Goal: Task Accomplishment & Management: Manage account settings

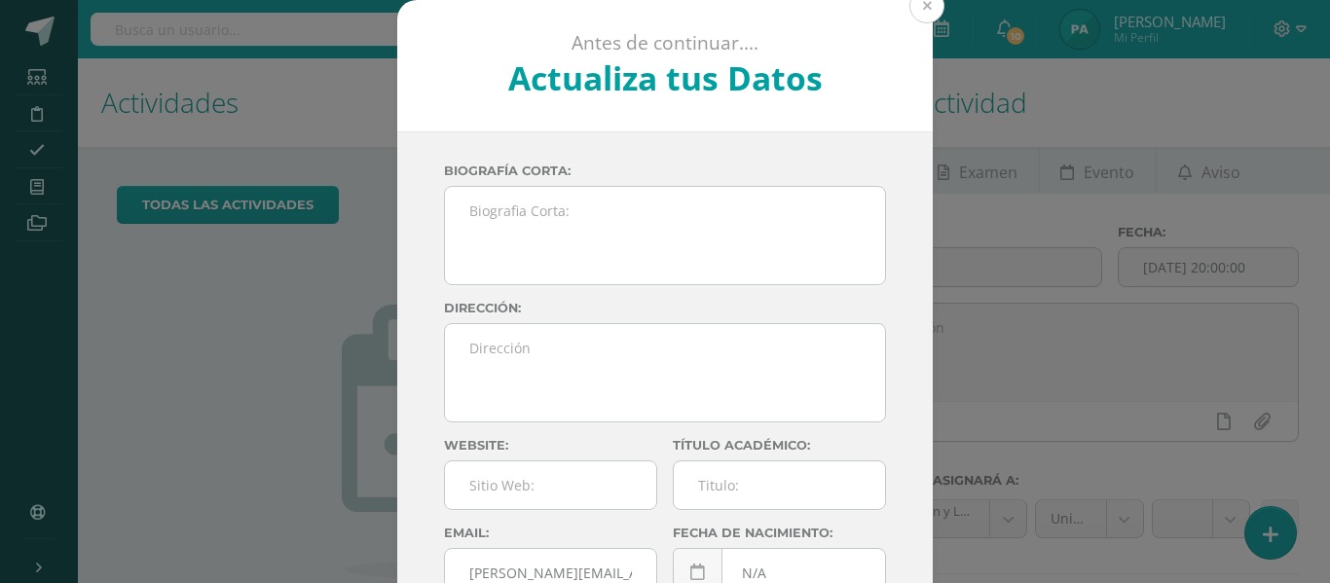
click at [916, 11] on button at bounding box center [926, 5] width 35 height 35
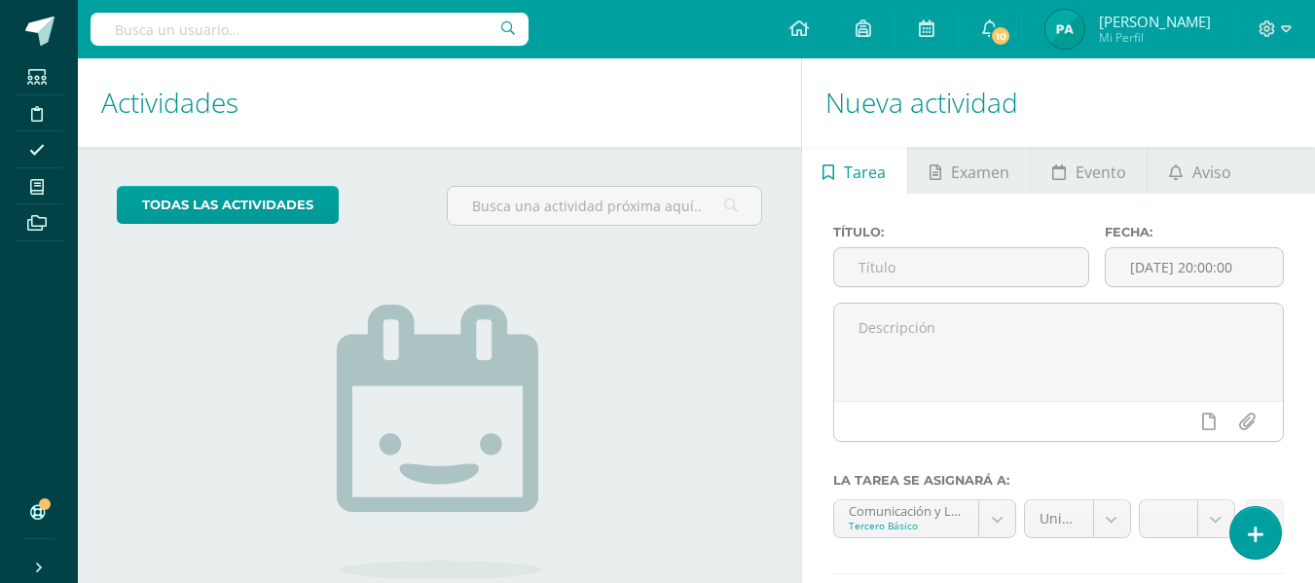
click at [475, 113] on h1 "Actividades" at bounding box center [439, 102] width 676 height 89
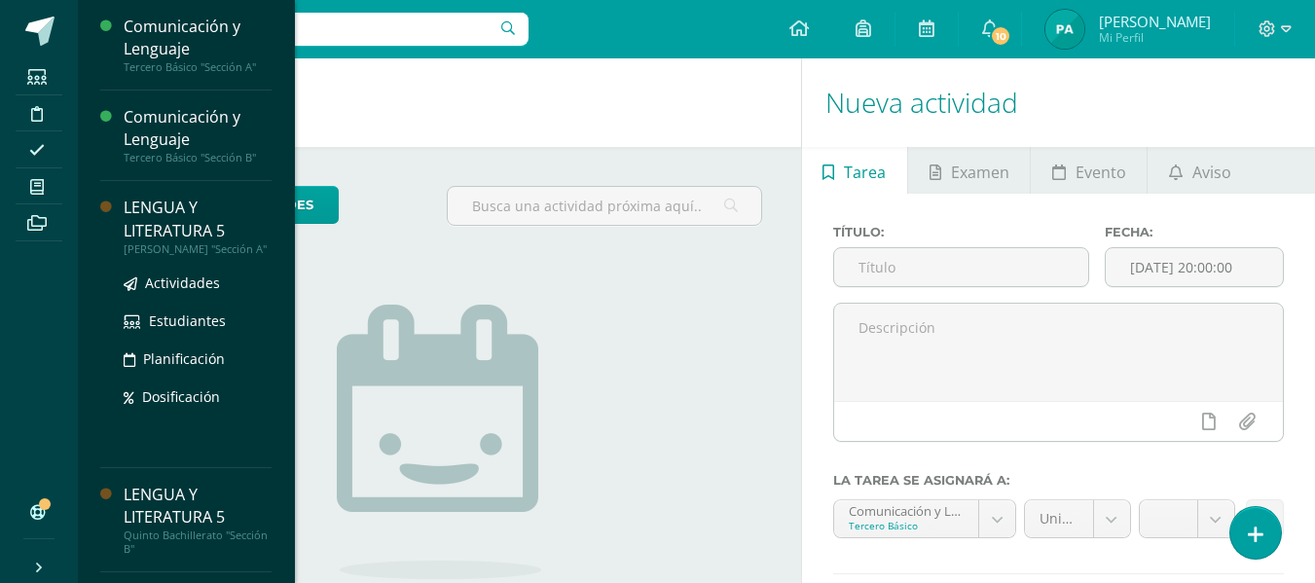
click at [179, 232] on div "LENGUA Y LITERATURA 5" at bounding box center [198, 219] width 148 height 45
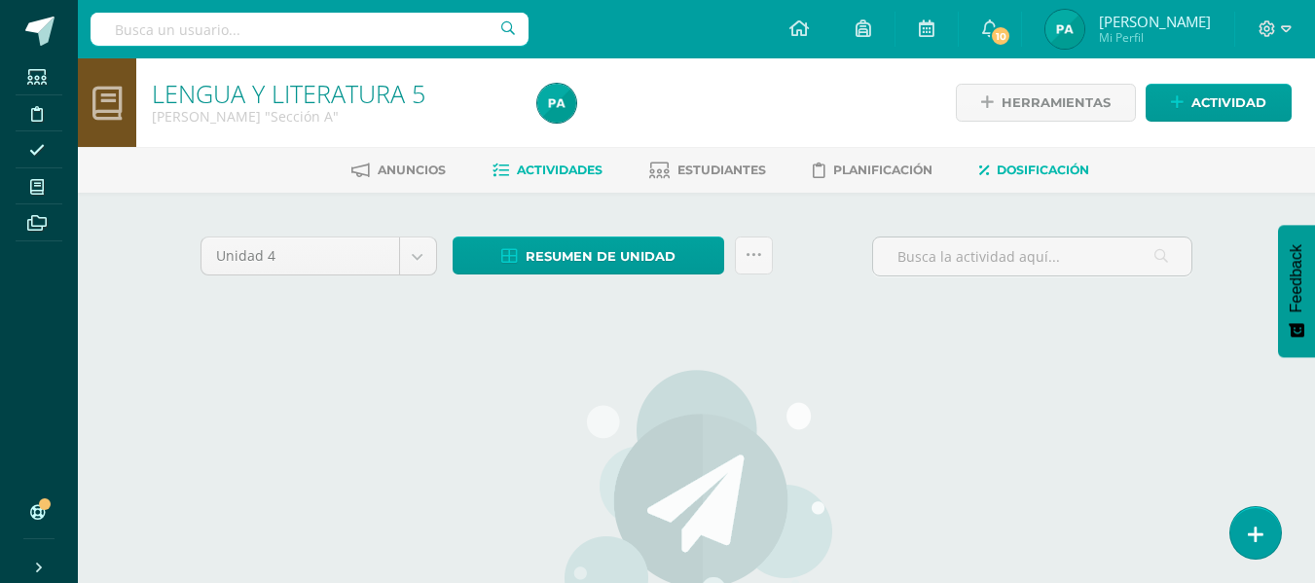
click at [1075, 164] on span "Dosificación" at bounding box center [1043, 170] width 92 height 15
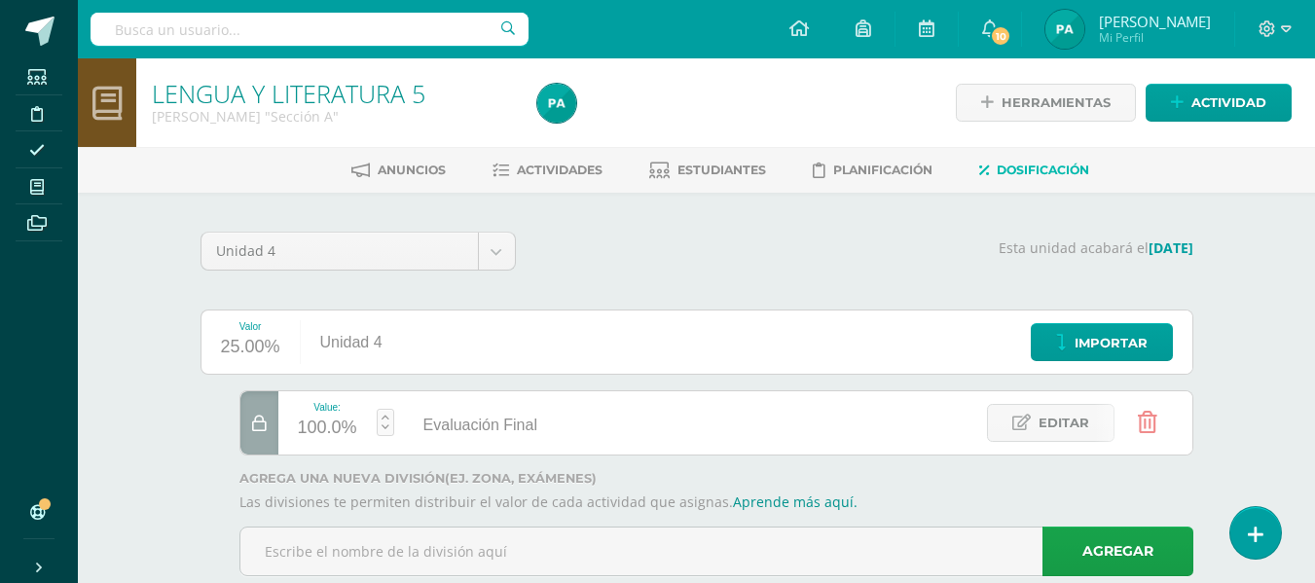
scroll to position [48, 0]
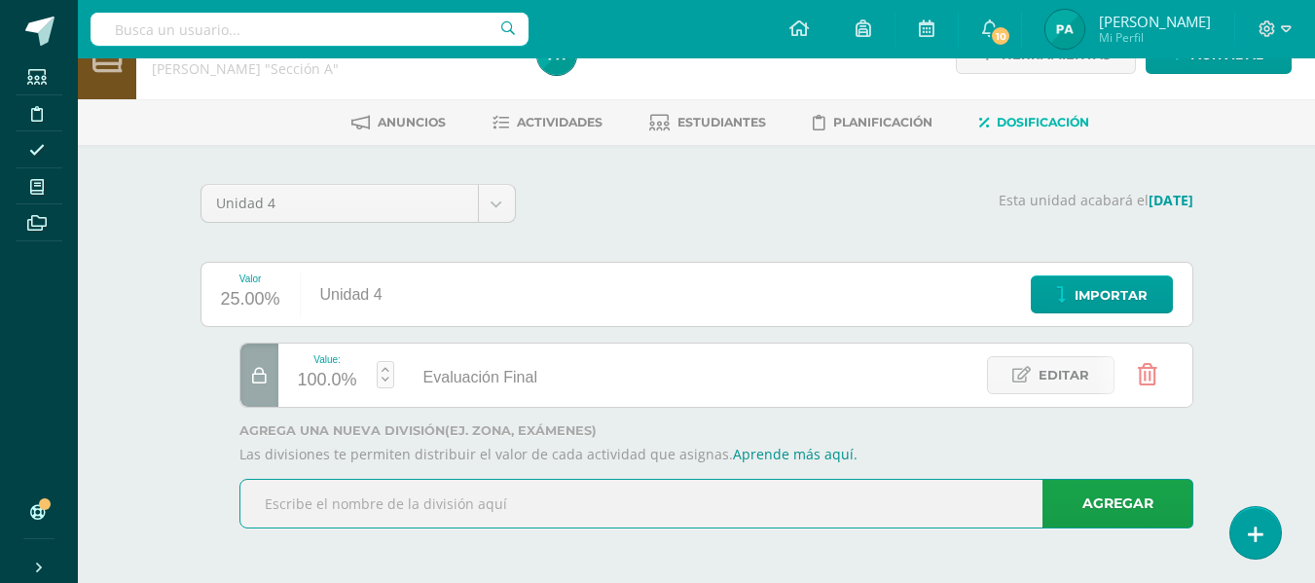
click at [889, 517] on input "text" at bounding box center [716, 504] width 952 height 48
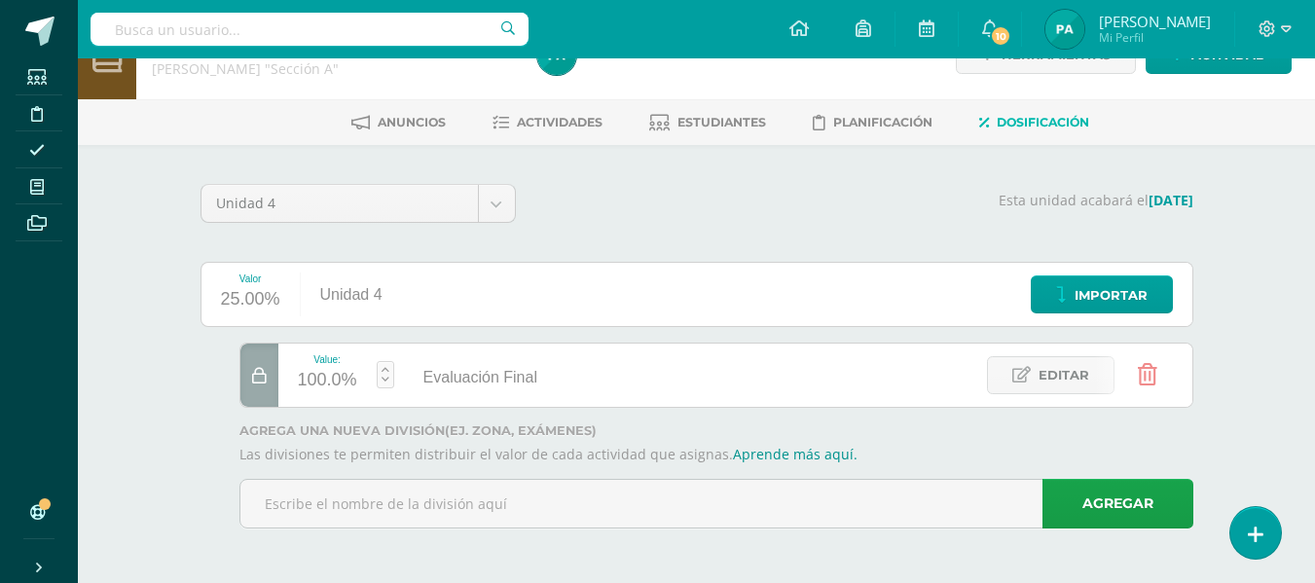
click at [507, 367] on div "Evaluación Final" at bounding box center [476, 377] width 124 height 63
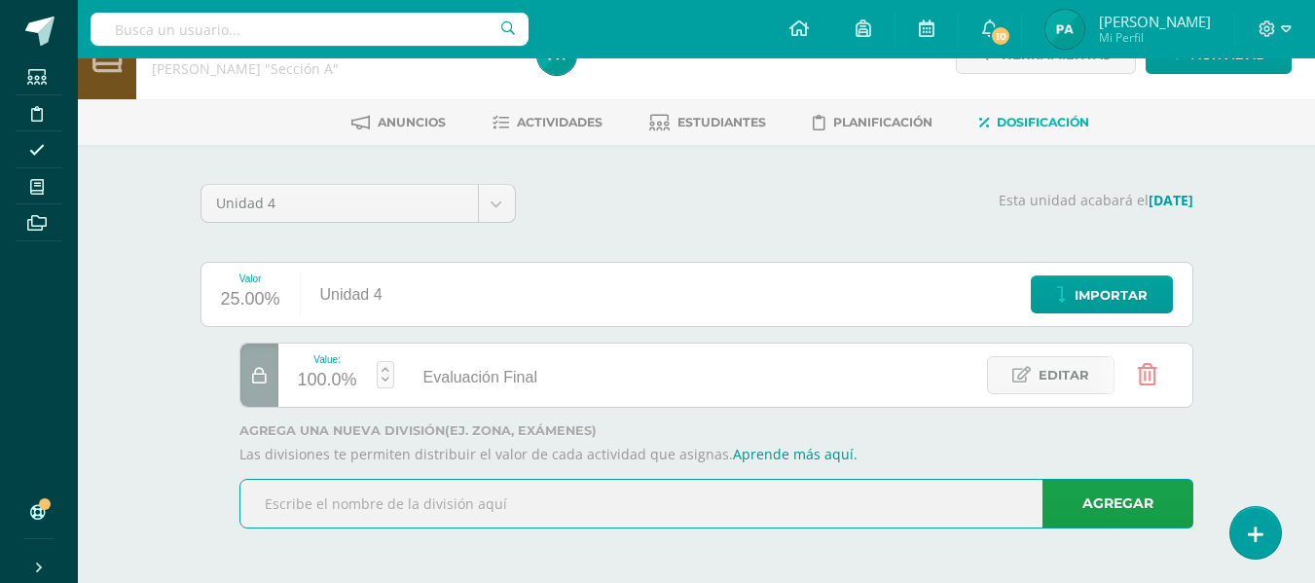
click at [512, 499] on input "text" at bounding box center [716, 504] width 952 height 48
paste input "Proyectos de Práctica"
type input "Proyectos de Práctica"
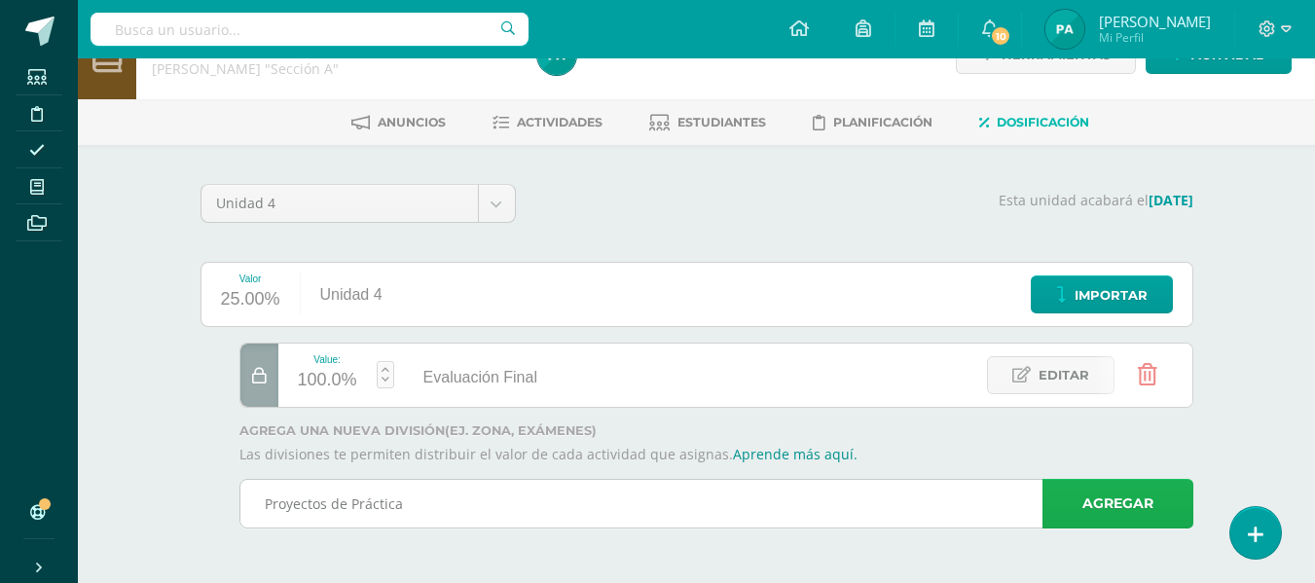
click at [1102, 501] on link "Agregar" at bounding box center [1117, 504] width 151 height 50
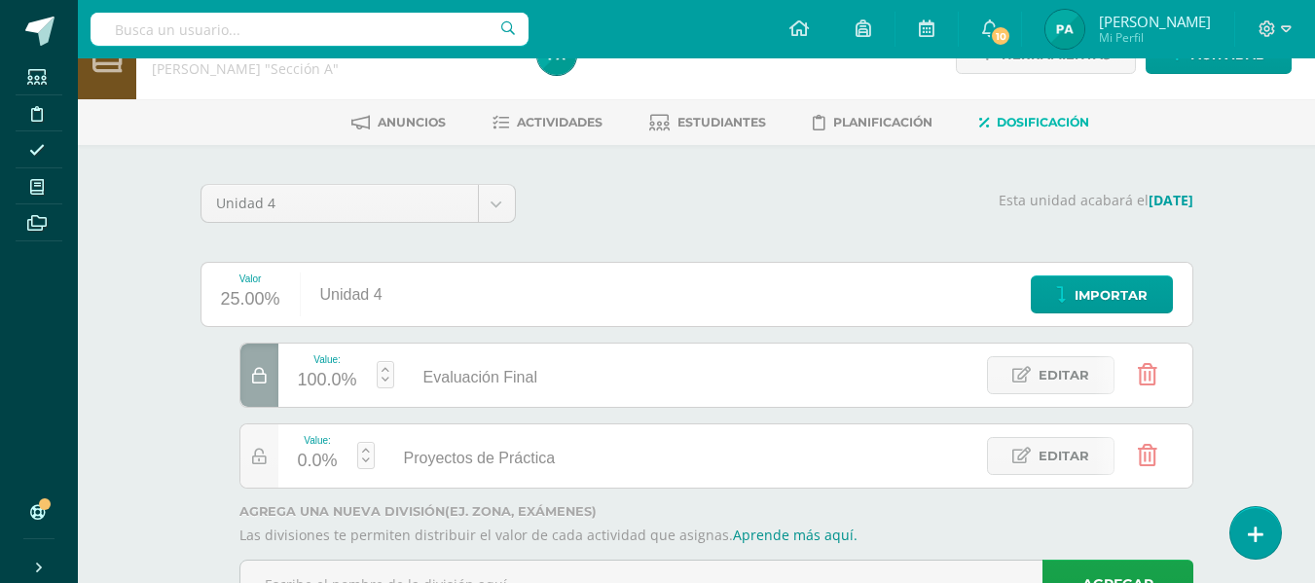
scroll to position [128, 0]
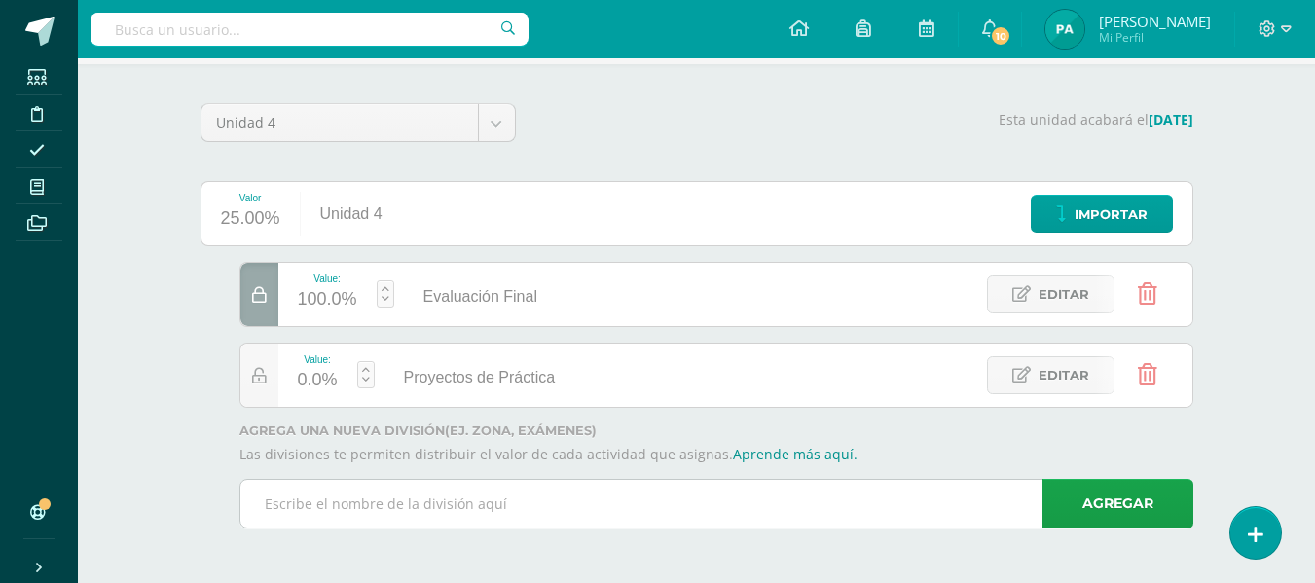
click at [629, 513] on input "text" at bounding box center [716, 504] width 952 height 48
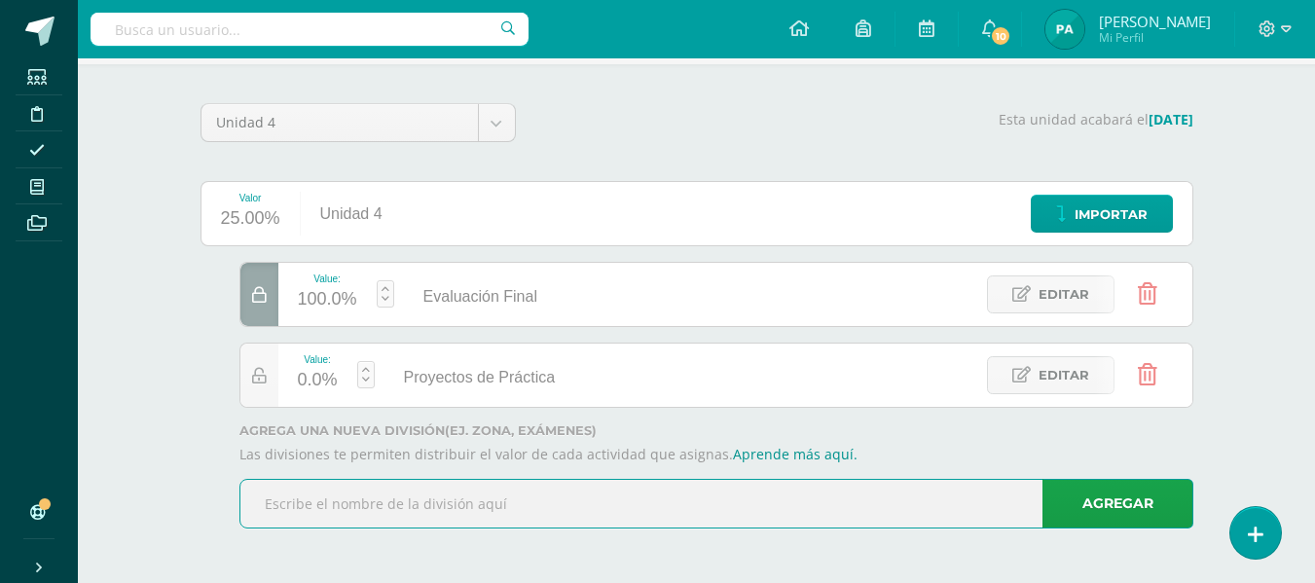
paste input "Proyectos de Dominio"
type input "Proyectos de Dominio"
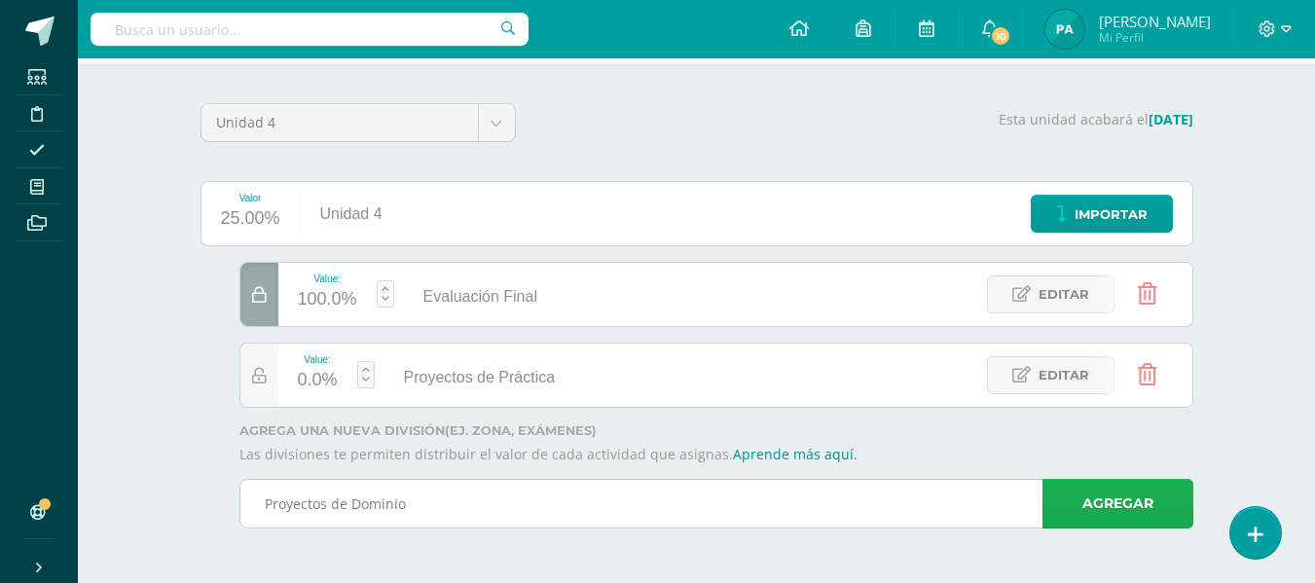
click at [1118, 507] on link "Agregar" at bounding box center [1117, 504] width 151 height 50
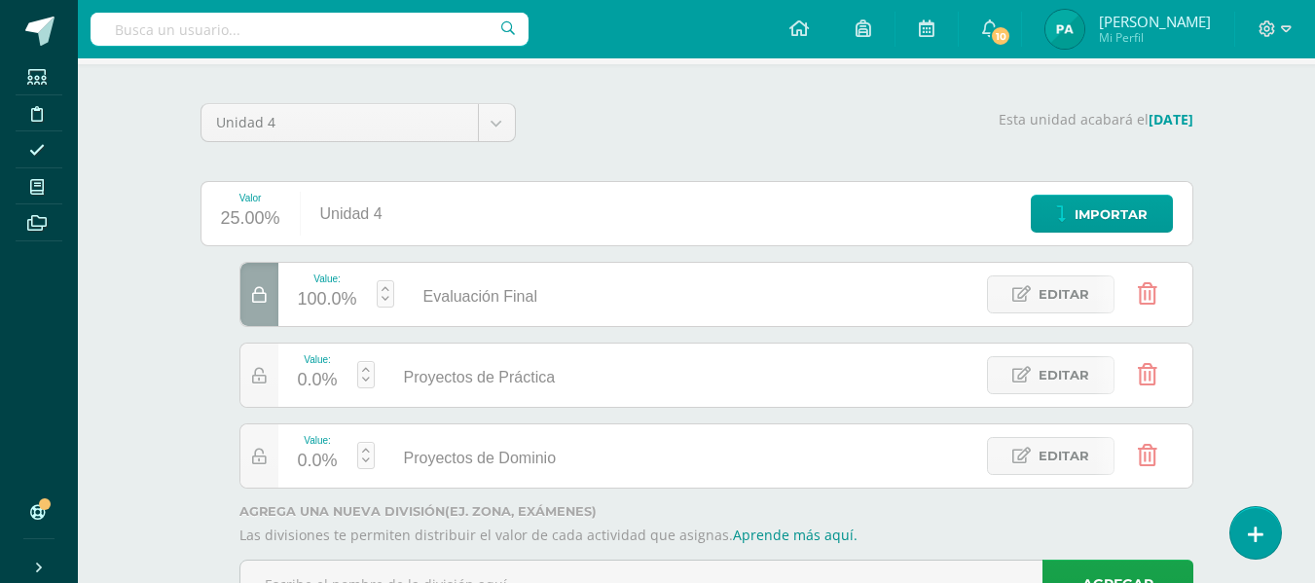
scroll to position [209, 0]
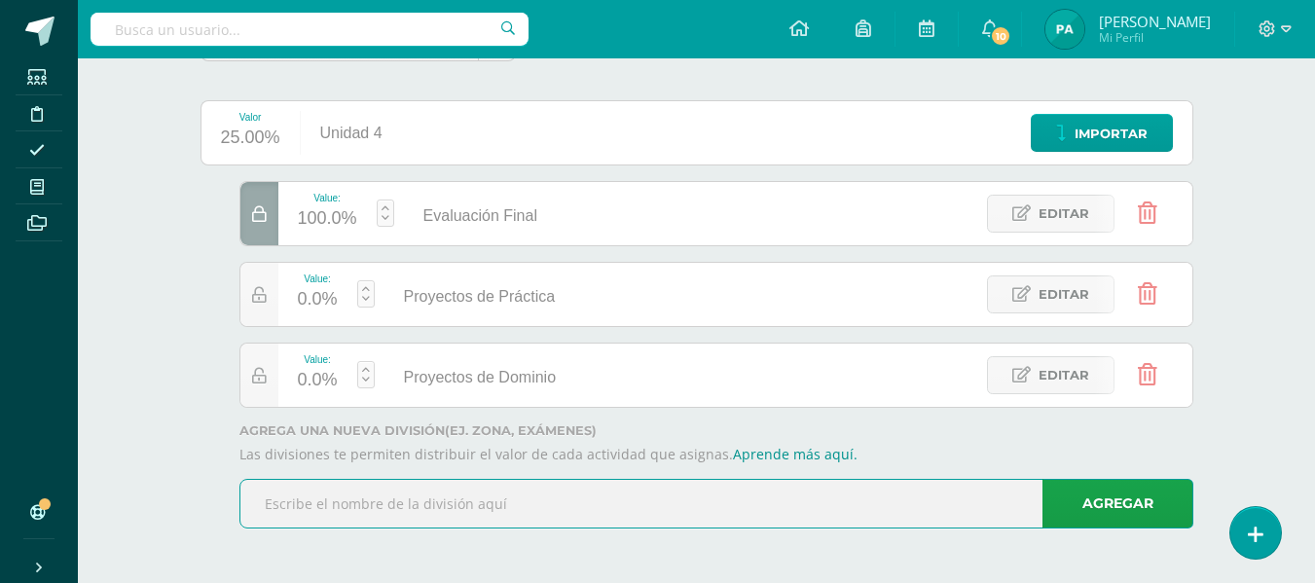
click at [433, 489] on input "text" at bounding box center [716, 504] width 952 height 48
paste input "Parcial Sumativo"
type input "Parcial Sumativo"
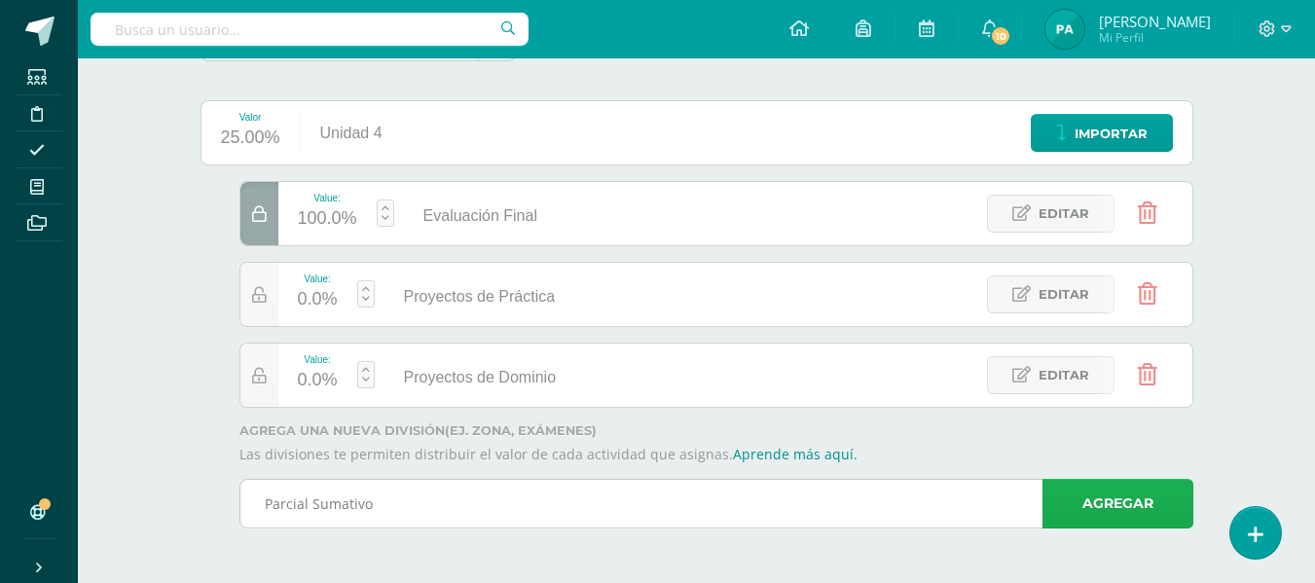
click at [1093, 498] on link "Agregar" at bounding box center [1117, 504] width 151 height 50
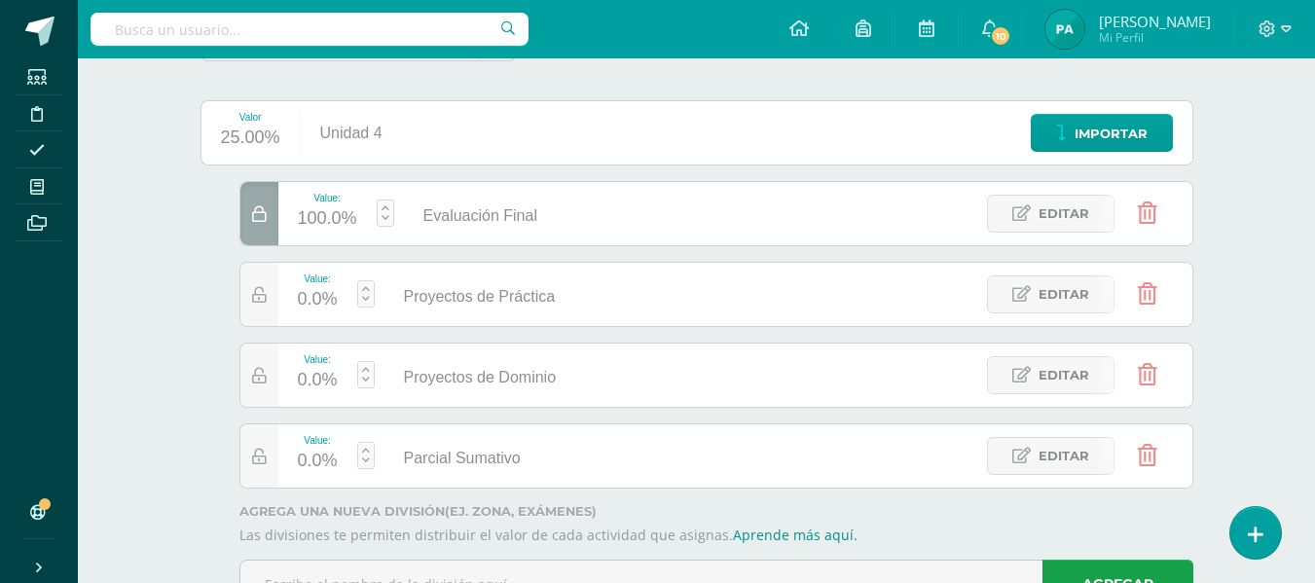
scroll to position [290, 0]
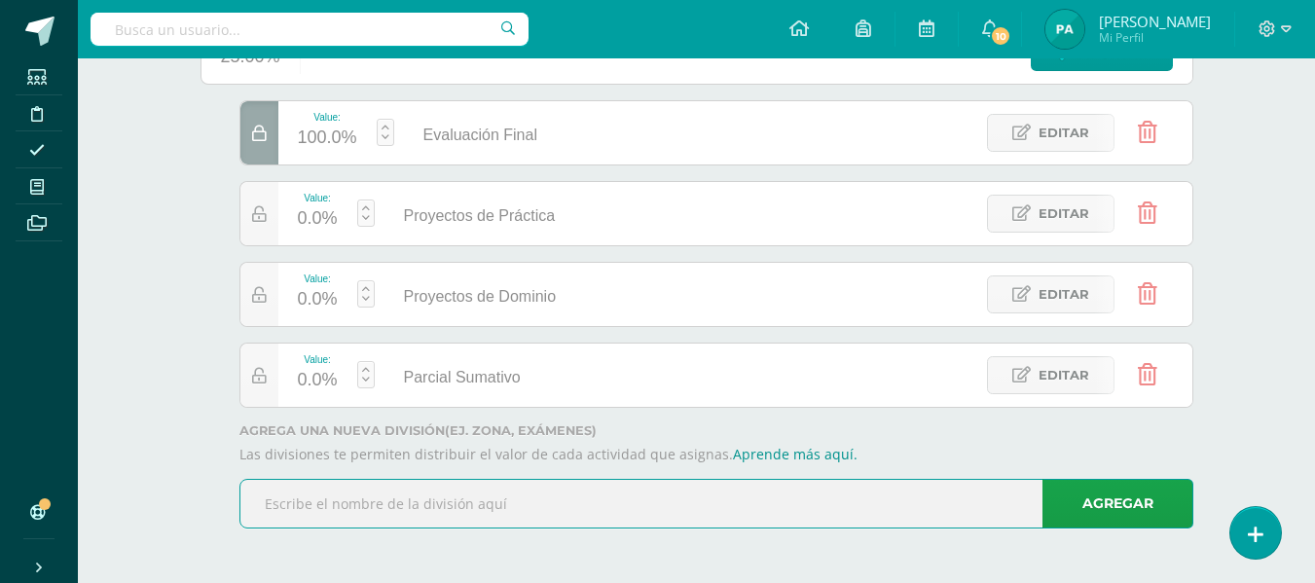
click at [499, 517] on input "text" at bounding box center [716, 504] width 952 height 48
paste input "Proyectos"
type input "Proyectos"
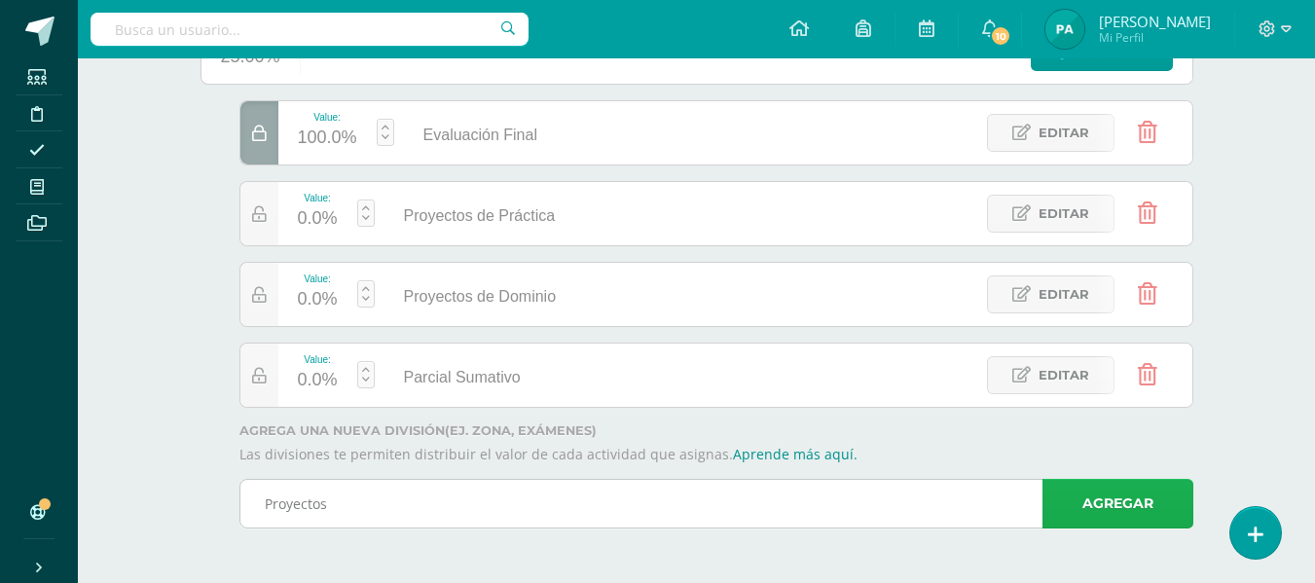
click at [1121, 506] on link "Agregar" at bounding box center [1117, 504] width 151 height 50
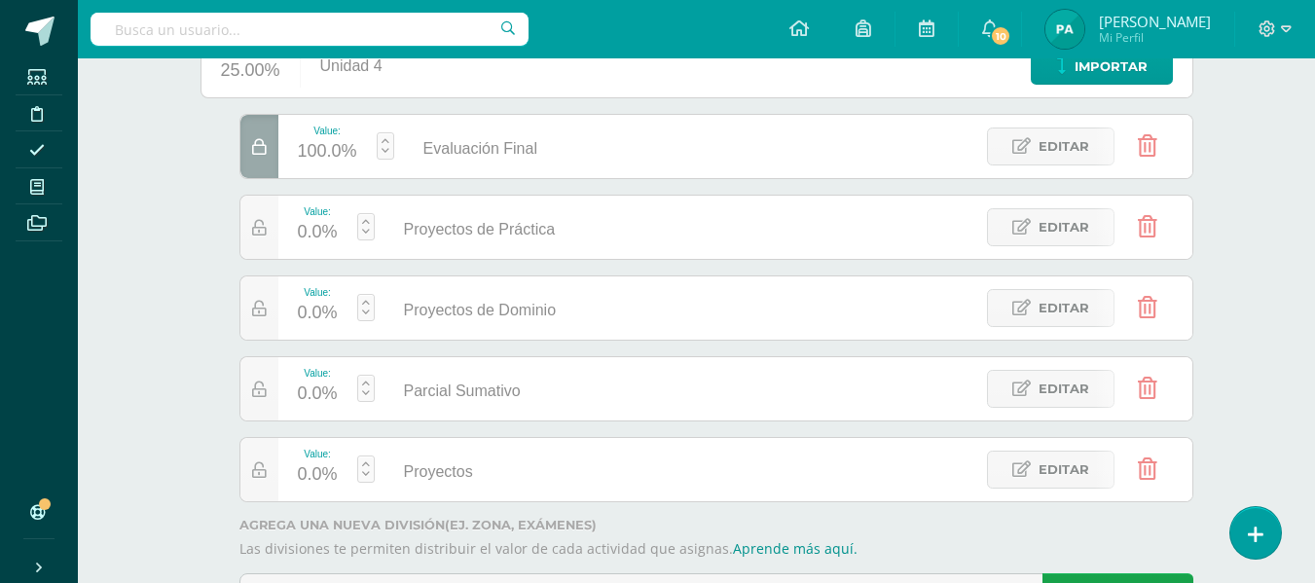
scroll to position [275, 0]
click at [1147, 141] on icon at bounding box center [1147, 146] width 19 height 21
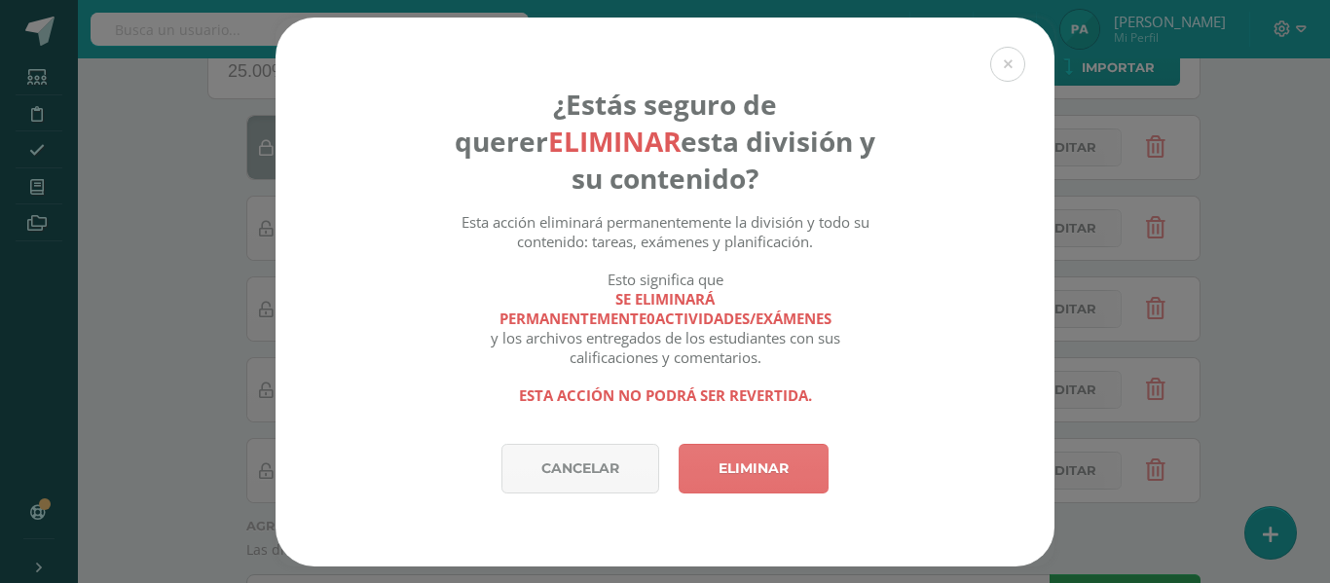
click at [761, 462] on link "Eliminar" at bounding box center [753, 469] width 150 height 50
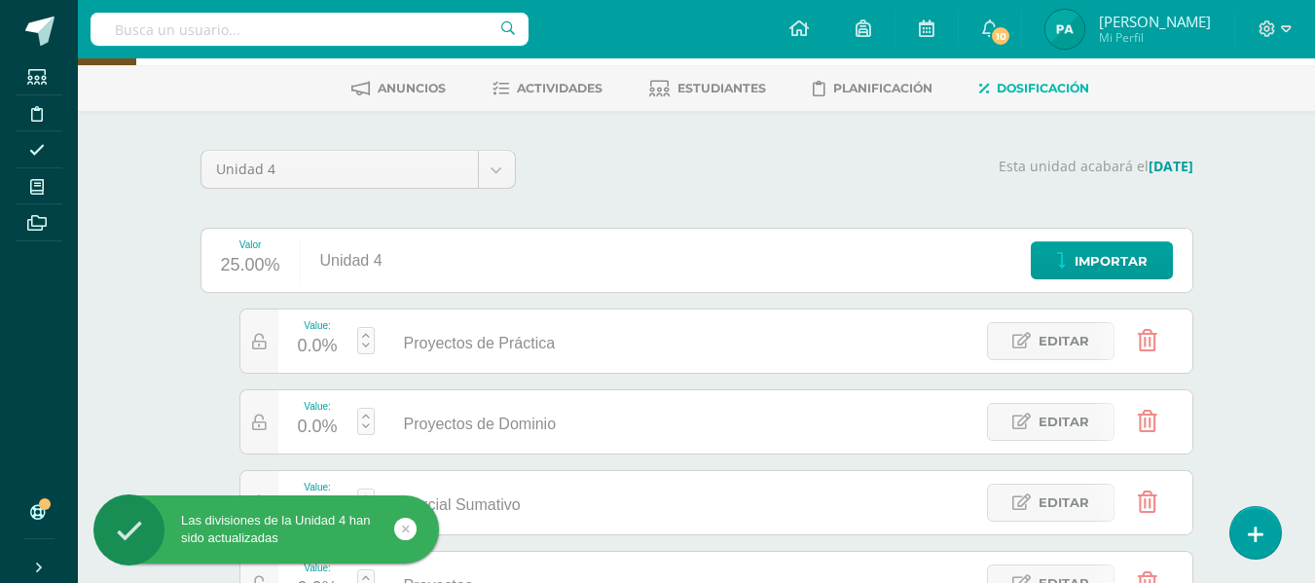
scroll to position [83, 0]
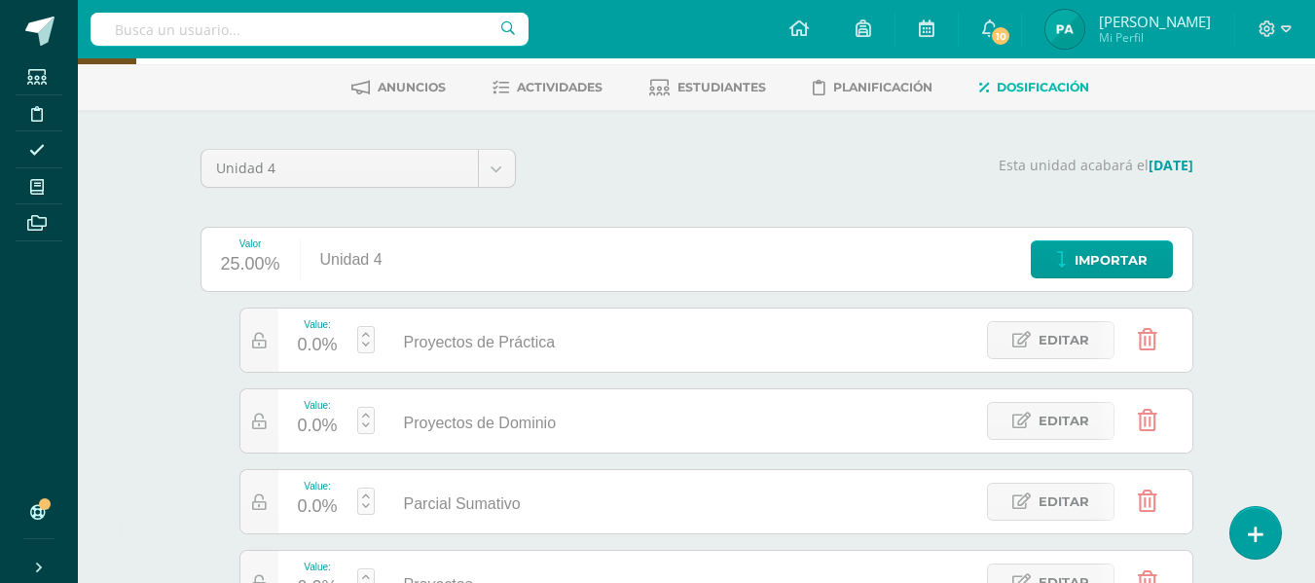
click at [815, 267] on div "Valor 25.00% Unidad 4 Importar" at bounding box center [696, 259] width 993 height 65
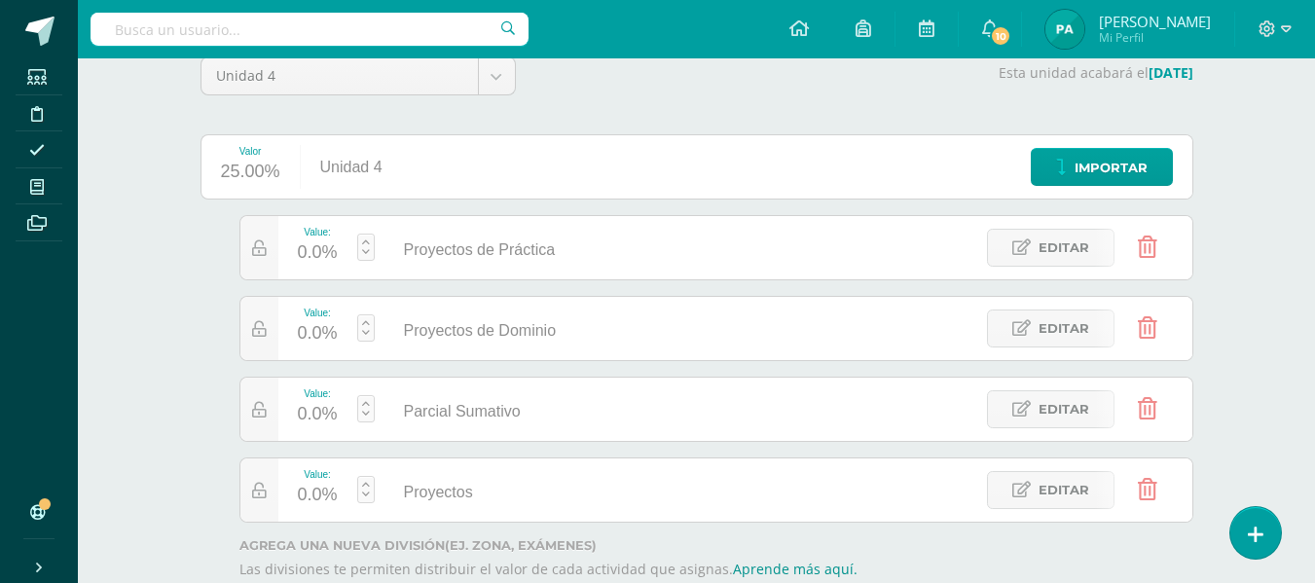
scroll to position [174, 0]
click at [320, 252] on div "0.0%" at bounding box center [318, 253] width 40 height 31
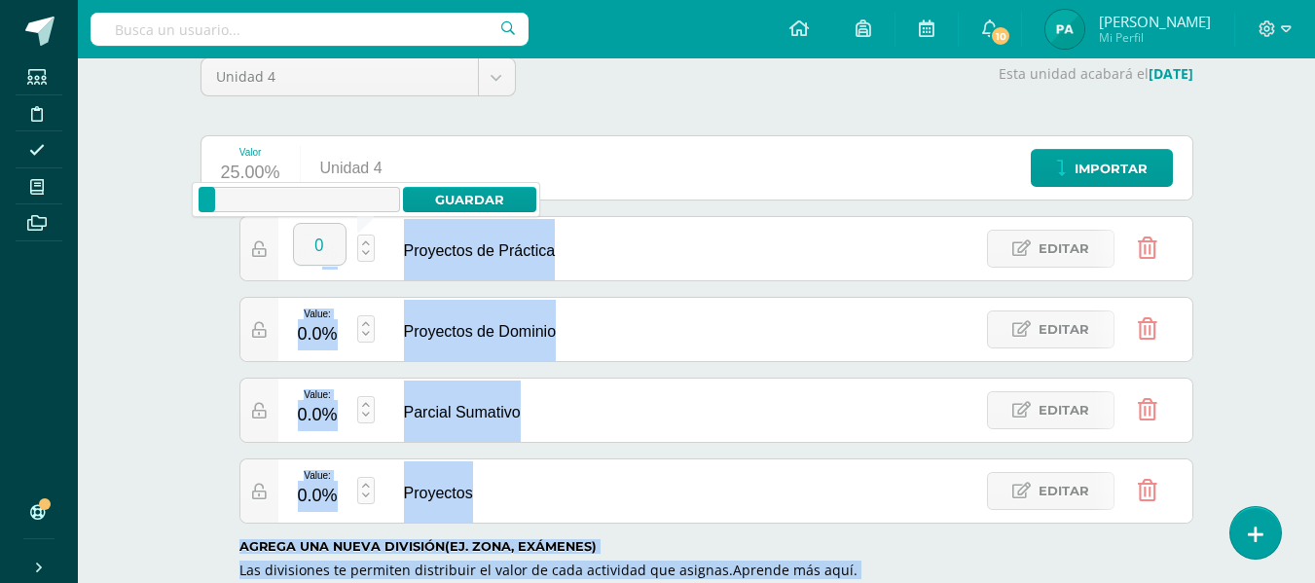
click at [320, 252] on body "Las divisiones de la Unidad 4 han sido actualizadas Estudiantes Disciplina Asis…" at bounding box center [657, 262] width 1315 height 873
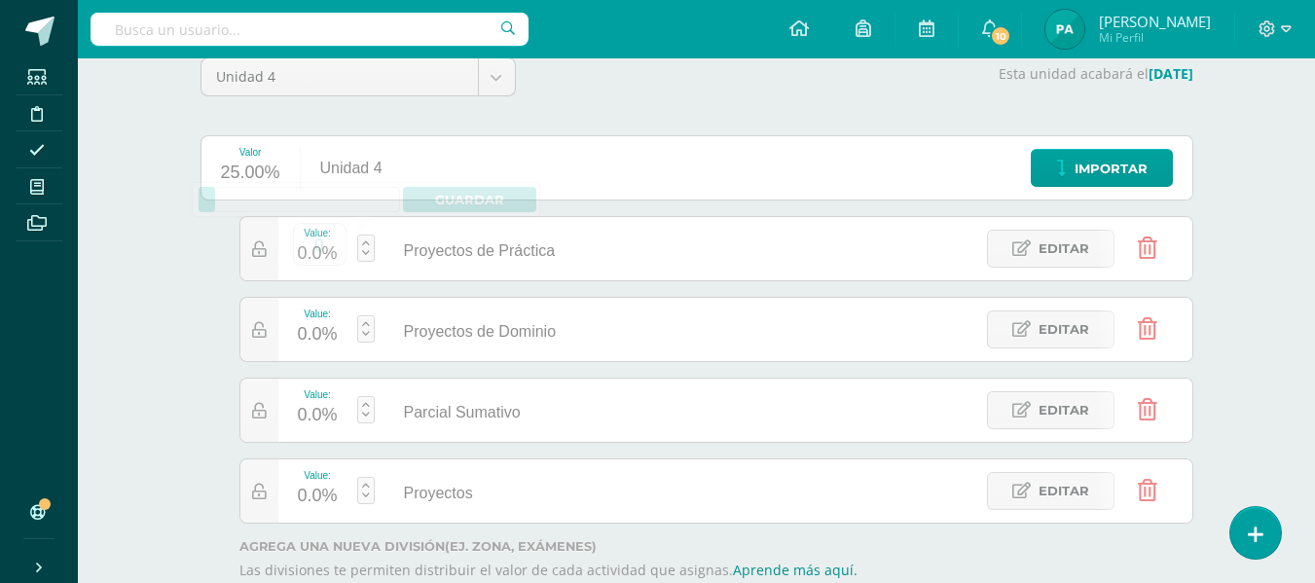
click at [103, 350] on div "LENGUA Y LITERATURA 5 Quinto Bachillerato "Sección A" Herramientas Detalle de a…" at bounding box center [696, 291] width 1237 height 815
type input "z"
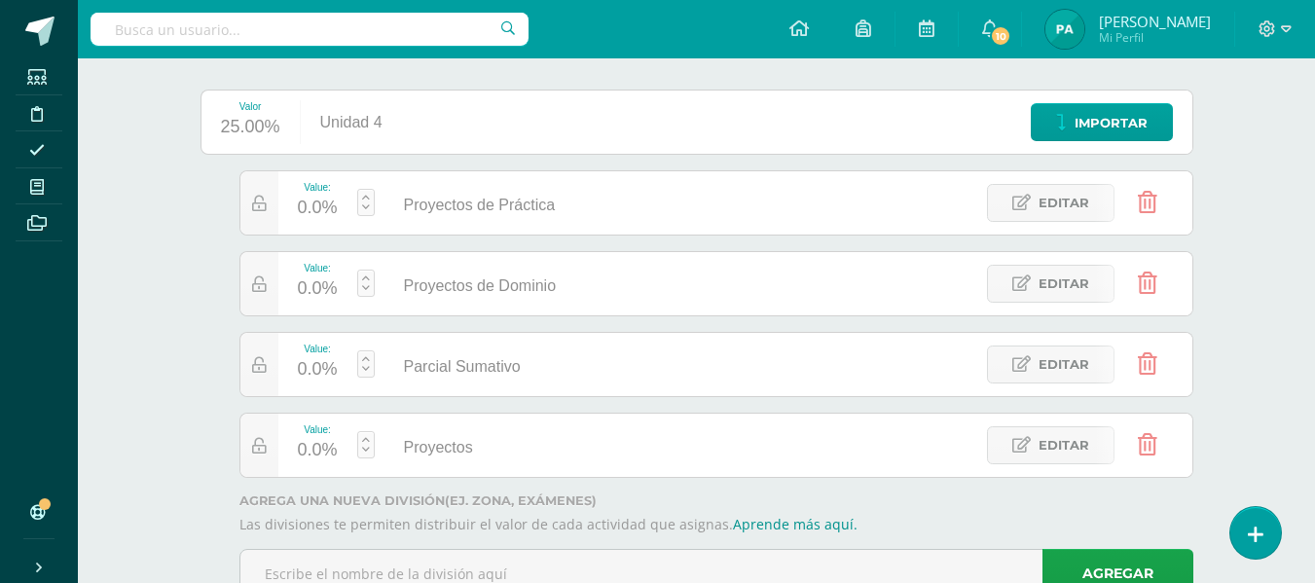
click at [75, 344] on ul "Estudiantes Disciplina Asistencia Mis cursos Archivos" at bounding box center [39, 271] width 78 height 427
click at [308, 207] on div "0.0%" at bounding box center [318, 208] width 40 height 31
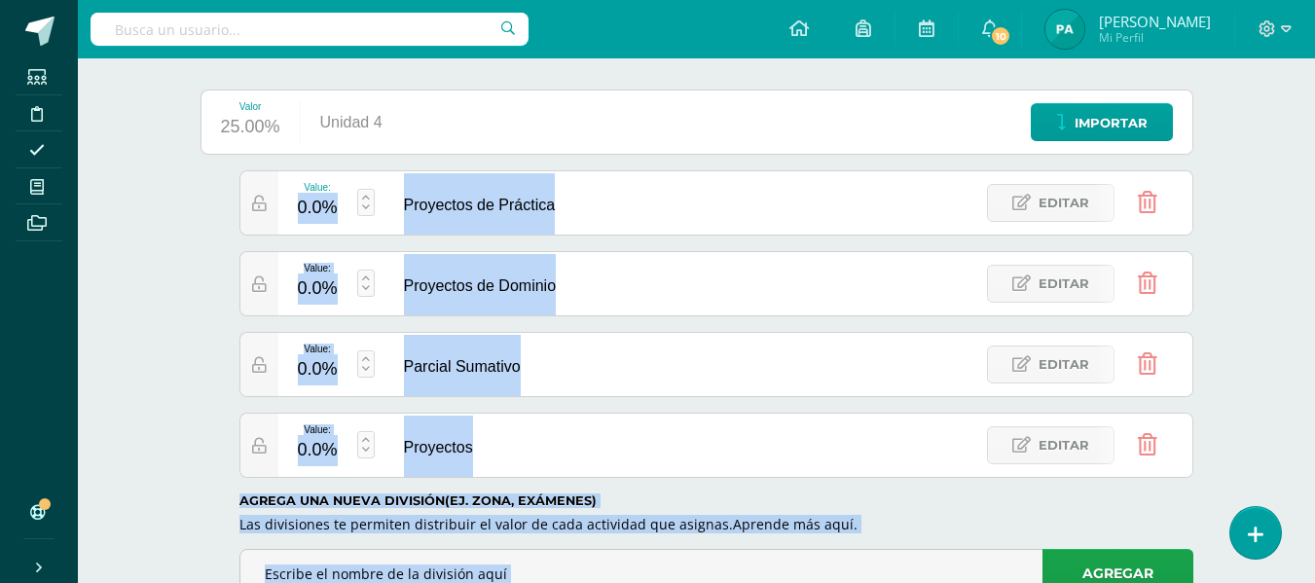
click at [308, 207] on body "Las divisiones de la Unidad 4 han sido actualizadas Estudiantes Disciplina Asis…" at bounding box center [657, 216] width 1315 height 873
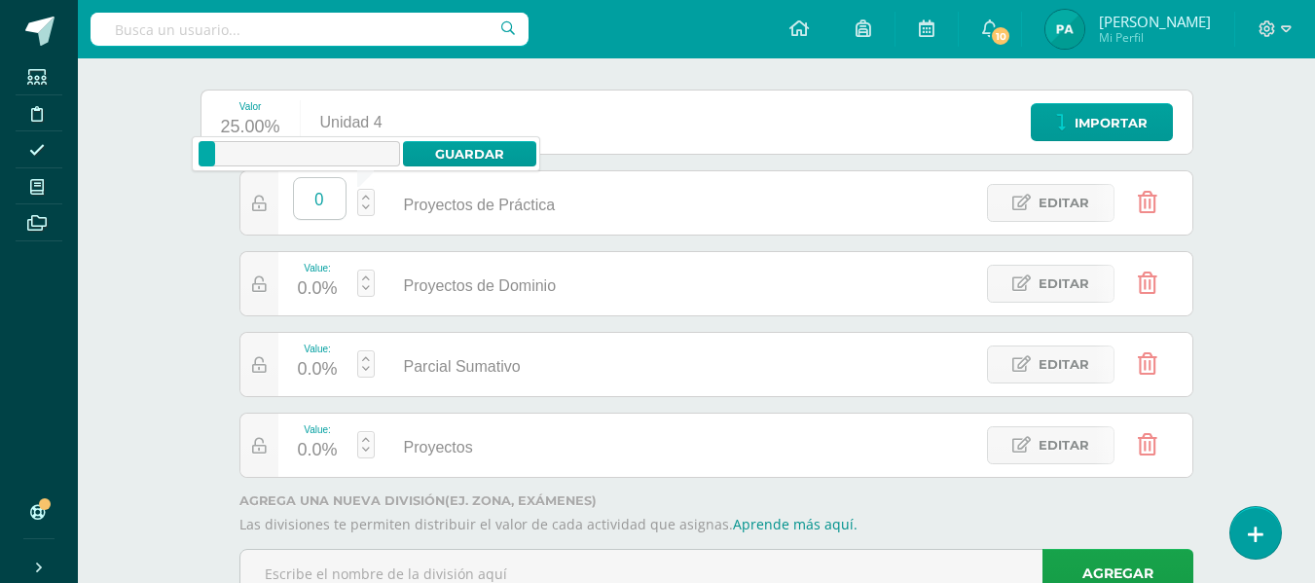
click at [326, 193] on input "0" at bounding box center [320, 198] width 52 height 41
type input "20"
click at [456, 149] on link "Guardar" at bounding box center [469, 153] width 133 height 25
click at [455, 155] on link "Guardar" at bounding box center [469, 153] width 133 height 25
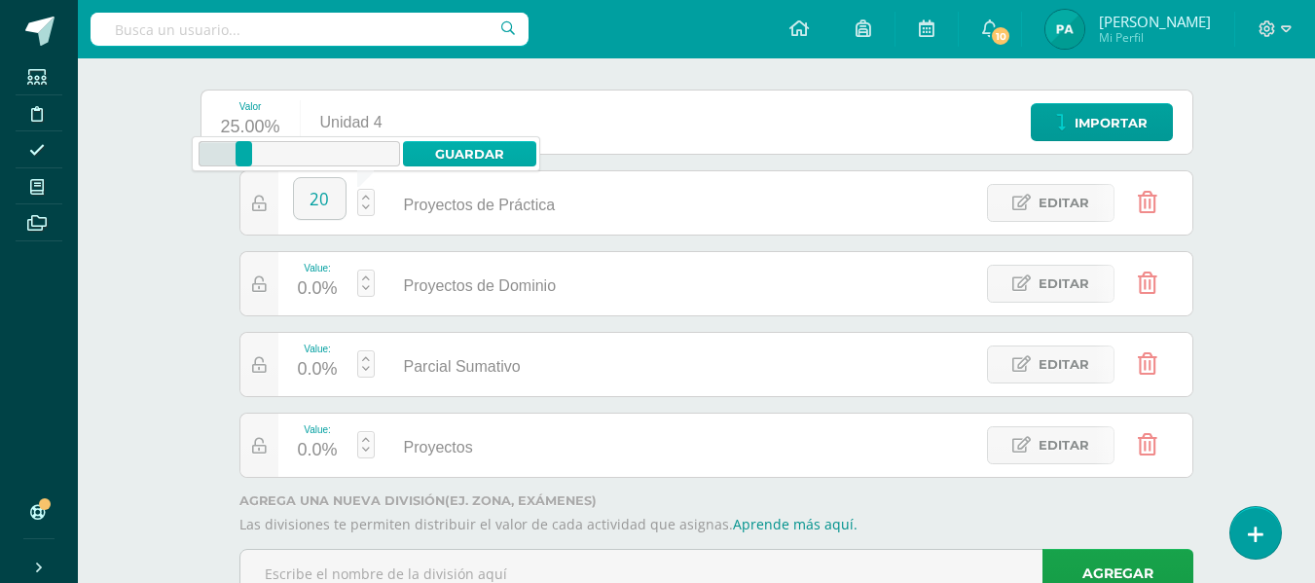
click at [455, 155] on link "Guardar" at bounding box center [469, 153] width 133 height 25
click at [129, 322] on div "LENGUA Y LITERATURA 5 Quinto Bachillerato "Sección A" Herramientas Detalle de a…" at bounding box center [696, 245] width 1237 height 815
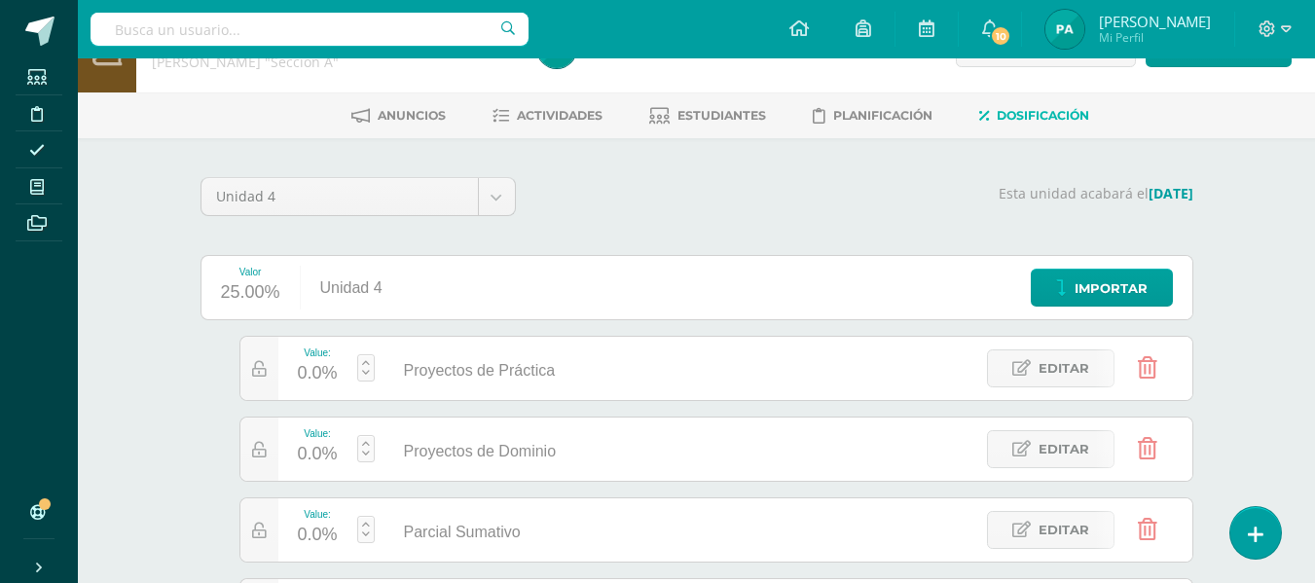
scroll to position [56, 0]
click at [263, 290] on div "25.00%" at bounding box center [250, 290] width 59 height 31
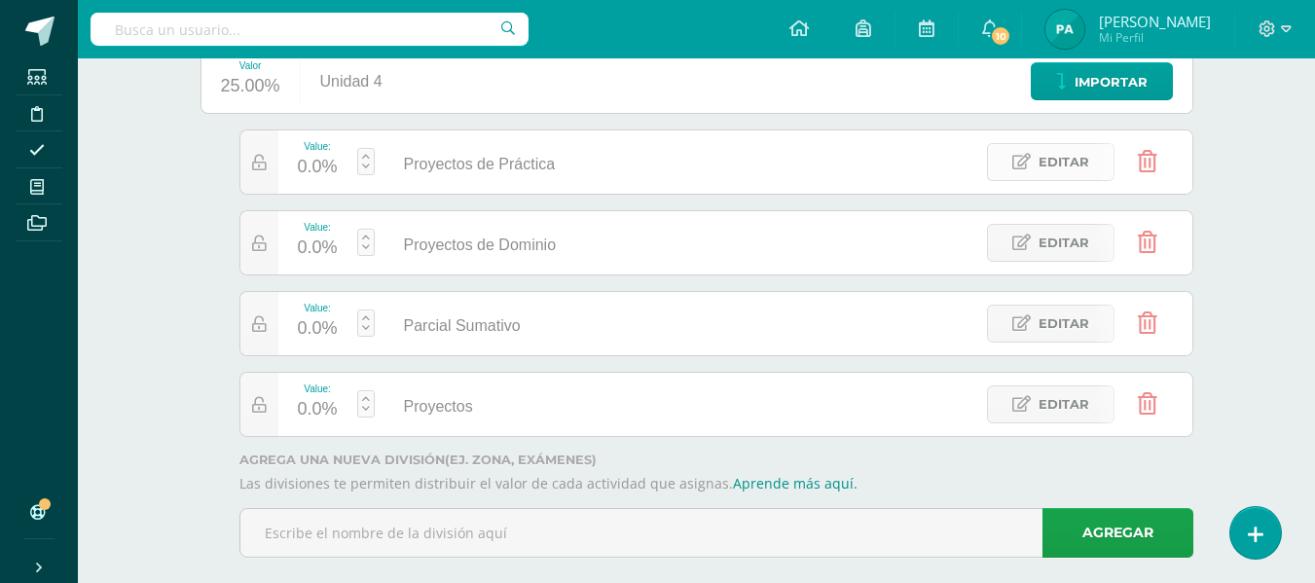
scroll to position [290, 0]
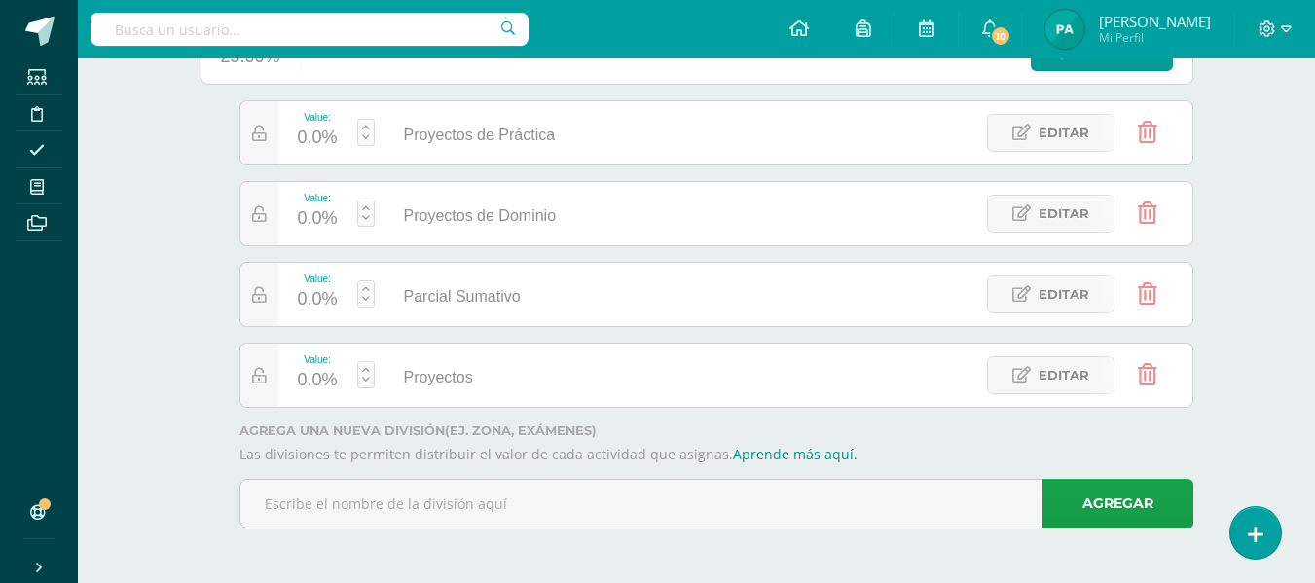
click at [1156, 377] on link at bounding box center [1148, 375] width 50 height 50
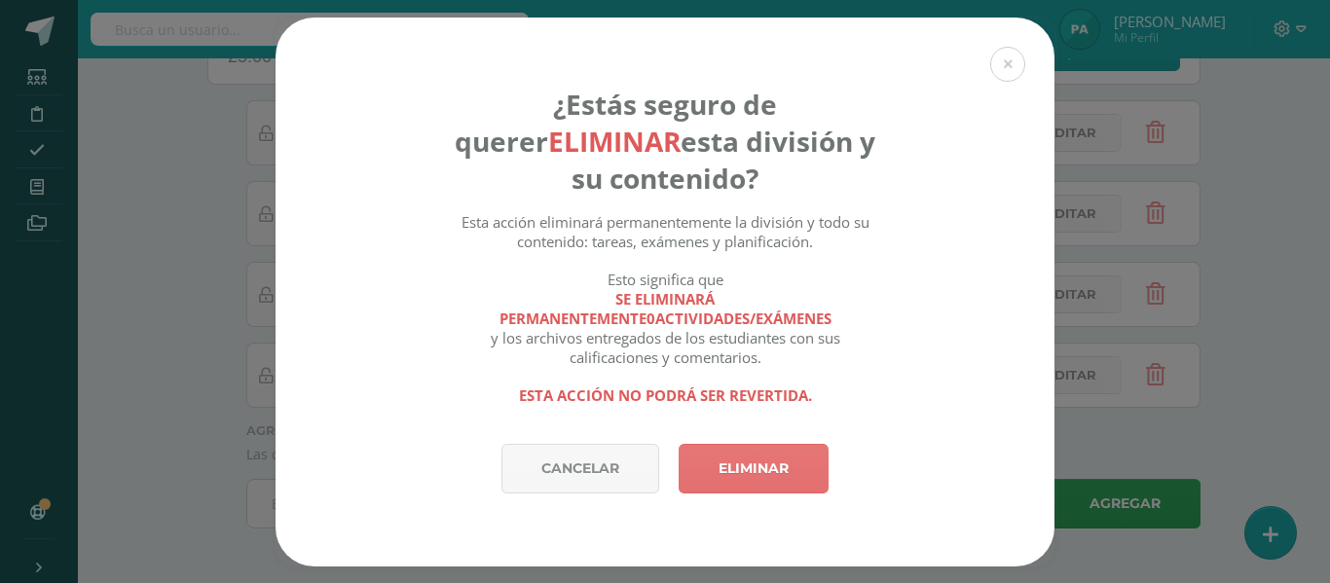
click at [762, 463] on link "Eliminar" at bounding box center [753, 469] width 150 height 50
click at [704, 462] on link "Eliminar" at bounding box center [753, 469] width 150 height 50
click at [767, 453] on link "Eliminar" at bounding box center [753, 469] width 150 height 50
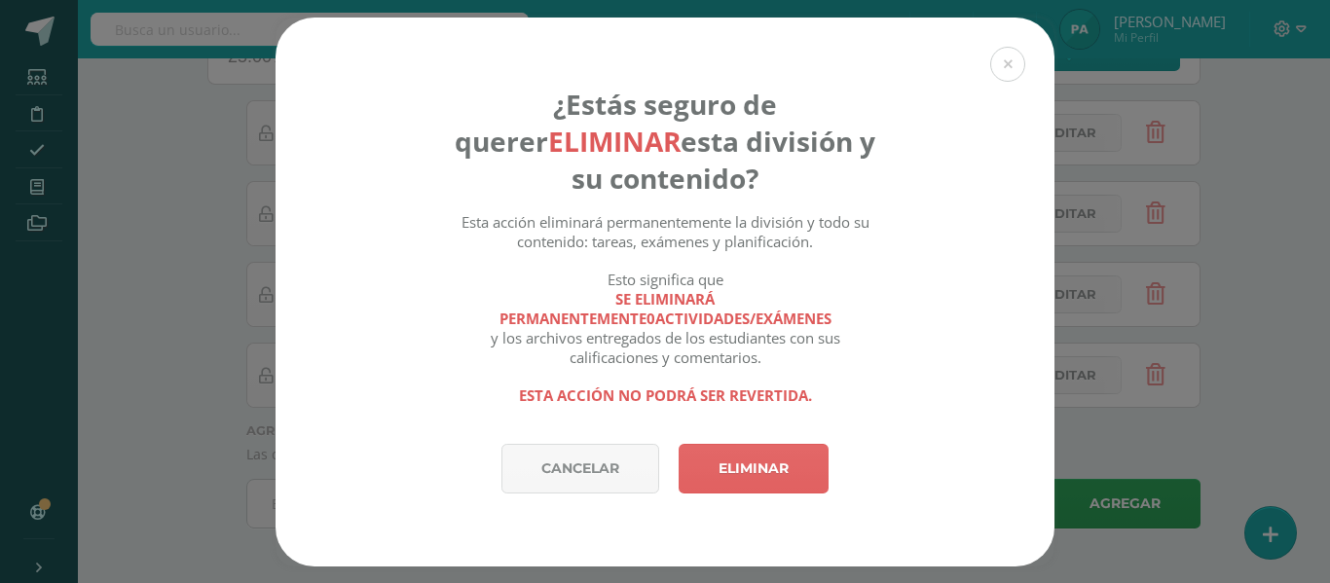
click at [248, 203] on div "¿Estás seguro de querer eliminar esta división y su contenido? Esta acción elim…" at bounding box center [665, 292] width 1314 height 549
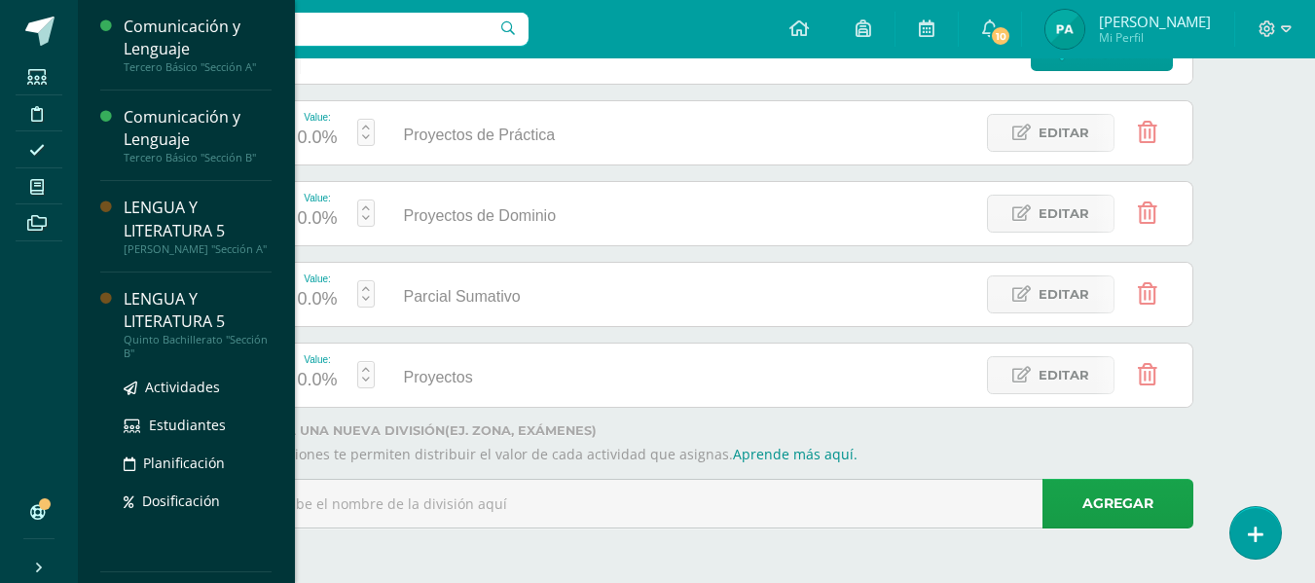
click at [176, 328] on div "LENGUA Y LITERATURA 5" at bounding box center [198, 310] width 148 height 45
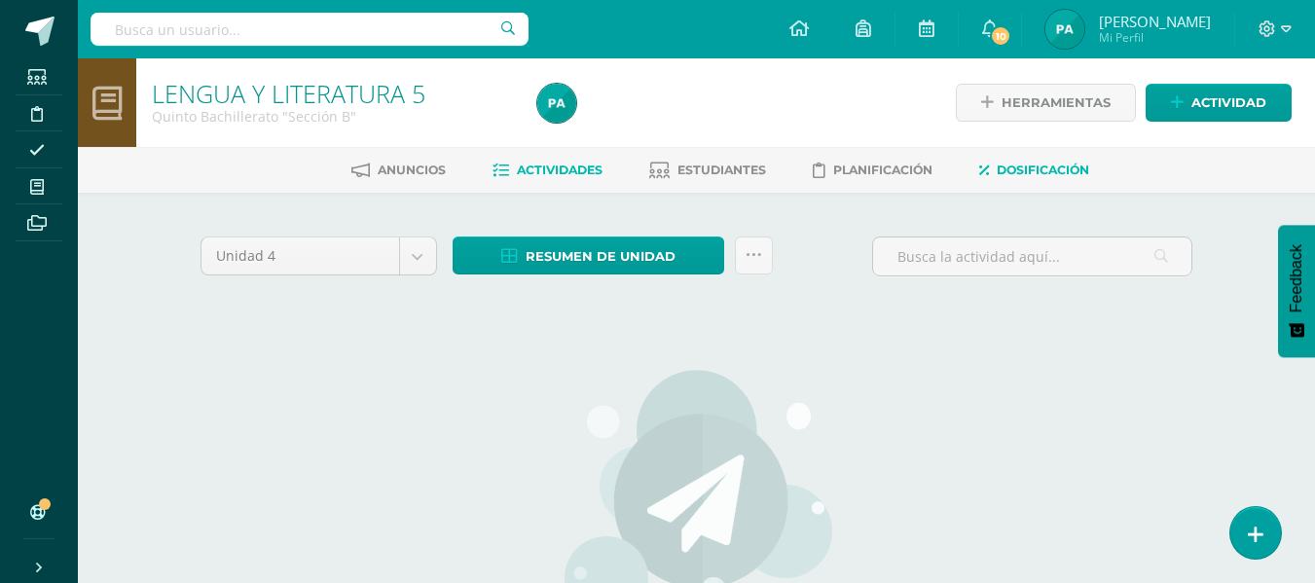
click at [1044, 171] on span "Dosificación" at bounding box center [1043, 170] width 92 height 15
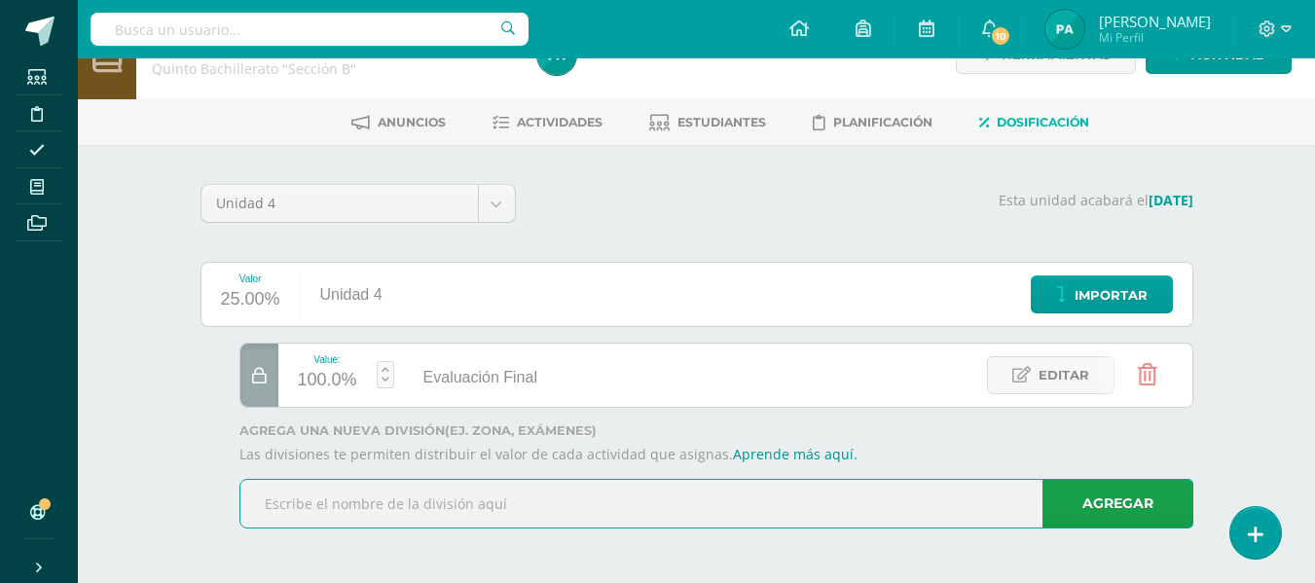
click at [528, 500] on input "text" at bounding box center [716, 504] width 952 height 48
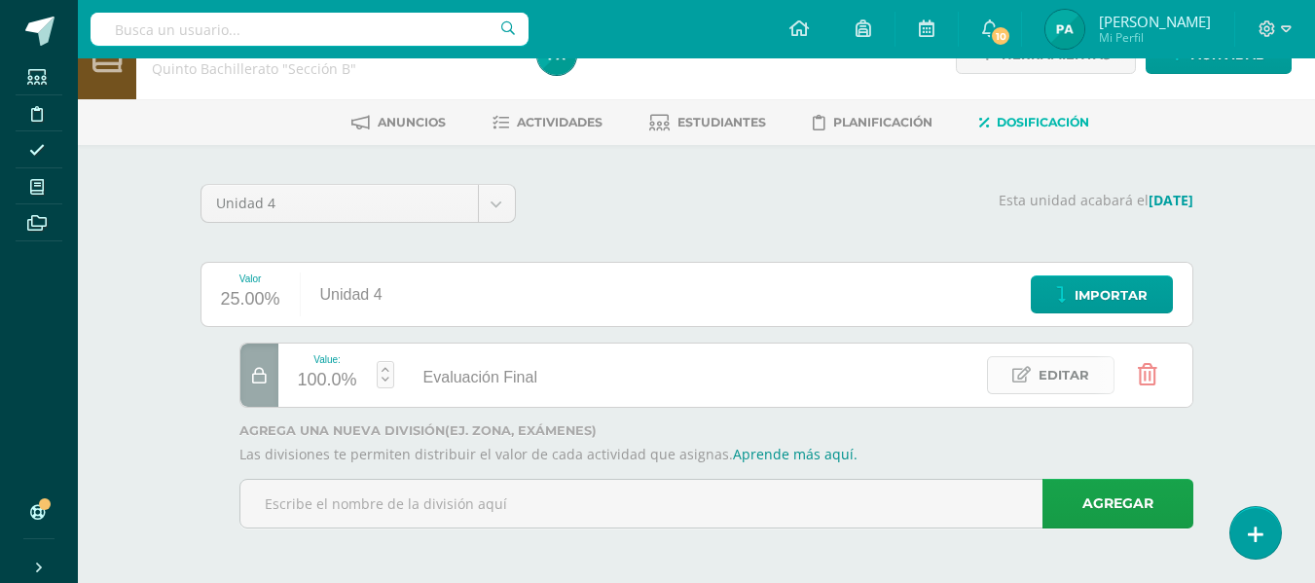
click at [1032, 383] on link "Editar" at bounding box center [1051, 375] width 128 height 38
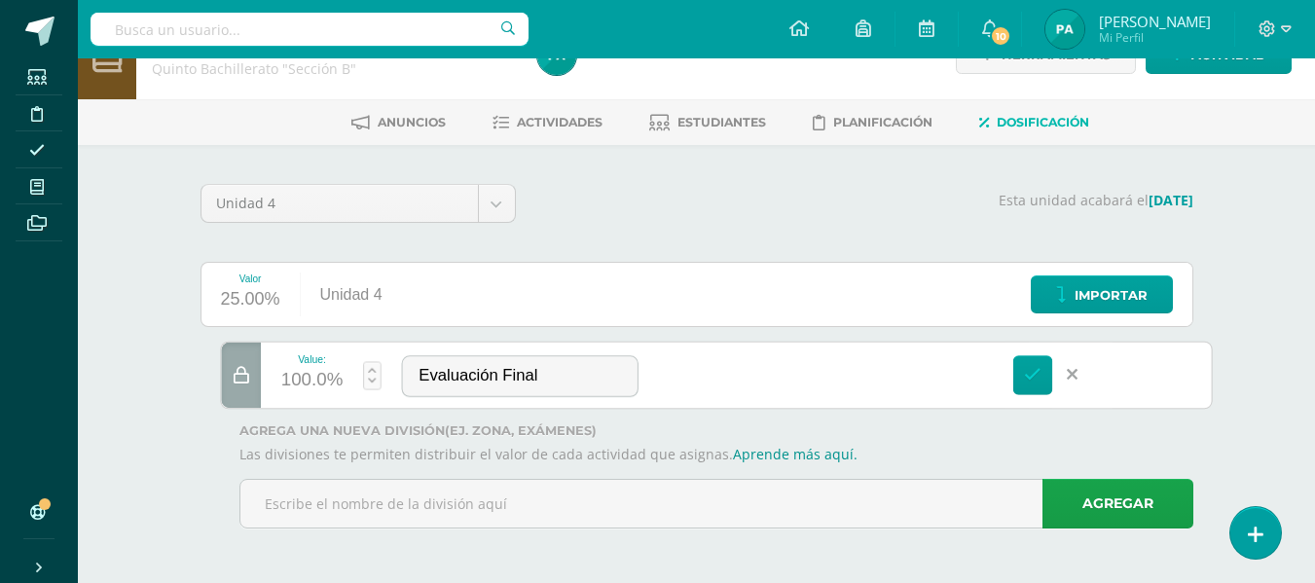
click at [318, 377] on div "100.0%" at bounding box center [311, 381] width 62 height 32
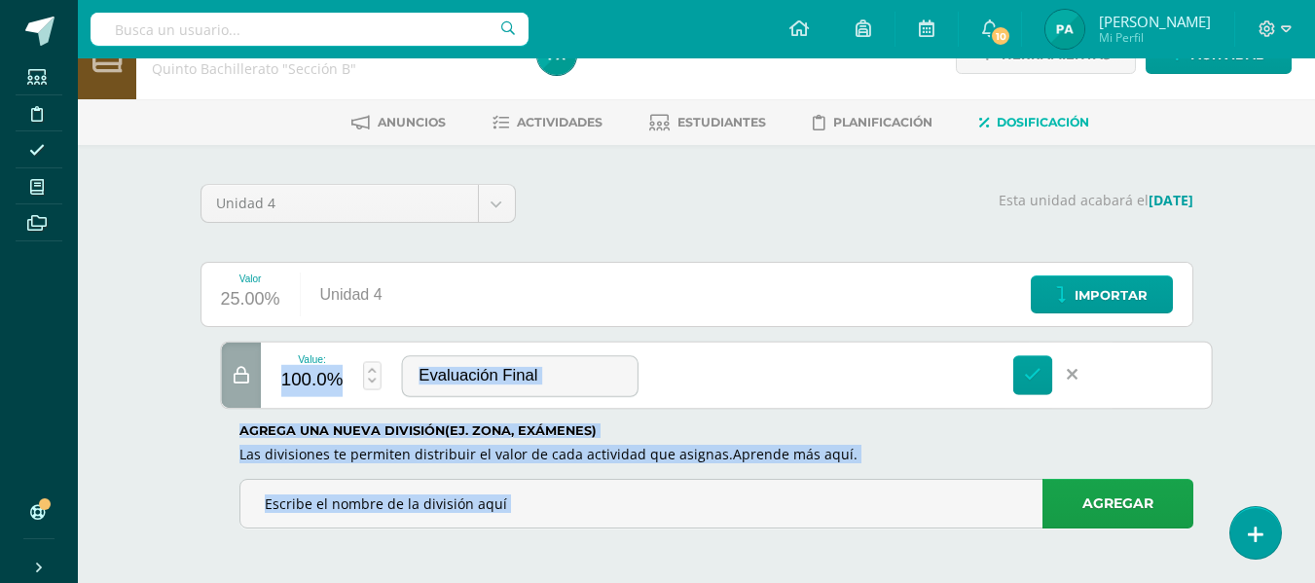
click at [318, 377] on body "Estudiantes Disciplina Asistencia Mis cursos Archivos Soporte Centro de ayuda Ú…" at bounding box center [657, 267] width 1315 height 631
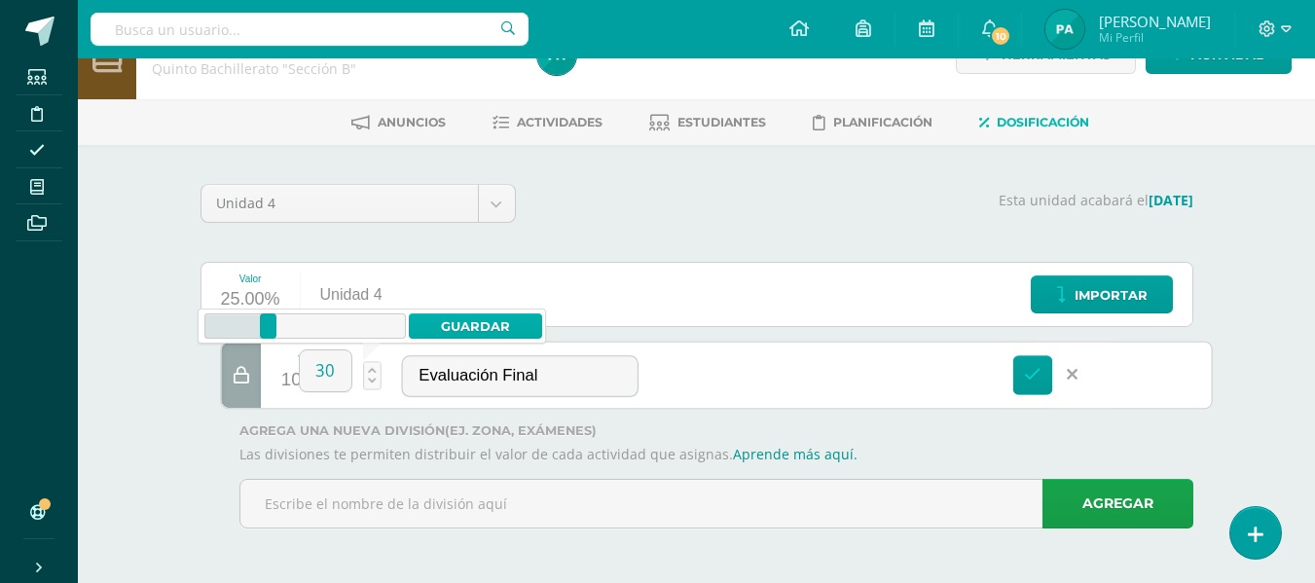
click at [470, 330] on link "Guardar" at bounding box center [475, 325] width 133 height 25
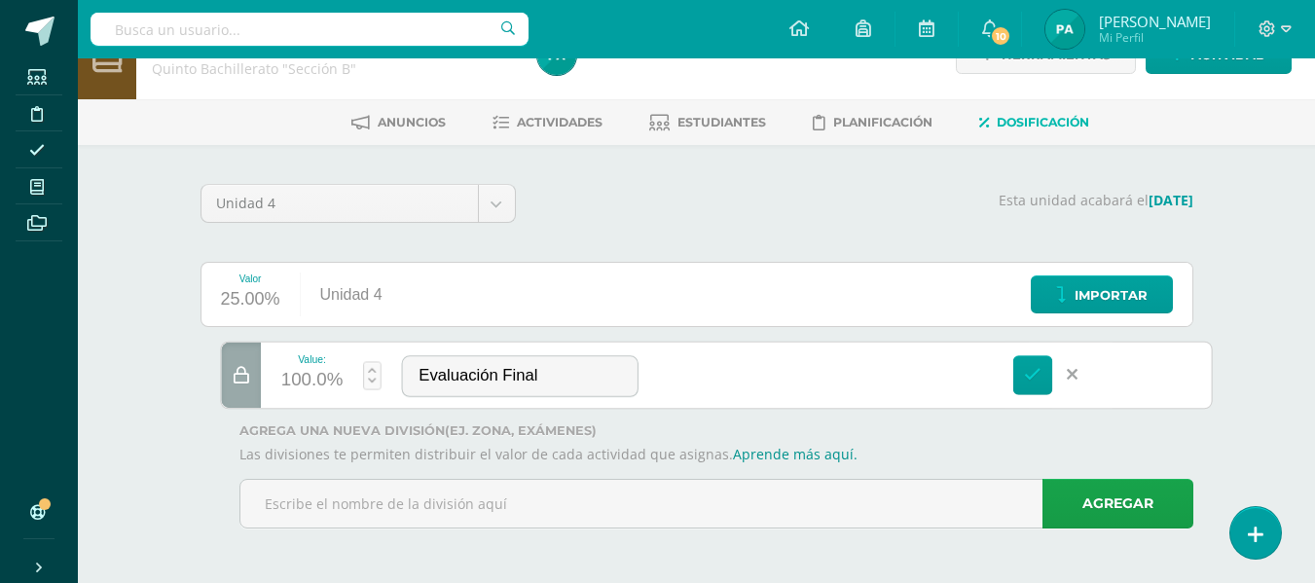
click at [326, 361] on div "Value:" at bounding box center [311, 358] width 62 height 11
click at [333, 383] on div "100.0%" at bounding box center [311, 381] width 62 height 32
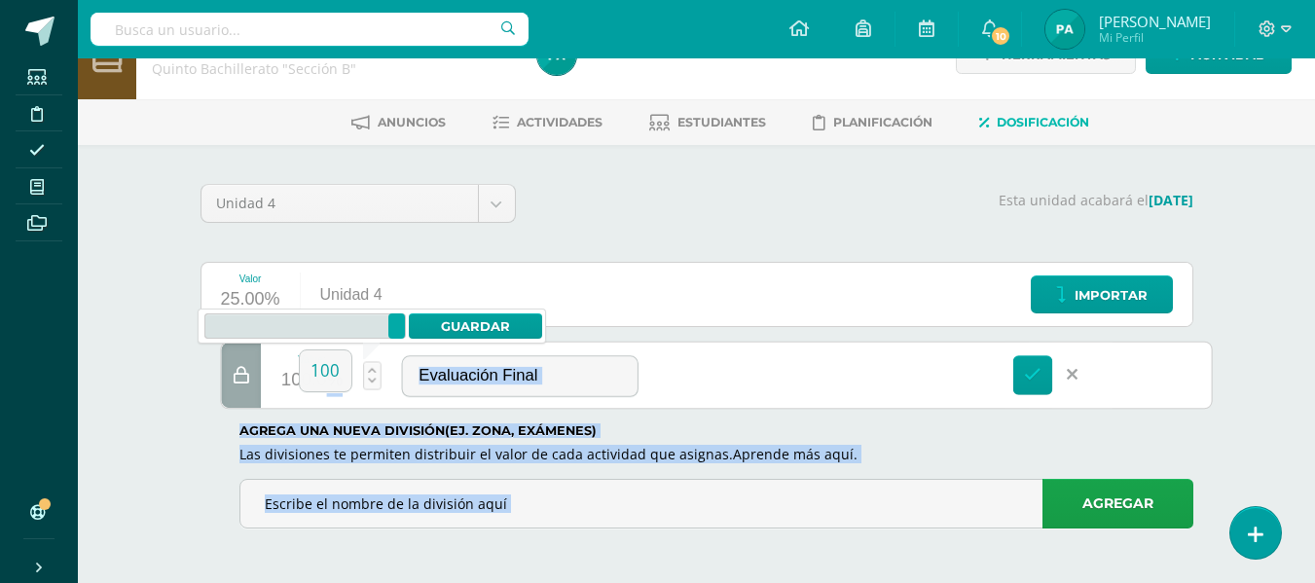
click at [333, 383] on body "Estudiantes Disciplina Asistencia Mis cursos Archivos Soporte Centro de ayuda Ú…" at bounding box center [657, 267] width 1315 height 631
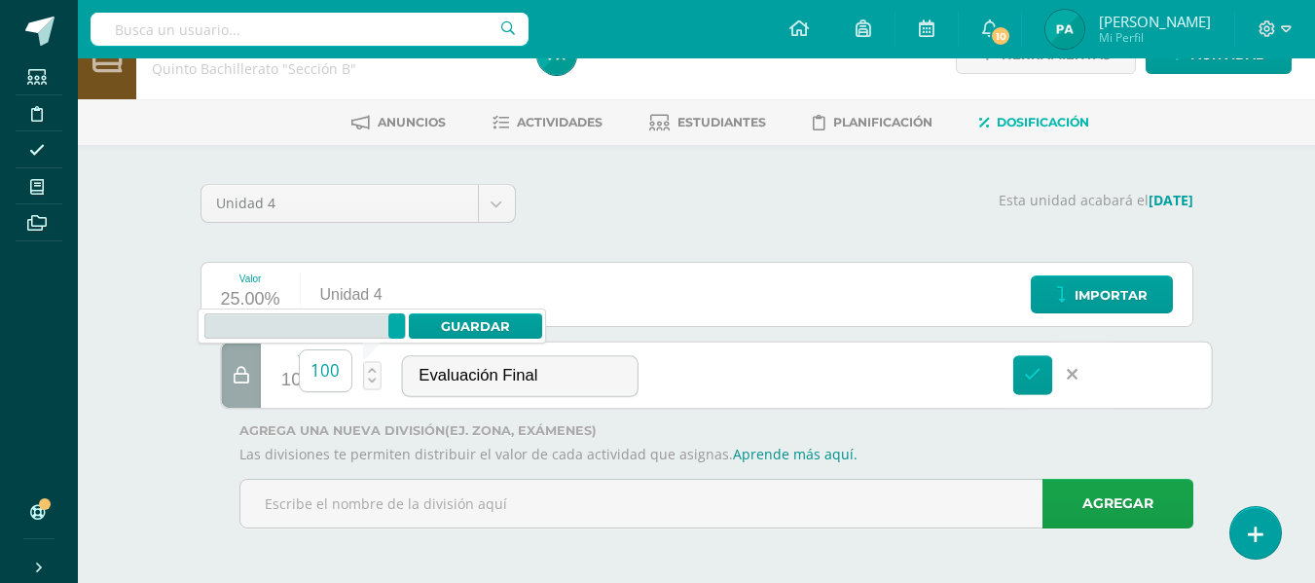
click at [343, 371] on input "100" at bounding box center [326, 370] width 52 height 41
type input "1"
click at [517, 316] on link "Guardar" at bounding box center [475, 325] width 133 height 25
type input "100"
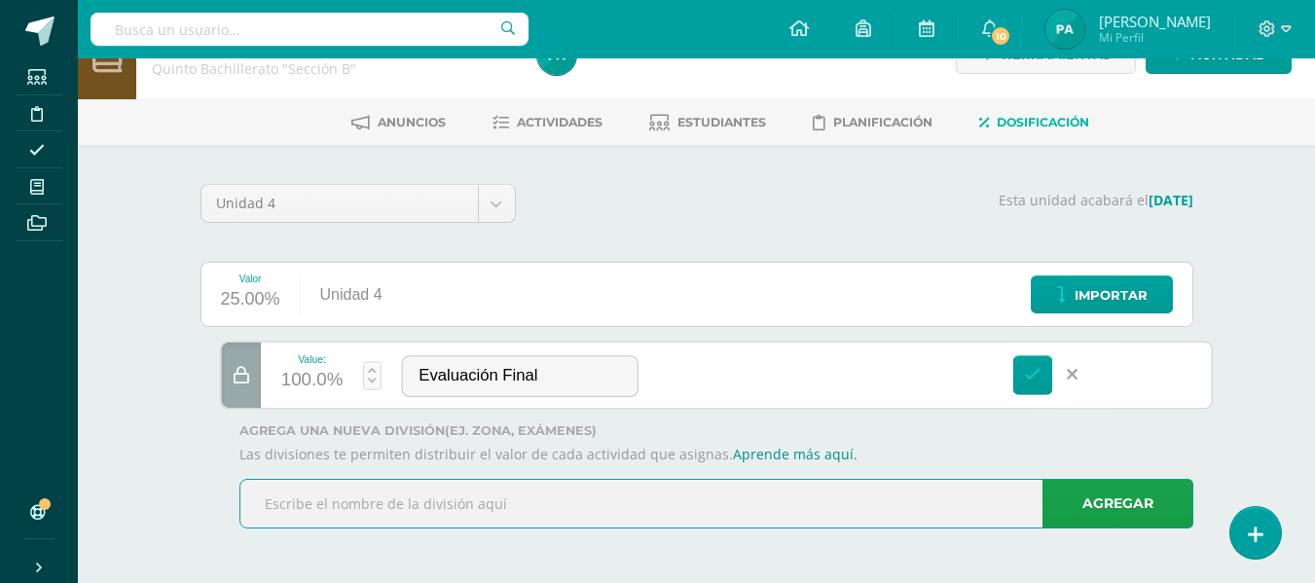
click at [914, 516] on input "text" at bounding box center [716, 504] width 952 height 48
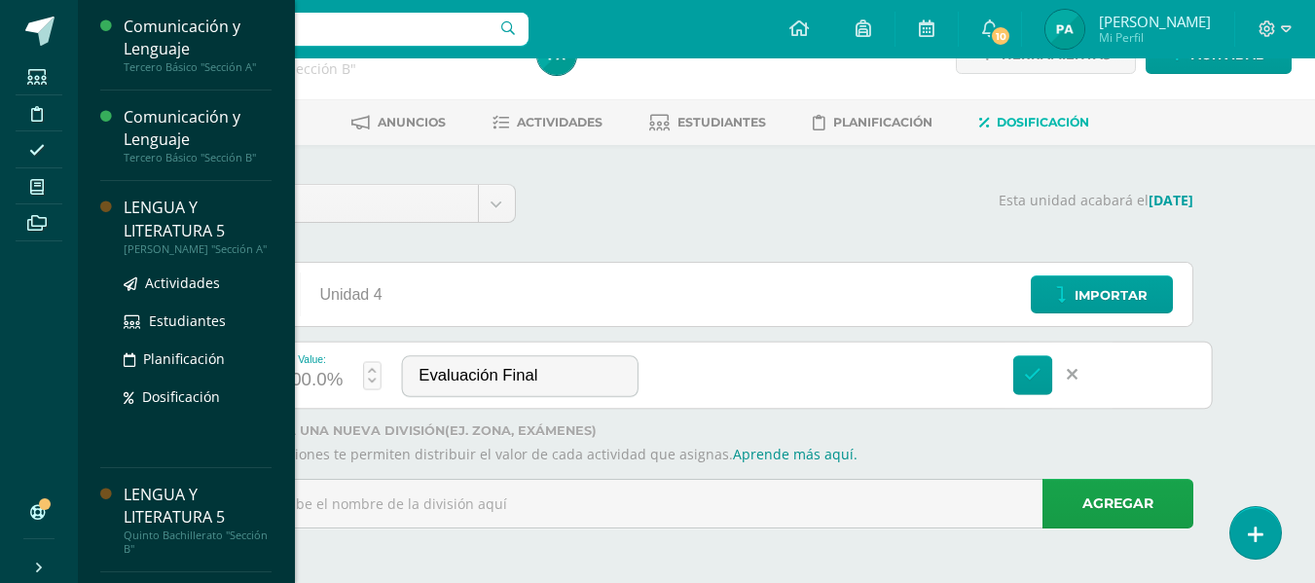
click at [187, 228] on div "LENGUA Y LITERATURA 5" at bounding box center [198, 219] width 148 height 45
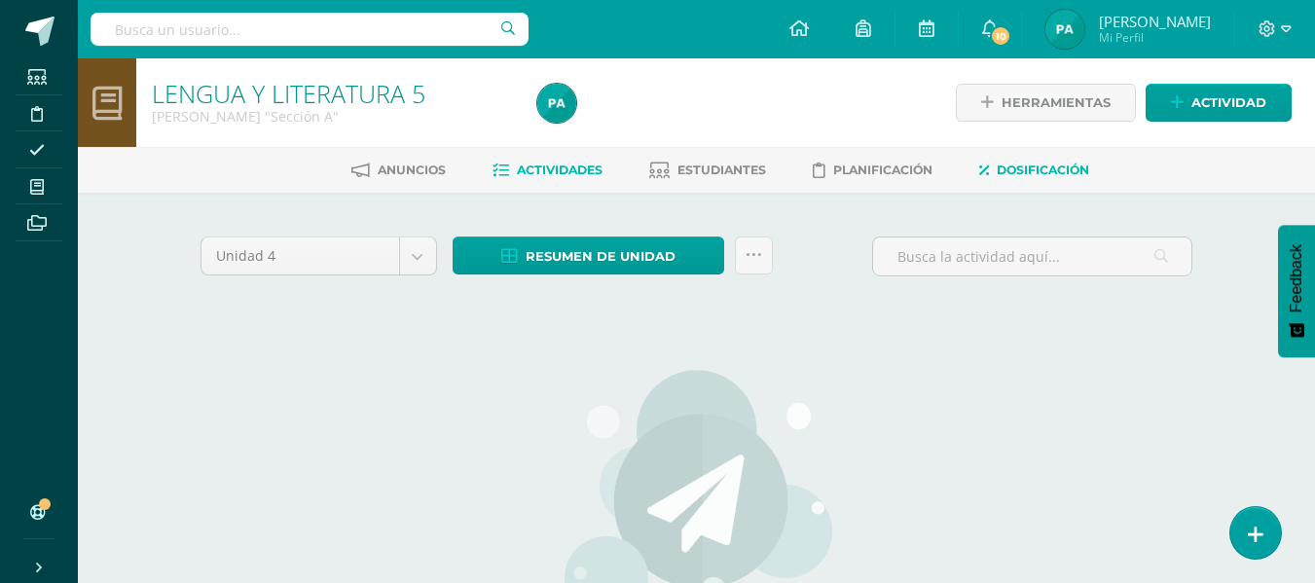
click at [1049, 164] on span "Dosificación" at bounding box center [1043, 170] width 92 height 15
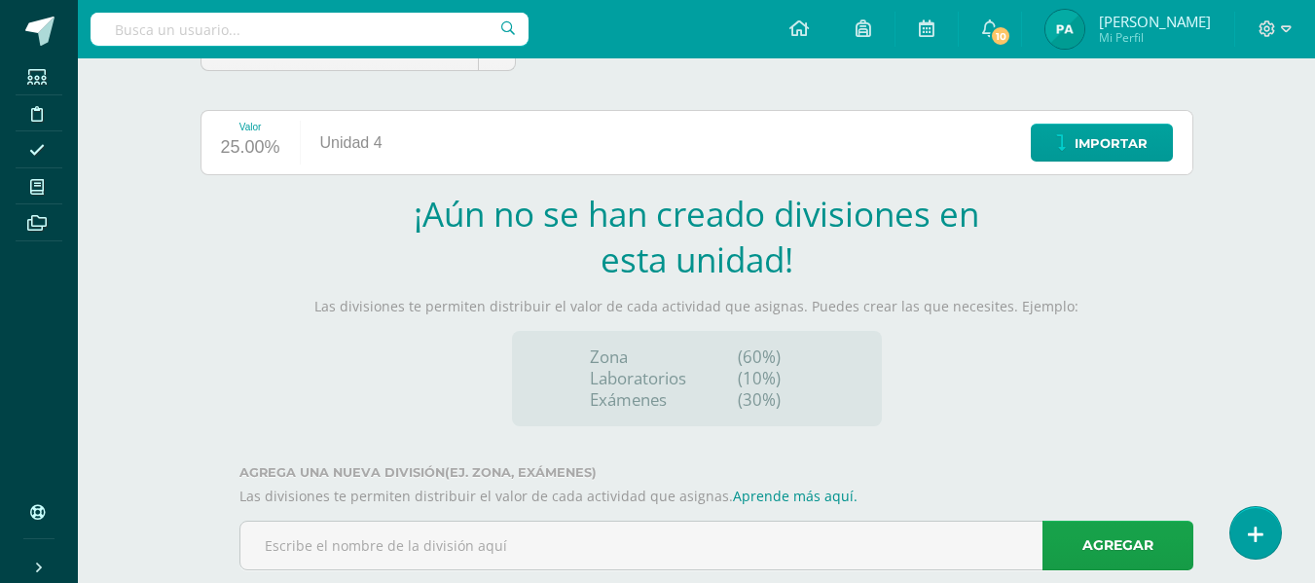
scroll to position [241, 0]
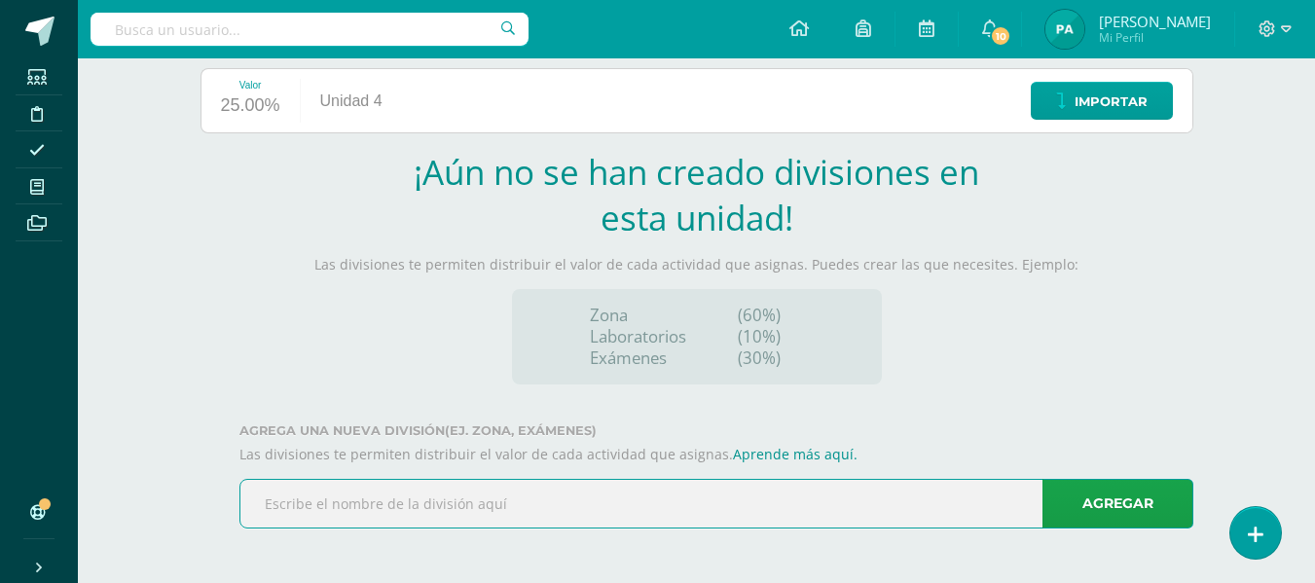
click at [486, 503] on input "text" at bounding box center [716, 504] width 952 height 48
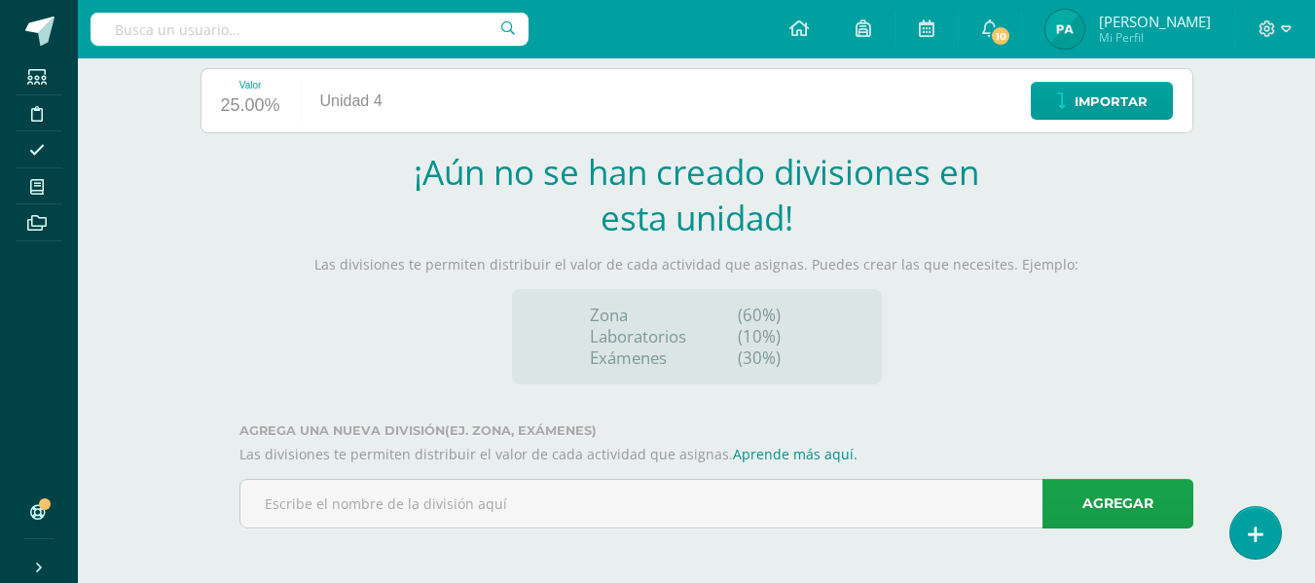
click at [704, 349] on div "Zona Laboratorios Exámenes" at bounding box center [656, 337] width 148 height 64
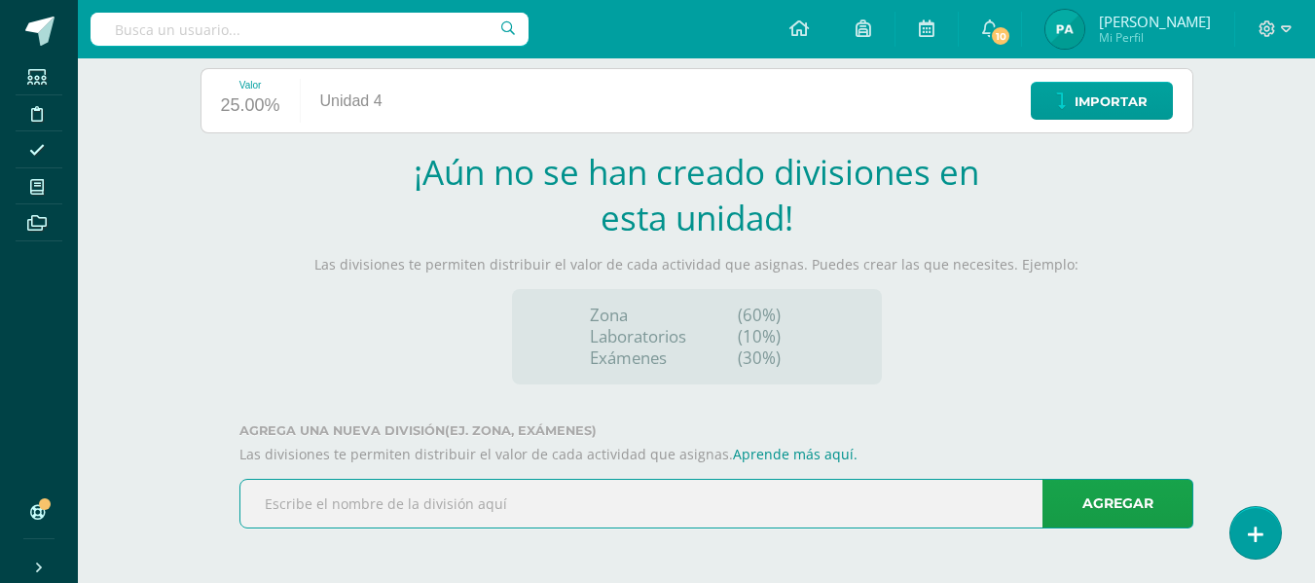
click at [398, 508] on input "text" at bounding box center [716, 504] width 952 height 48
paste input "Proyectos de Práctica"
type input "Proyectos de Práctica"
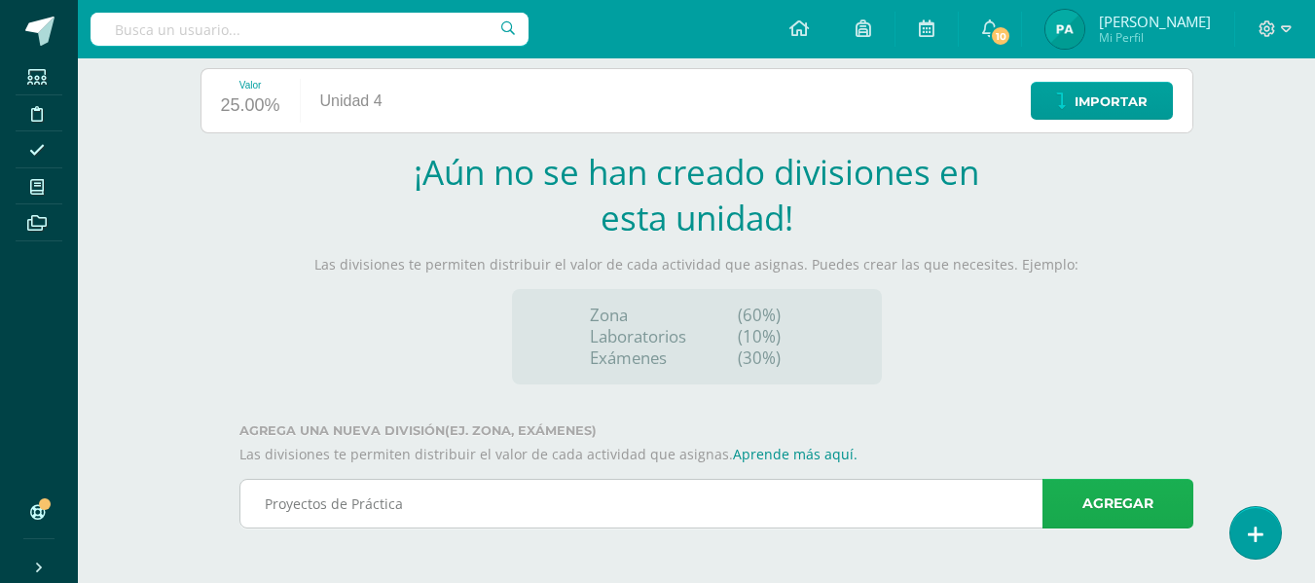
click at [1125, 524] on link "Agregar" at bounding box center [1117, 504] width 151 height 50
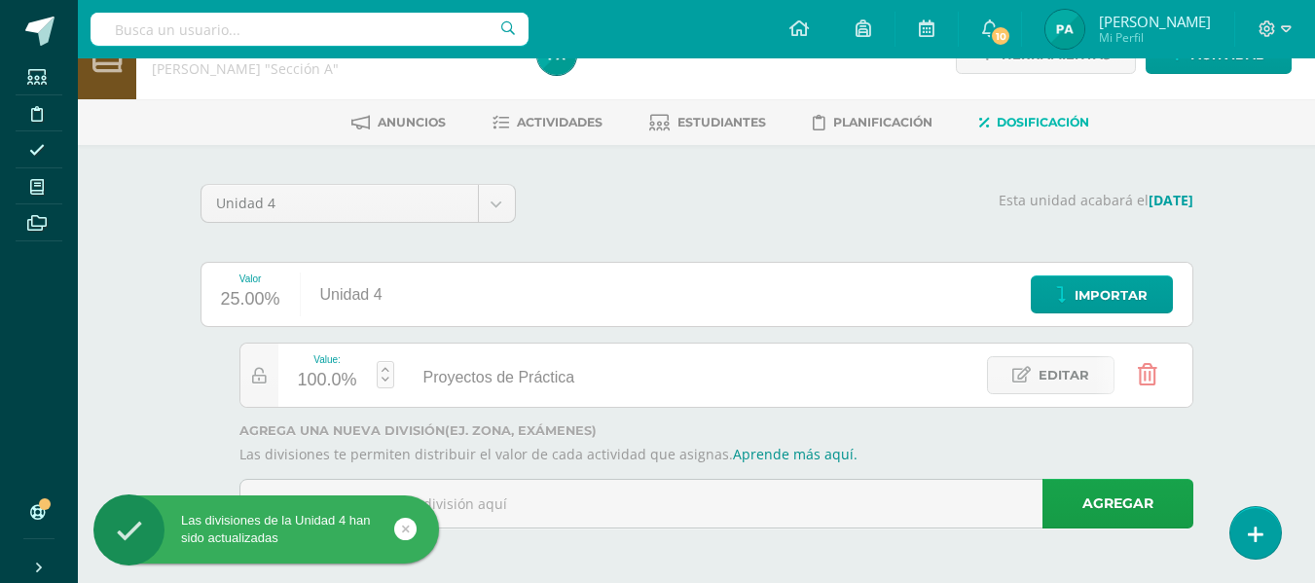
scroll to position [48, 0]
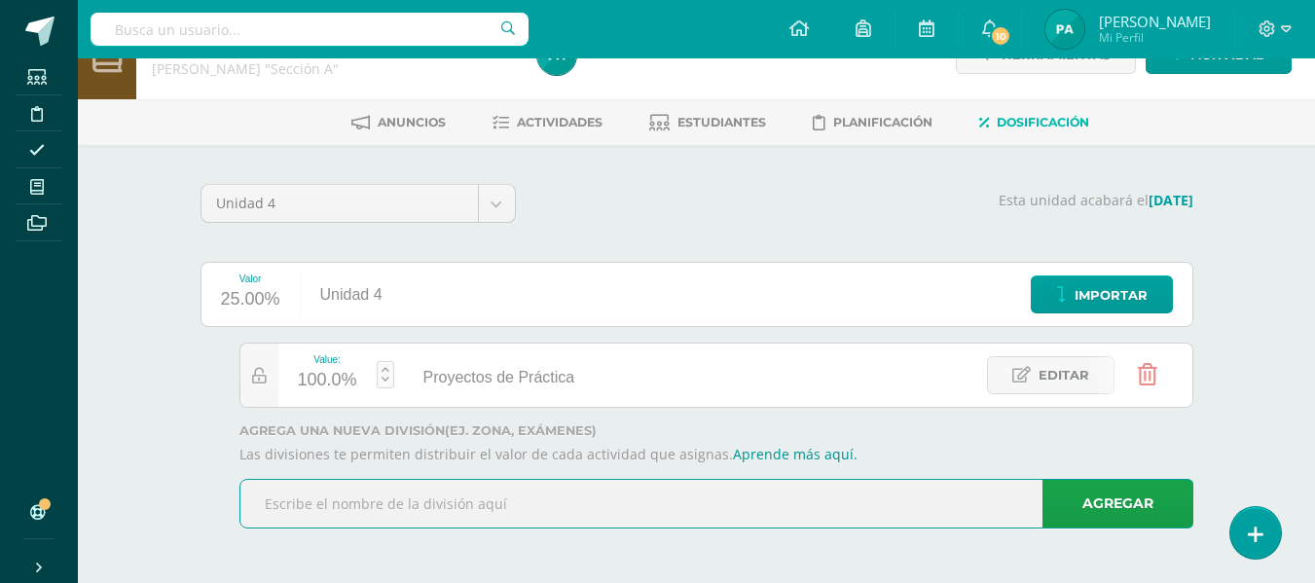
click at [421, 496] on input "text" at bounding box center [716, 504] width 952 height 48
paste input "Proyectos de Dominio"
type input "Proyectos de Dominio"
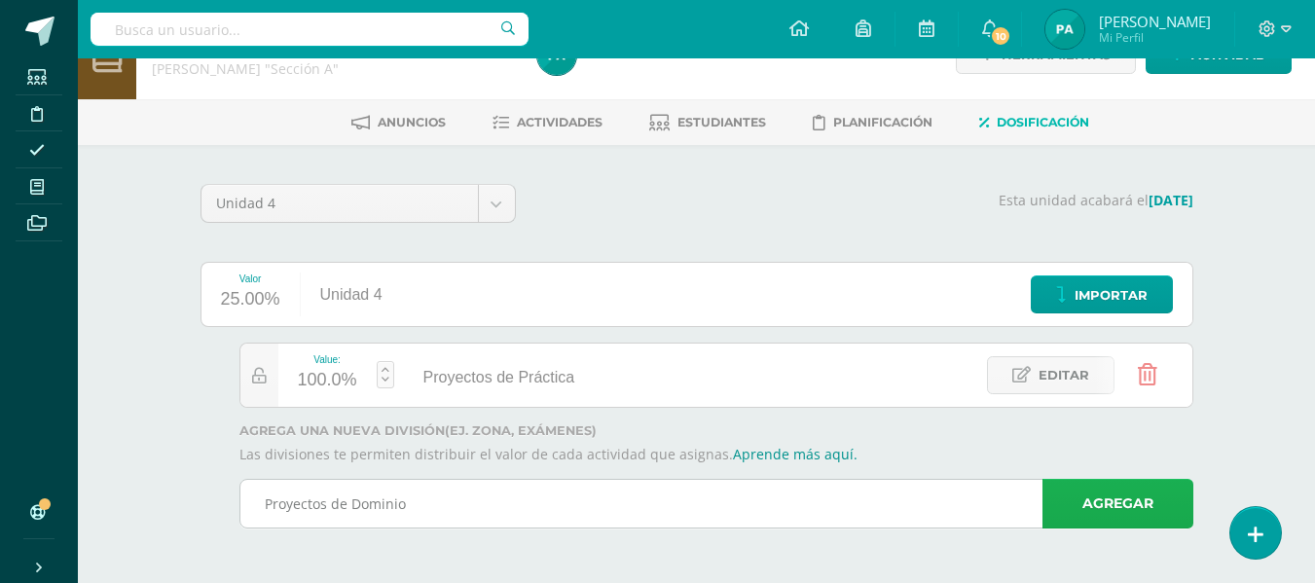
click at [1092, 496] on link "Agregar" at bounding box center [1117, 504] width 151 height 50
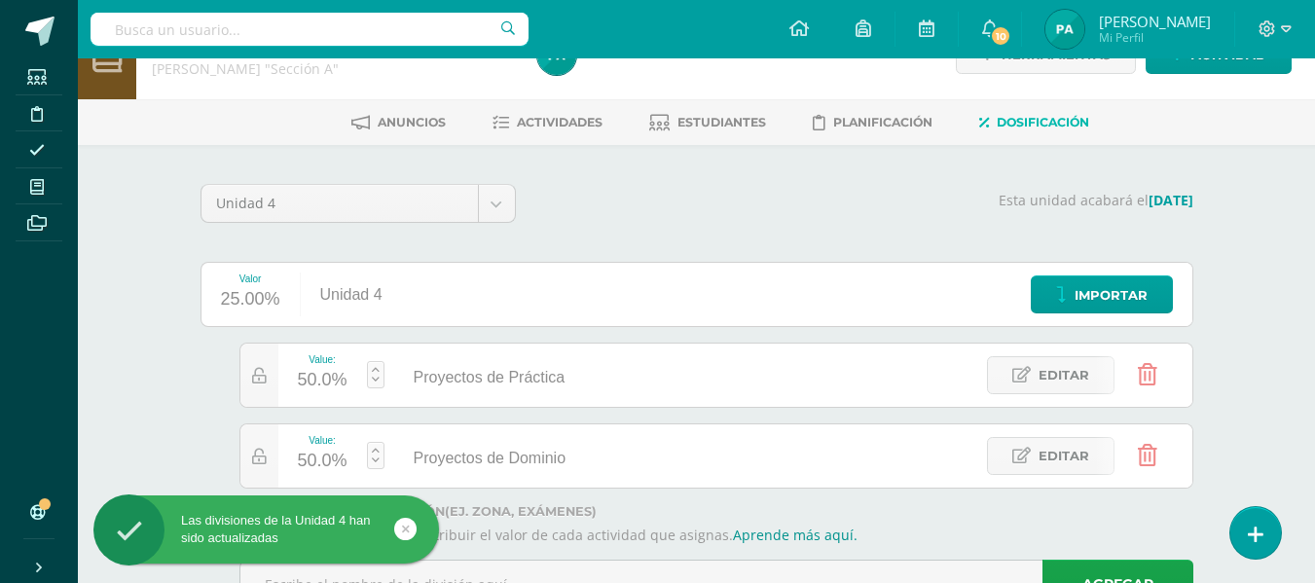
scroll to position [128, 0]
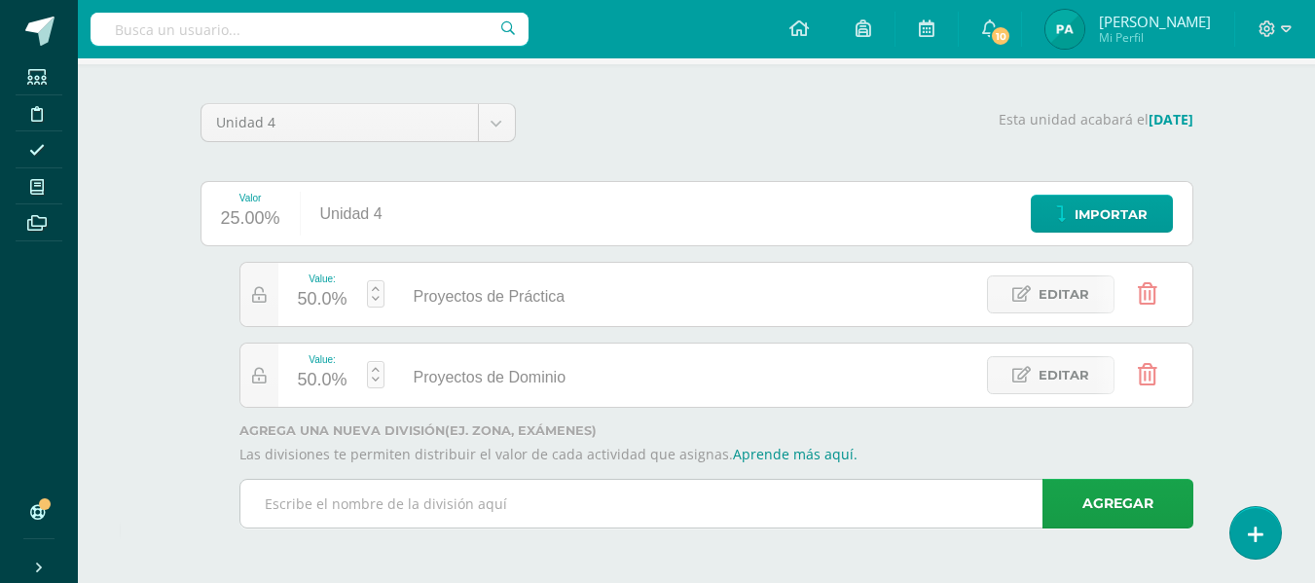
click at [510, 488] on input "text" at bounding box center [716, 504] width 952 height 48
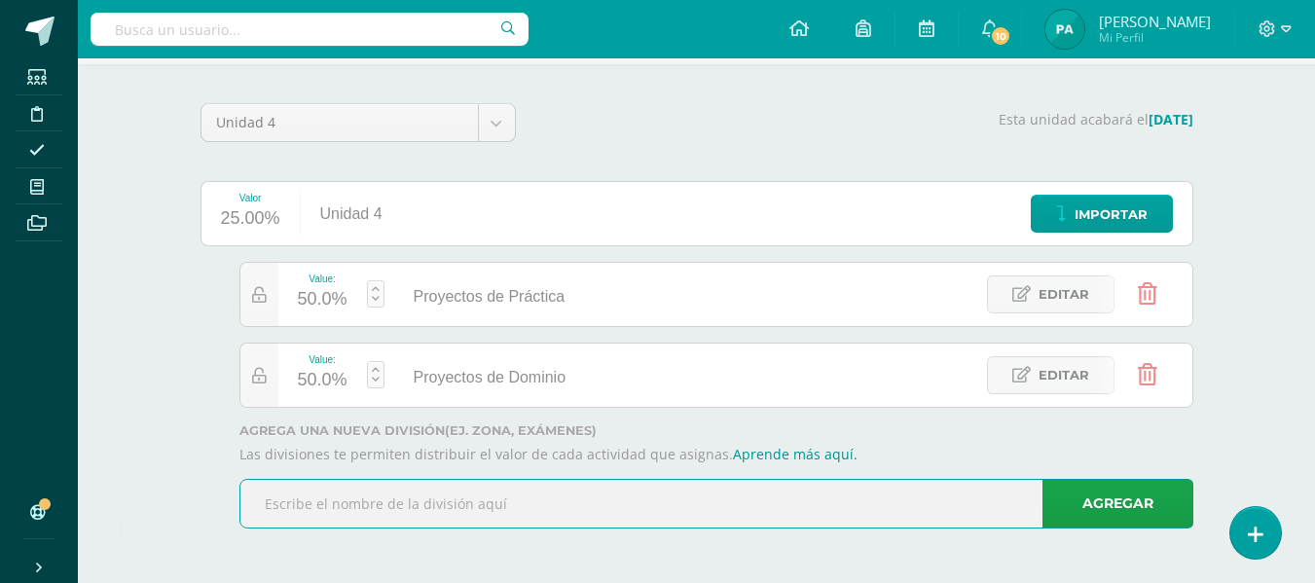
paste input "Parcial Sumativo"
type input "Parcial Sumativo"
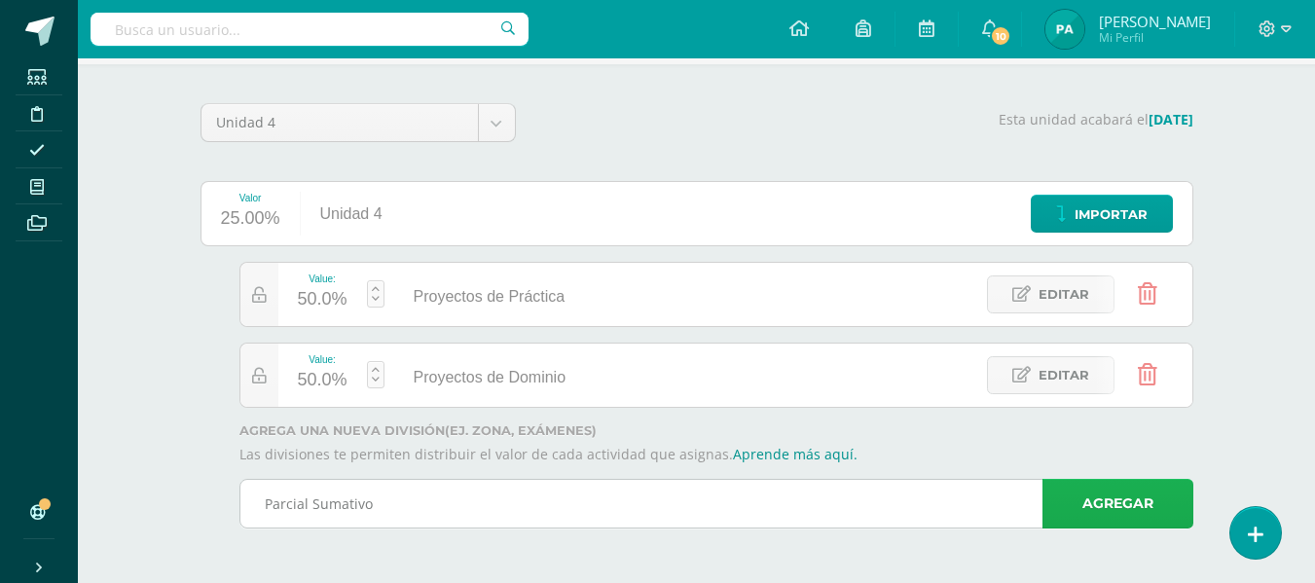
click at [1100, 492] on link "Agregar" at bounding box center [1117, 504] width 151 height 50
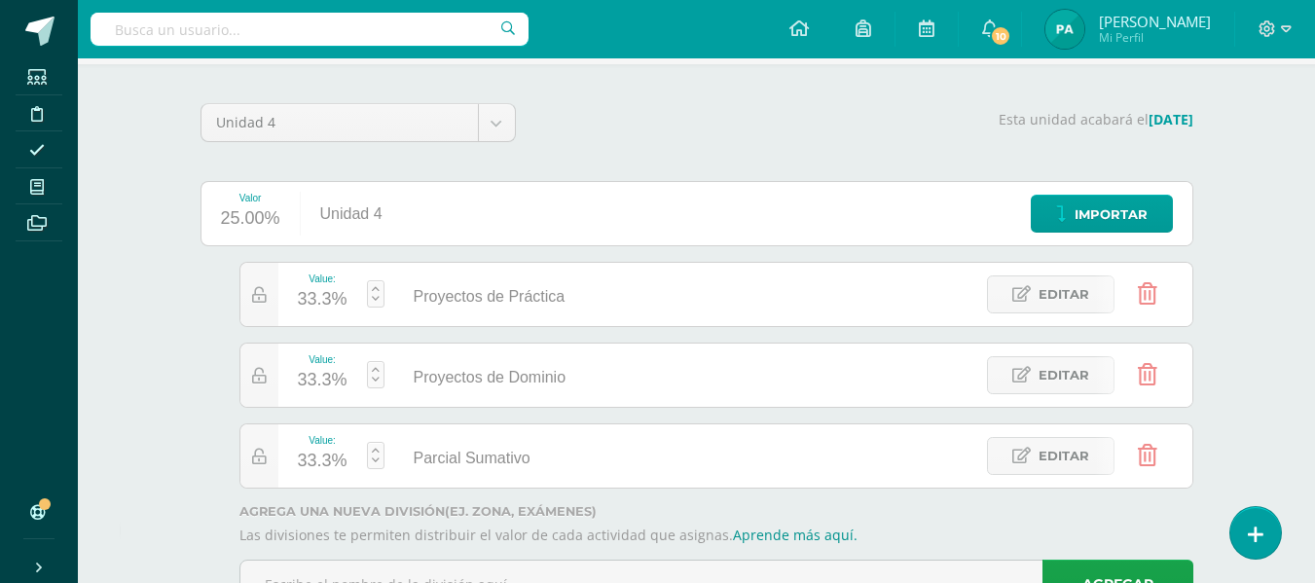
scroll to position [209, 0]
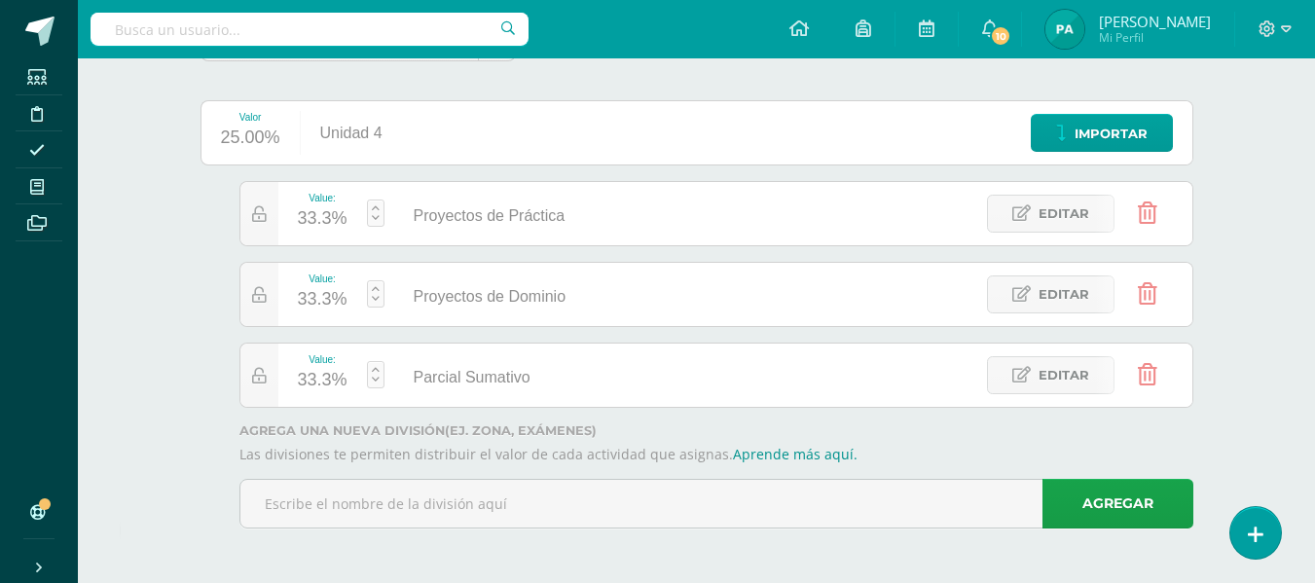
click at [360, 507] on body "Las divisiones de la Unidad 4 han sido actualizadas Las divisiones de la Unidad…" at bounding box center [657, 187] width 1315 height 792
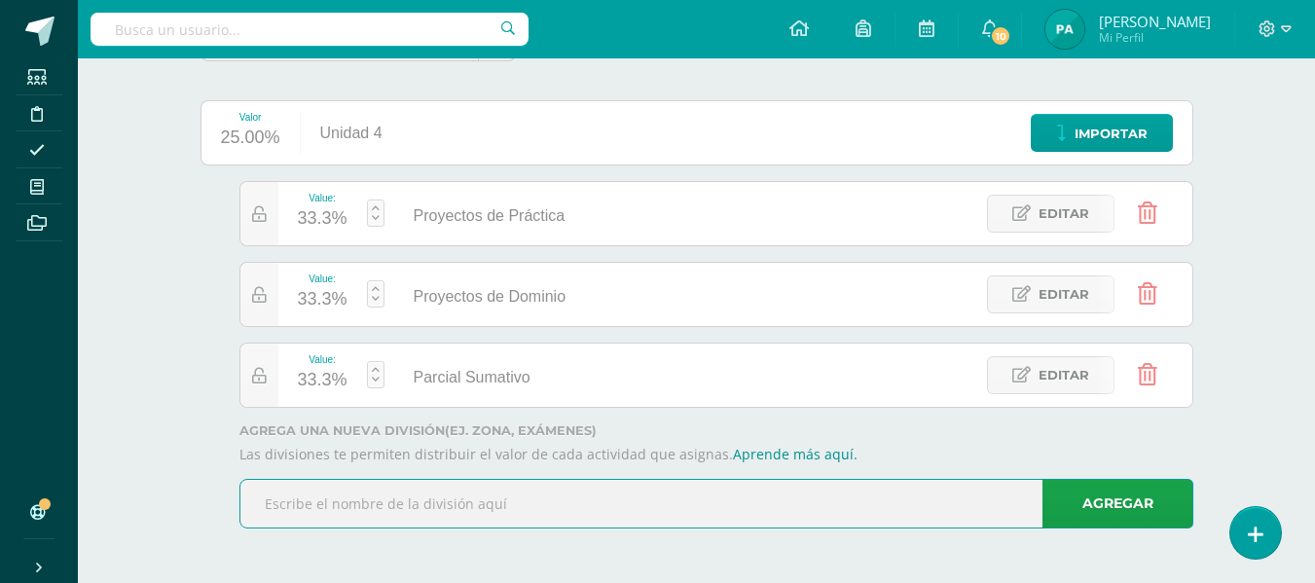
click at [412, 501] on input "text" at bounding box center [716, 504] width 952 height 48
paste input "Proyectos"
type input "Proyectos"
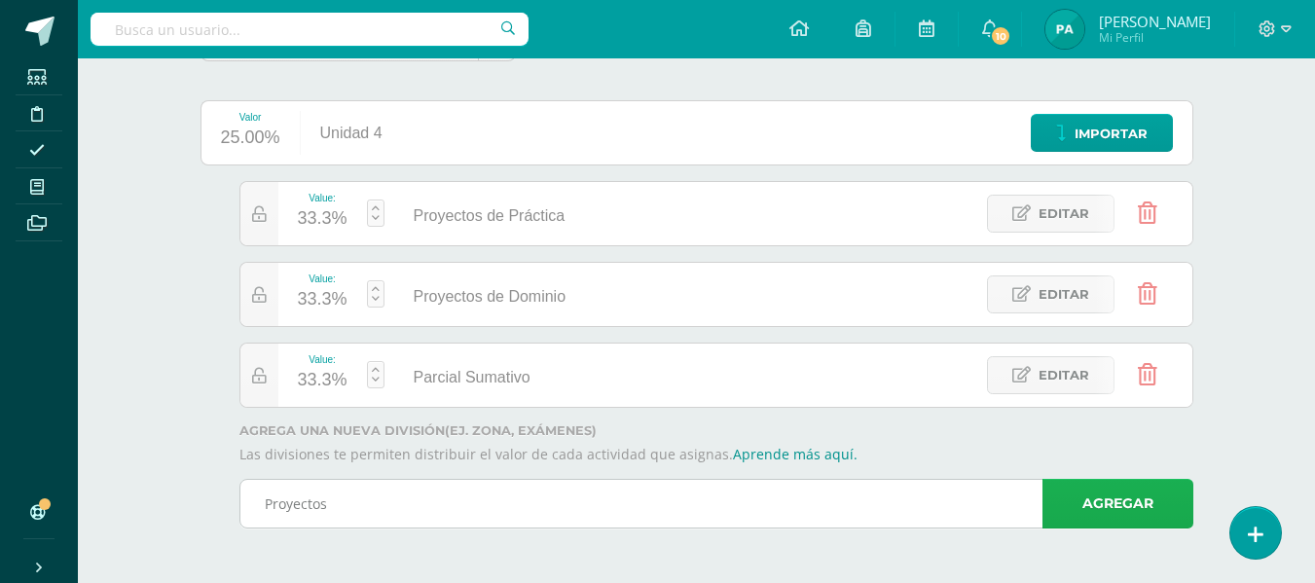
click at [1133, 504] on link "Agregar" at bounding box center [1117, 504] width 151 height 50
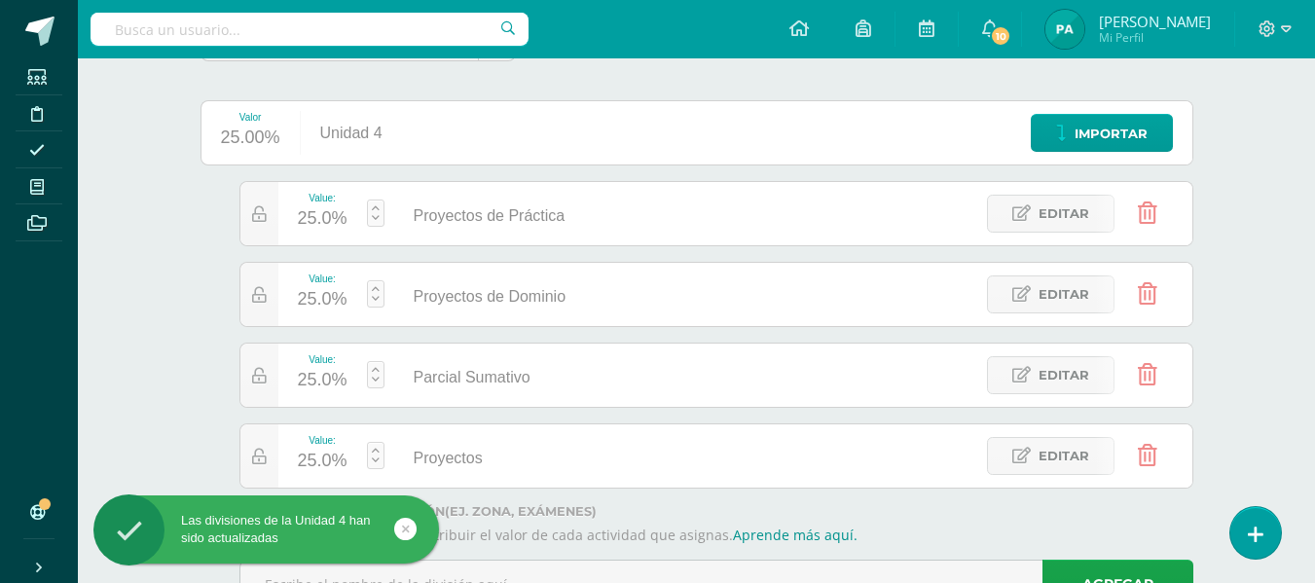
click at [308, 221] on div "25.0%" at bounding box center [323, 218] width 50 height 31
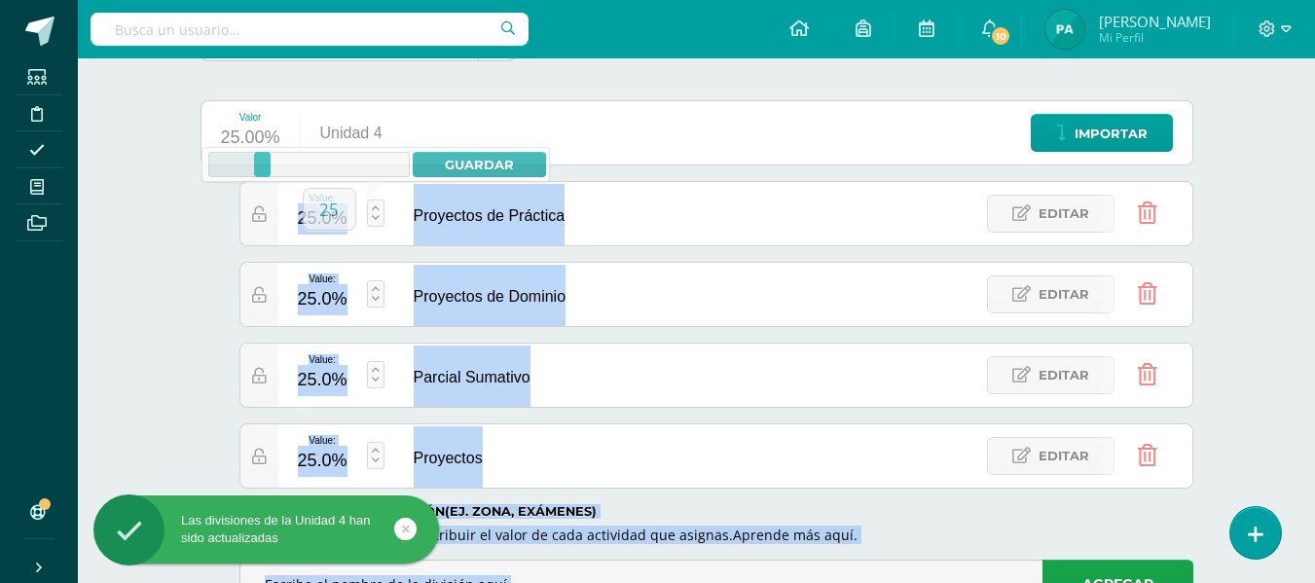
click at [308, 221] on body "Las divisiones de la Unidad 4 han sido actualizadas Las divisiones de la Unidad…" at bounding box center [657, 227] width 1315 height 873
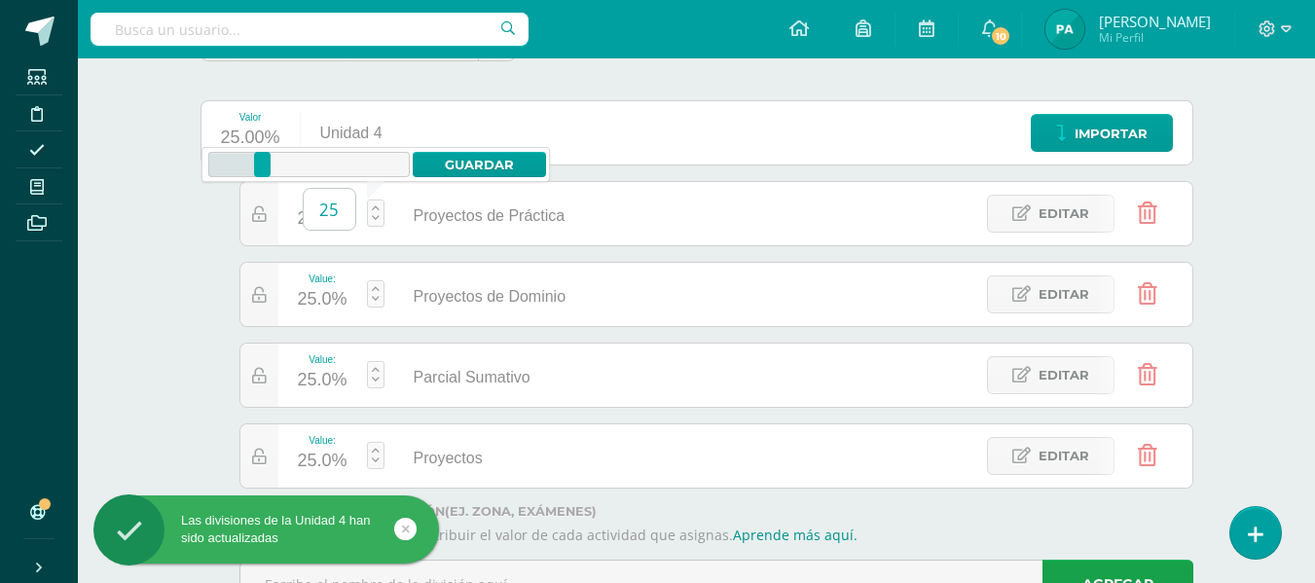
click at [340, 221] on input "25" at bounding box center [330, 209] width 52 height 41
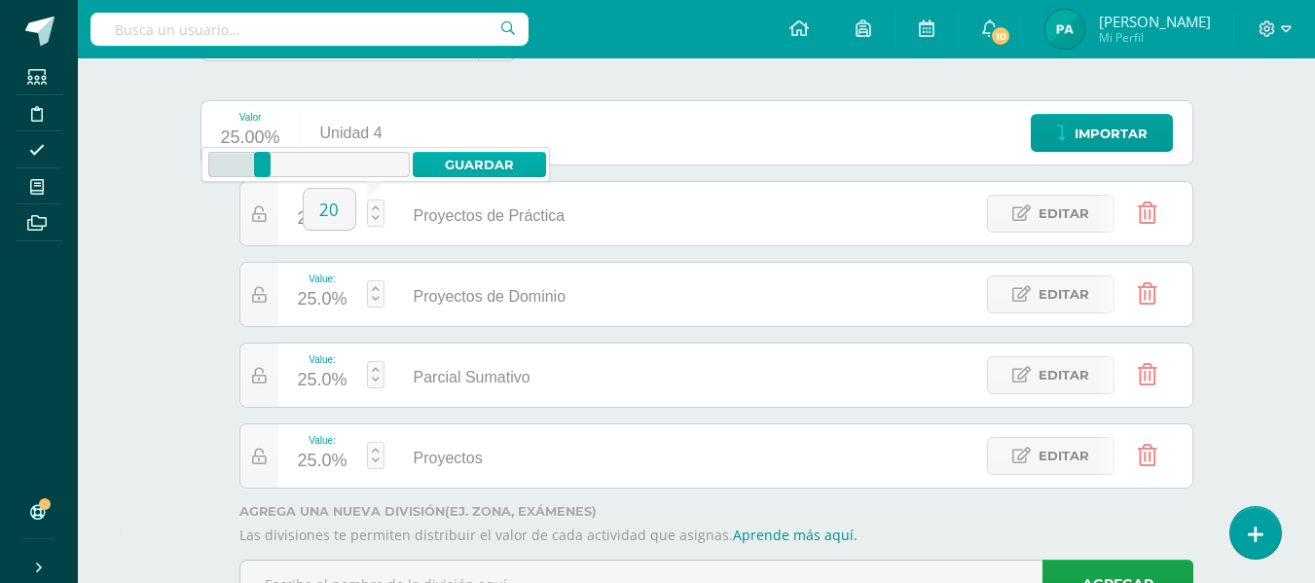
click at [471, 173] on link "Guardar" at bounding box center [479, 164] width 133 height 25
type input "20"
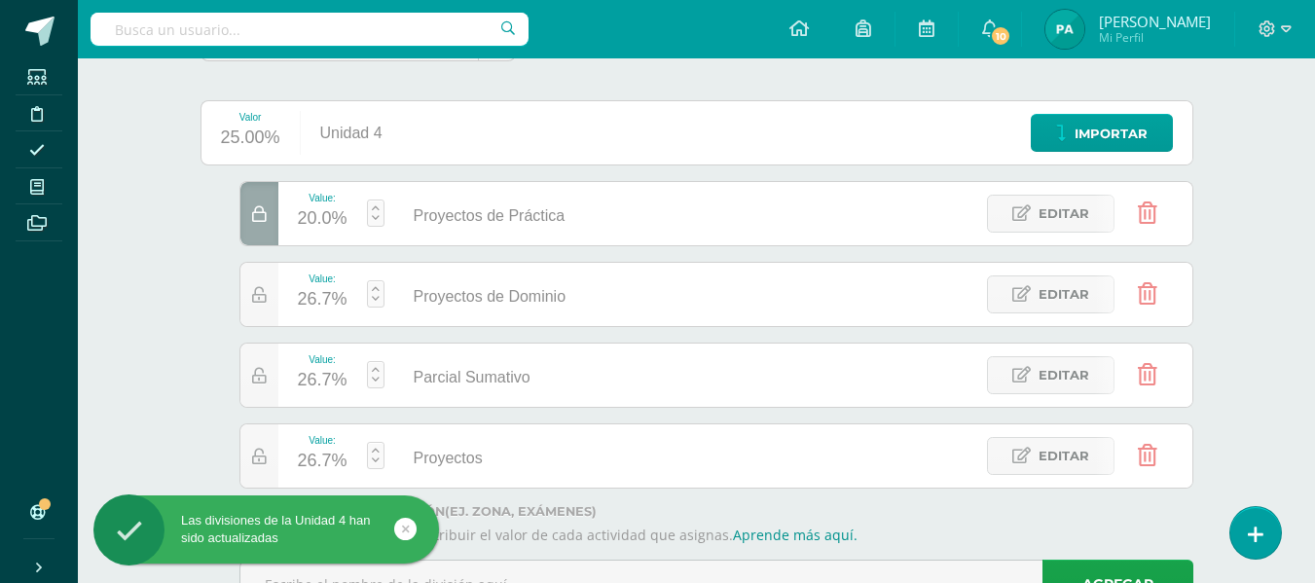
click at [326, 294] on div "26.7%" at bounding box center [323, 299] width 50 height 31
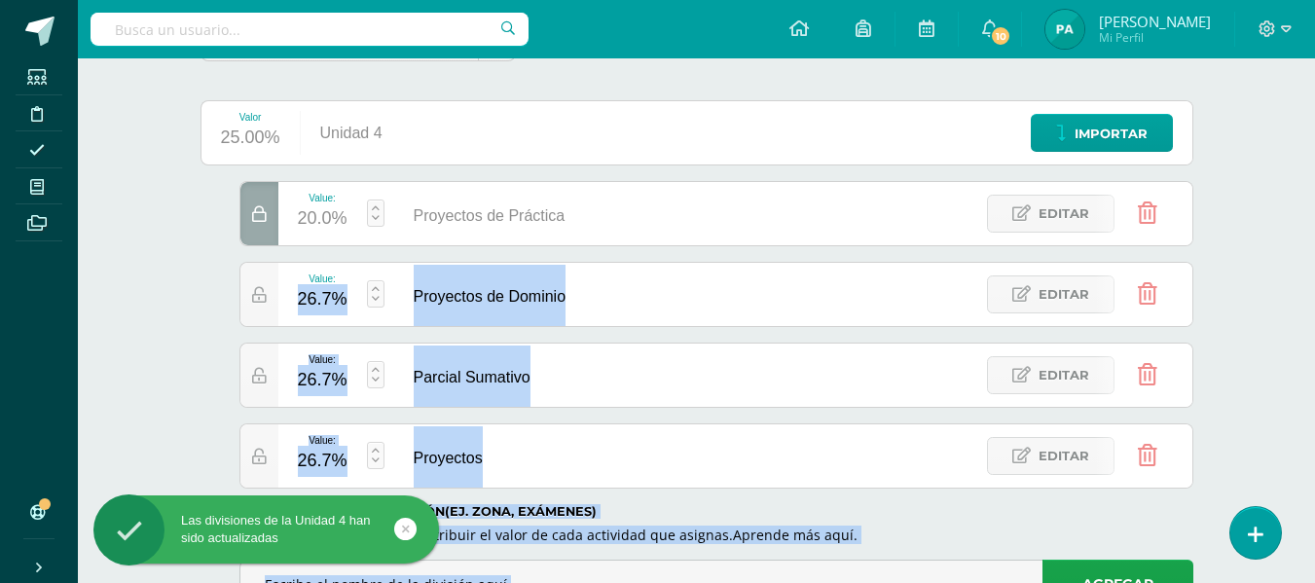
click at [326, 294] on body "Las divisiones de la Unidad 4 han sido actualizadas Las divisiones de la Unidad…" at bounding box center [657, 227] width 1315 height 873
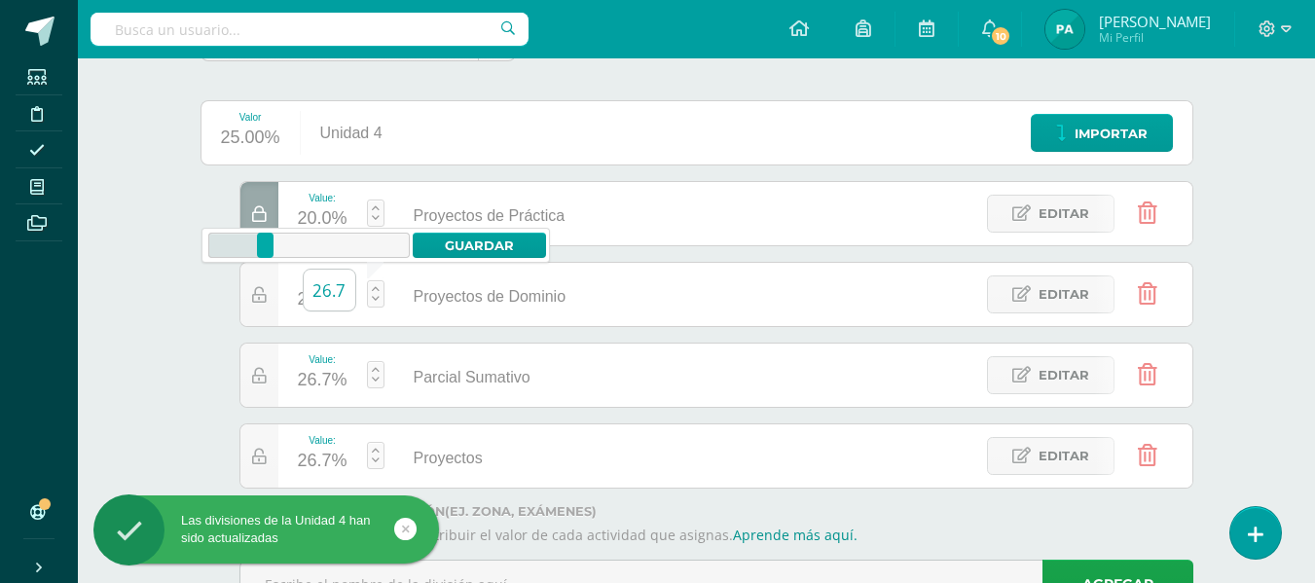
click at [343, 293] on input "26.7" at bounding box center [330, 290] width 52 height 41
type input "2"
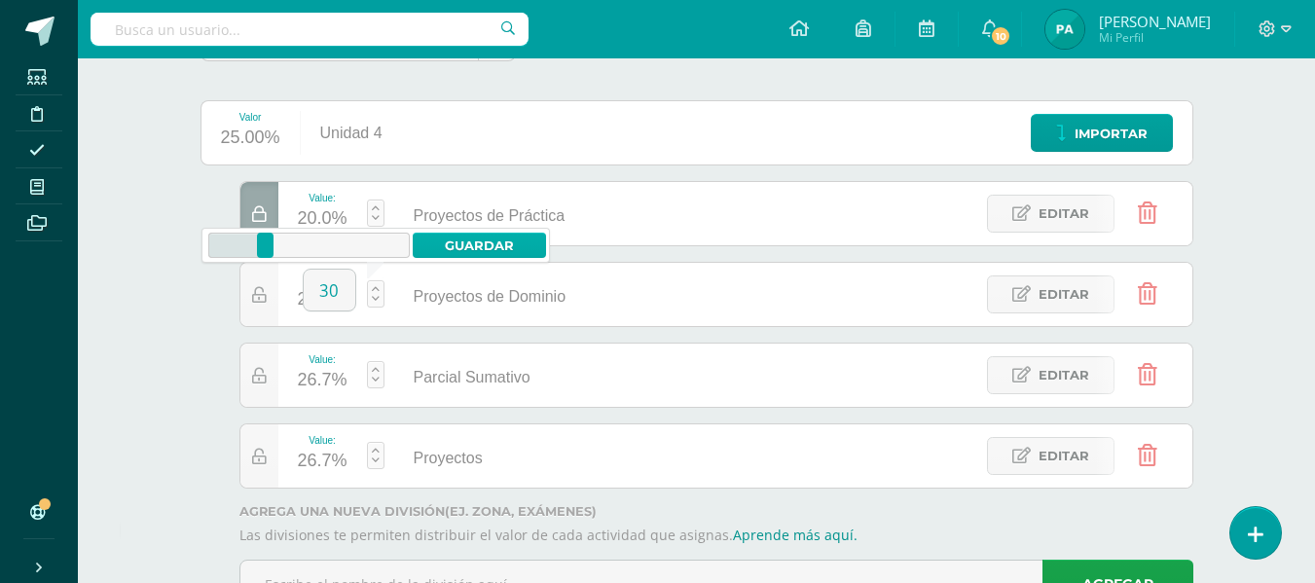
click at [474, 247] on link "Guardar" at bounding box center [479, 245] width 133 height 25
type input "30"
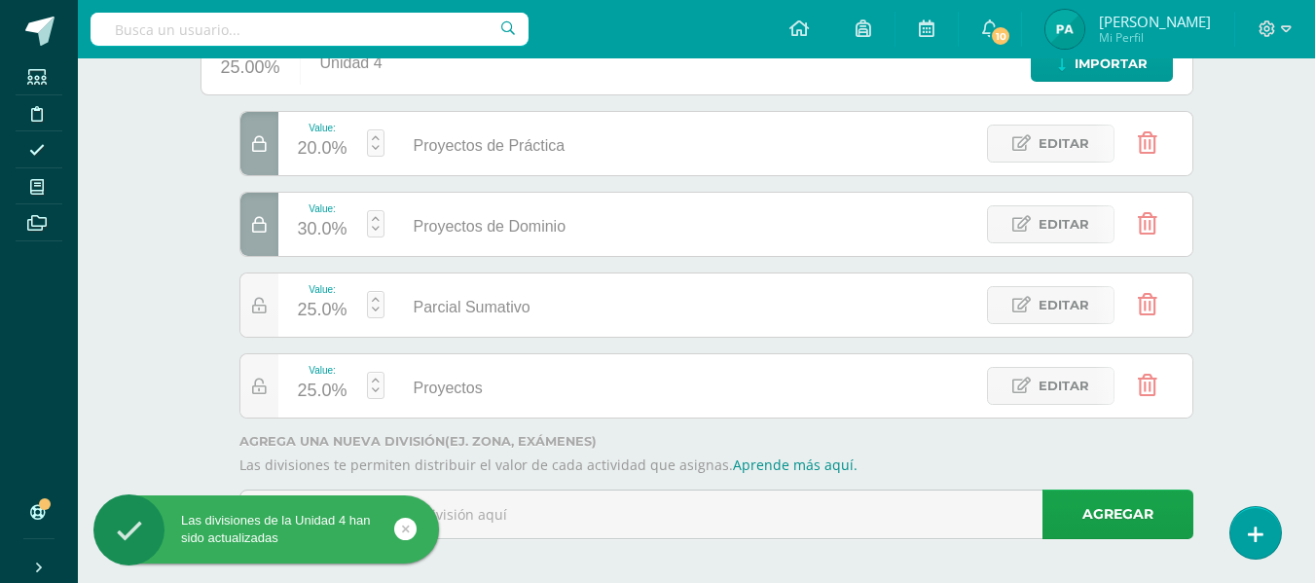
scroll to position [280, 0]
click at [327, 320] on div "25.0%" at bounding box center [323, 309] width 50 height 31
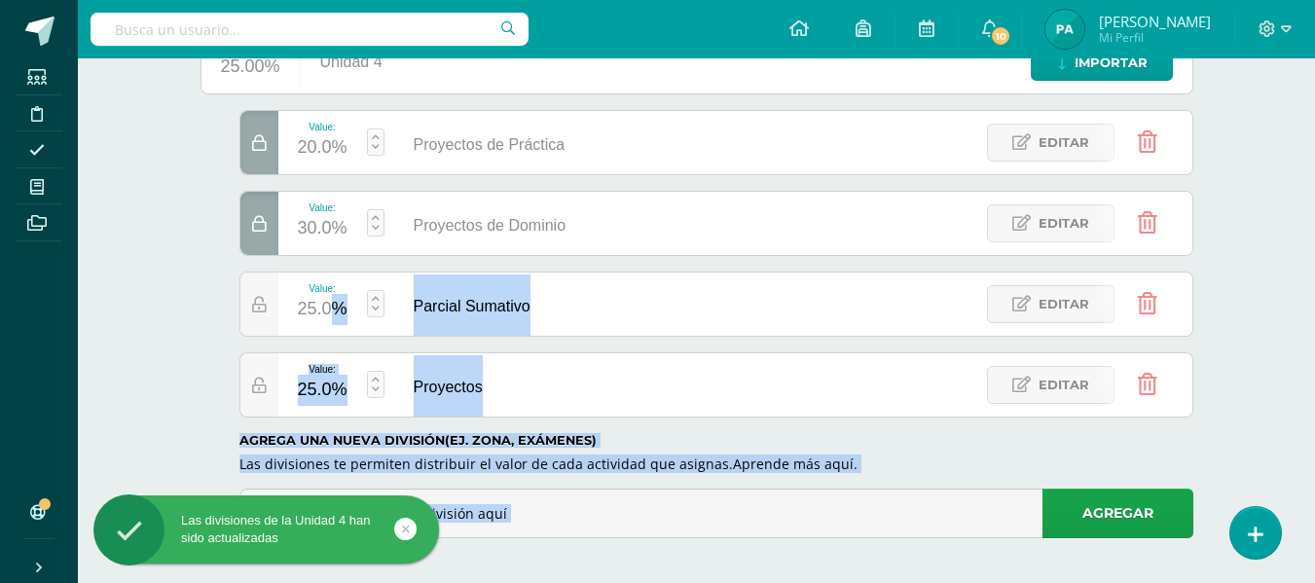
click at [327, 320] on body "Las divisiones de la Unidad 4 han sido actualizadas Las divisiones de la Unidad…" at bounding box center [657, 156] width 1315 height 873
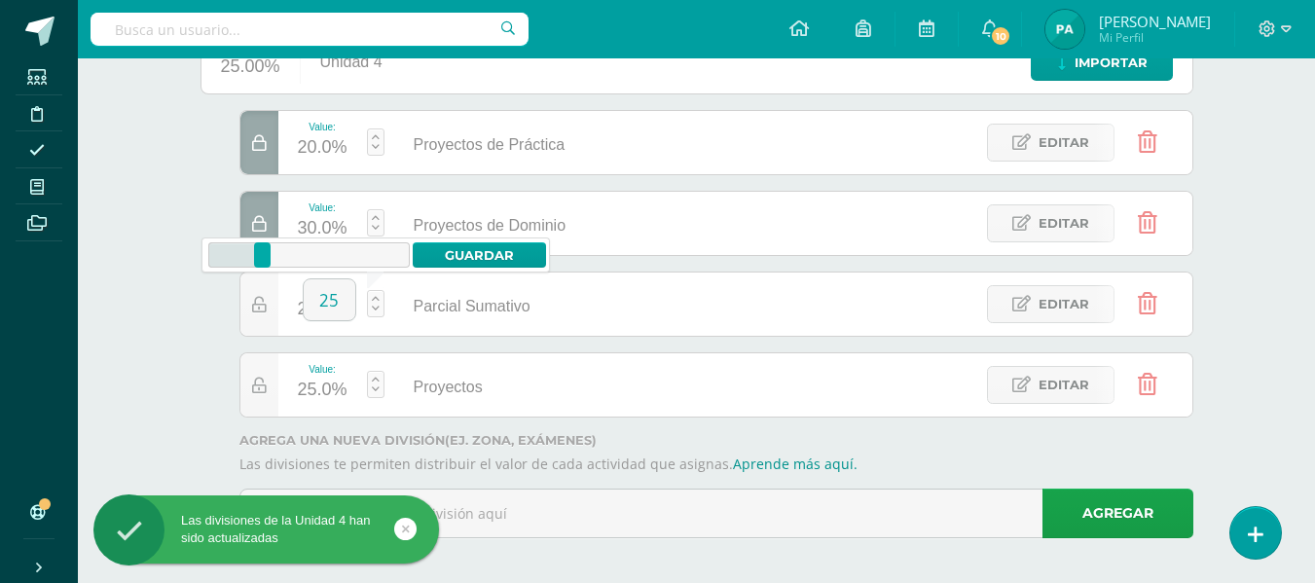
click at [327, 320] on input "25" at bounding box center [330, 299] width 52 height 41
click at [339, 308] on input "25" at bounding box center [330, 299] width 52 height 41
type input "2"
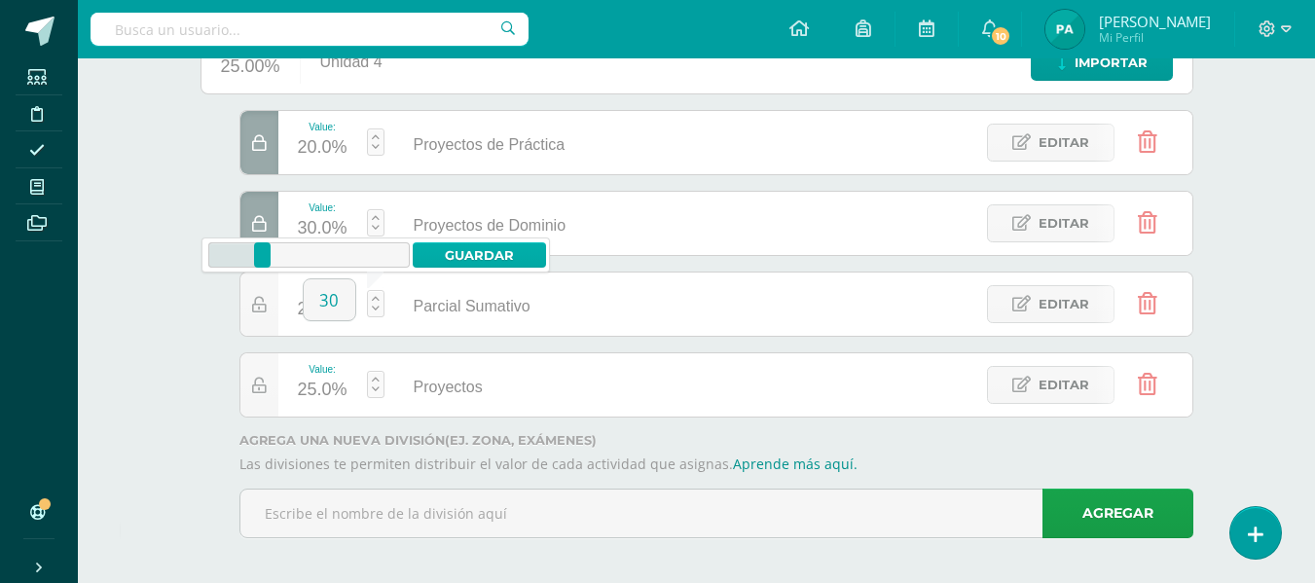
type input "30"
click at [483, 242] on link "Guardar" at bounding box center [479, 254] width 133 height 25
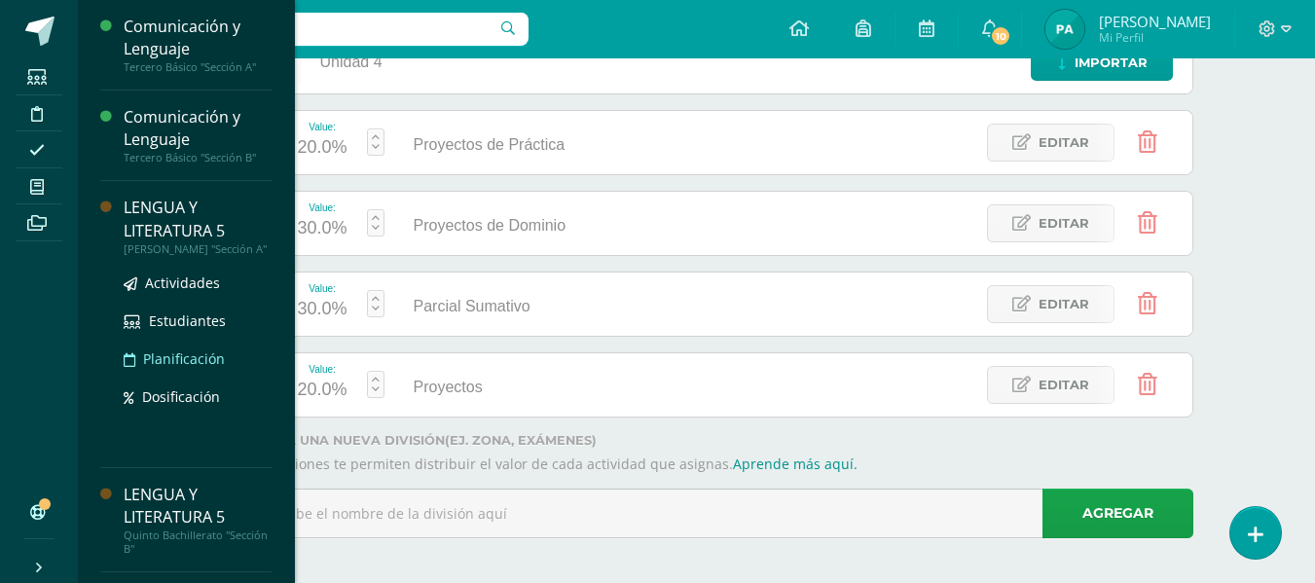
scroll to position [3, 0]
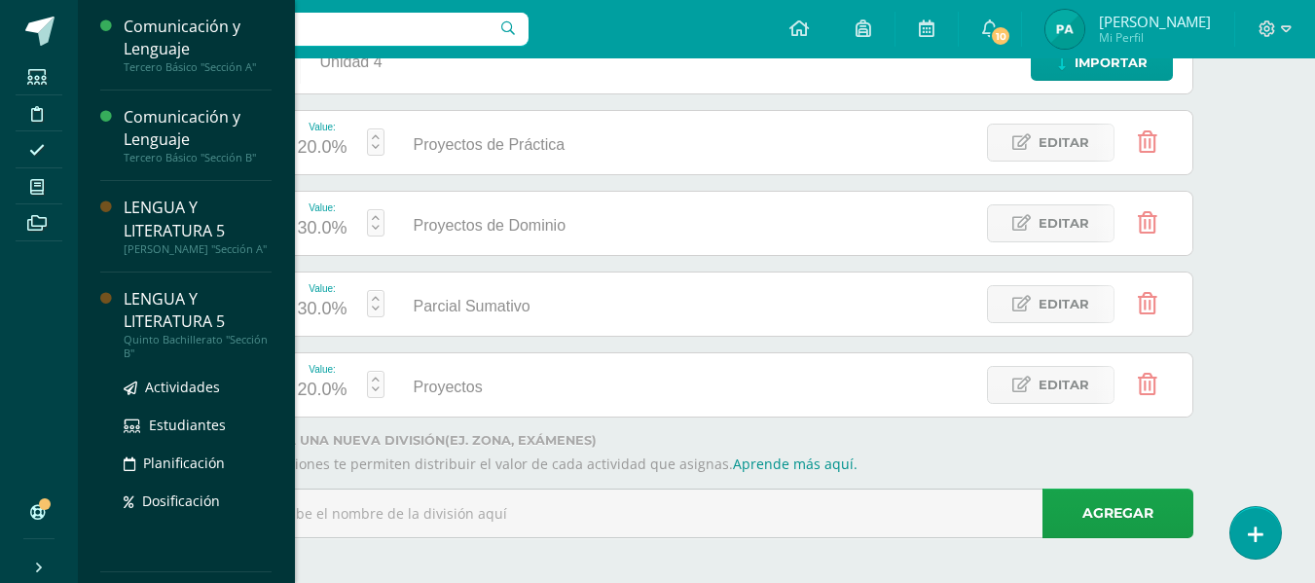
click at [168, 333] on div "LENGUA Y LITERATURA 5" at bounding box center [198, 310] width 148 height 45
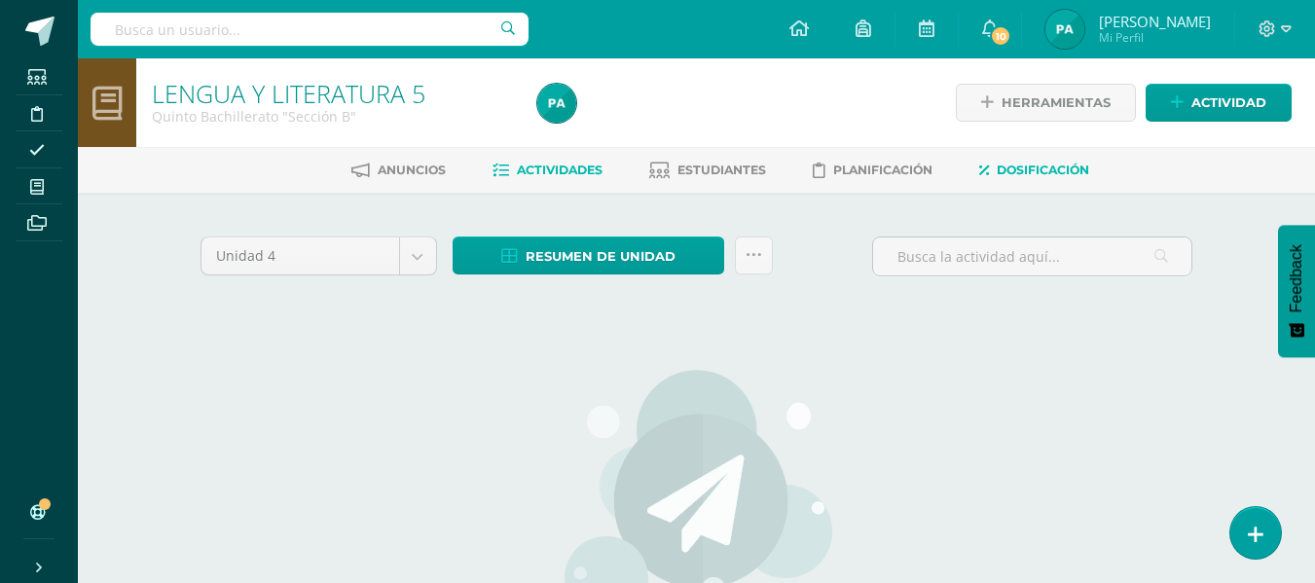
click at [1056, 161] on link "Dosificación" at bounding box center [1034, 170] width 110 height 31
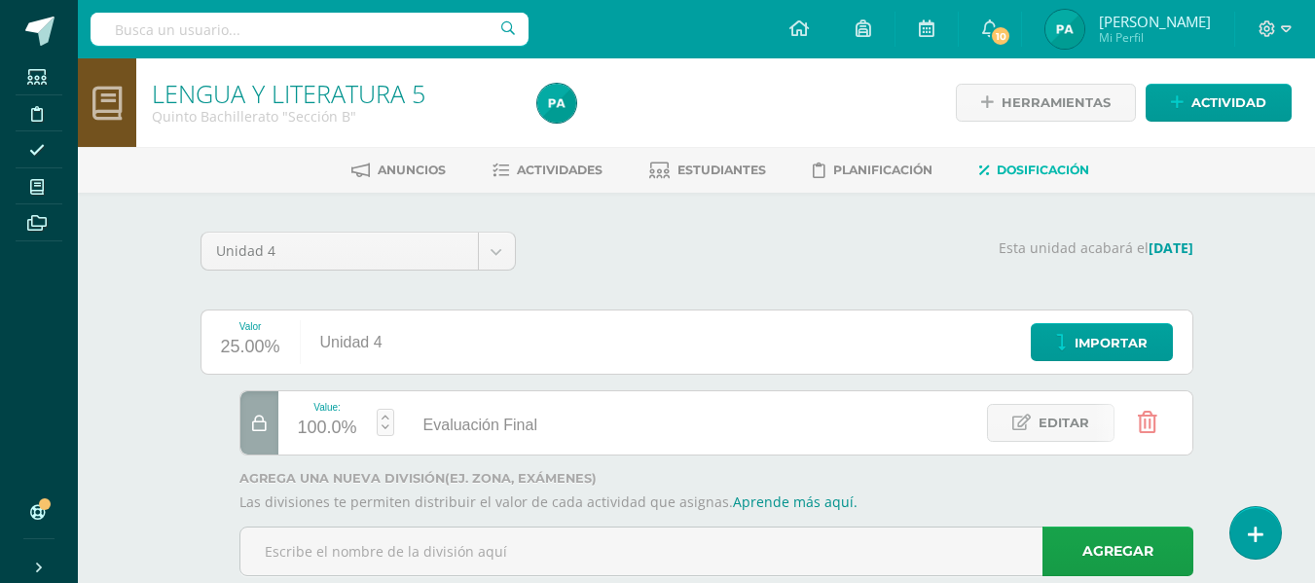
scroll to position [48, 0]
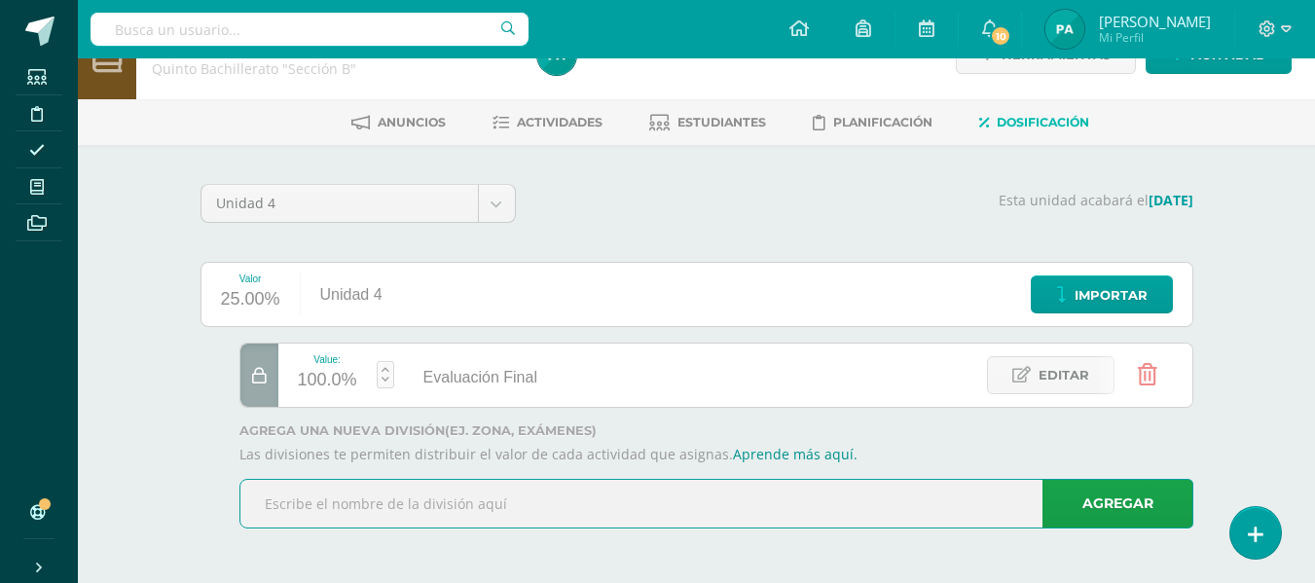
click at [456, 506] on input "text" at bounding box center [716, 504] width 952 height 48
paste input "Proyectos de Práctica"
type input "Proyectos de Práctica"
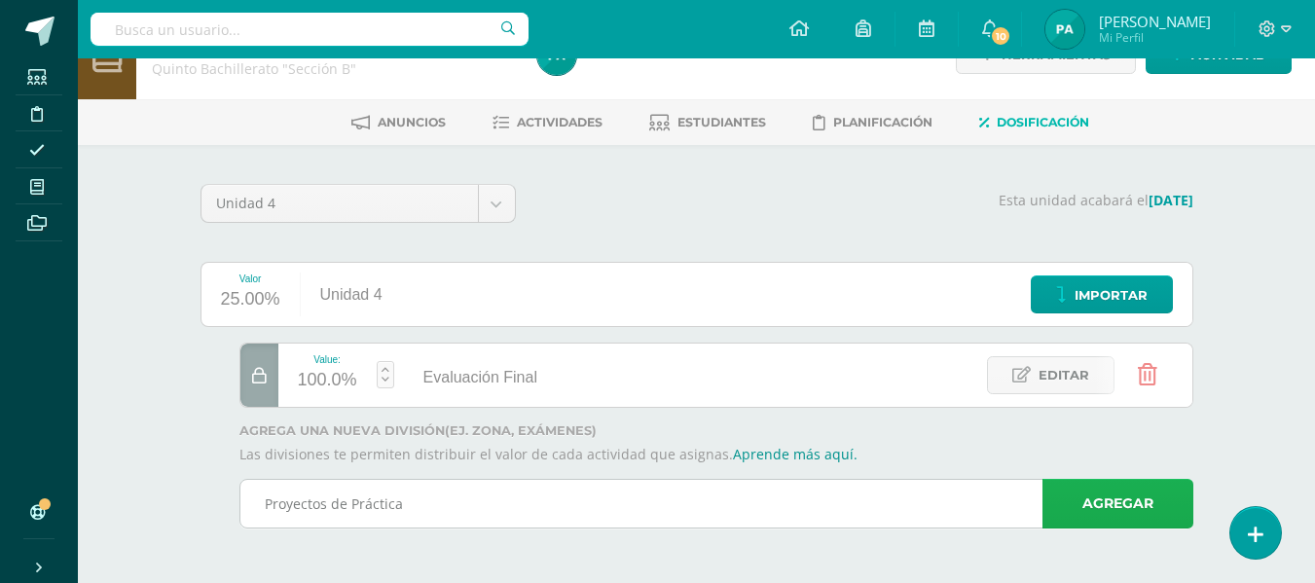
click at [1143, 485] on link "Agregar" at bounding box center [1117, 504] width 151 height 50
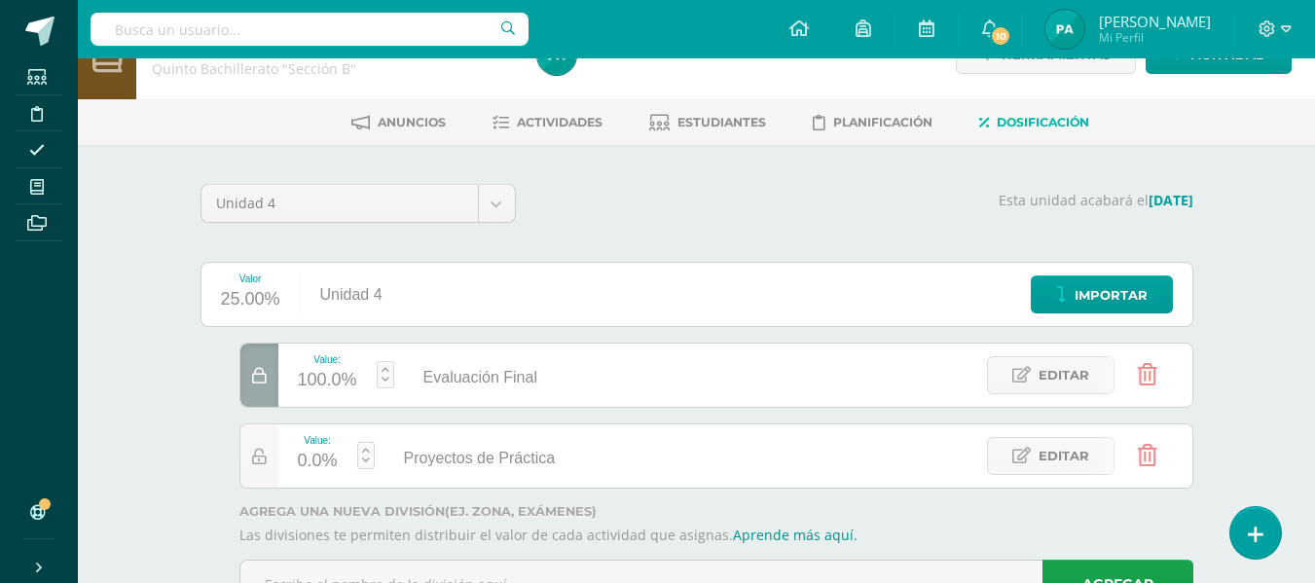
scroll to position [128, 0]
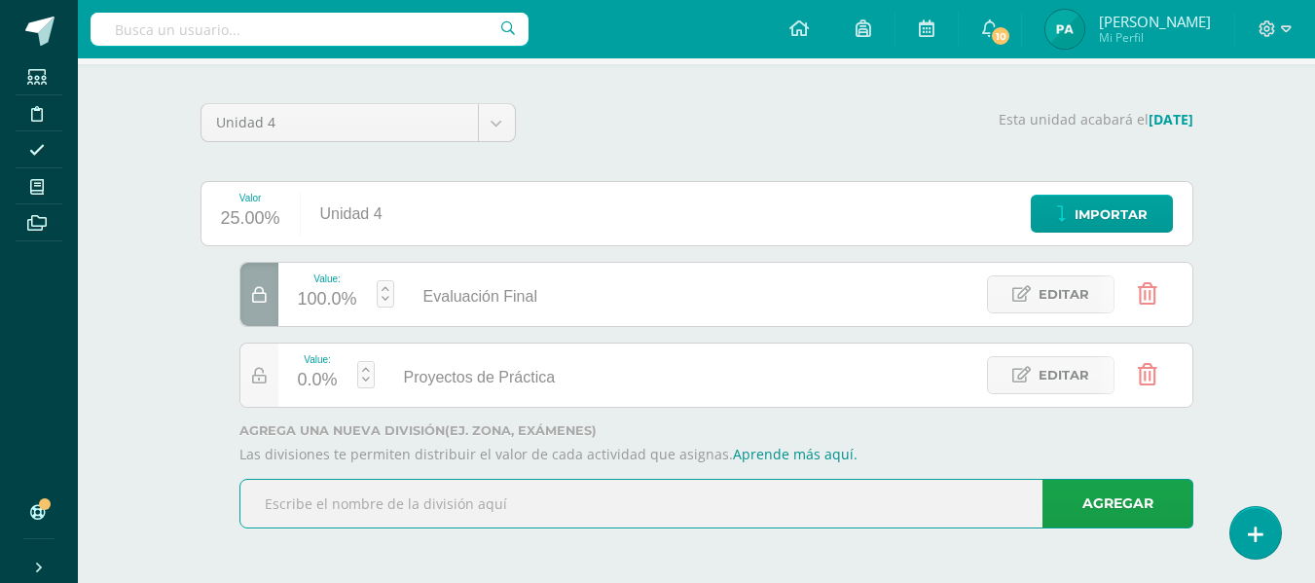
click at [436, 519] on input "text" at bounding box center [716, 504] width 952 height 48
paste input "Proyectos de Dominio"
type input "Proyectos de Dominio"
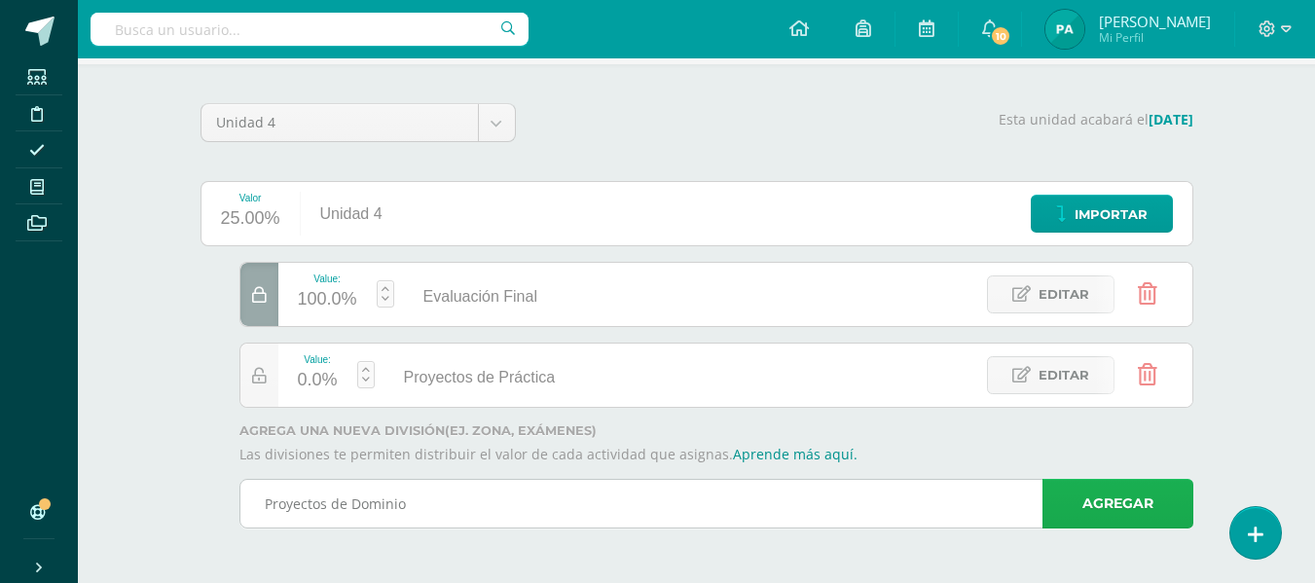
click at [1088, 503] on link "Agregar" at bounding box center [1117, 504] width 151 height 50
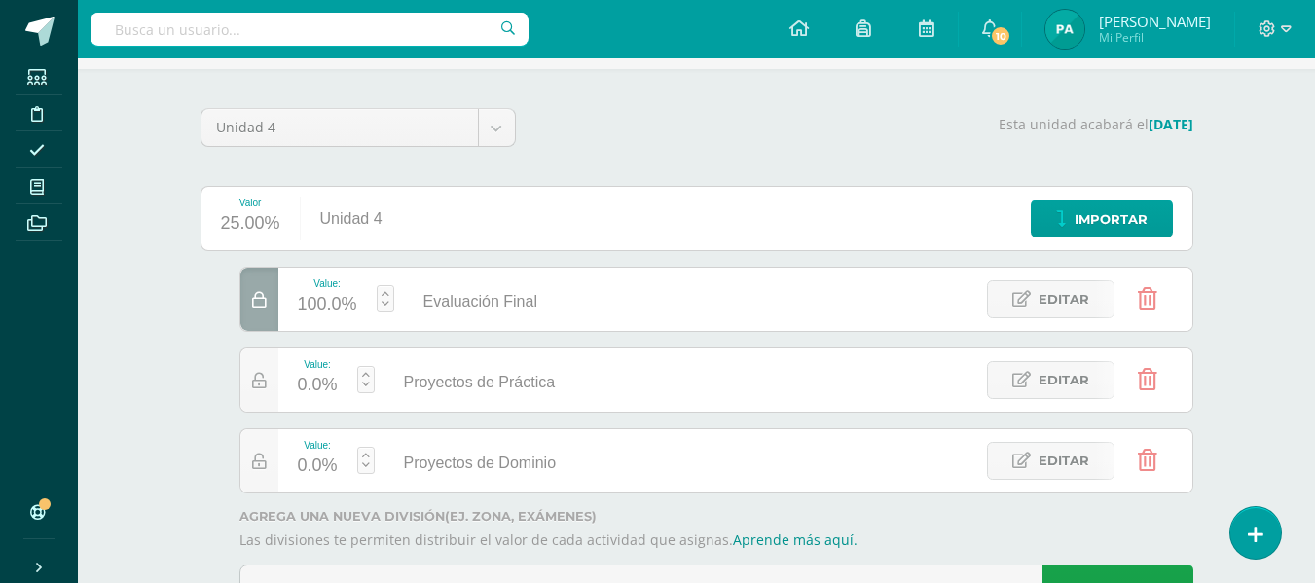
scroll to position [123, 0]
click at [323, 387] on div "0.0%" at bounding box center [318, 386] width 40 height 31
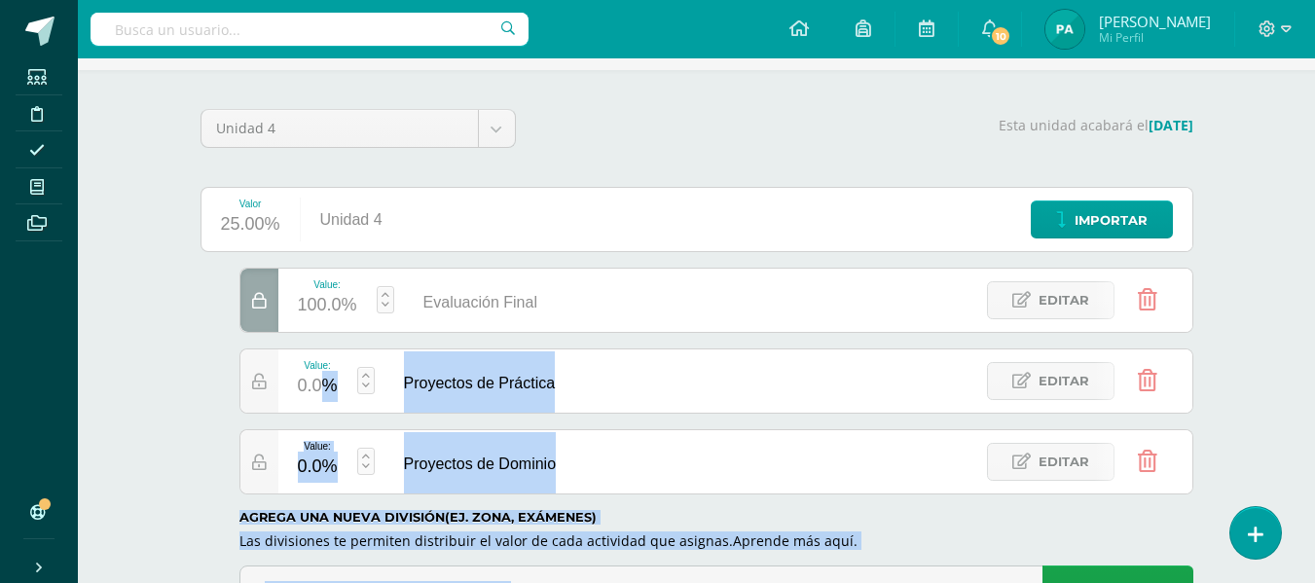
click at [323, 387] on body "Estudiantes Disciplina Asistencia Mis cursos Archivos Soporte Centro de ayuda Ú…" at bounding box center [657, 273] width 1315 height 792
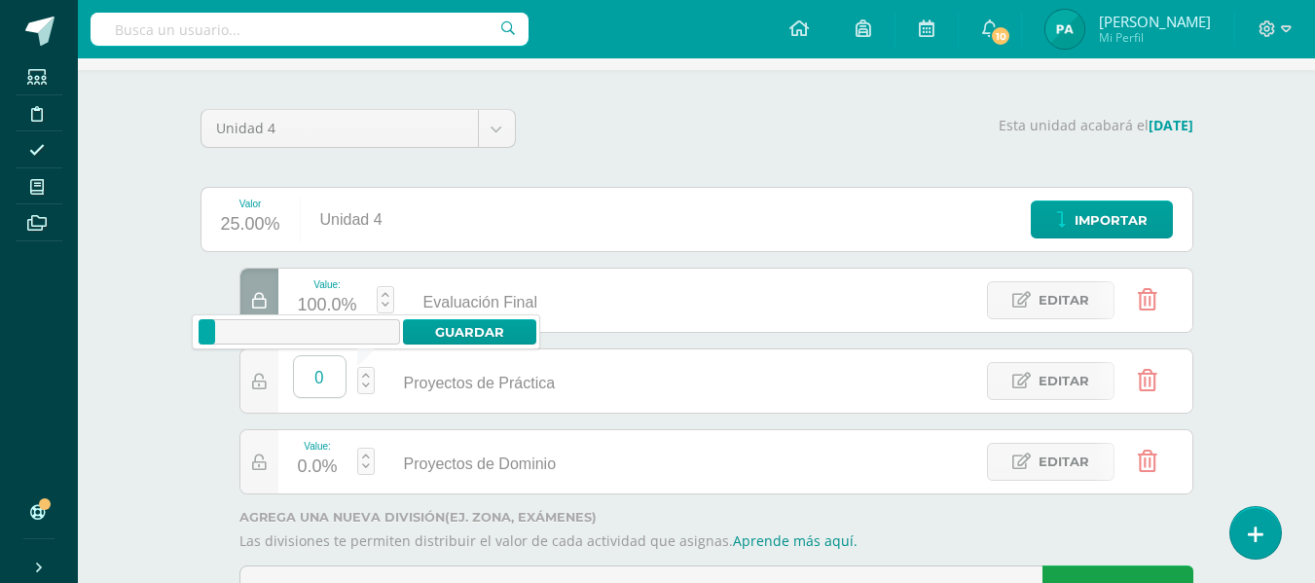
click at [334, 373] on input "0" at bounding box center [320, 376] width 52 height 41
click at [487, 326] on link "Guardar" at bounding box center [469, 331] width 133 height 25
click at [802, 360] on div "Proyectos de Práctica" at bounding box center [708, 379] width 228 height 63
click at [325, 306] on div "100.0%" at bounding box center [327, 305] width 59 height 31
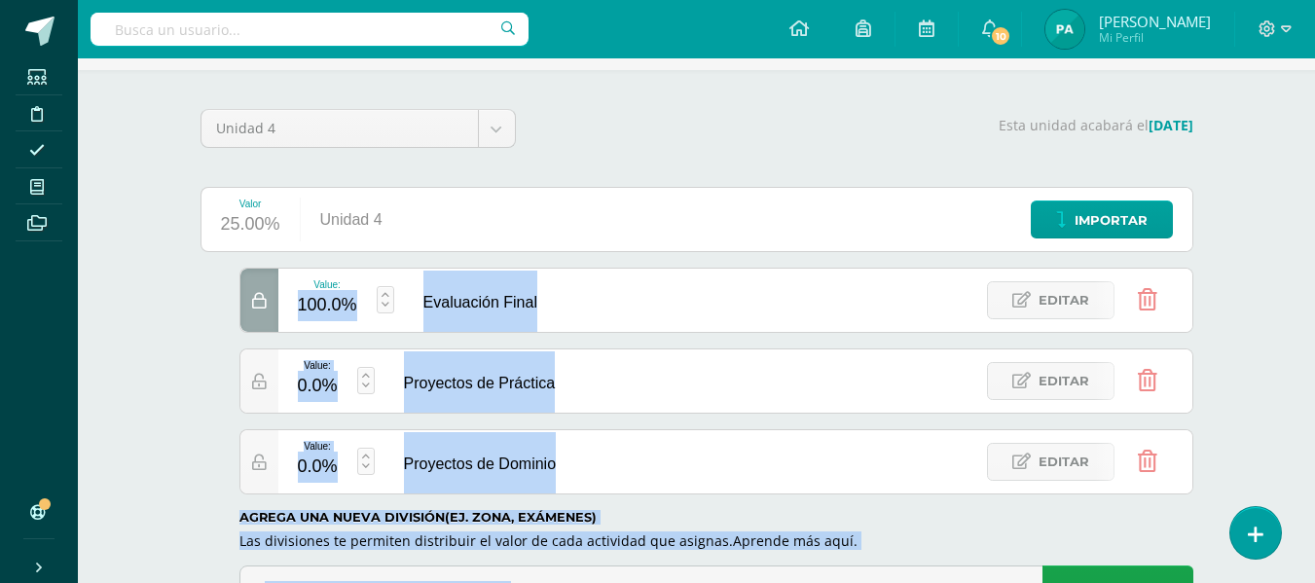
click at [325, 306] on body "Estudiantes Disciplina Asistencia Mis cursos Archivos Soporte Centro de ayuda Ú…" at bounding box center [657, 273] width 1315 height 792
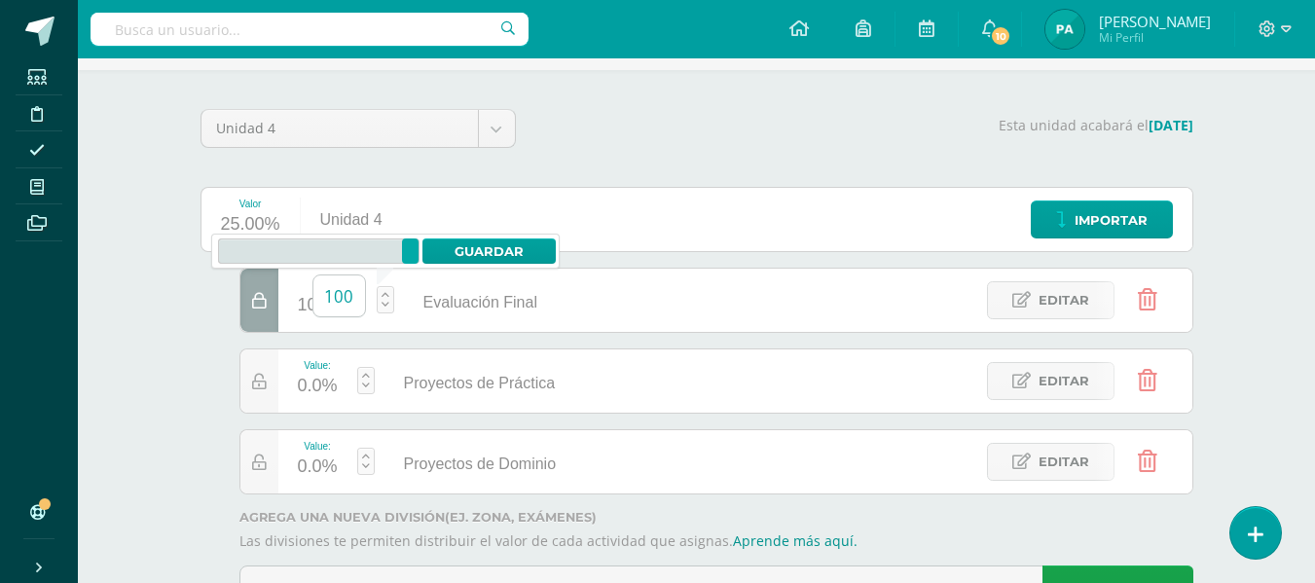
click at [354, 296] on input "100" at bounding box center [339, 295] width 52 height 41
type input "1"
click at [493, 256] on link "Guardar" at bounding box center [488, 250] width 133 height 25
type input "100"
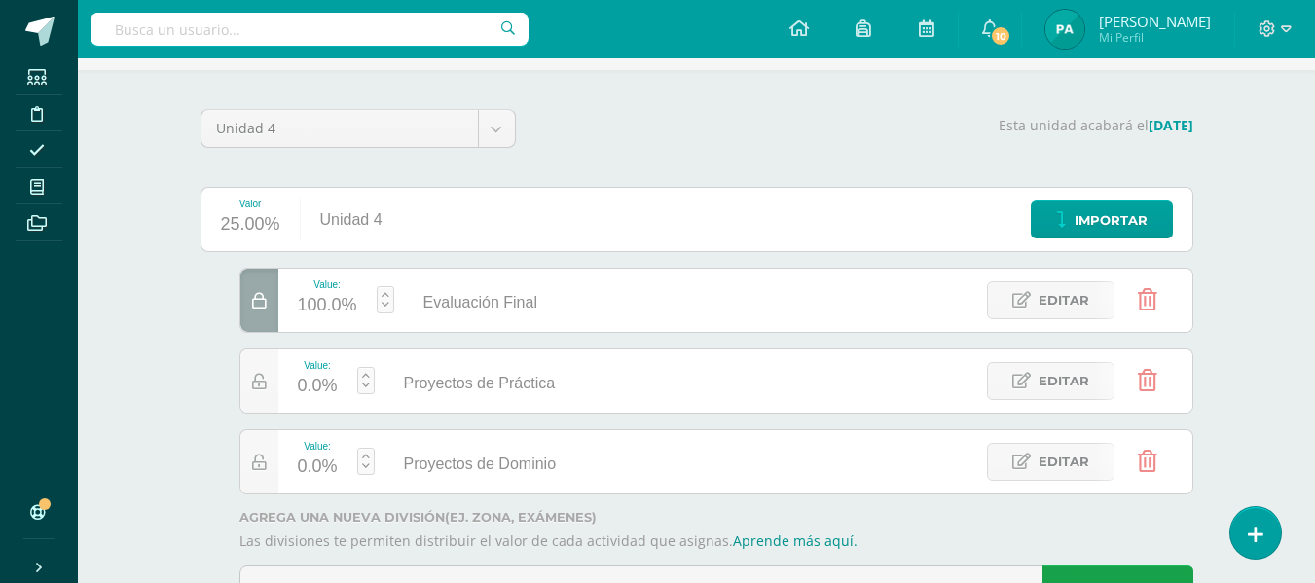
click at [1163, 294] on link at bounding box center [1148, 300] width 50 height 50
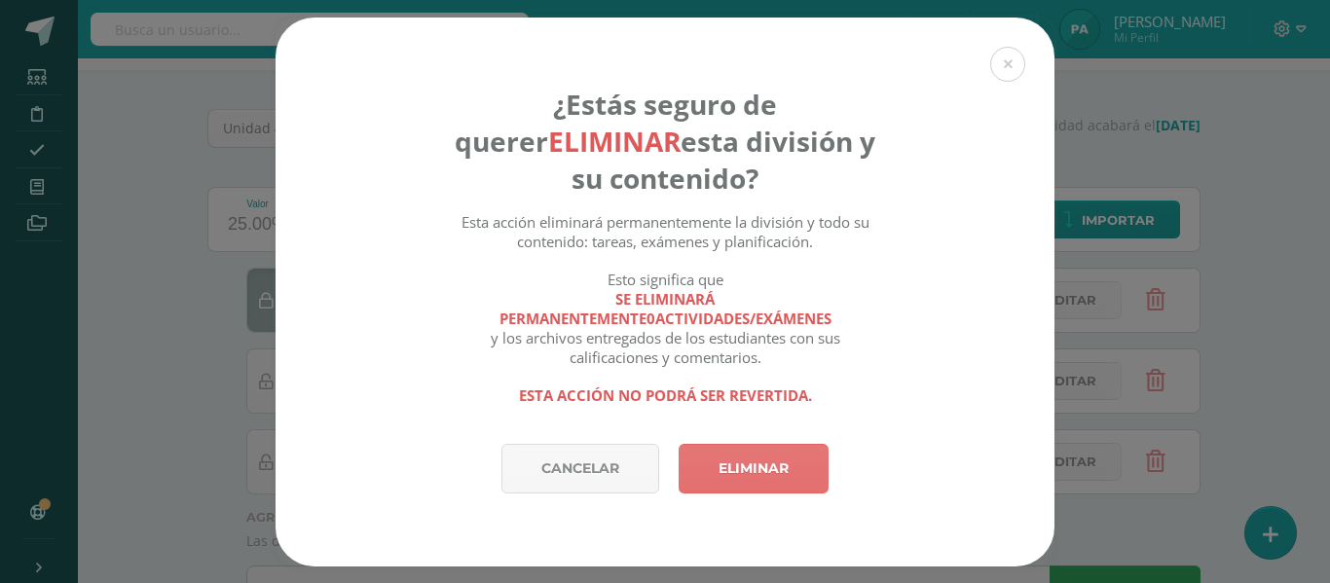
click at [741, 474] on link "Eliminar" at bounding box center [753, 469] width 150 height 50
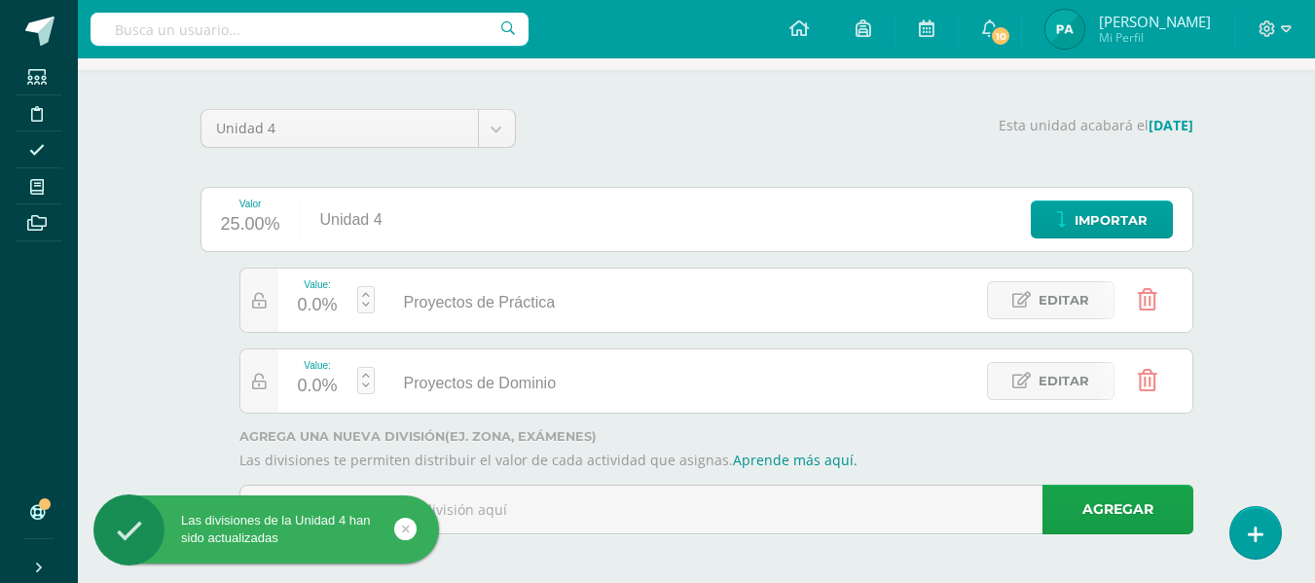
click at [1154, 300] on icon at bounding box center [1147, 299] width 19 height 21
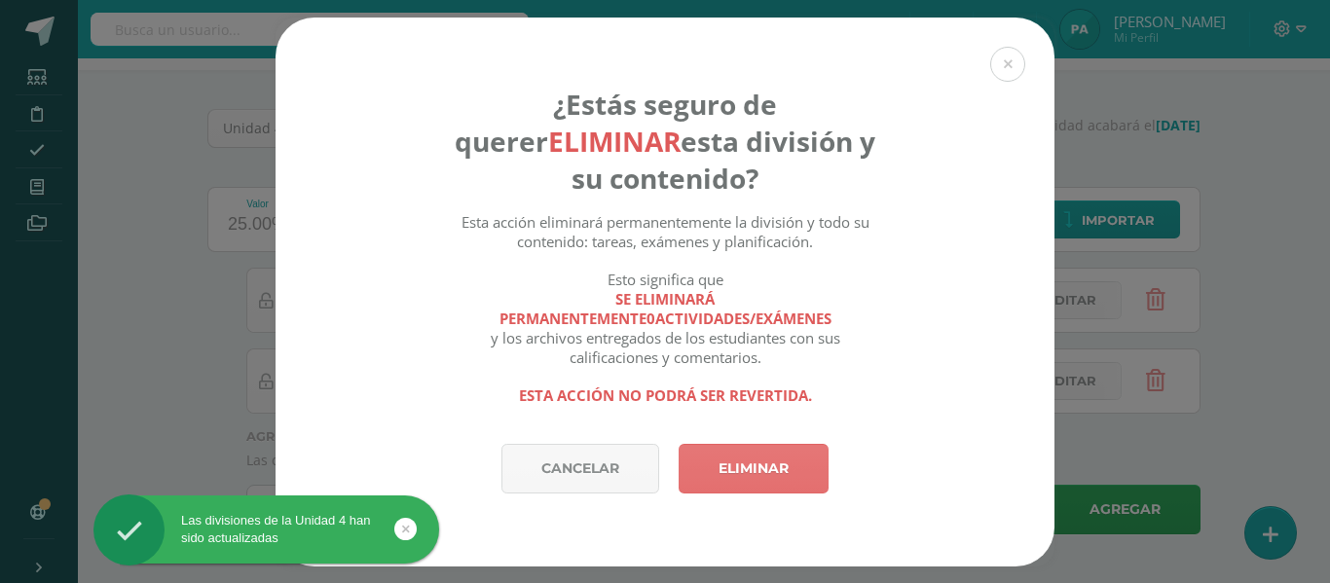
click at [747, 461] on link "Eliminar" at bounding box center [753, 469] width 150 height 50
click at [741, 455] on link "Eliminar" at bounding box center [753, 469] width 150 height 50
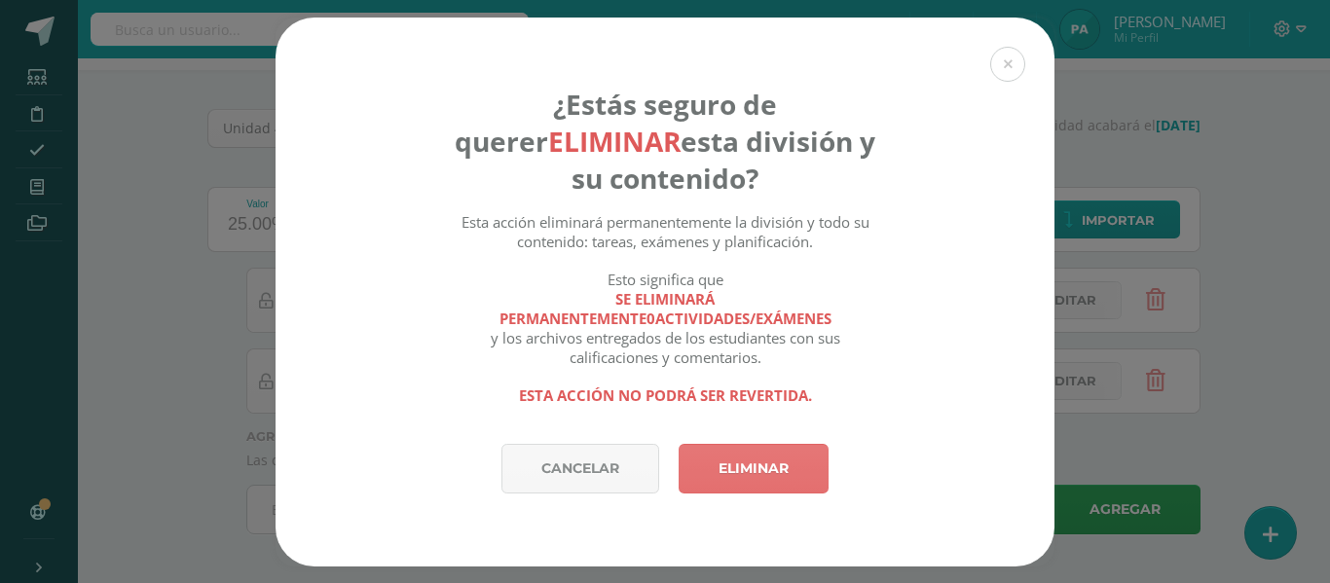
click at [774, 460] on link "Eliminar" at bounding box center [753, 469] width 150 height 50
click at [1011, 55] on button at bounding box center [1007, 64] width 35 height 35
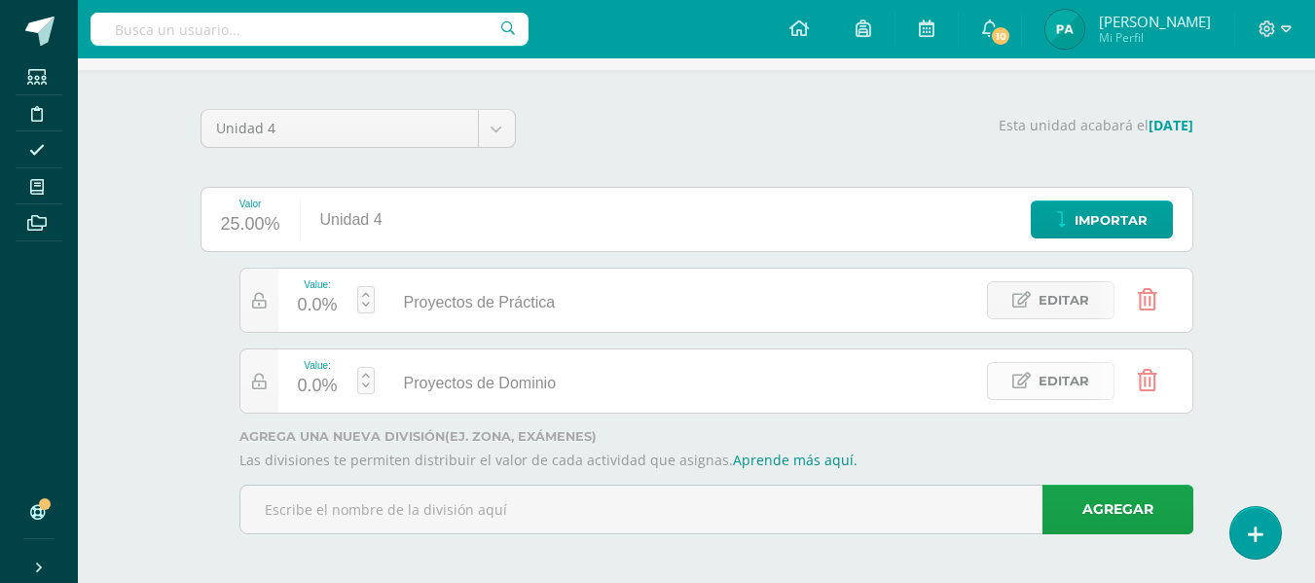
scroll to position [124, 0]
click at [1148, 383] on icon at bounding box center [1147, 379] width 19 height 21
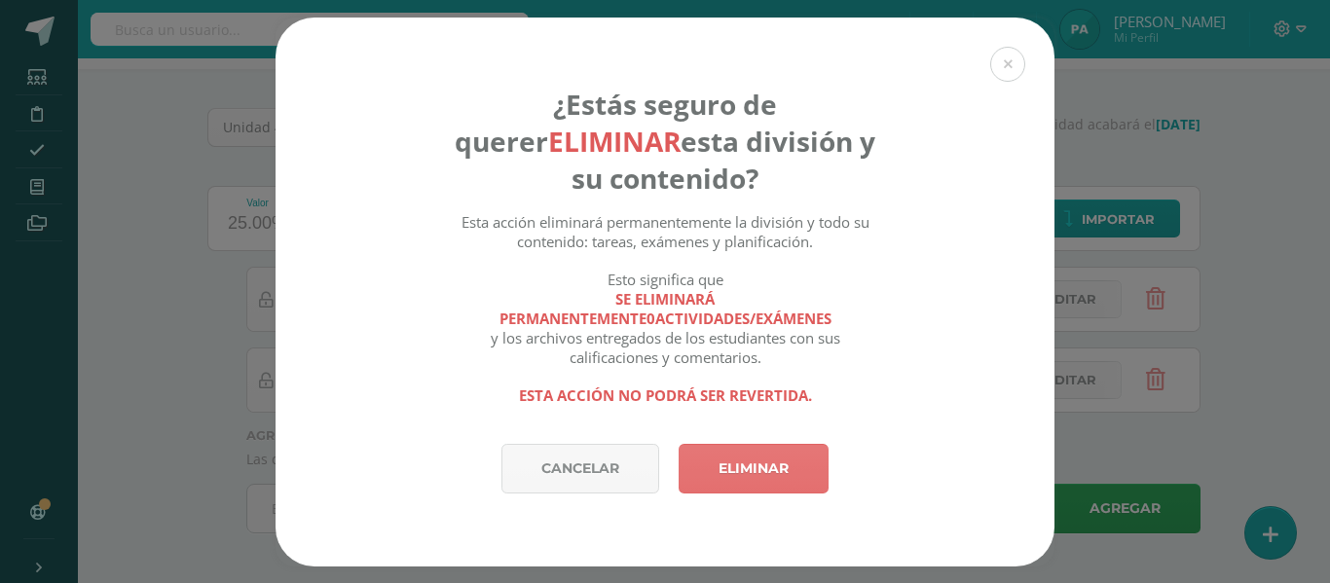
click at [767, 476] on link "Eliminar" at bounding box center [753, 469] width 150 height 50
click at [570, 487] on link "Cancelar" at bounding box center [580, 469] width 158 height 50
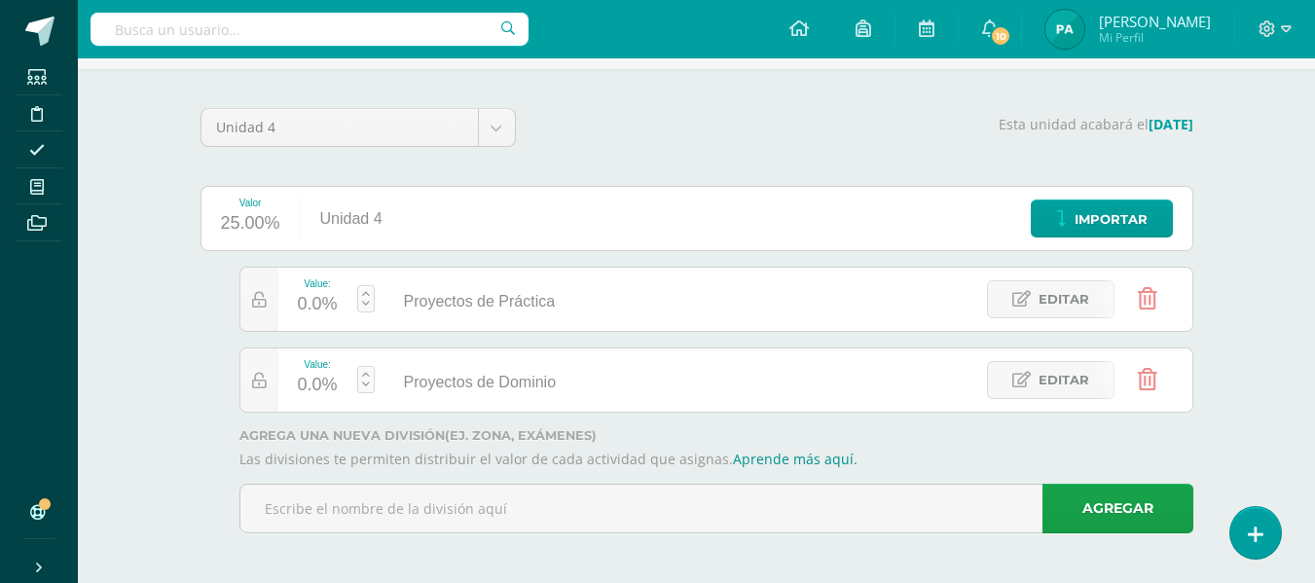
scroll to position [128, 0]
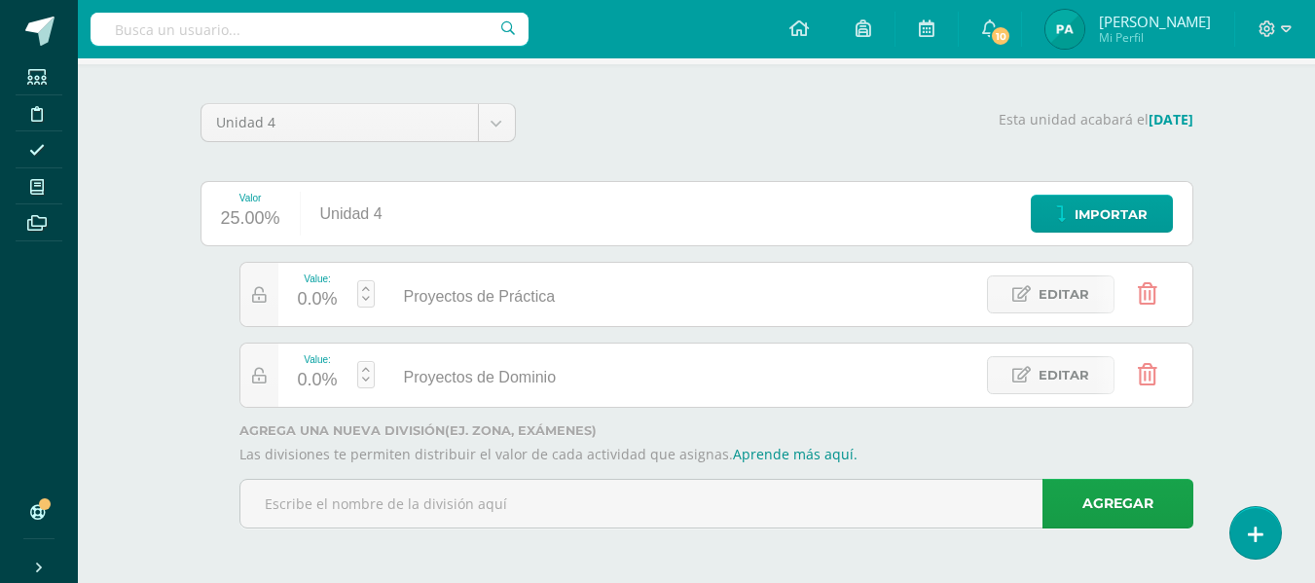
click at [321, 301] on div "0.0%" at bounding box center [318, 299] width 40 height 31
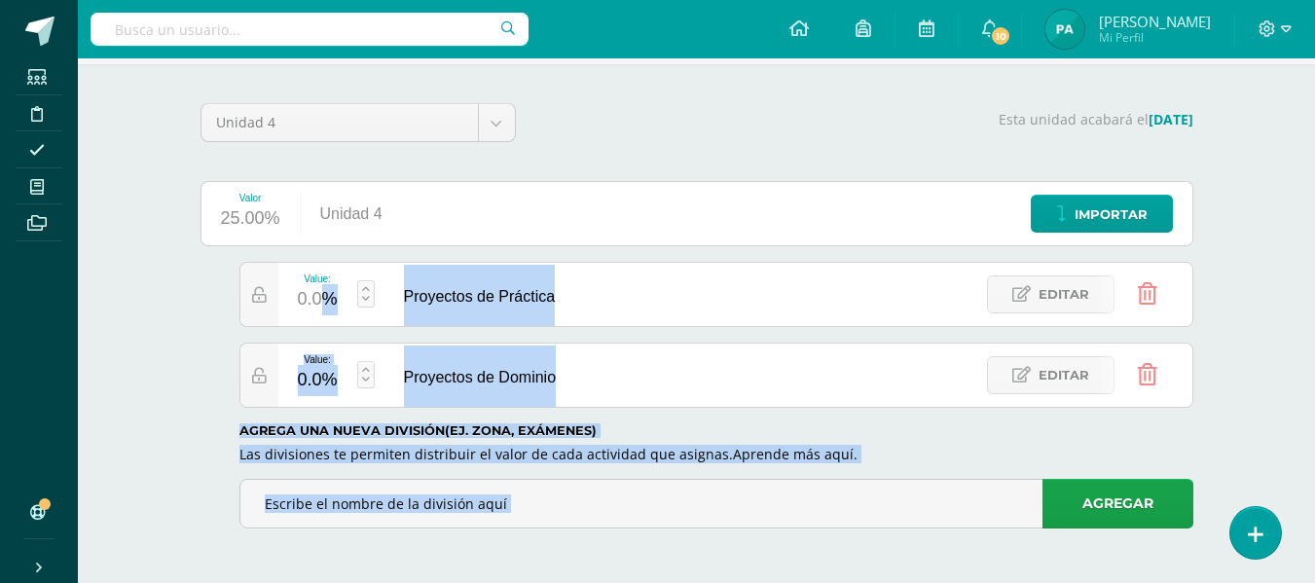
click at [321, 301] on body "Las divisiones de la Unidad 4 han sido actualizadas Estudiantes Disciplina Asis…" at bounding box center [657, 227] width 1315 height 711
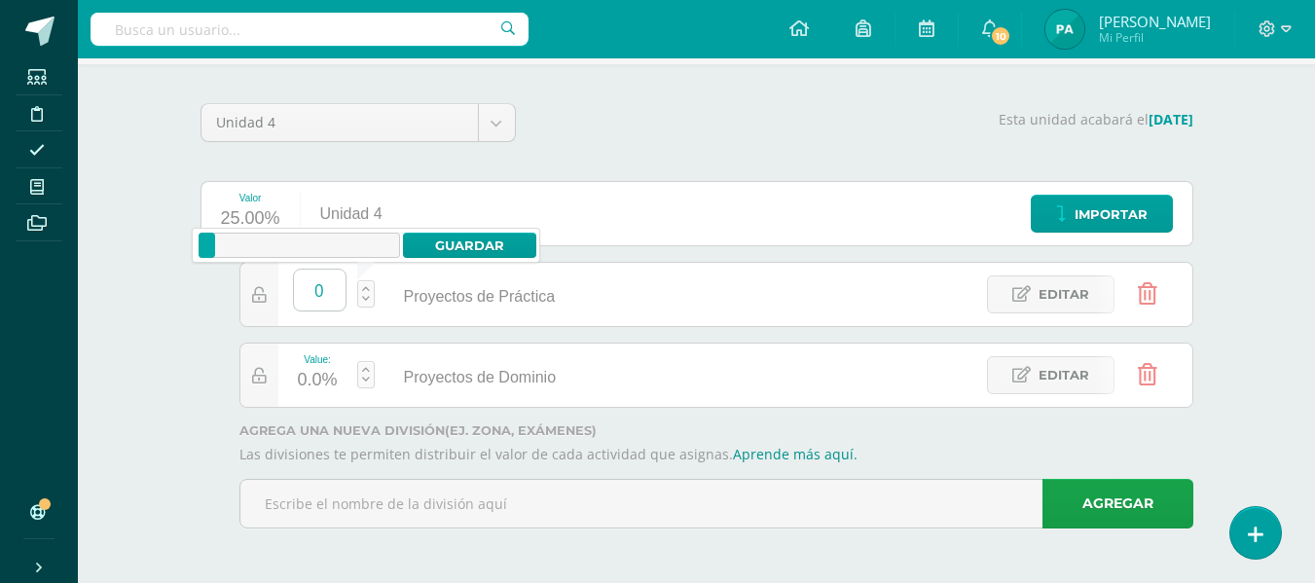
click at [321, 301] on input "0" at bounding box center [320, 290] width 52 height 41
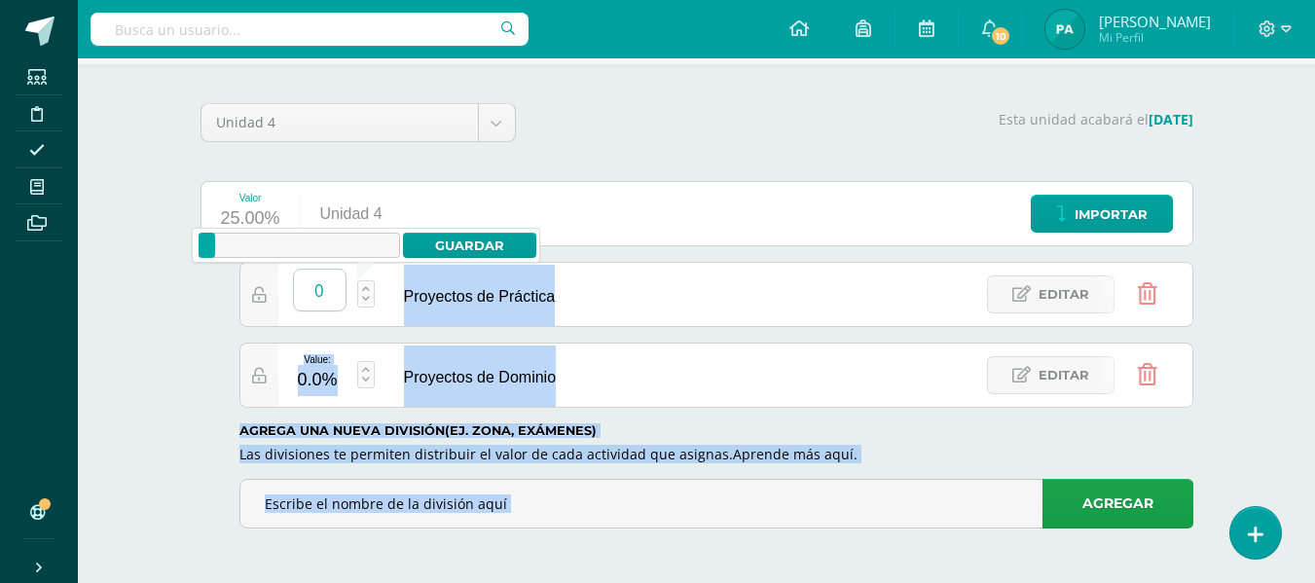
drag, startPoint x: 359, startPoint y: 293, endPoint x: 321, endPoint y: 288, distance: 38.3
click at [321, 288] on body "Las divisiones de la Unidad 4 han sido actualizadas Estudiantes Disciplina Asis…" at bounding box center [657, 227] width 1315 height 711
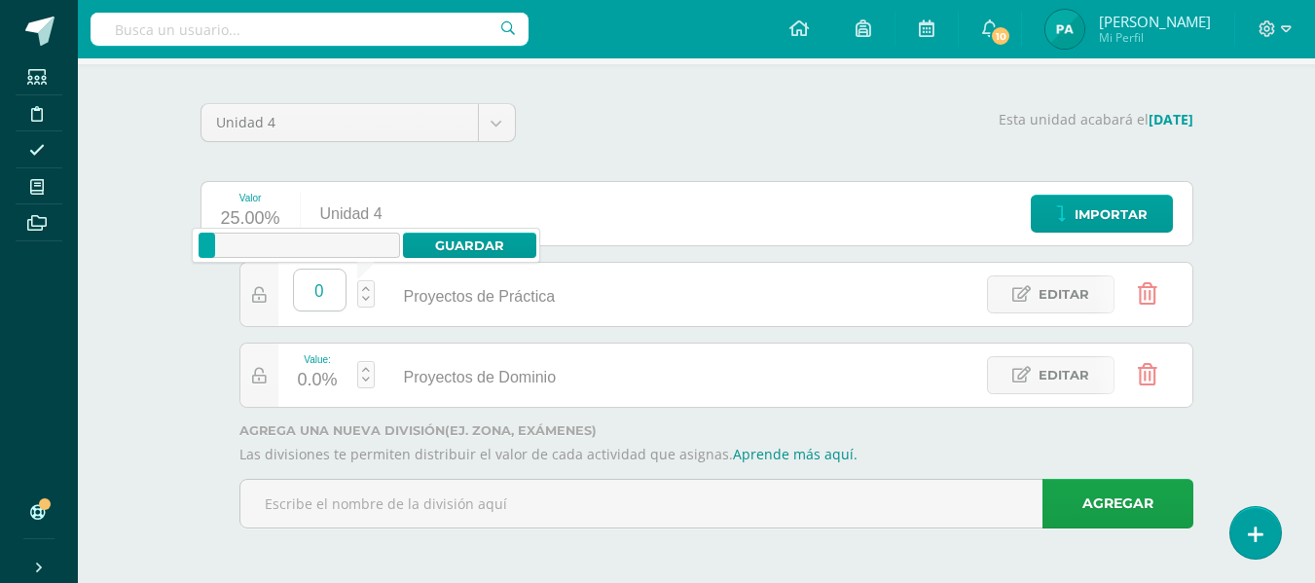
click at [321, 288] on input "0" at bounding box center [320, 290] width 52 height 41
click at [478, 244] on link "Guardar" at bounding box center [469, 245] width 133 height 25
click at [289, 239] on icon at bounding box center [298, 245] width 147 height 25
click at [260, 239] on icon at bounding box center [244, 245] width 91 height 25
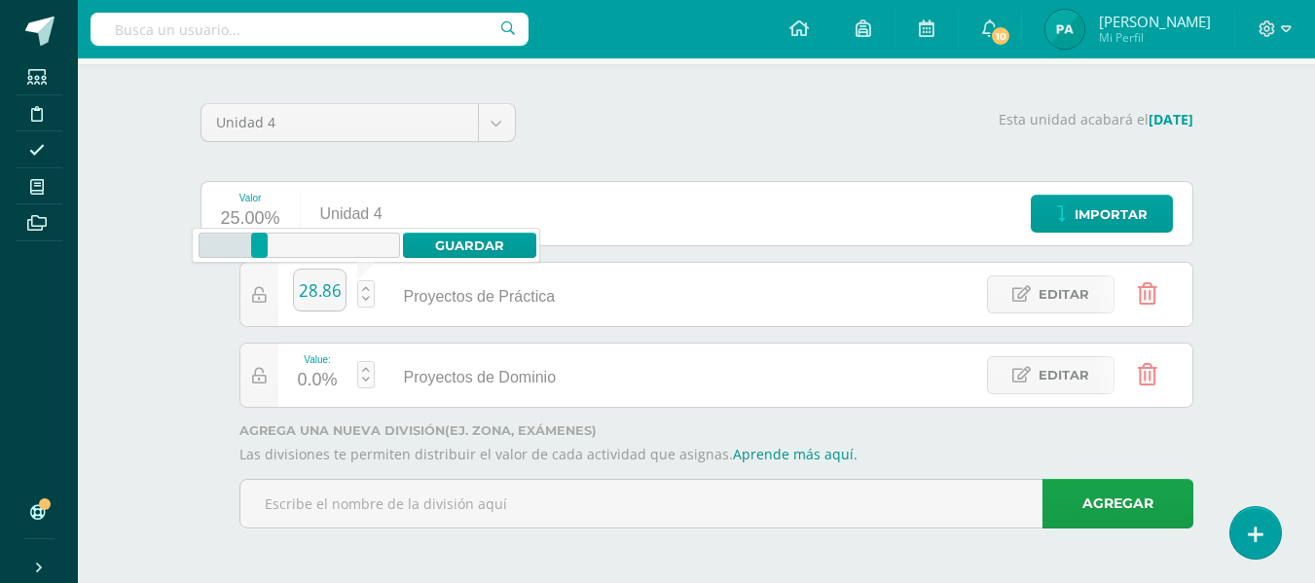
click at [245, 238] on icon at bounding box center [230, 245] width 62 height 25
click at [242, 238] on div at bounding box center [244, 245] width 17 height 25
type input "20.4"
click at [244, 237] on div at bounding box center [244, 245] width 17 height 25
click at [474, 238] on link "Guardar" at bounding box center [469, 245] width 133 height 25
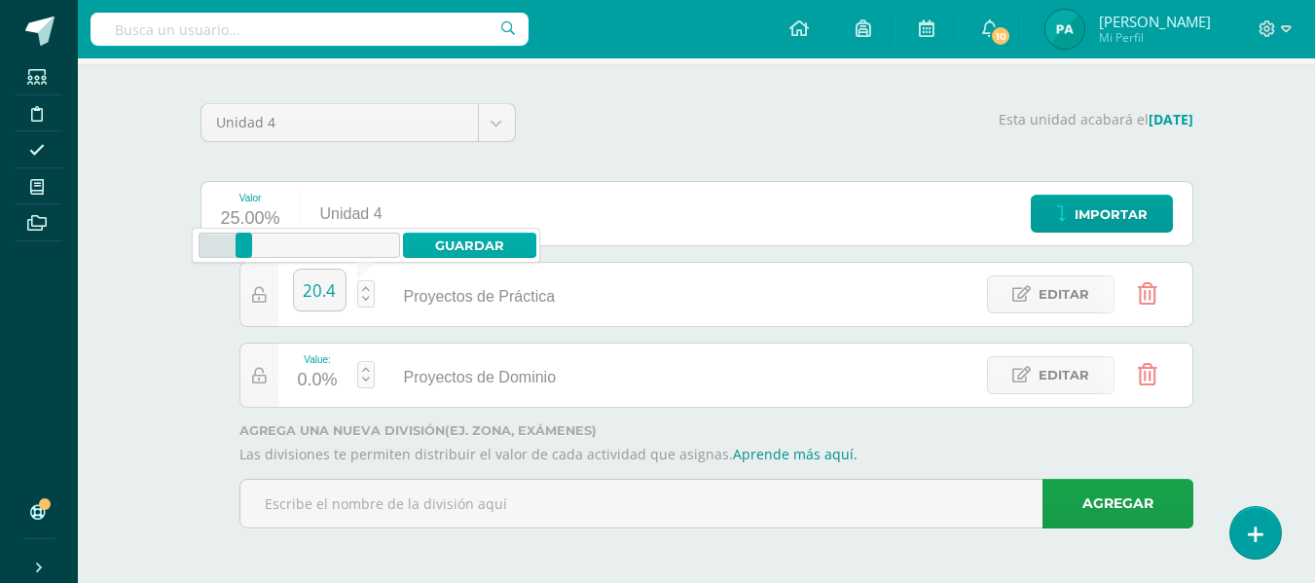
click at [474, 238] on link "Guardar" at bounding box center [469, 245] width 133 height 25
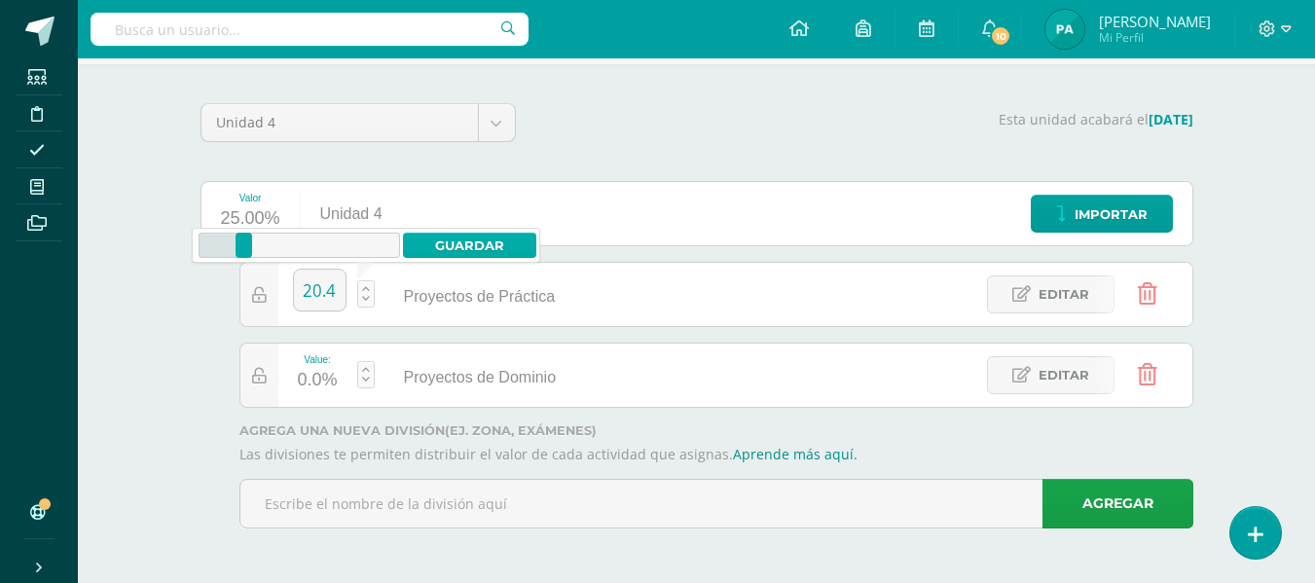
click at [474, 238] on link "Guardar" at bounding box center [469, 245] width 133 height 25
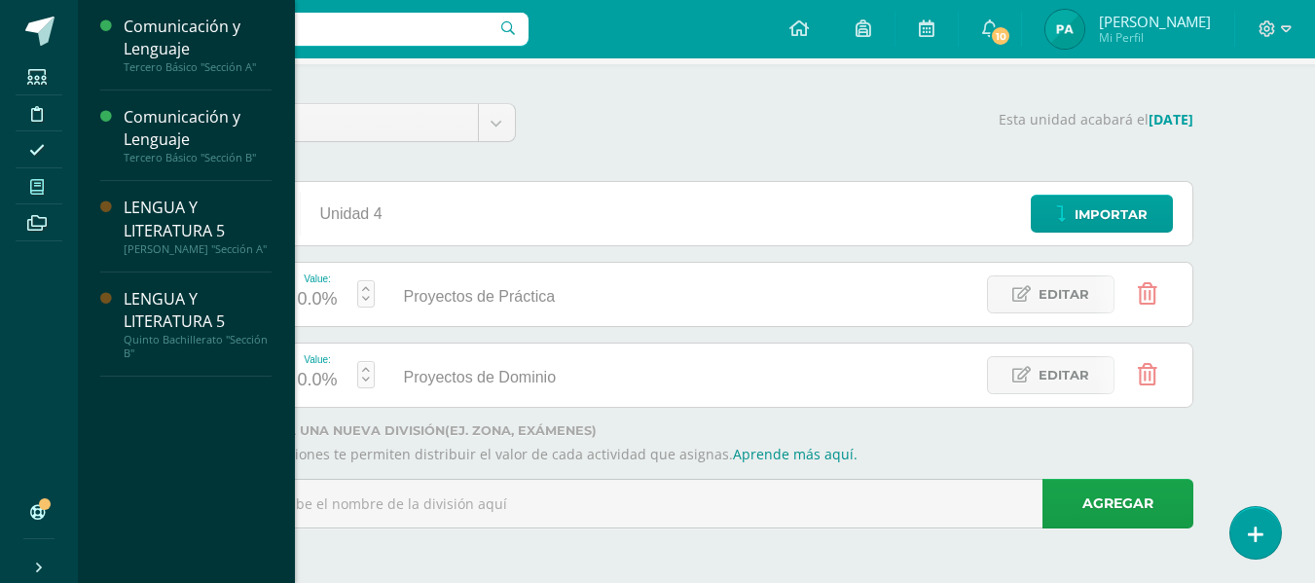
click at [52, 195] on span at bounding box center [38, 186] width 44 height 26
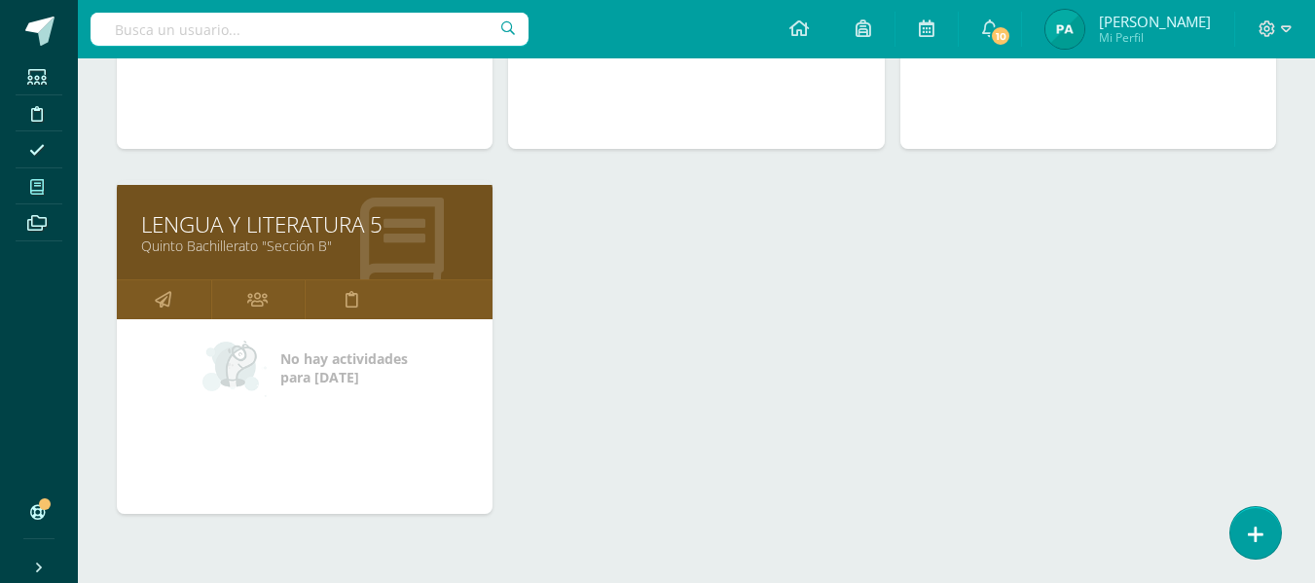
scroll to position [522, 0]
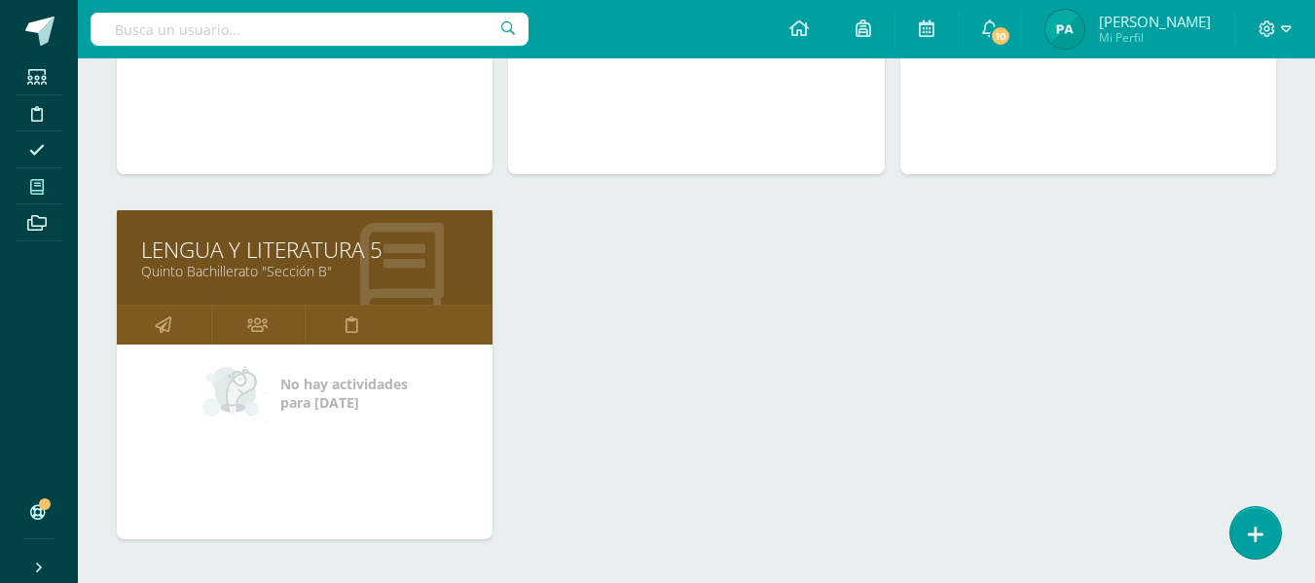
click at [247, 259] on link "LENGUA Y LITERATURA 5" at bounding box center [304, 250] width 327 height 30
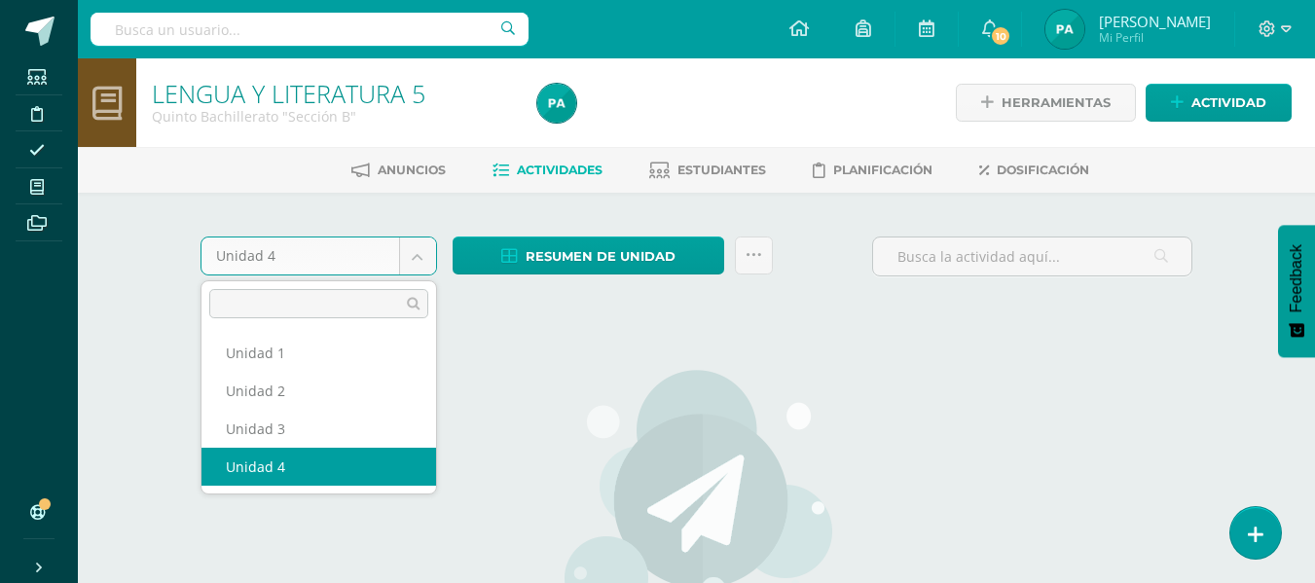
click at [428, 260] on body "Estudiantes Disciplina Asistencia Mis cursos Archivos Soporte Centro de ayuda Ú…" at bounding box center [657, 420] width 1315 height 841
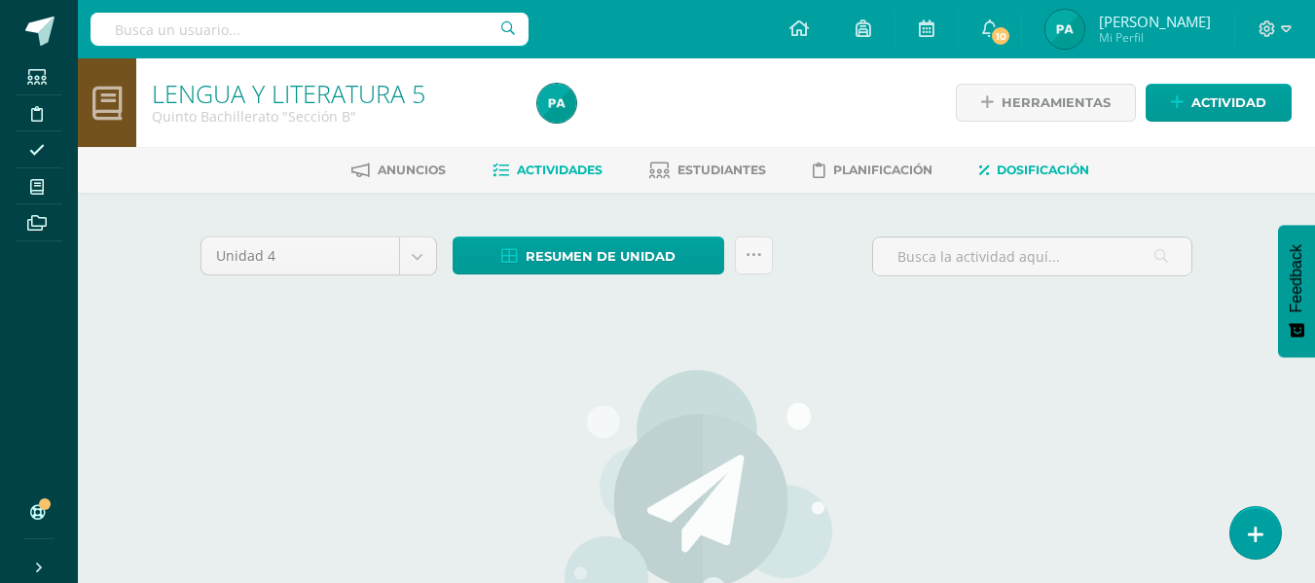
click at [1065, 171] on span "Dosificación" at bounding box center [1043, 170] width 92 height 15
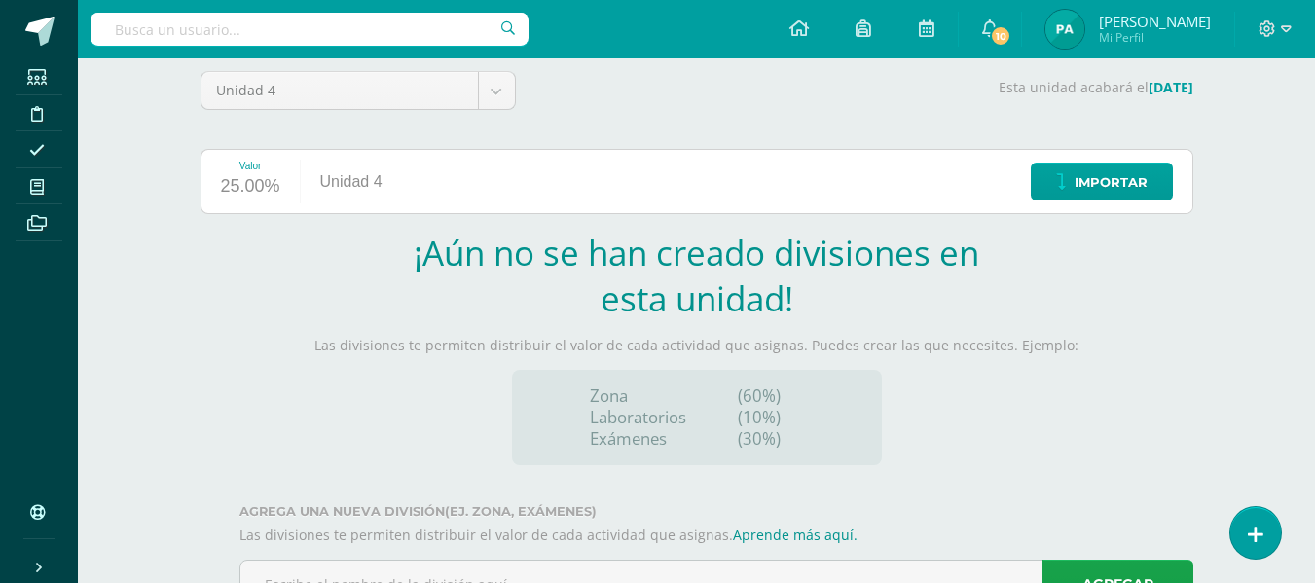
scroll to position [241, 0]
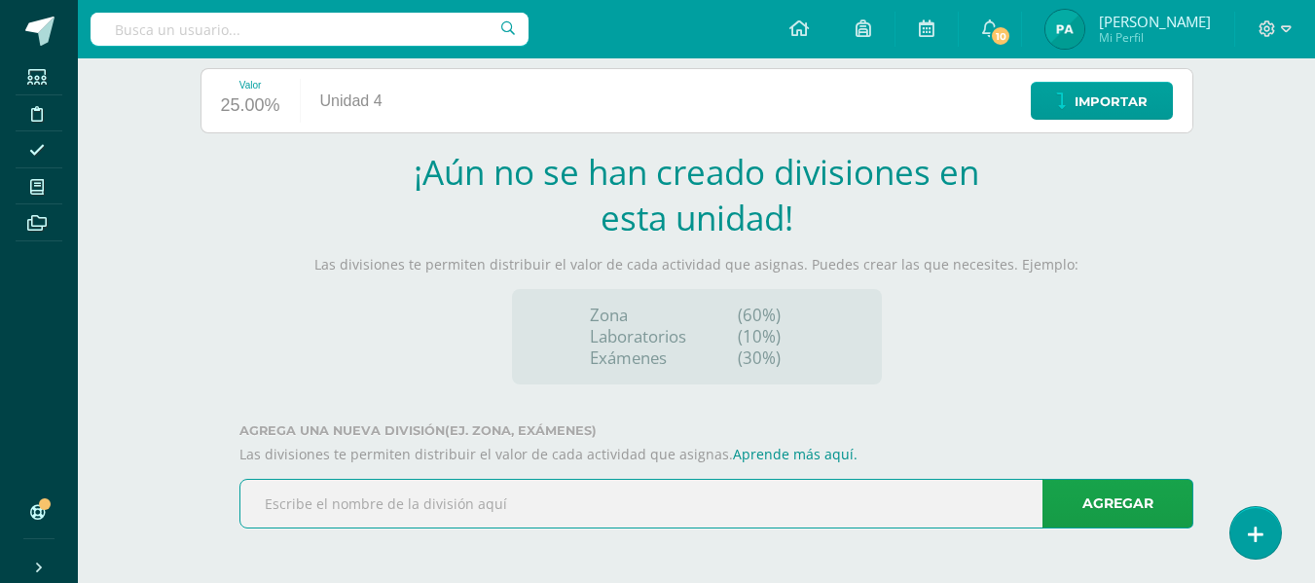
click at [376, 515] on input "text" at bounding box center [716, 504] width 952 height 48
paste input "Proyectos de Práctica"
type input "Proyectos de Práctica"
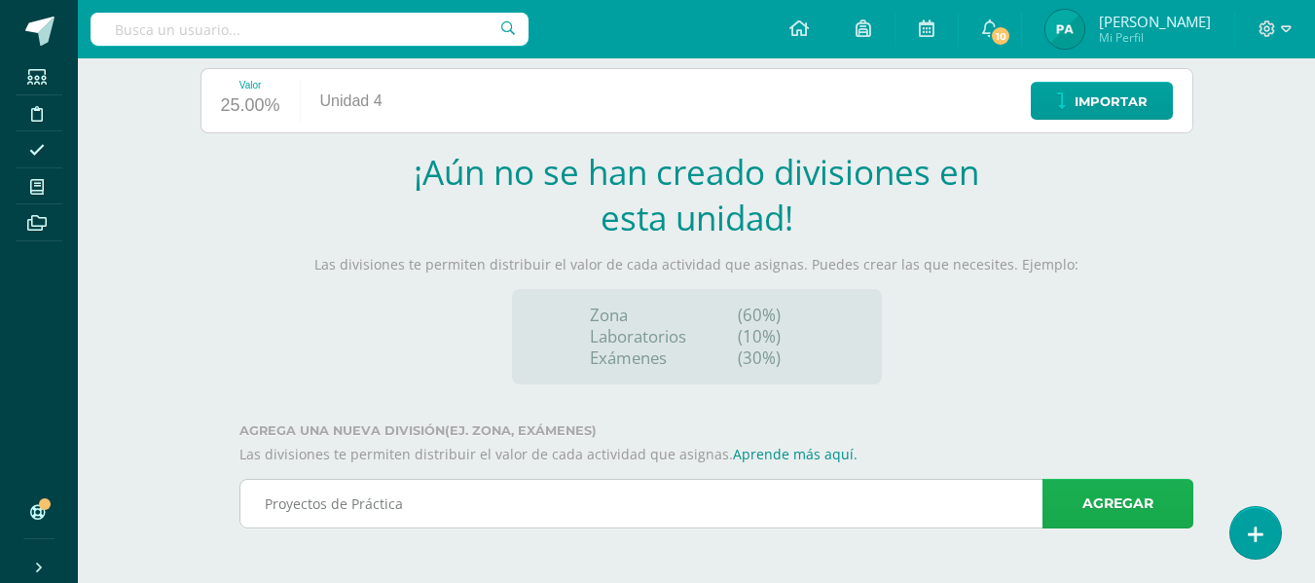
click at [1162, 484] on link "Agregar" at bounding box center [1117, 504] width 151 height 50
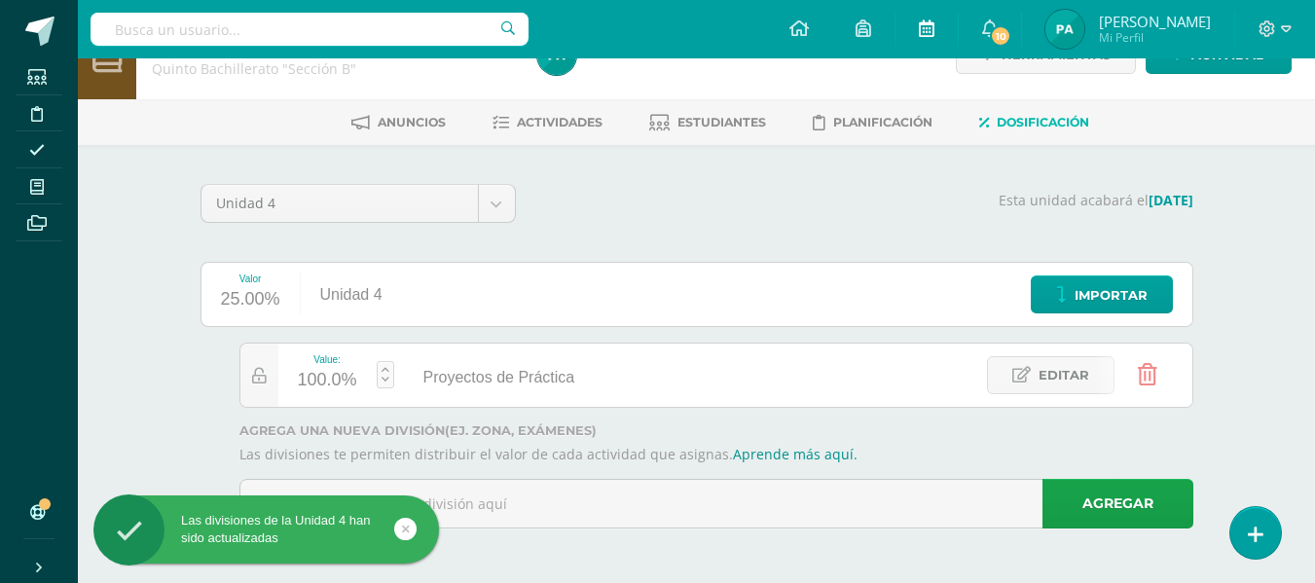
scroll to position [48, 0]
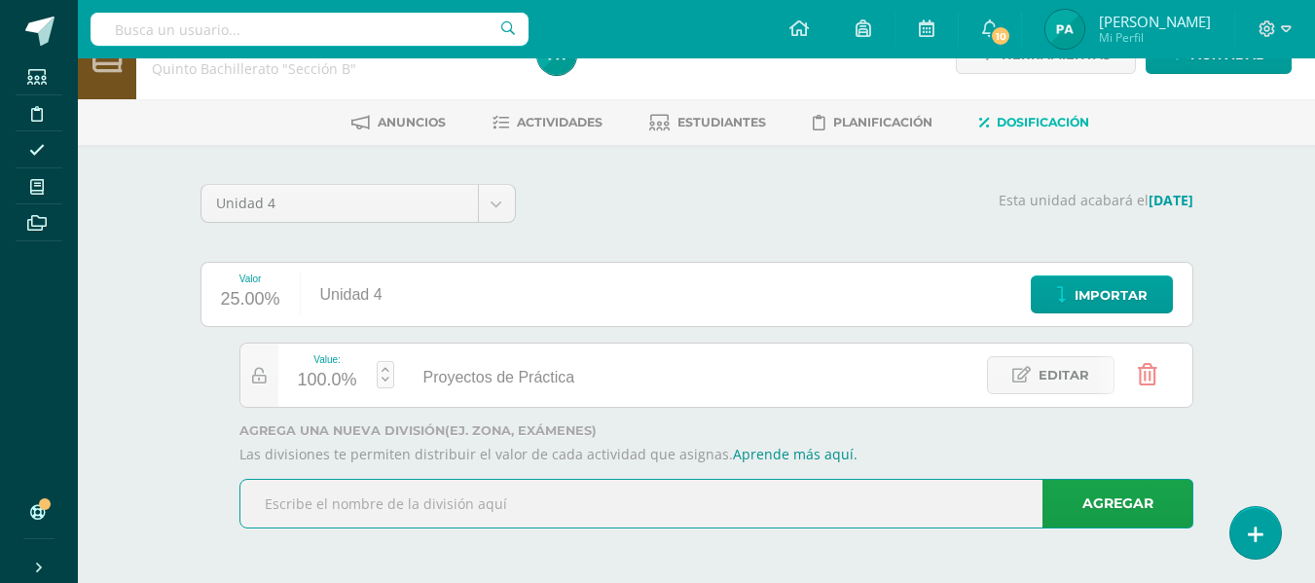
click at [393, 506] on input "text" at bounding box center [716, 504] width 952 height 48
paste input "Proyectos de Dominio"
type input "Proyectos de Dominio"
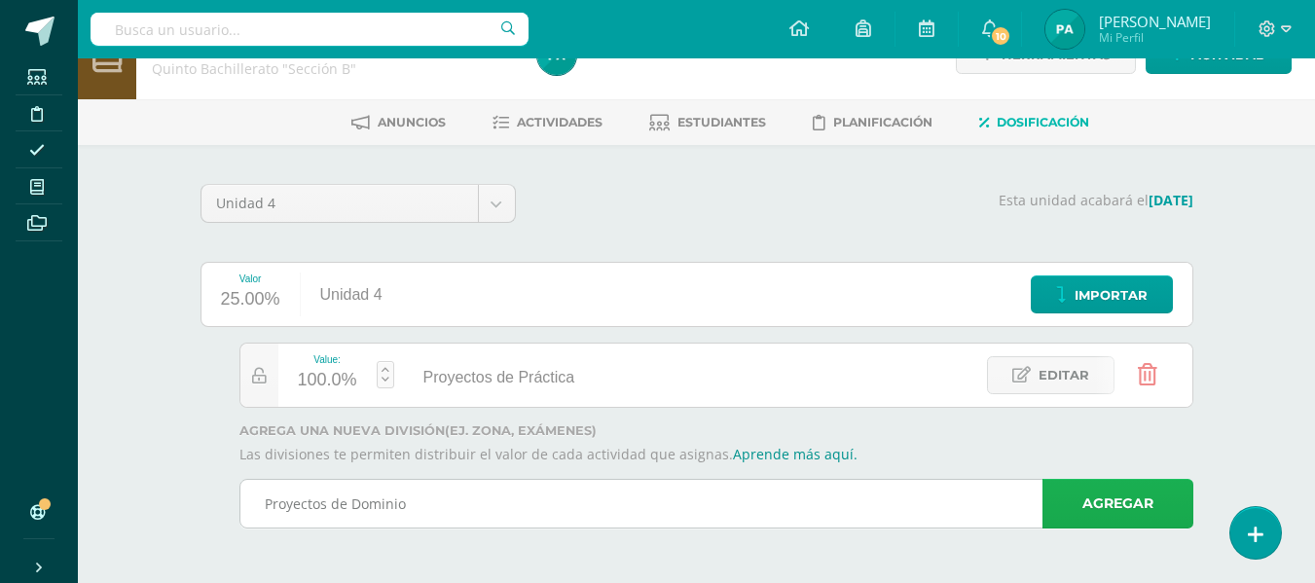
click at [1153, 496] on link "Agregar" at bounding box center [1117, 504] width 151 height 50
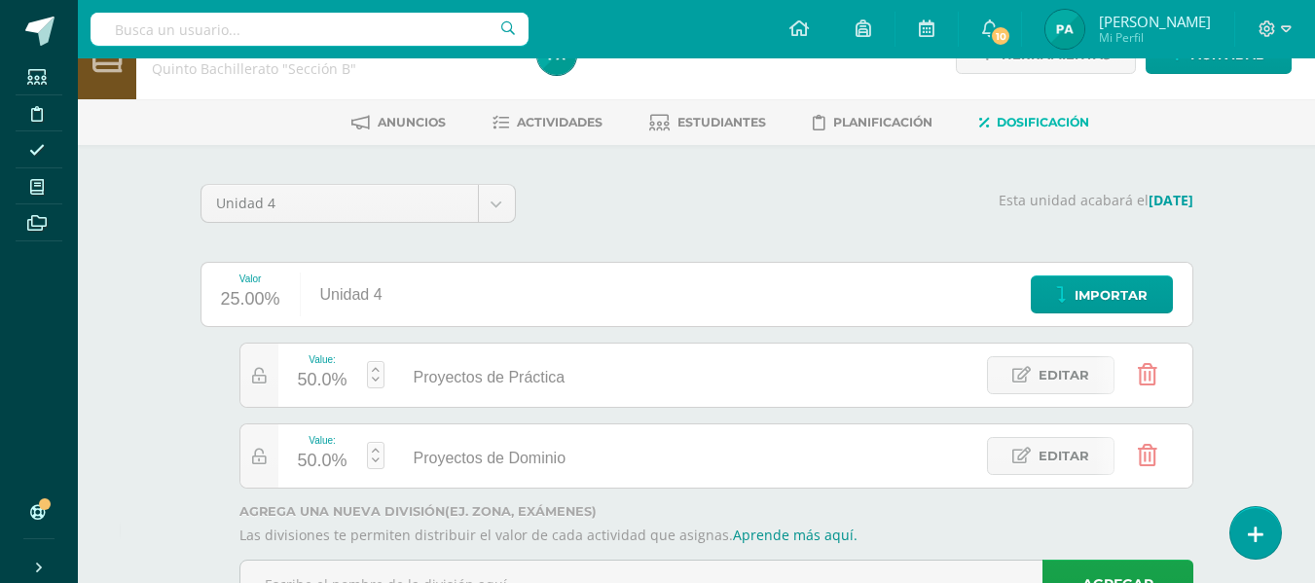
scroll to position [128, 0]
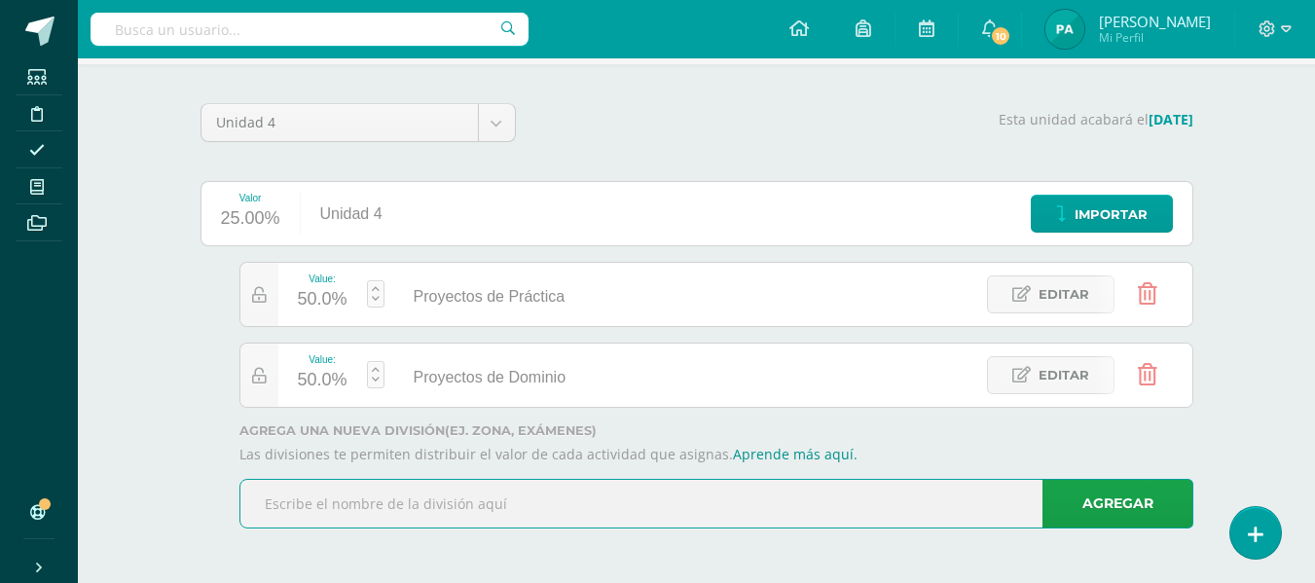
click at [431, 509] on input "text" at bounding box center [716, 504] width 952 height 48
paste input "Parcial Sumativo"
type input "Parcial Sumativo"
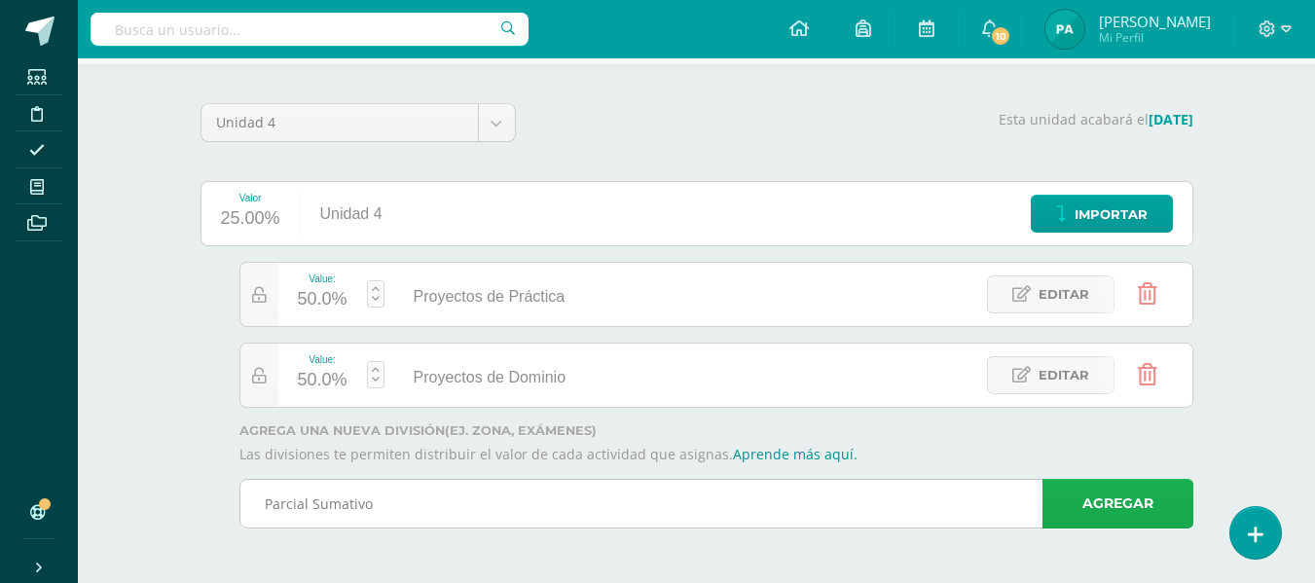
click at [1119, 508] on link "Agregar" at bounding box center [1117, 504] width 151 height 50
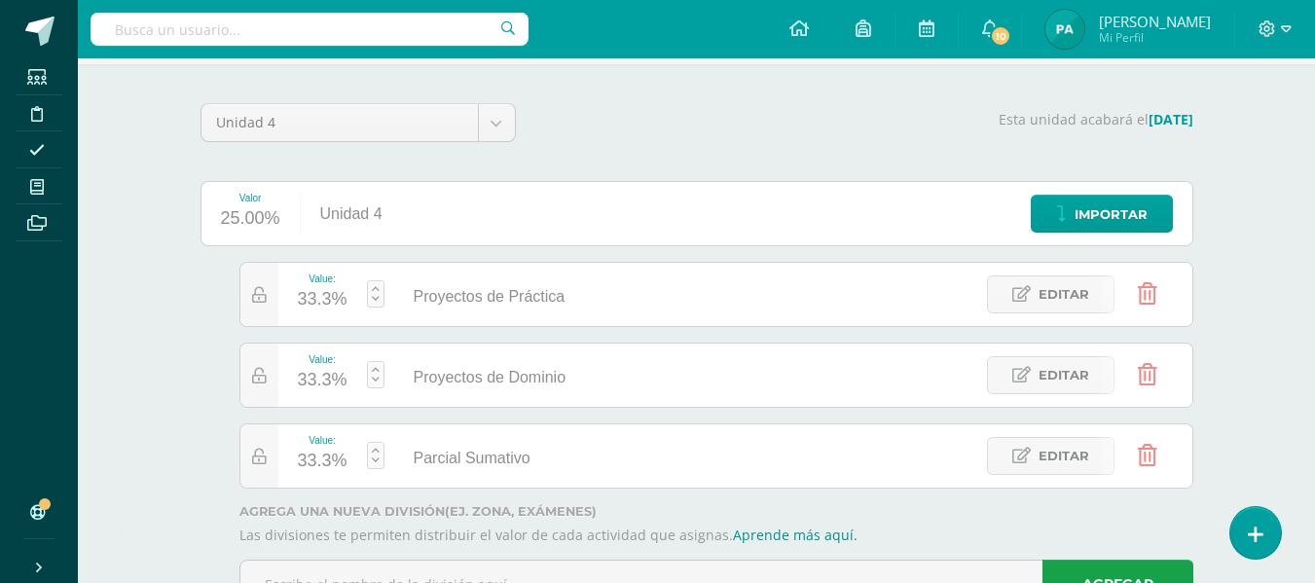
scroll to position [209, 0]
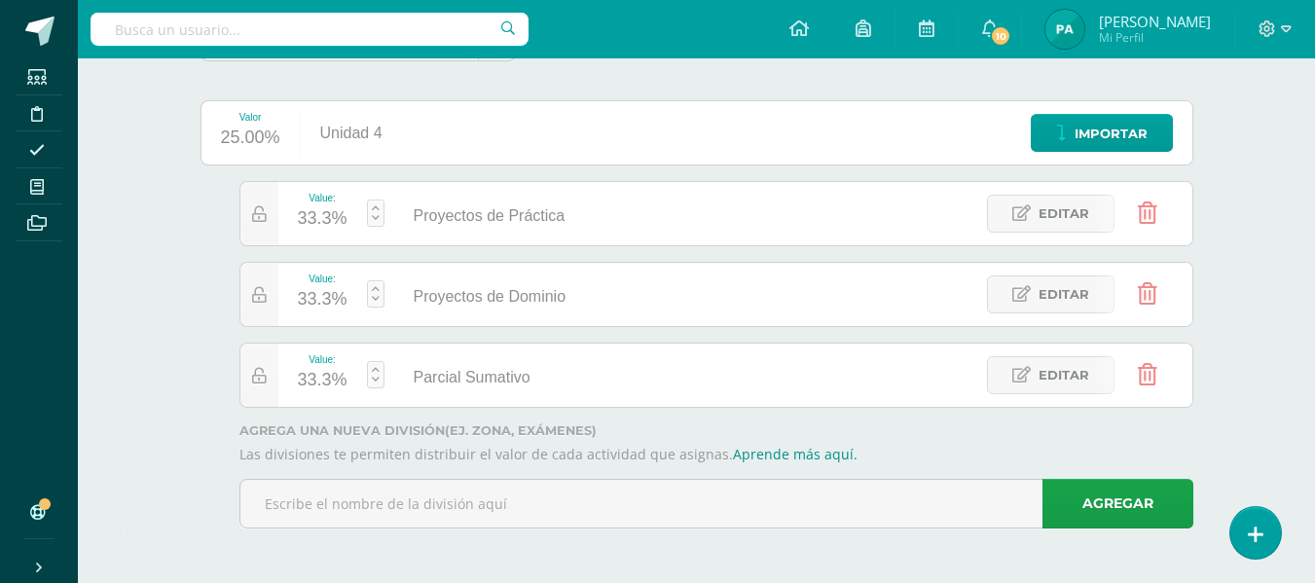
click at [378, 500] on body "Las divisiones de la Unidad 4 han sido actualizadas Las divisiones de la Unidad…" at bounding box center [657, 187] width 1315 height 792
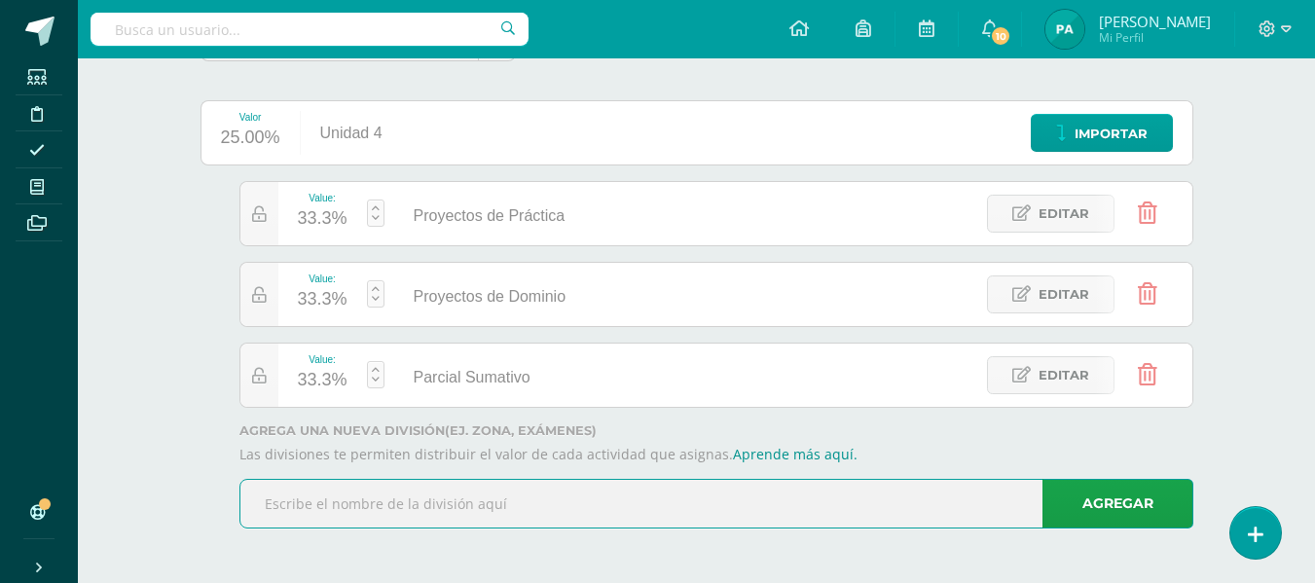
click at [409, 500] on input "text" at bounding box center [716, 504] width 952 height 48
paste input "Proyectos"
type input "Proyectos"
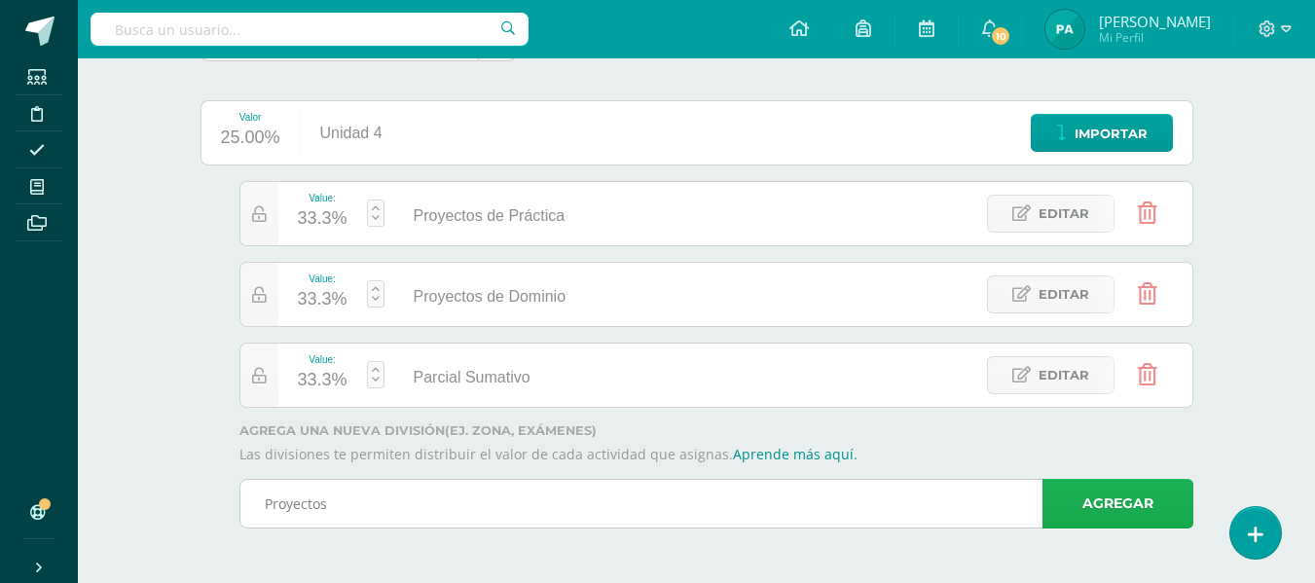
click at [1068, 504] on link "Agregar" at bounding box center [1117, 504] width 151 height 50
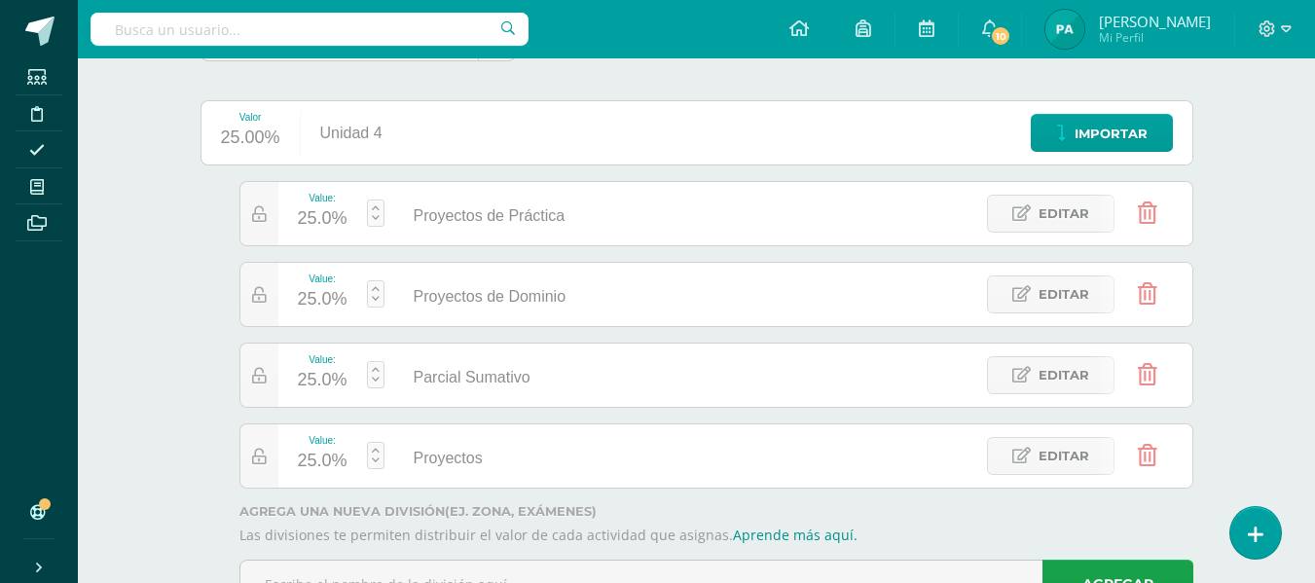
click at [313, 216] on div "25.0%" at bounding box center [323, 218] width 50 height 31
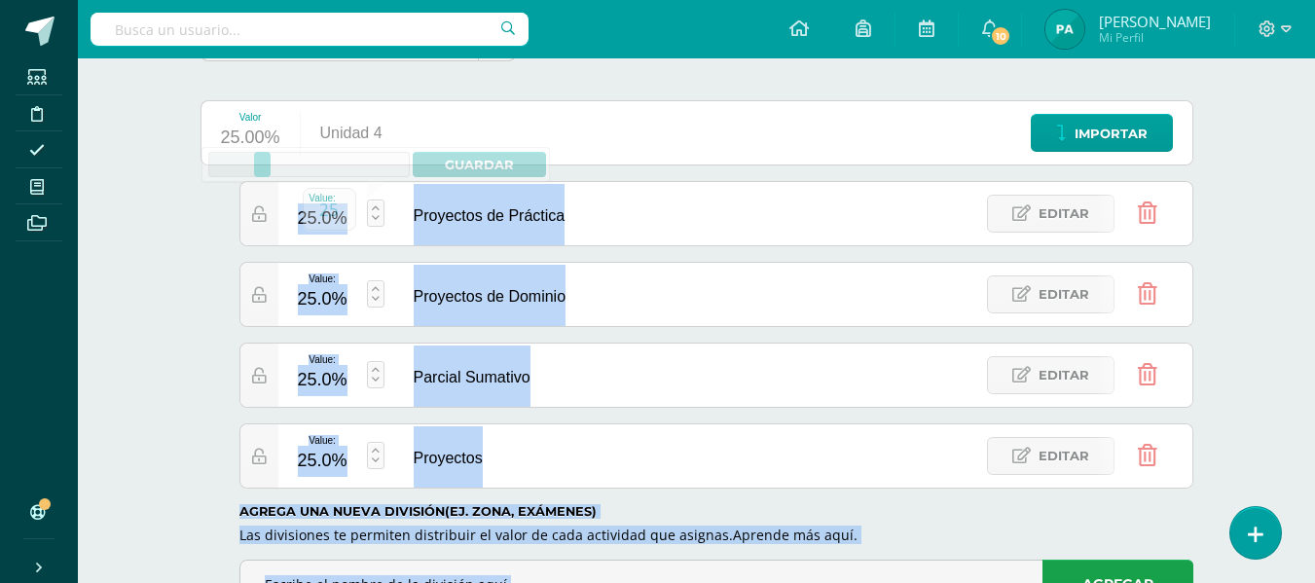
click at [313, 216] on body "Las divisiones de la Unidad 4 han sido actualizadas Las divisiones de la Unidad…" at bounding box center [657, 227] width 1315 height 873
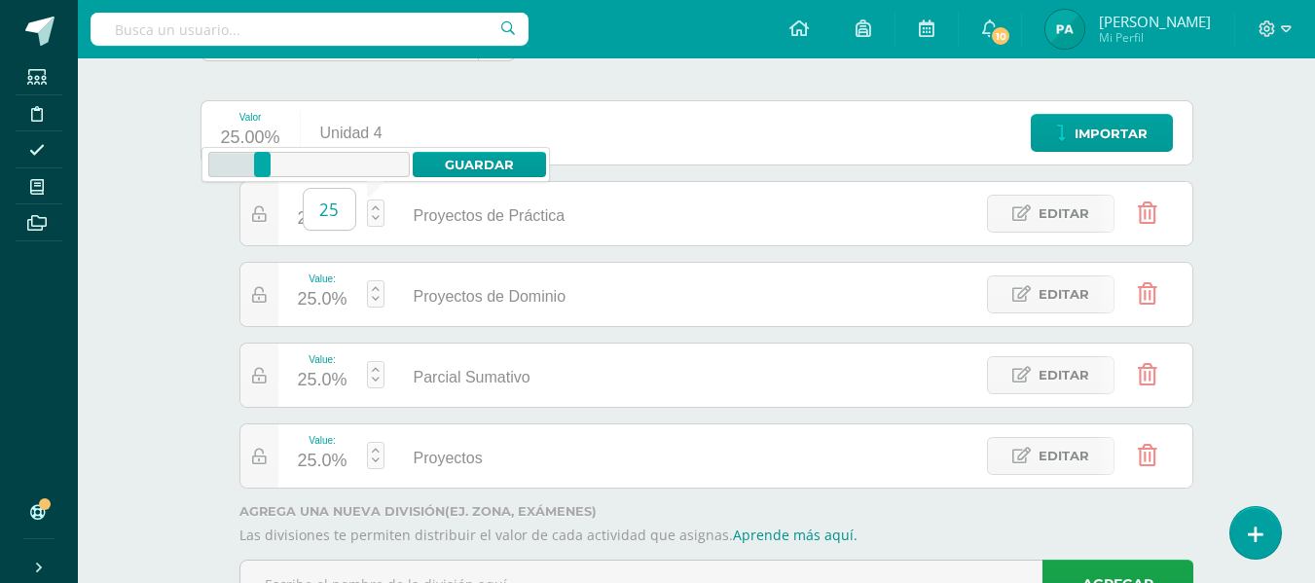
click at [337, 219] on input "25" at bounding box center [330, 209] width 52 height 41
click at [489, 164] on link "Guardar" at bounding box center [479, 164] width 133 height 25
type input "20"
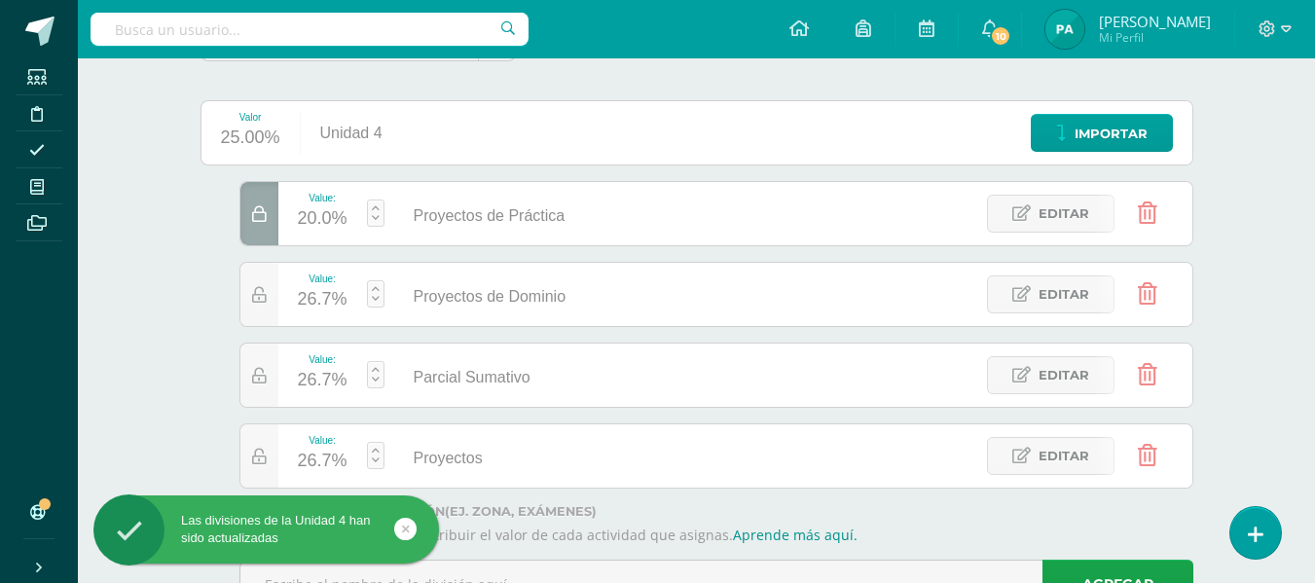
click at [315, 290] on div "26.7%" at bounding box center [323, 299] width 50 height 31
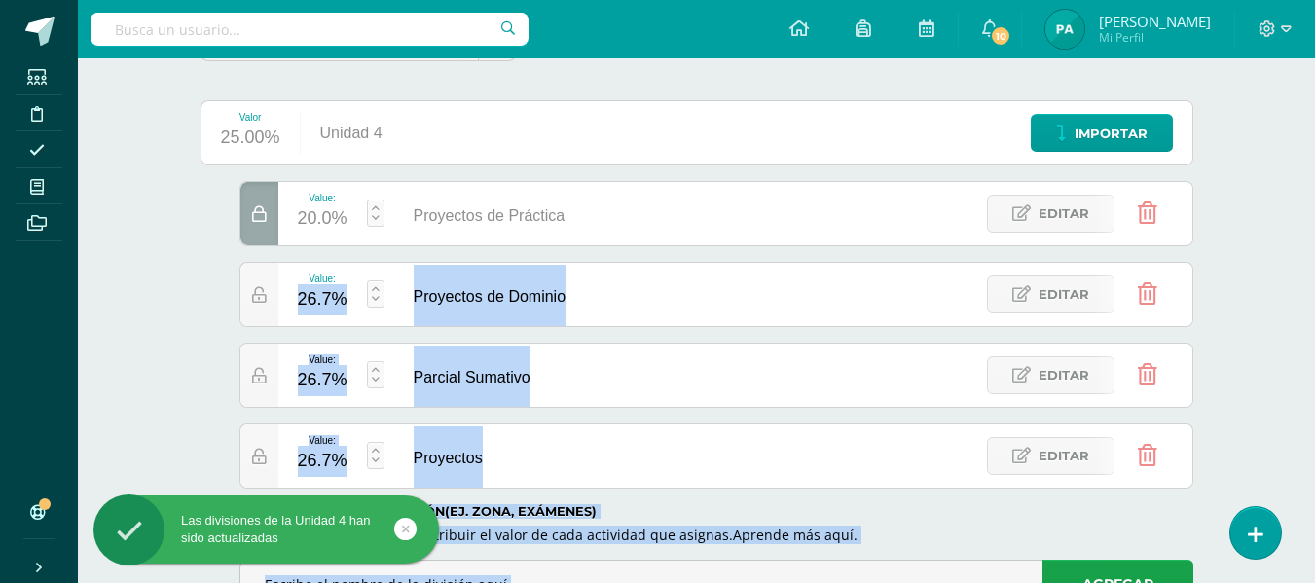
click at [315, 290] on body "Las divisiones de la Unidad 4 han sido actualizadas Las divisiones de la Unidad…" at bounding box center [657, 227] width 1315 height 873
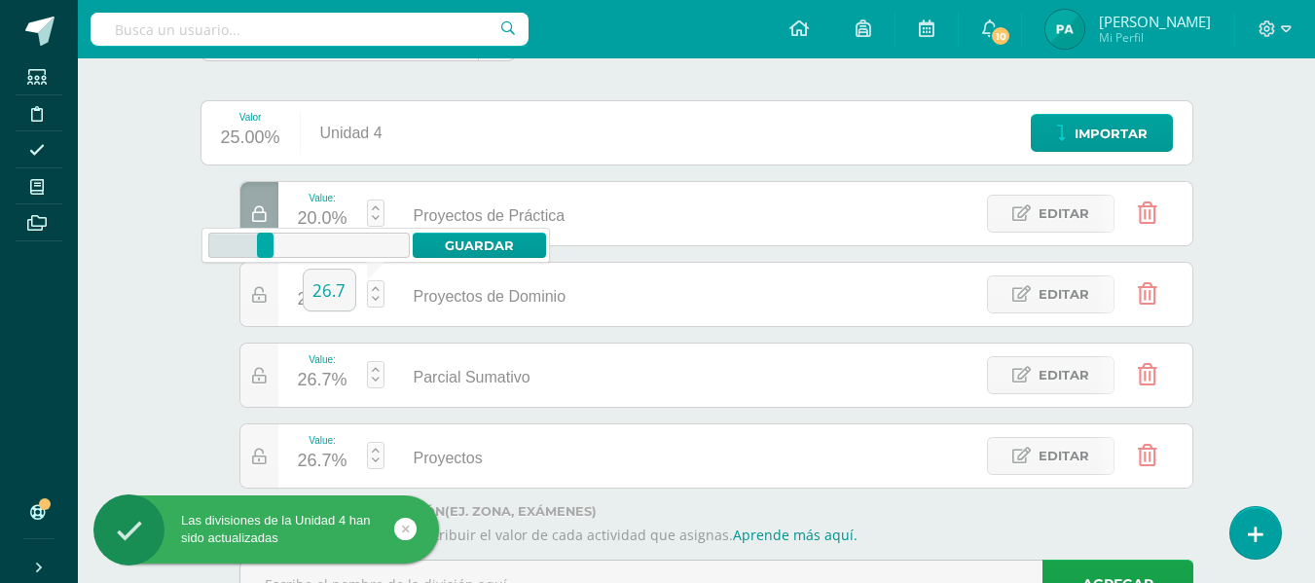
click at [315, 290] on input "26.7" at bounding box center [330, 290] width 52 height 41
click at [346, 295] on input "26.7" at bounding box center [330, 290] width 52 height 41
type input "2"
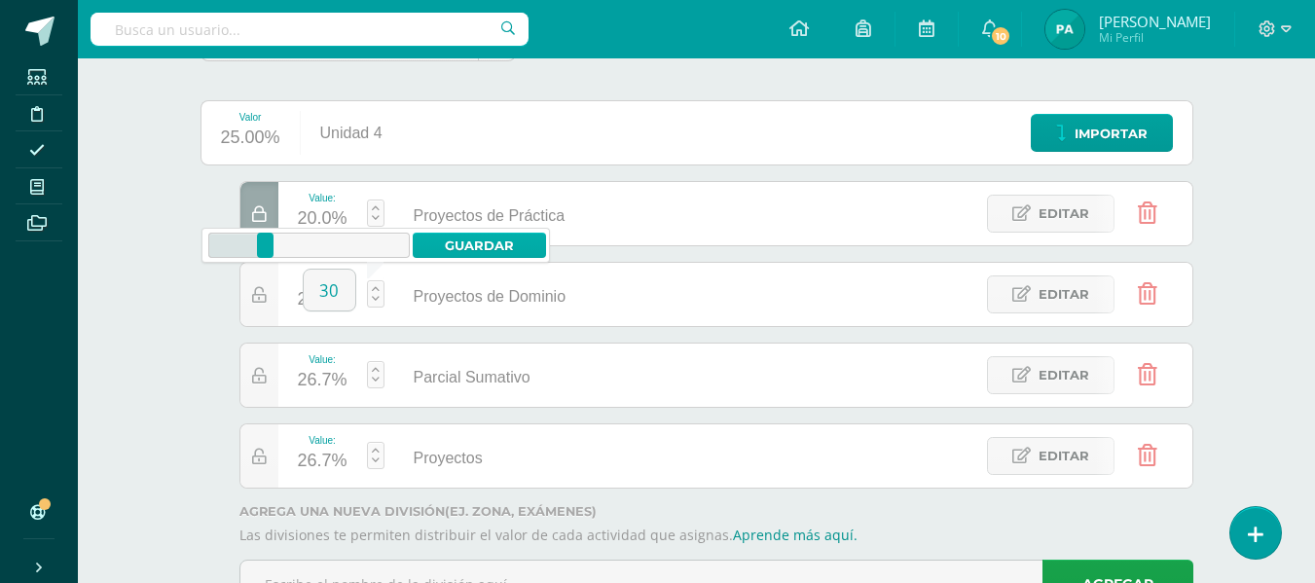
click at [501, 234] on link "Guardar" at bounding box center [479, 245] width 133 height 25
type input "30"
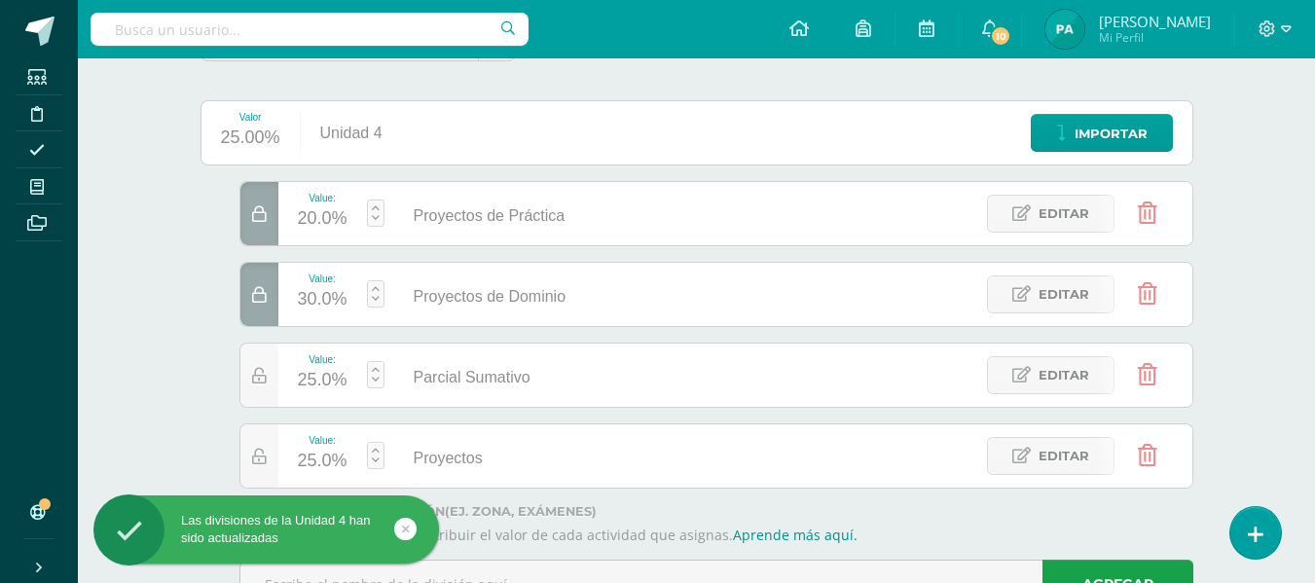
click at [313, 386] on div "25.0%" at bounding box center [323, 380] width 50 height 31
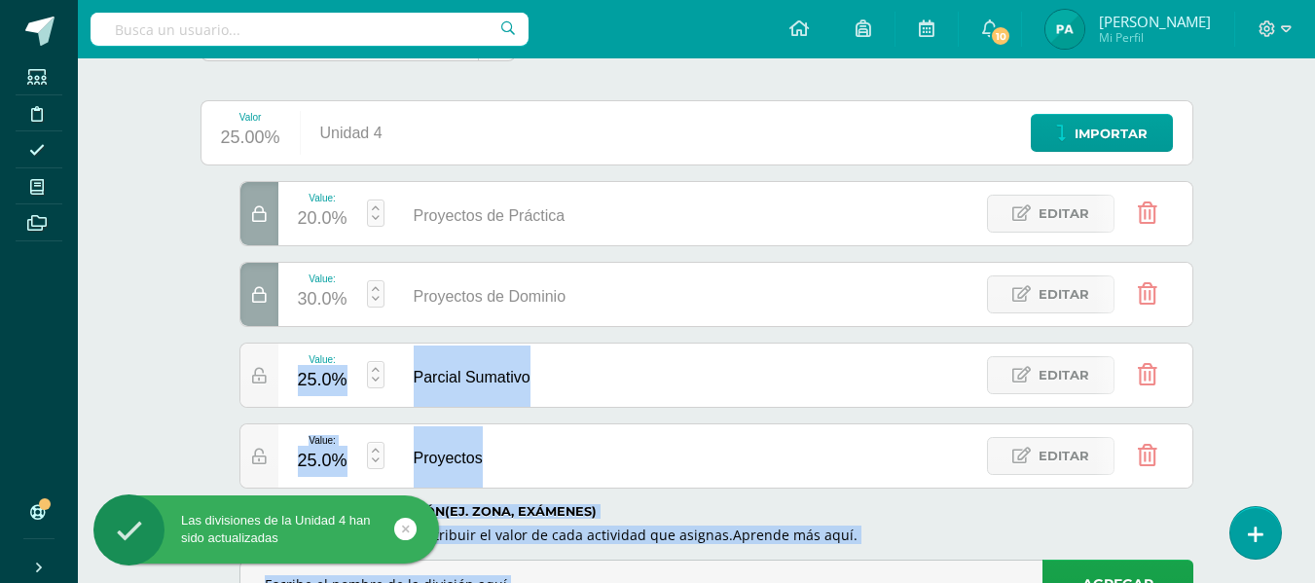
click at [313, 386] on body "Las divisiones de la Unidad 4 han sido actualizadas Las divisiones de la Unidad…" at bounding box center [657, 227] width 1315 height 873
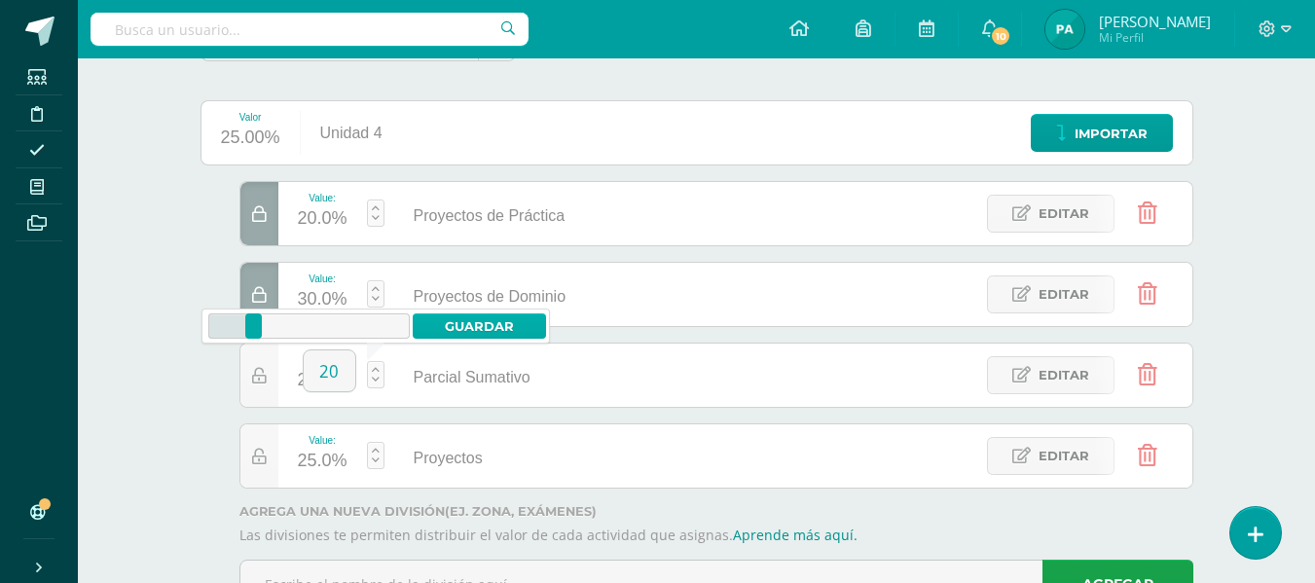
type input "2"
type input "0"
click at [479, 322] on link "Guardar" at bounding box center [479, 325] width 133 height 25
type input "30"
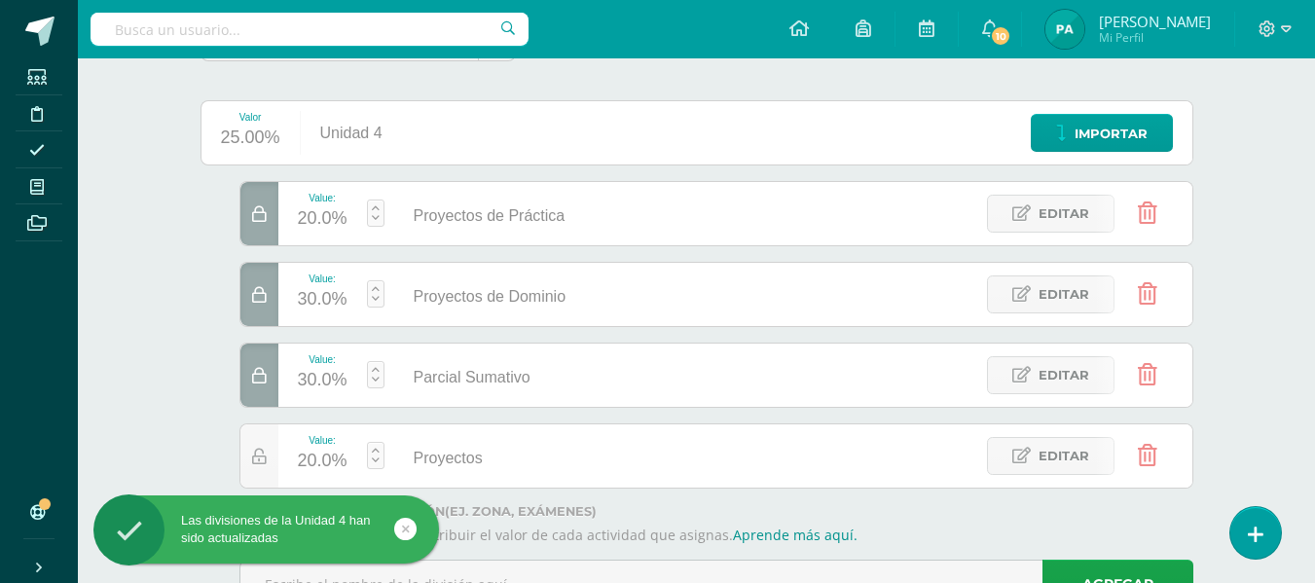
scroll to position [0, 0]
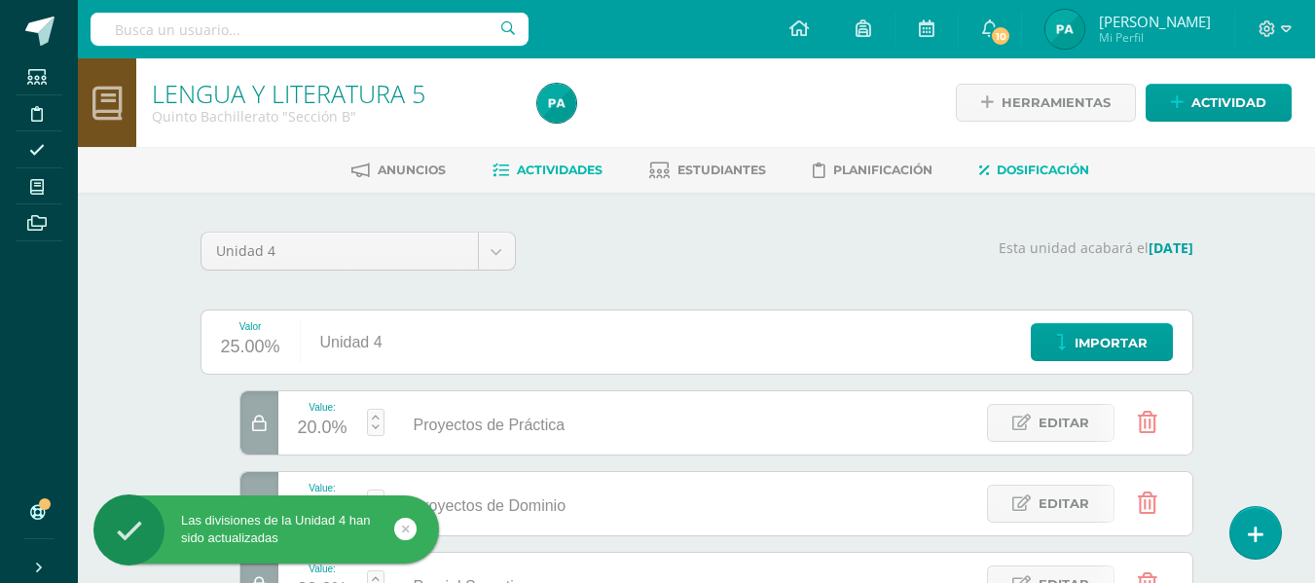
click at [517, 163] on span "Actividades" at bounding box center [560, 170] width 86 height 15
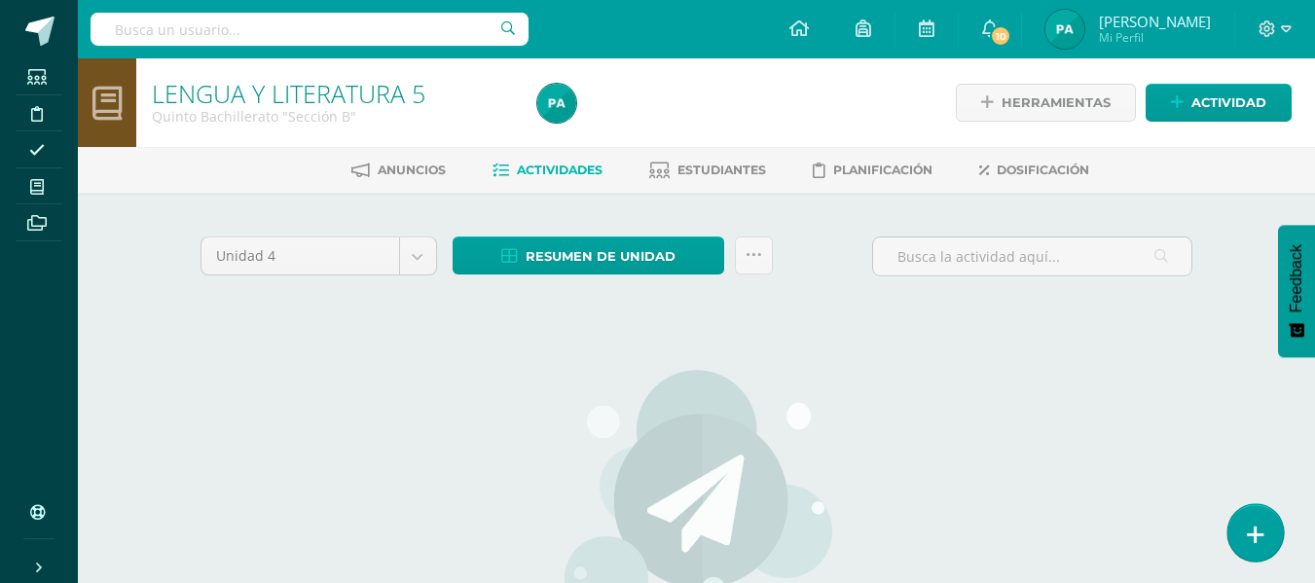
click at [1254, 523] on link at bounding box center [1254, 532] width 55 height 56
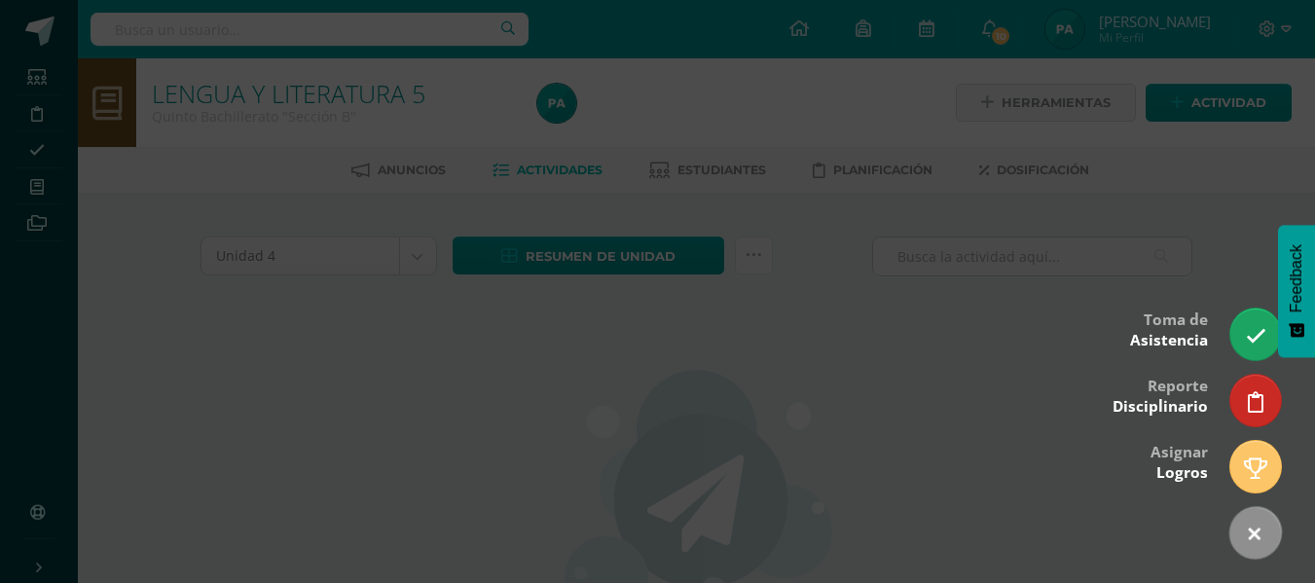
click at [846, 461] on div at bounding box center [657, 291] width 1315 height 583
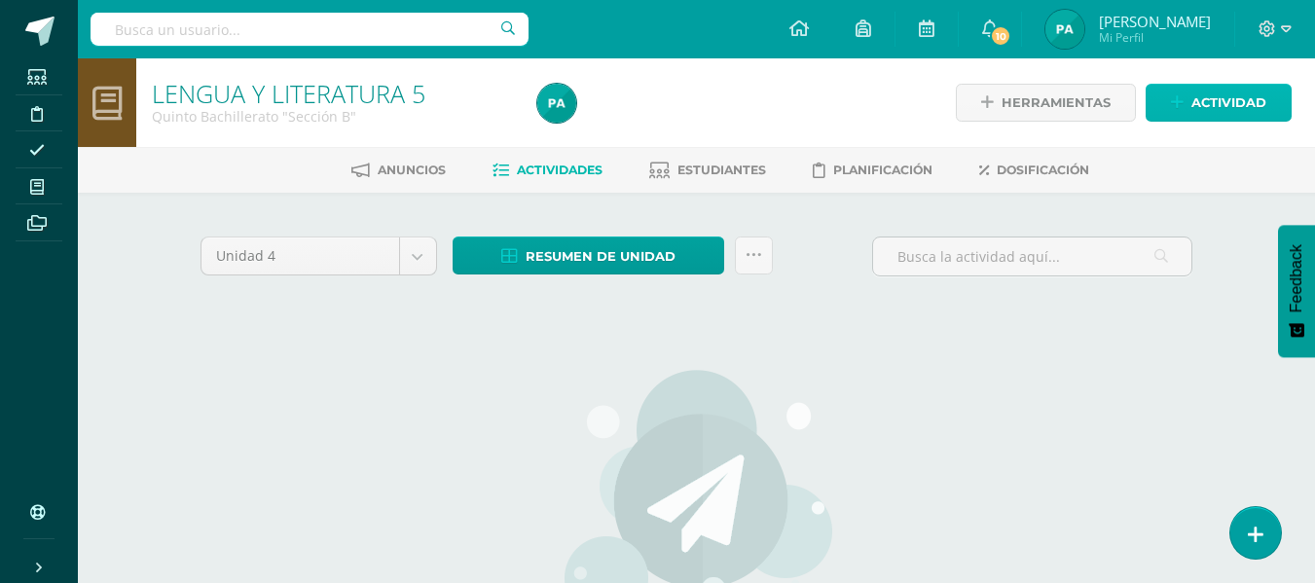
click at [1216, 98] on span "Actividad" at bounding box center [1228, 103] width 75 height 36
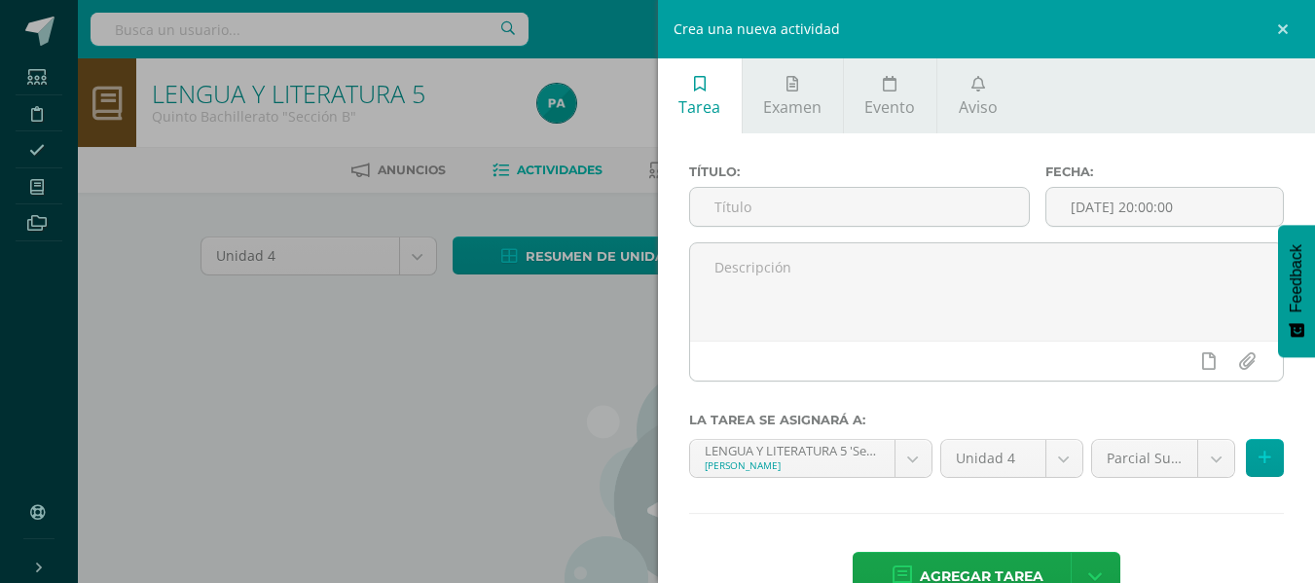
click at [491, 203] on div "Crea una nueva actividad Tarea Examen Evento Aviso Título: Fecha: [DATE] 20:00:…" at bounding box center [657, 291] width 1315 height 583
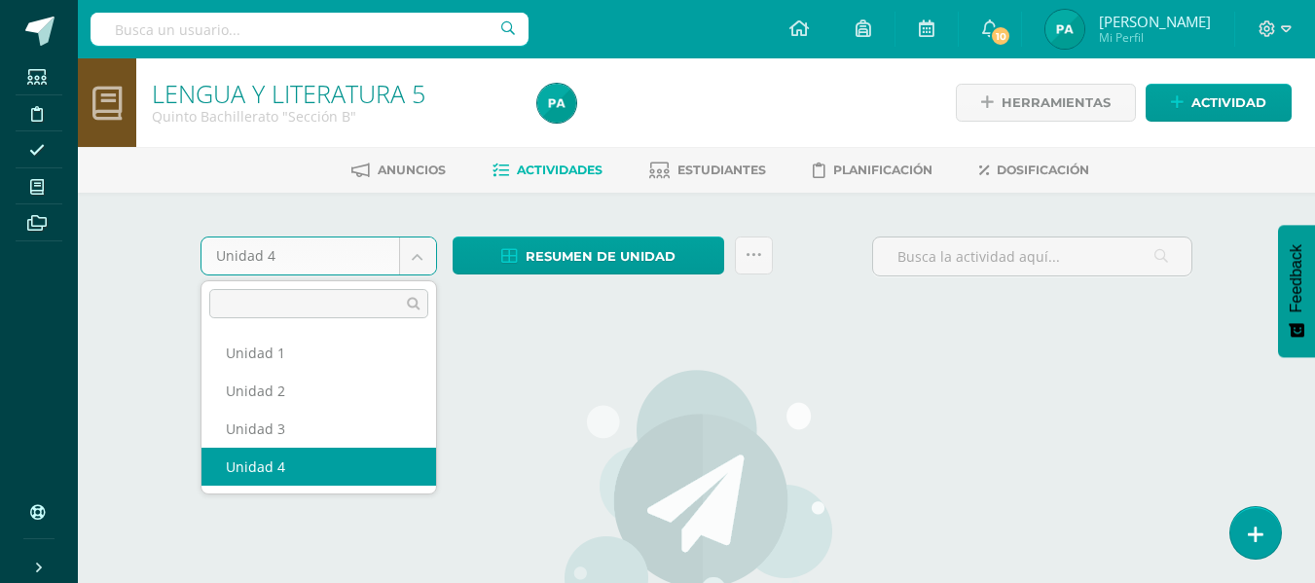
click at [412, 262] on body "Estudiantes Disciplina Asistencia Mis cursos Archivos Soporte Centro de ayuda Ú…" at bounding box center [657, 420] width 1315 height 841
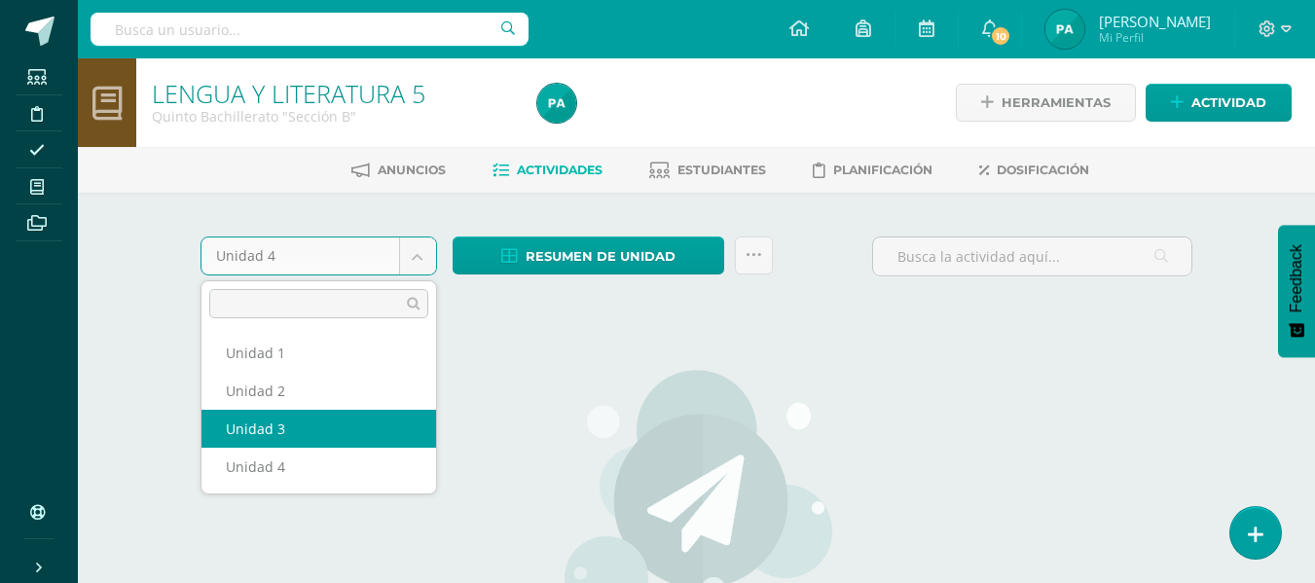
select select "Unidad 3"
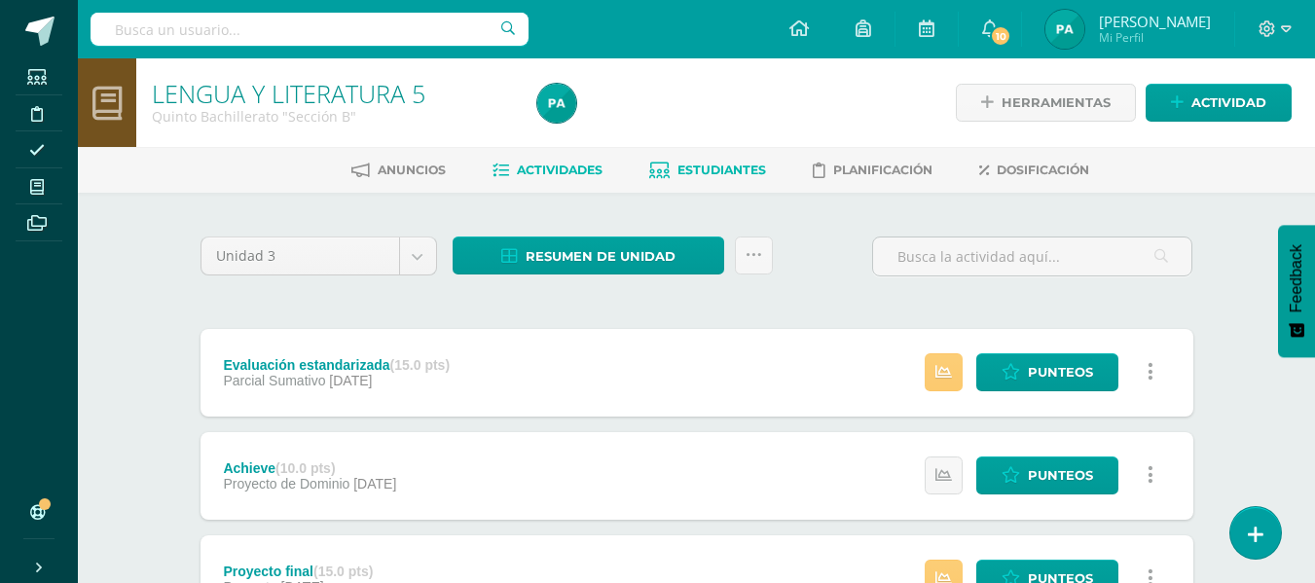
click at [740, 169] on span "Estudiantes" at bounding box center [721, 170] width 89 height 15
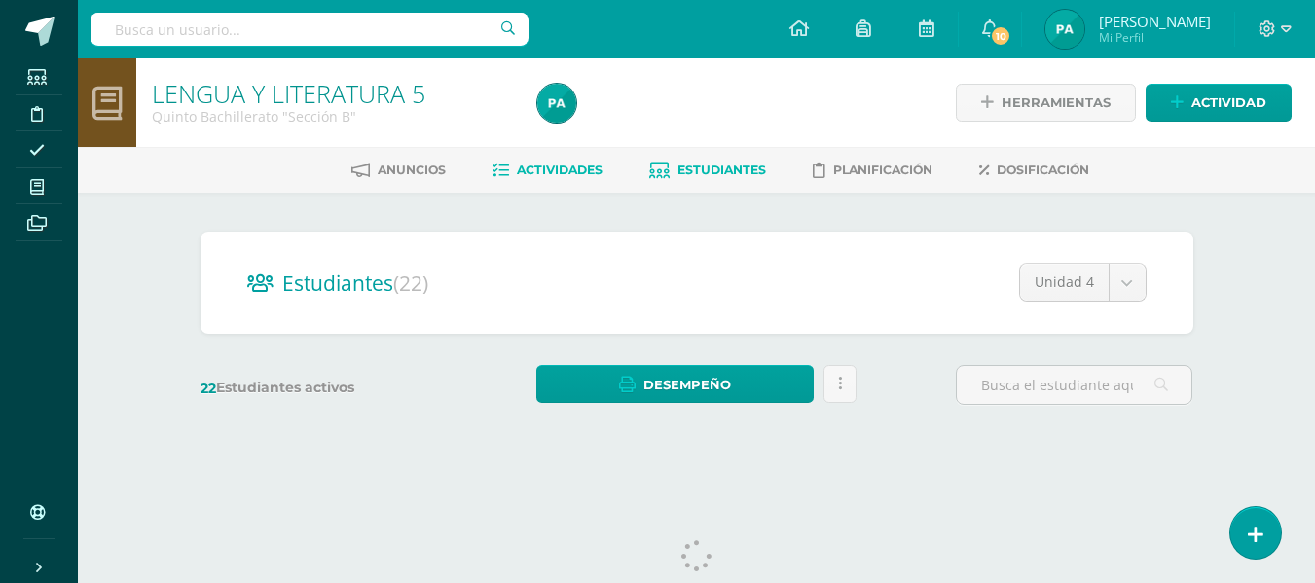
click at [543, 181] on link "Actividades" at bounding box center [547, 170] width 110 height 31
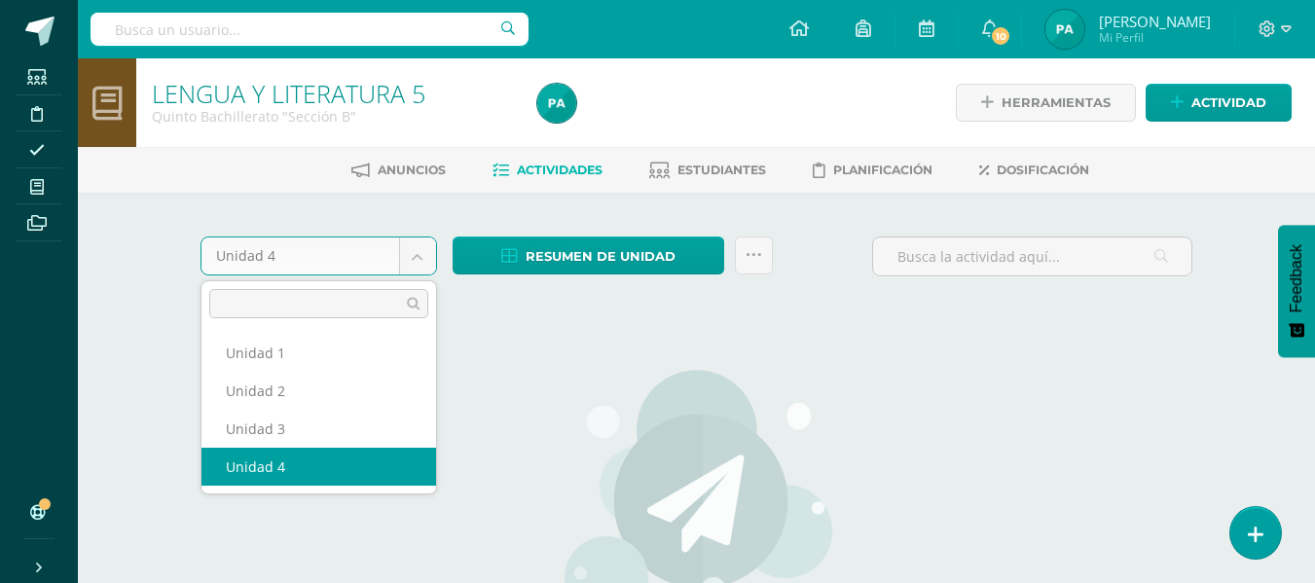
click at [422, 254] on body "Estudiantes Disciplina Asistencia Mis cursos Archivos Soporte Centro de ayuda Ú…" at bounding box center [657, 420] width 1315 height 841
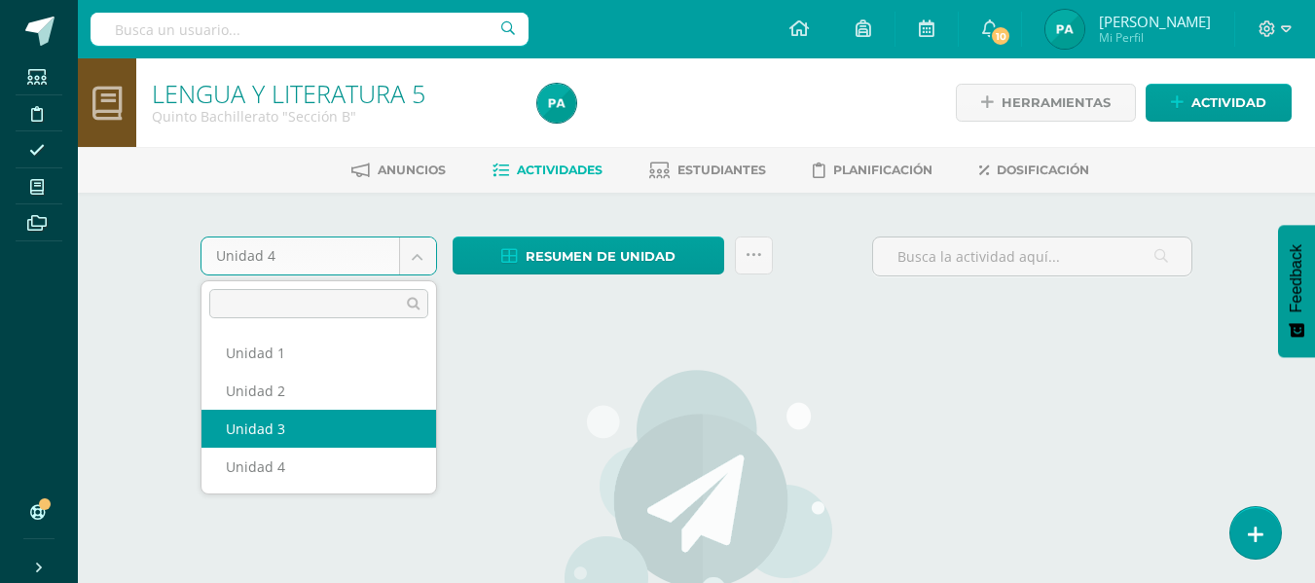
select select "Unidad 3"
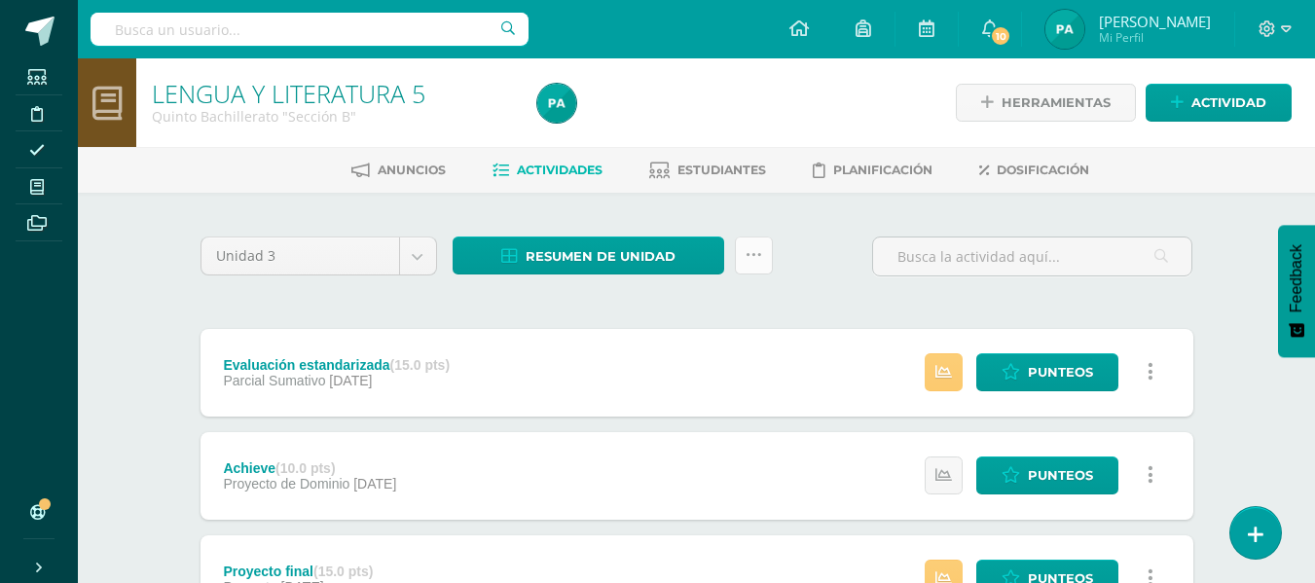
click at [768, 256] on link at bounding box center [754, 256] width 38 height 38
click at [576, 262] on span "Resumen de unidad" at bounding box center [601, 256] width 150 height 36
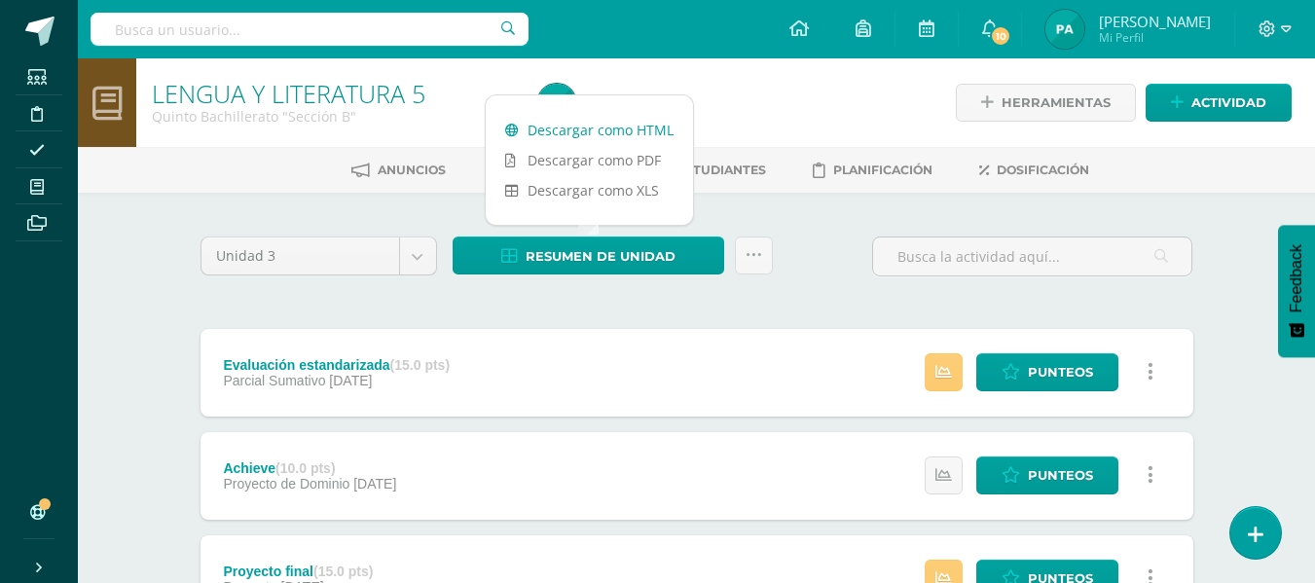
click at [591, 130] on link "Descargar como HTML" at bounding box center [589, 130] width 207 height 30
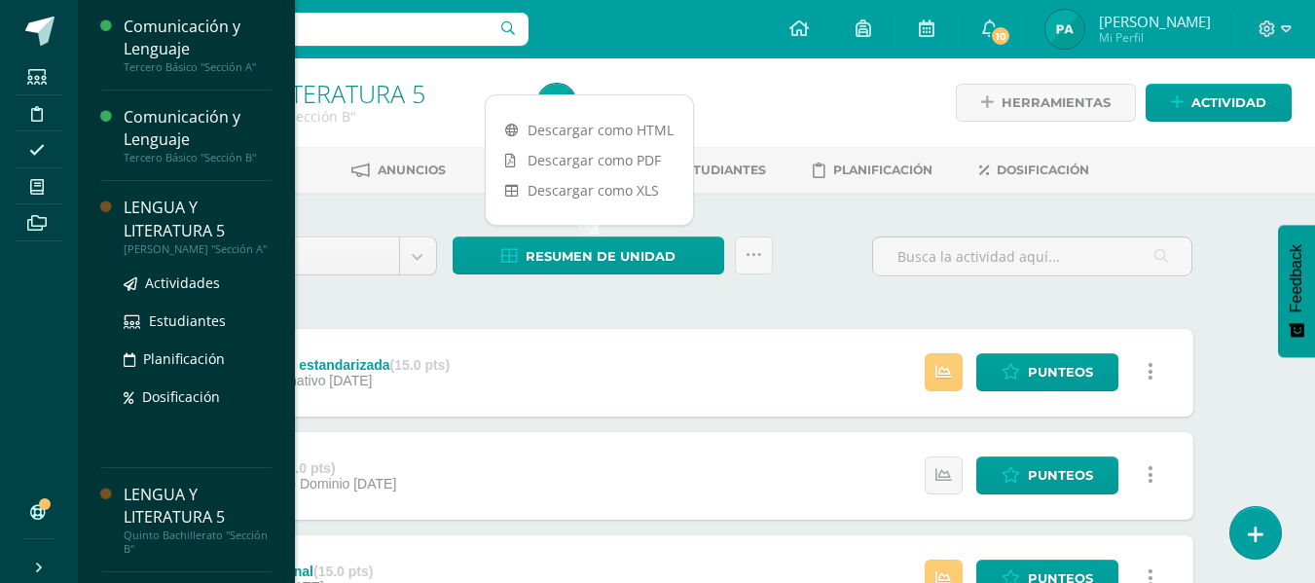
click at [192, 229] on div "LENGUA Y LITERATURA 5" at bounding box center [198, 219] width 148 height 45
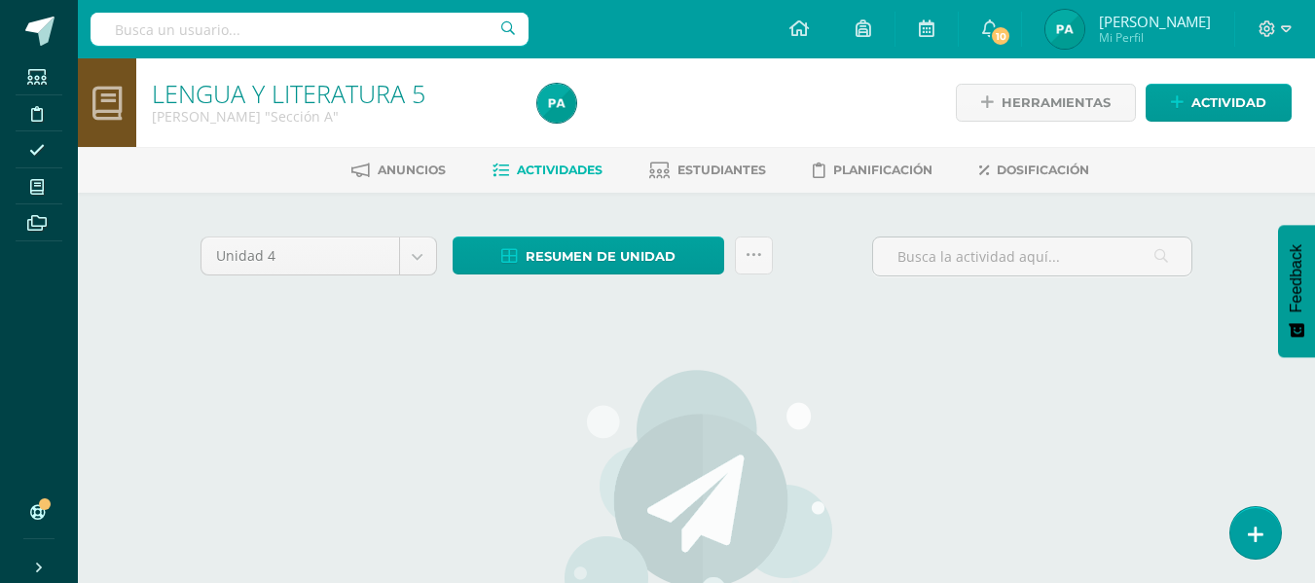
click at [729, 240] on div "Resumen de unidad Descargar como HTML Descargar como PDF Descargar como XLS Sub…" at bounding box center [613, 256] width 320 height 38
click at [746, 267] on link at bounding box center [754, 256] width 38 height 38
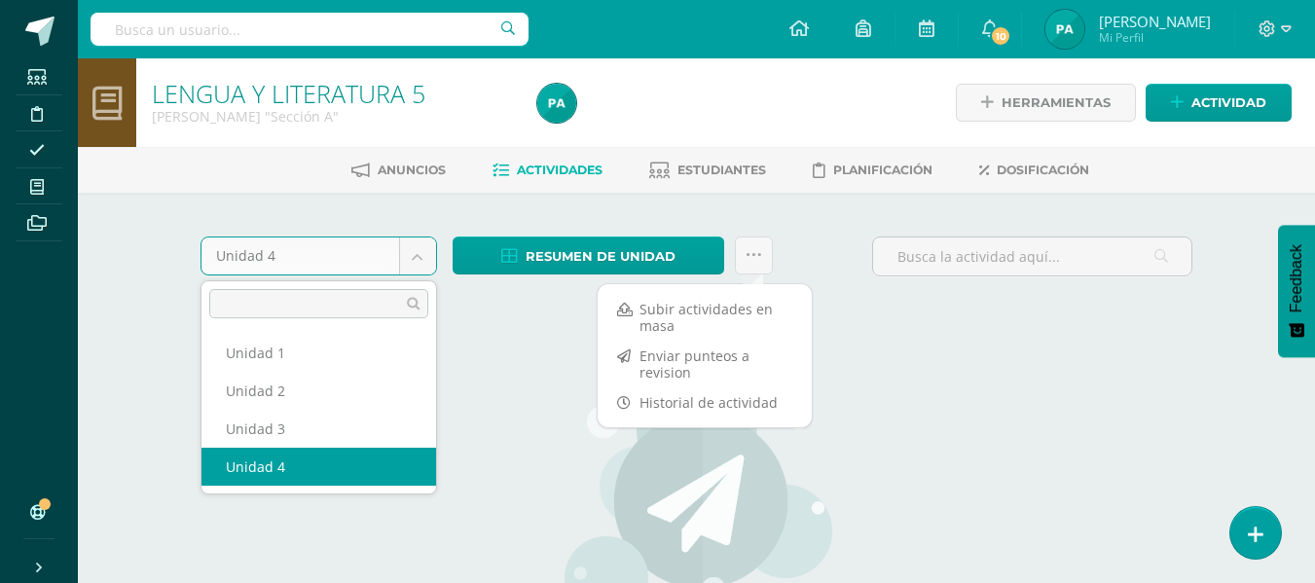
click at [411, 255] on body "Estudiantes Disciplina Asistencia Mis cursos Archivos Soporte Centro de ayuda Ú…" at bounding box center [657, 420] width 1315 height 841
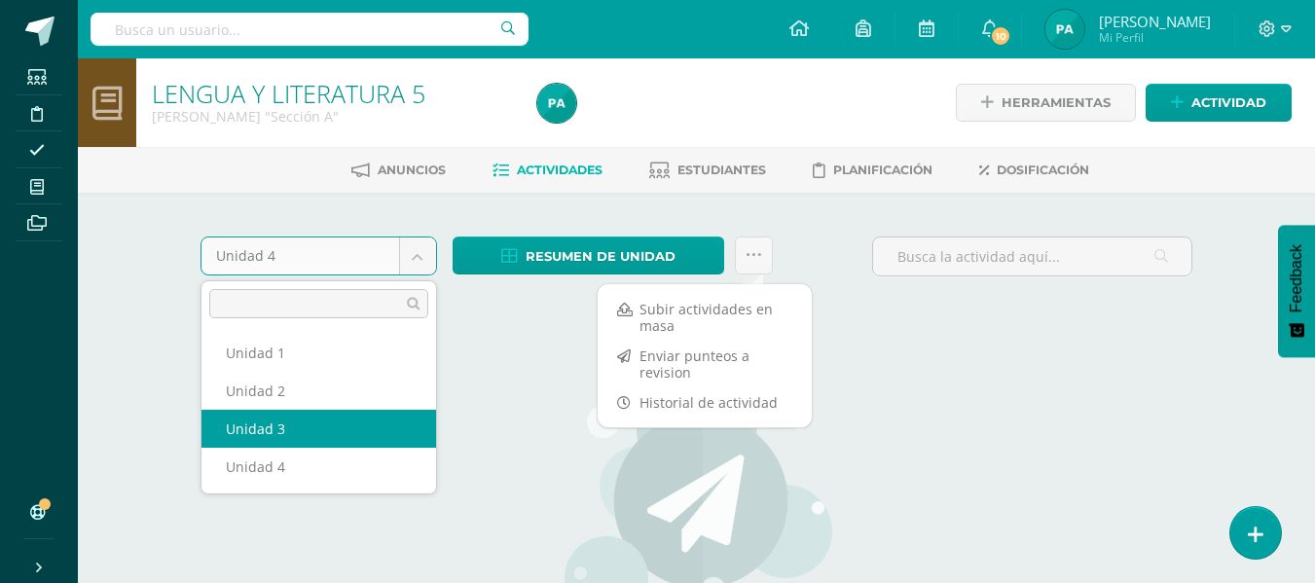
select select "Unidad 3"
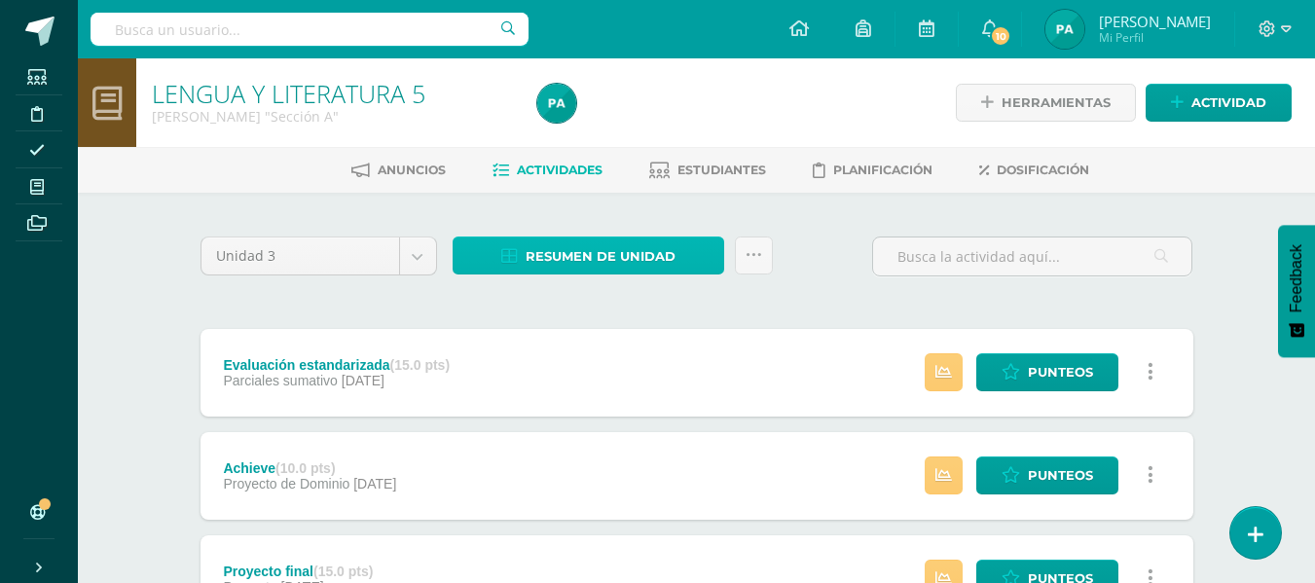
click at [599, 258] on span "Resumen de unidad" at bounding box center [601, 256] width 150 height 36
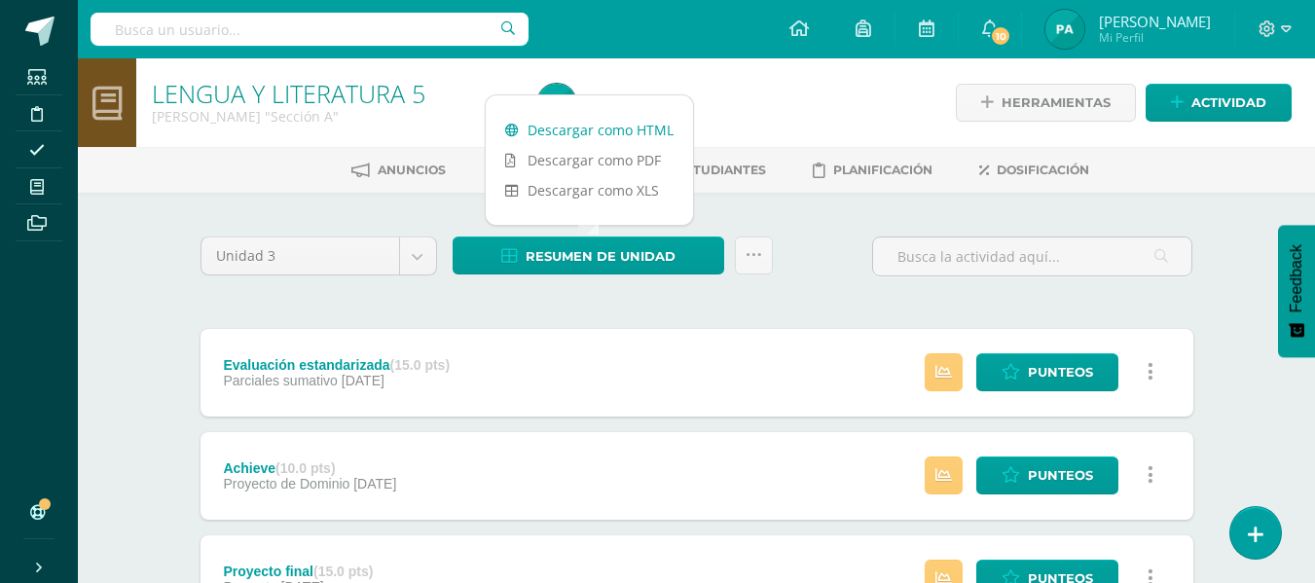
click at [633, 130] on link "Descargar como HTML" at bounding box center [589, 130] width 207 height 30
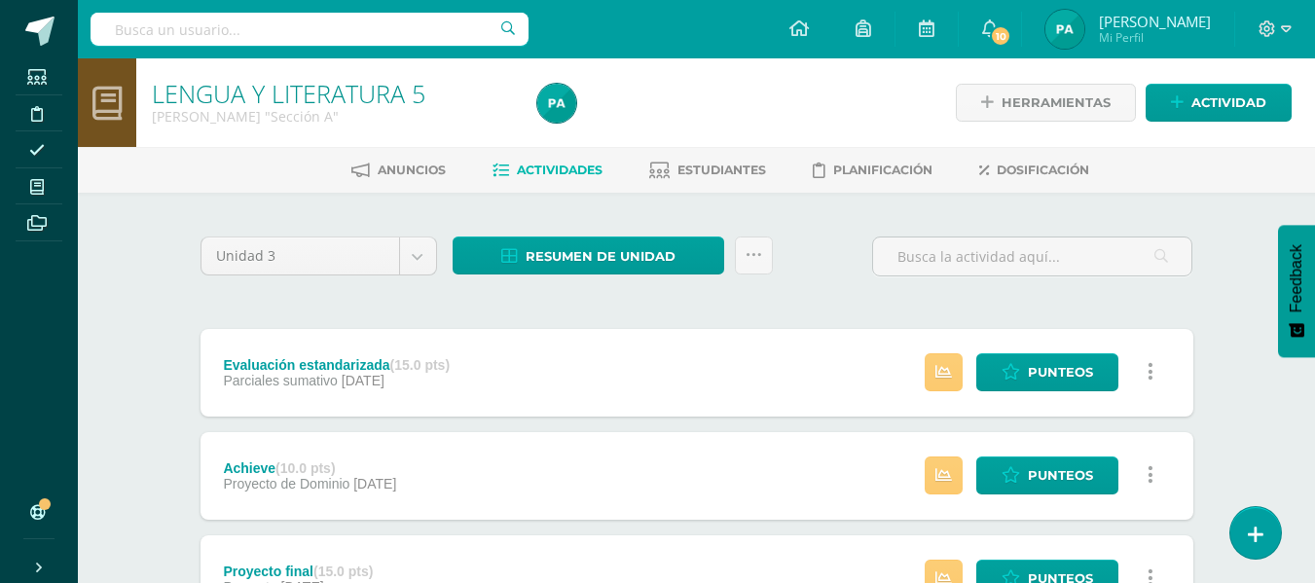
click at [840, 274] on div "Unidad 3 Unidad 1 Unidad 2 Unidad 3 Unidad 4 Resumen de unidad Enviar punteos a…" at bounding box center [697, 264] width 1008 height 55
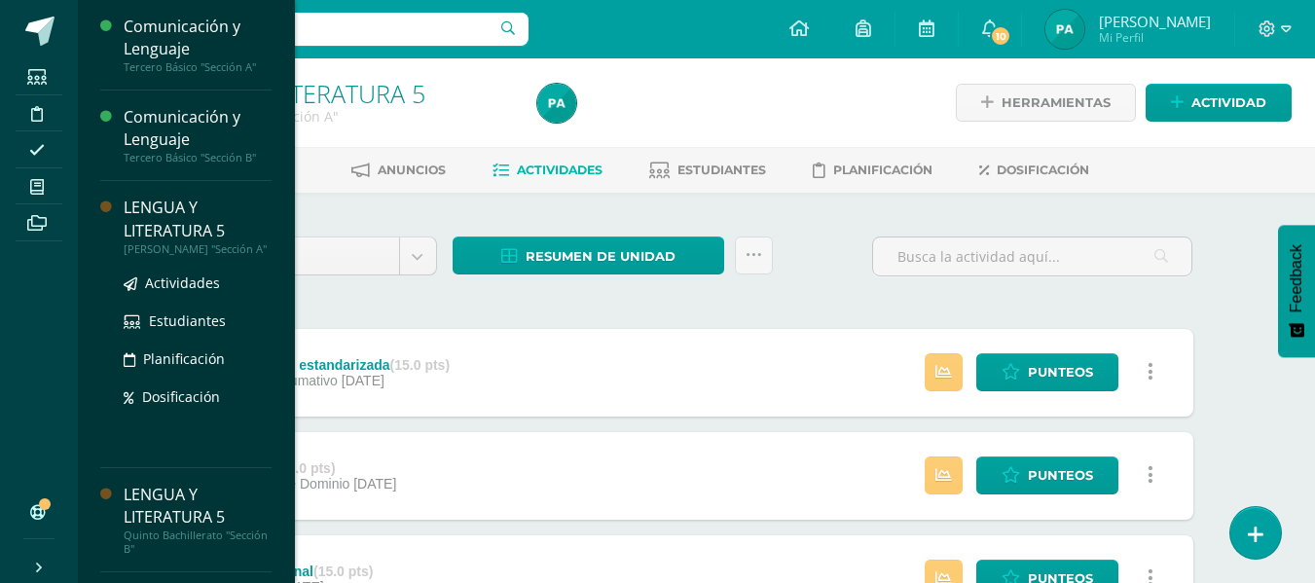
click at [183, 244] on div "[PERSON_NAME] "Sección A"" at bounding box center [198, 249] width 148 height 14
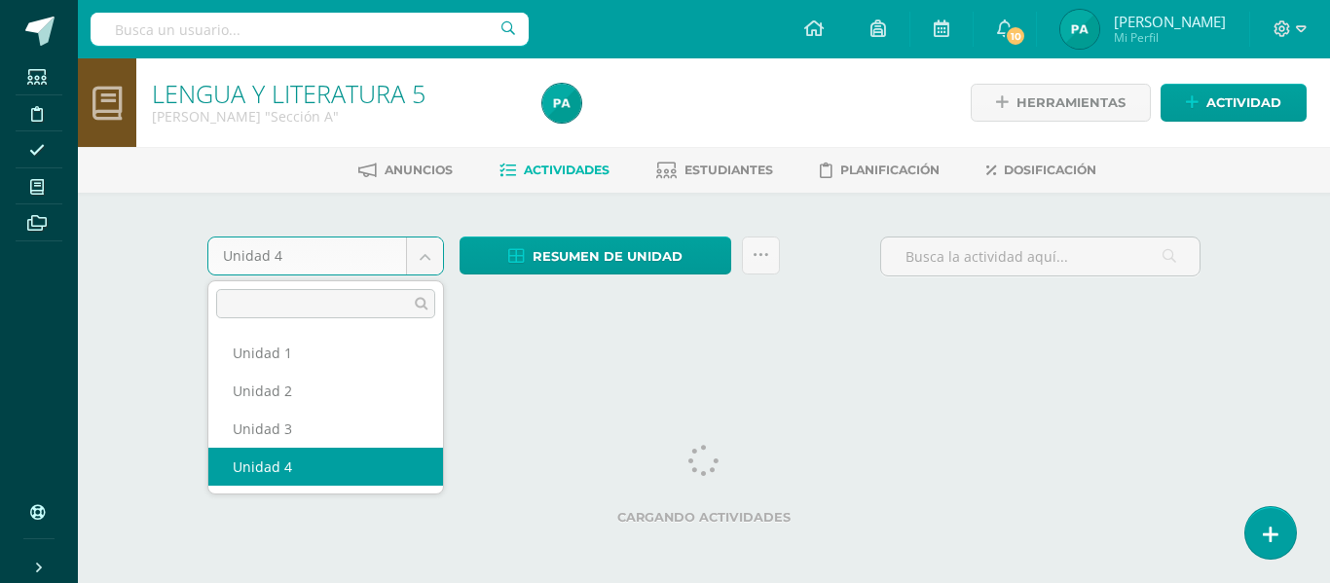
click at [426, 258] on body "Estudiantes Disciplina Asistencia Mis cursos Archivos Soporte Centro de ayuda Ú…" at bounding box center [665, 184] width 1330 height 368
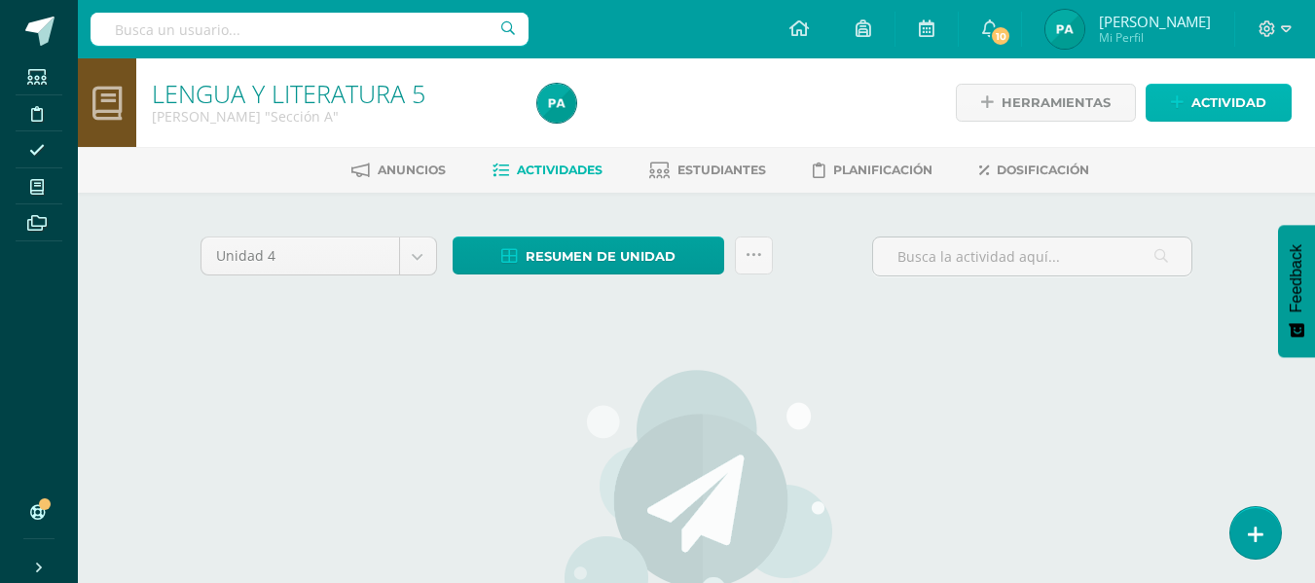
click at [1178, 99] on icon at bounding box center [1177, 102] width 13 height 17
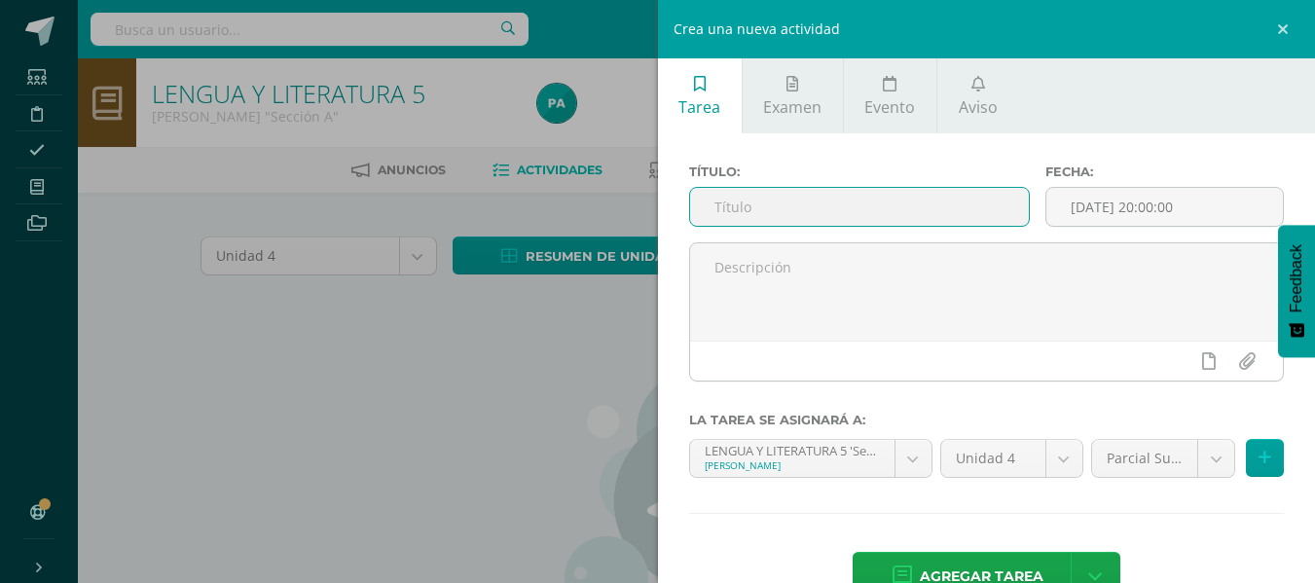
click at [787, 192] on input "text" at bounding box center [859, 207] width 339 height 38
paste input "Parcial 1. Escrito"
type input "Parcial 1. Escrito"
click at [1067, 212] on input "[DATE] 20:00:00" at bounding box center [1164, 207] width 237 height 38
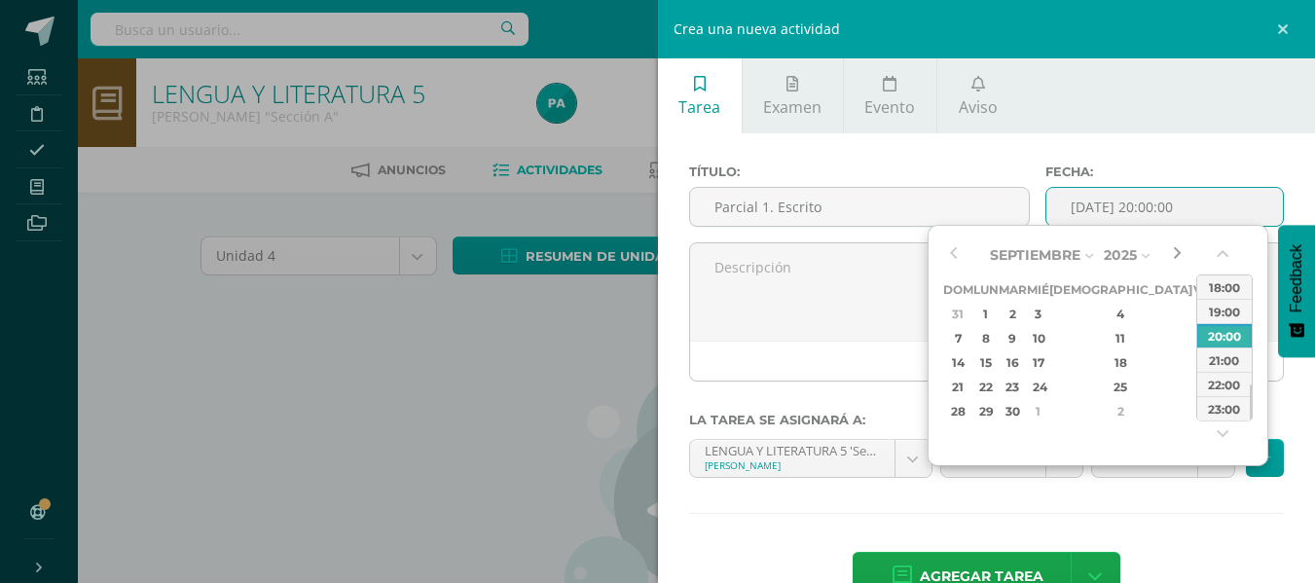
click at [1172, 258] on button "button" at bounding box center [1176, 254] width 19 height 29
click at [1194, 344] on div "12" at bounding box center [1203, 338] width 18 height 22
type input "[DATE] 20:00"
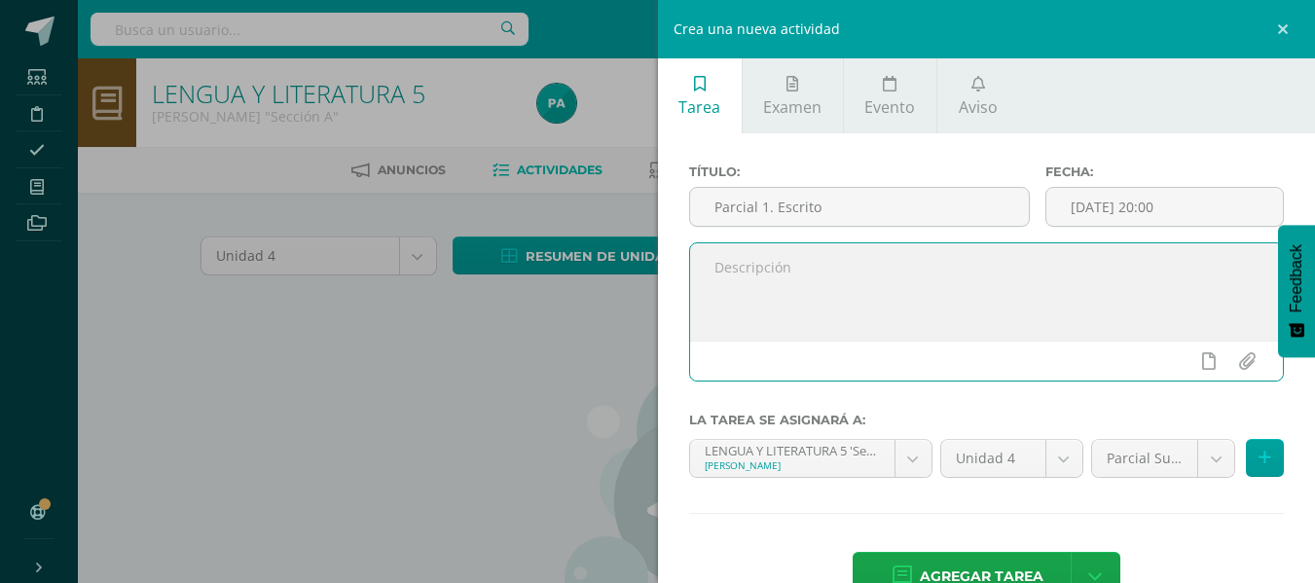
click at [857, 322] on textarea at bounding box center [987, 291] width 594 height 97
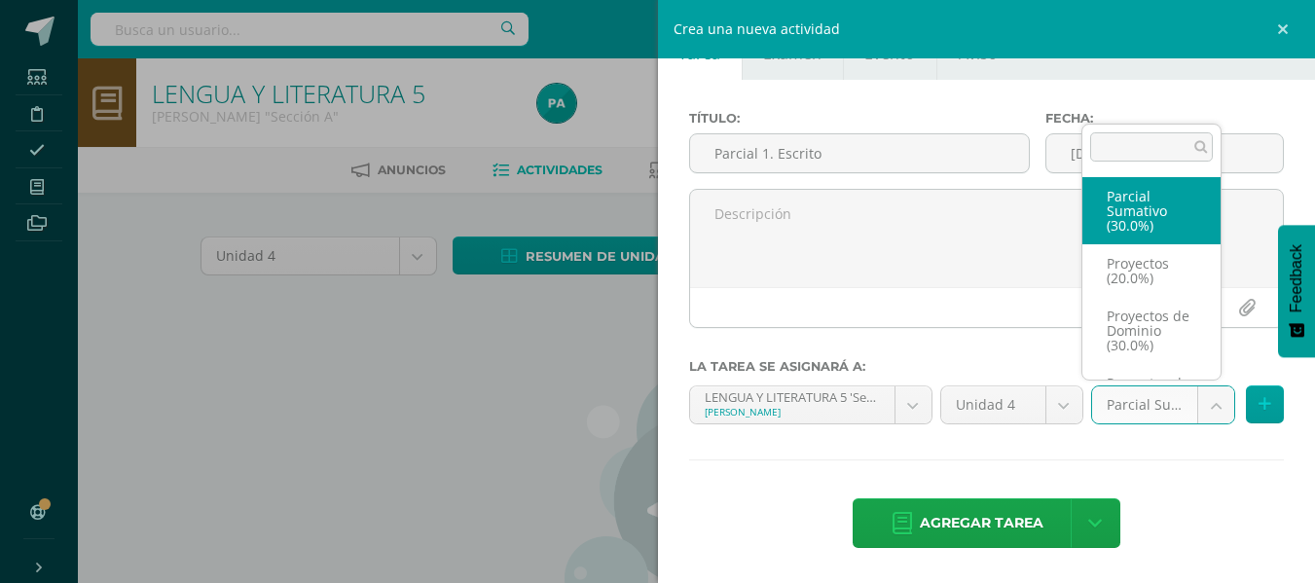
click at [1164, 409] on body "Estudiantes Disciplina Asistencia Mis cursos Archivos Soporte Centro de ayuda Ú…" at bounding box center [657, 420] width 1315 height 841
select select "35899"
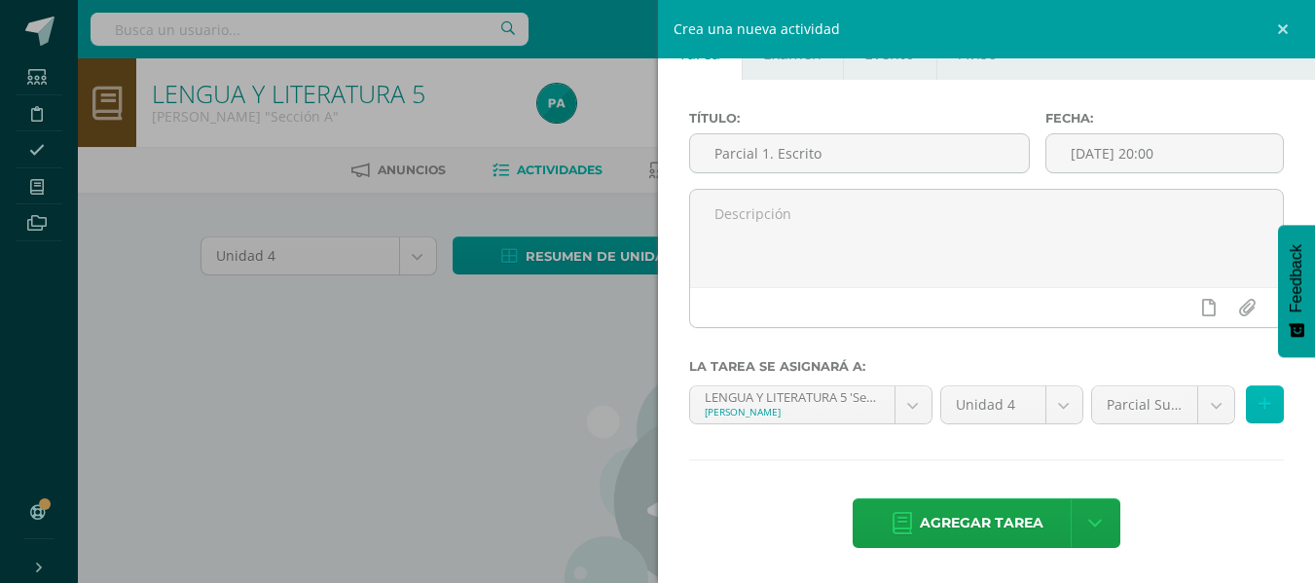
click at [1246, 410] on button at bounding box center [1265, 404] width 38 height 38
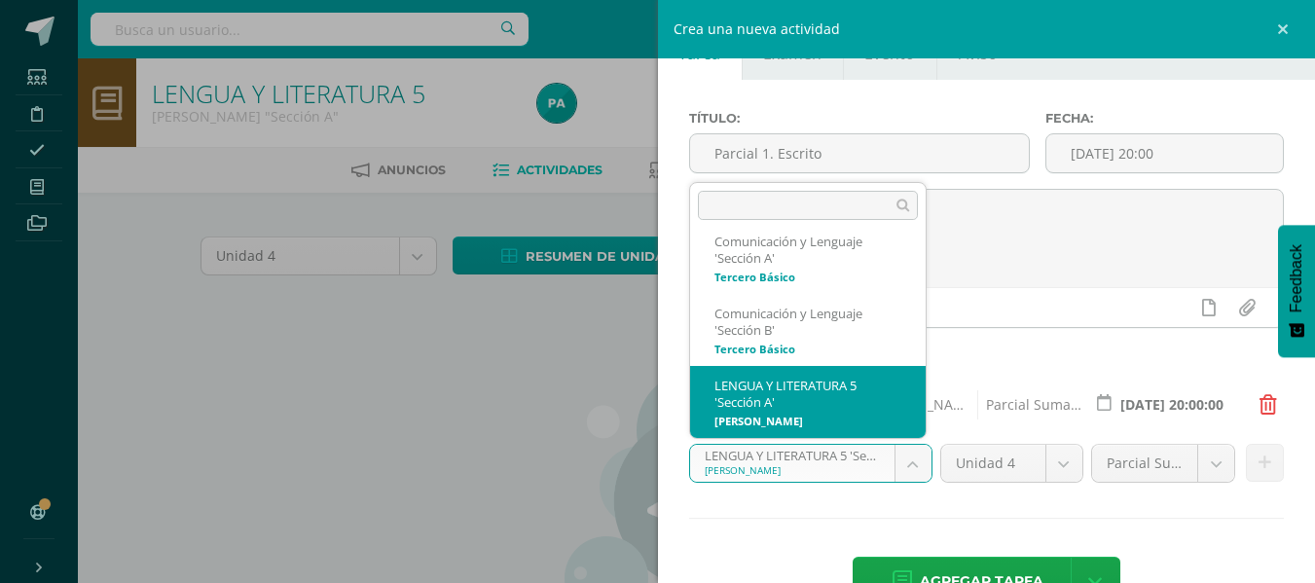
click at [901, 469] on body "Estudiantes Disciplina Asistencia Mis cursos Archivos Soporte Centro de ayuda Ú…" at bounding box center [657, 420] width 1315 height 841
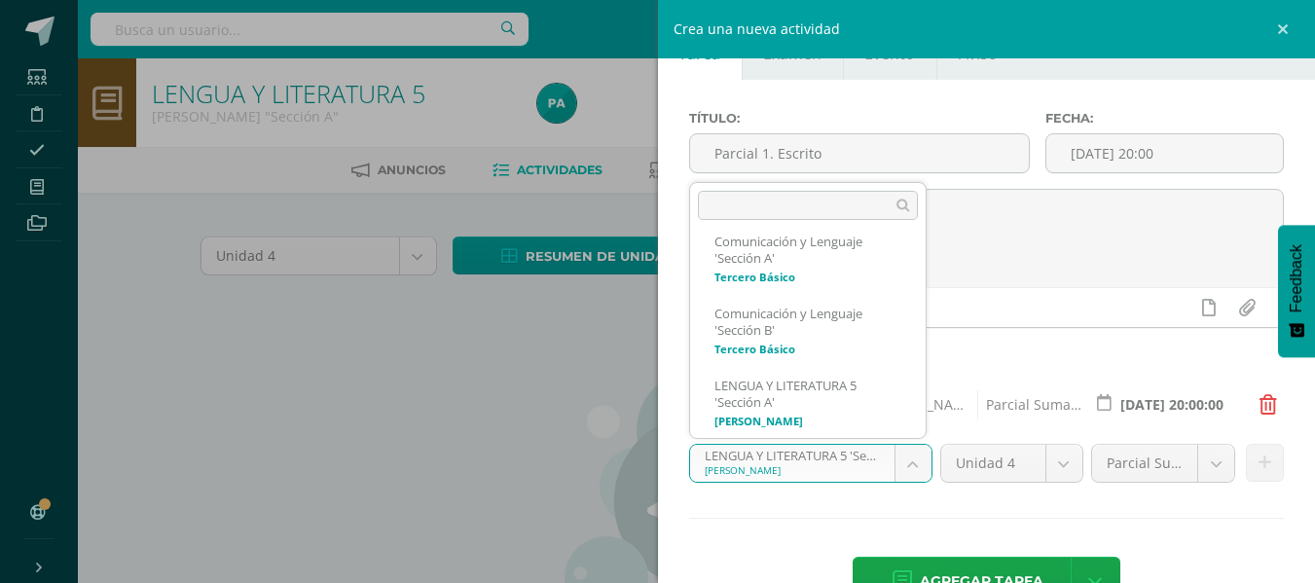
scroll to position [86, 0]
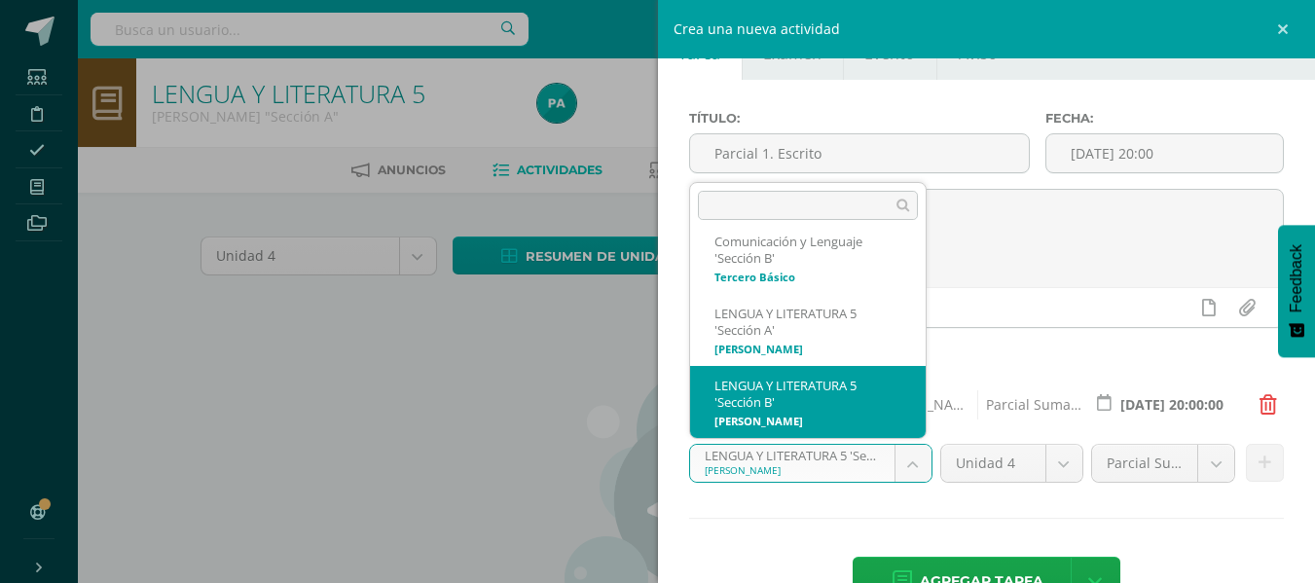
select select "31776"
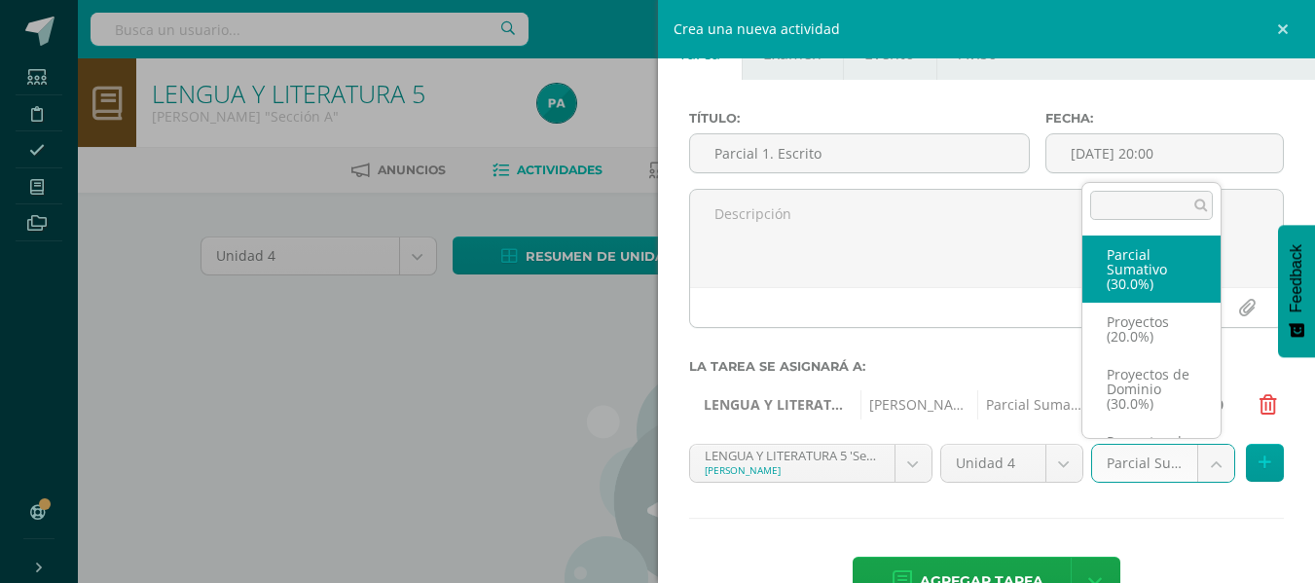
click at [1148, 471] on body "Estudiantes Disciplina Asistencia Mis cursos Archivos Soporte Centro de ayuda Ú…" at bounding box center [657, 420] width 1315 height 841
select select "35906"
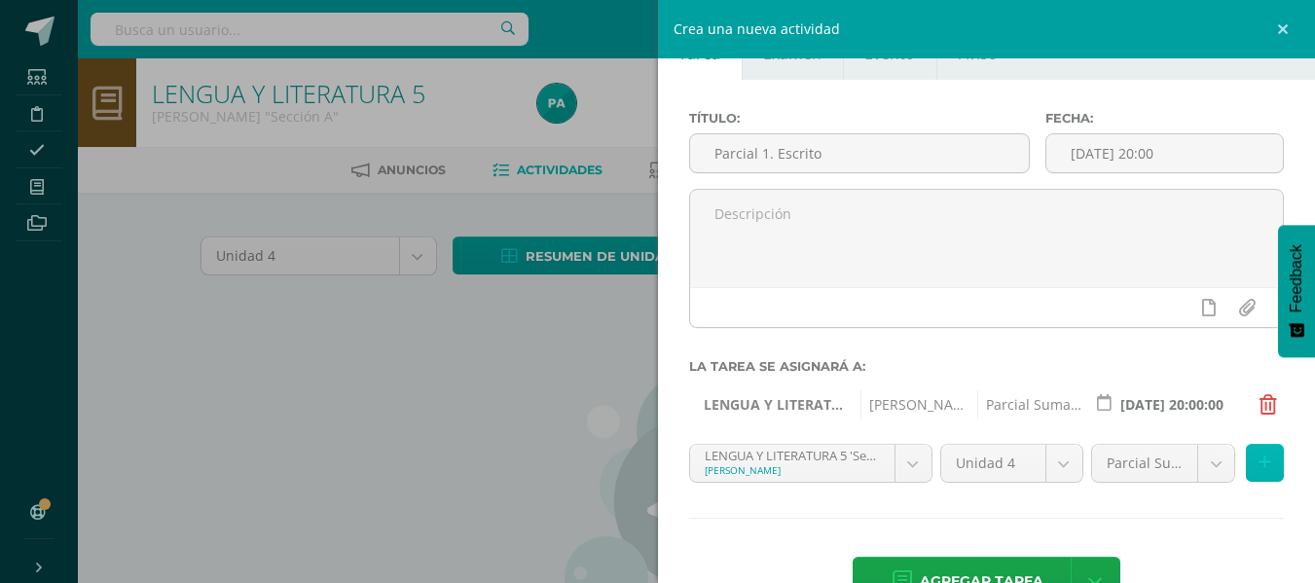
click at [1262, 458] on button at bounding box center [1265, 463] width 38 height 38
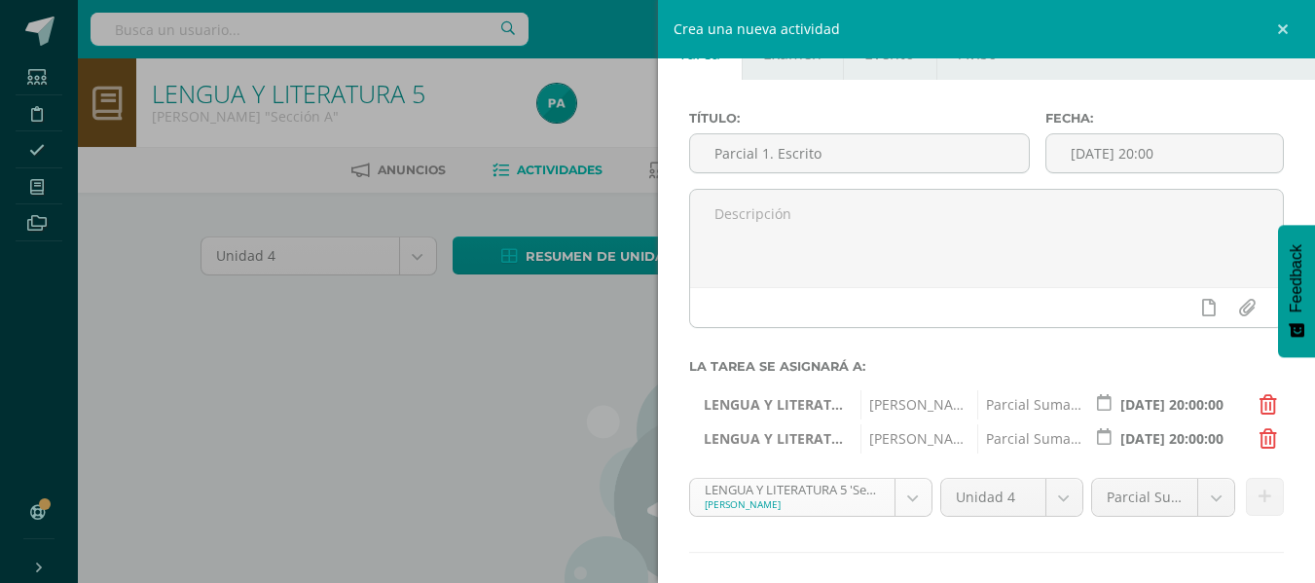
scroll to position [146, 0]
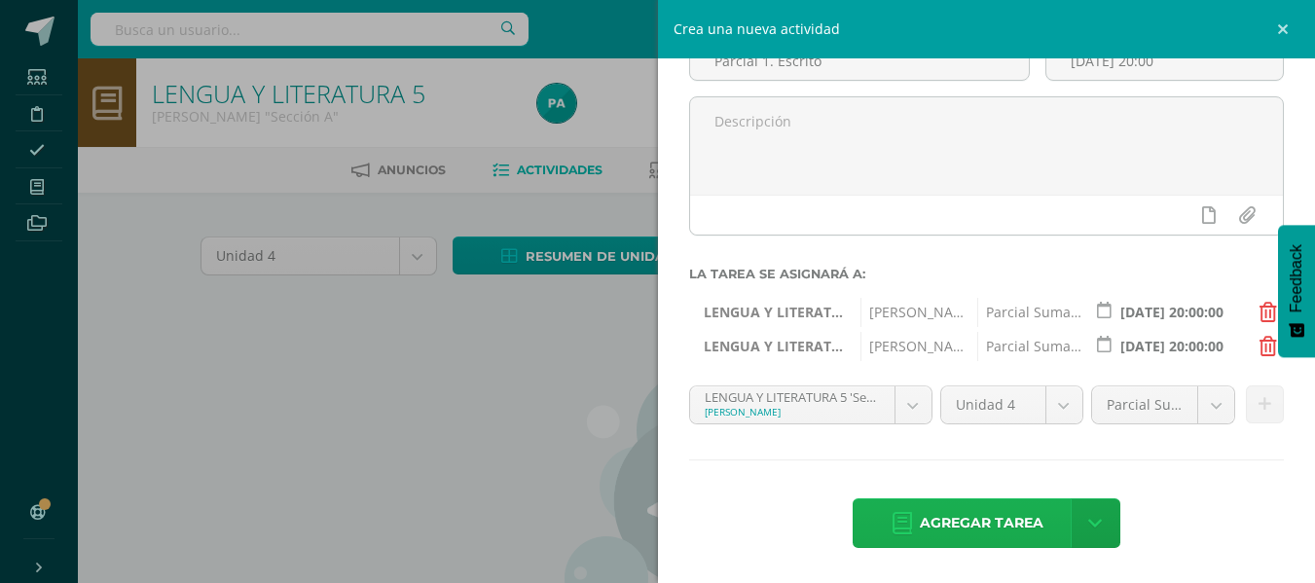
click at [936, 507] on span "Agregar tarea" at bounding box center [982, 523] width 124 height 48
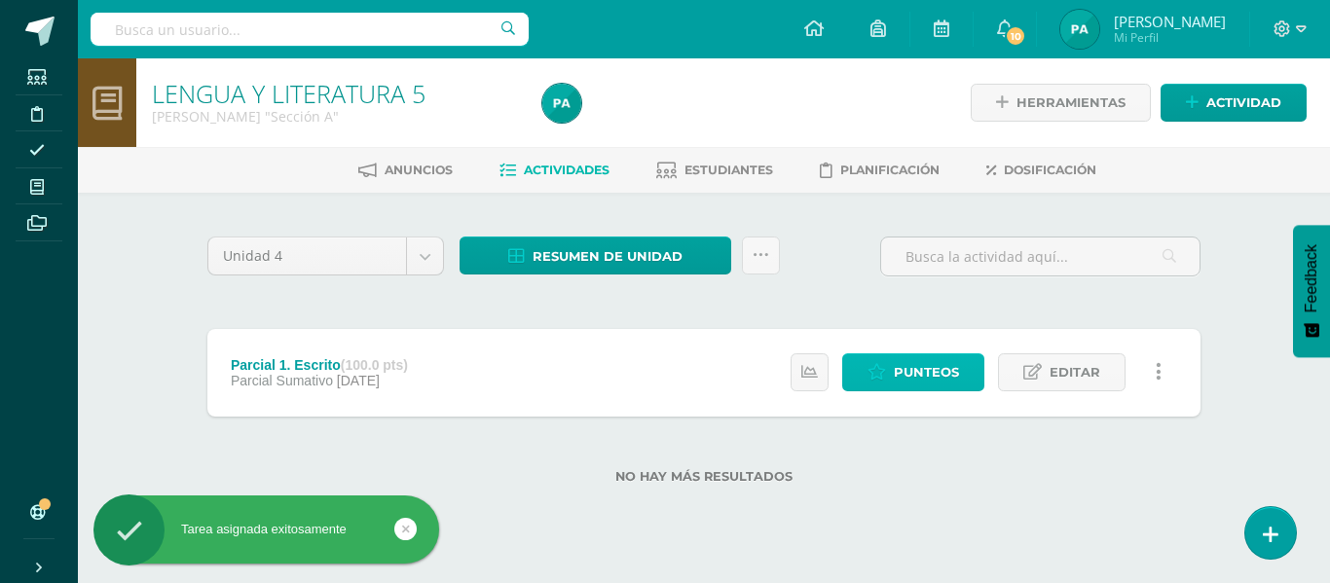
click at [952, 377] on span "Punteos" at bounding box center [925, 372] width 65 height 36
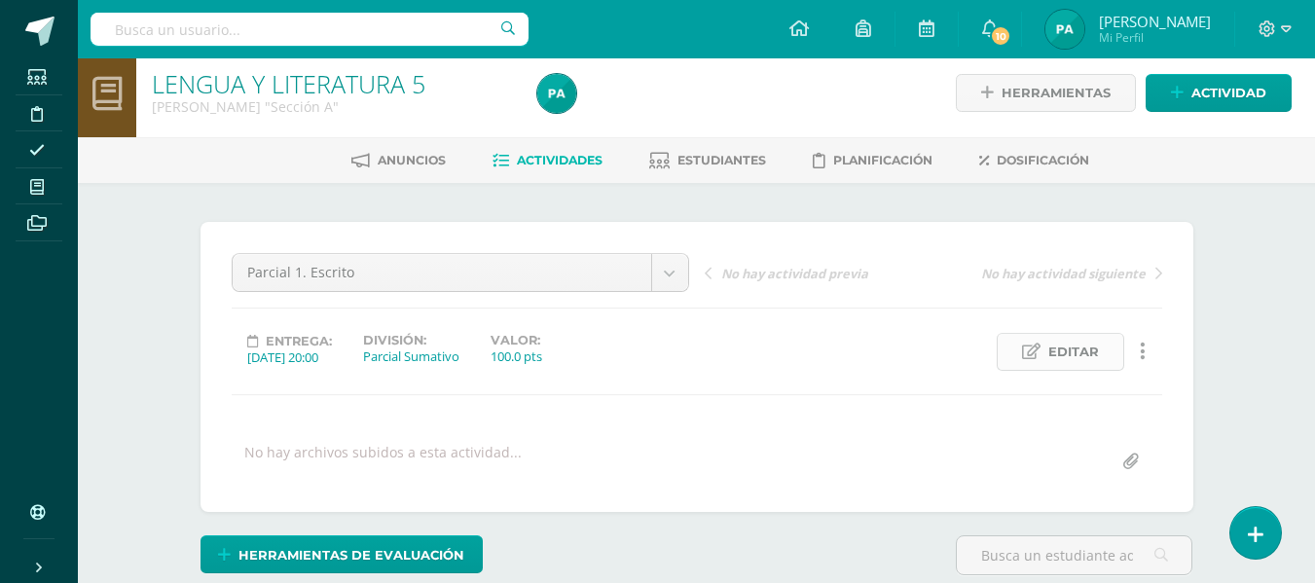
click at [1073, 348] on span "Editar" at bounding box center [1073, 352] width 51 height 36
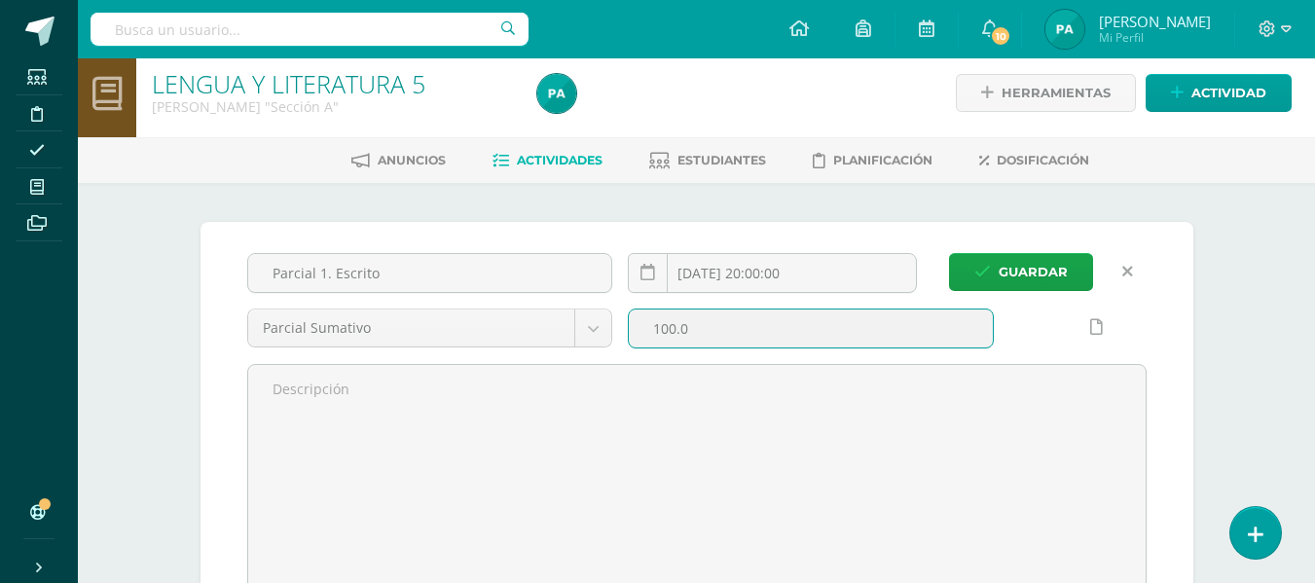
click at [712, 340] on input "100.0" at bounding box center [811, 329] width 364 height 38
type input "1"
type input "7"
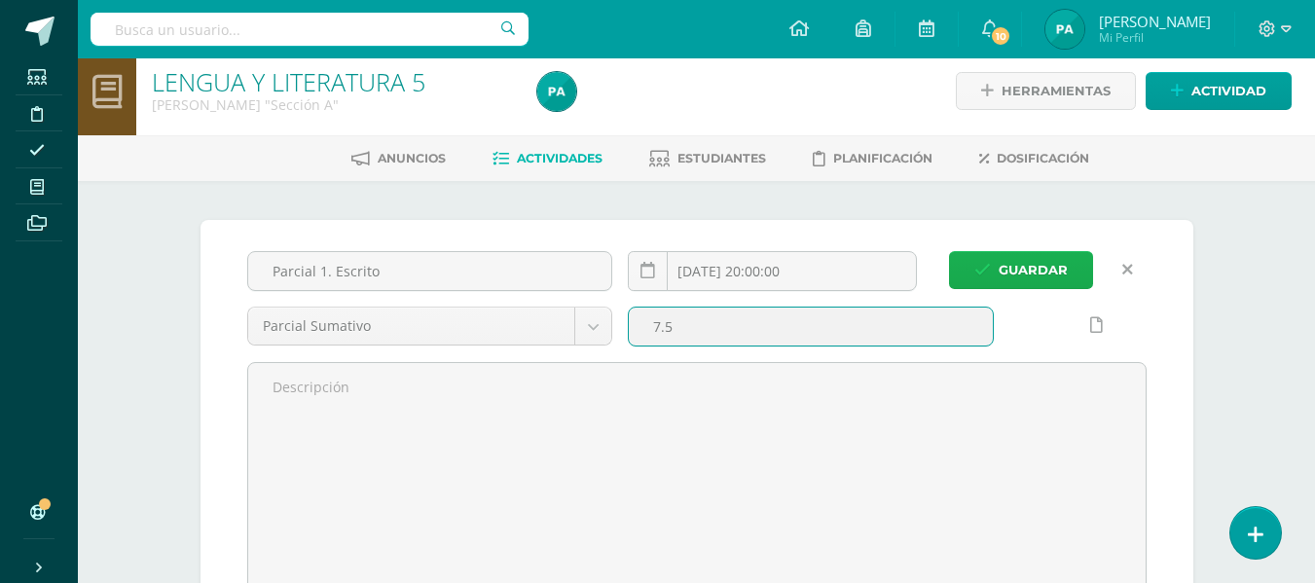
scroll to position [13, 0]
type input "7.5"
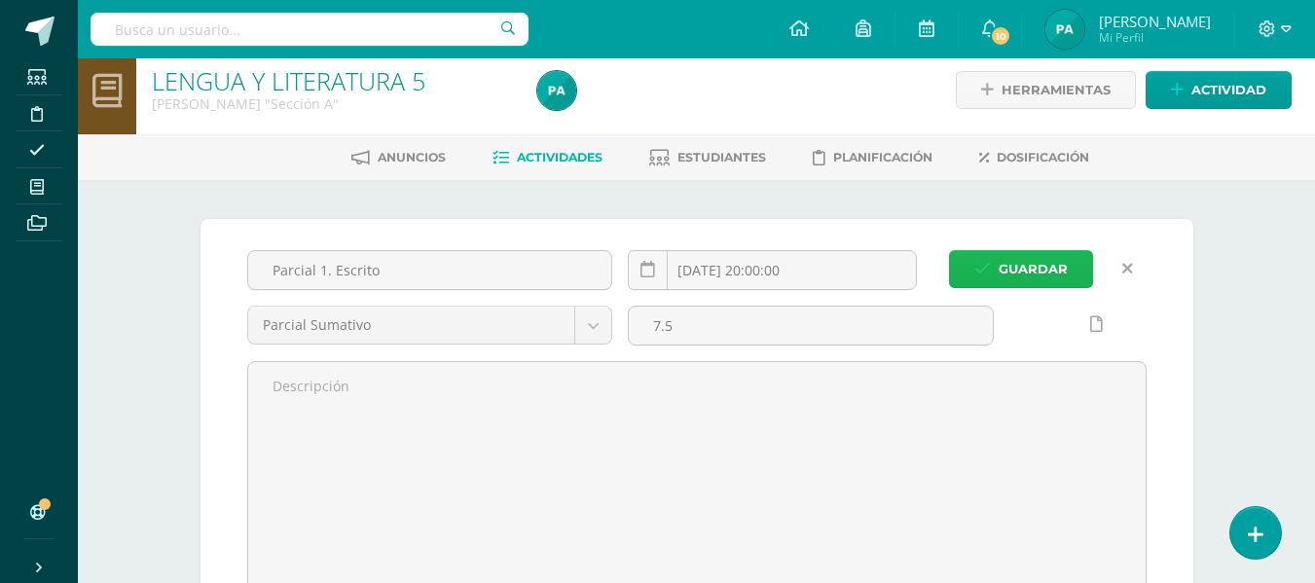
click at [1027, 253] on span "Guardar" at bounding box center [1033, 269] width 69 height 36
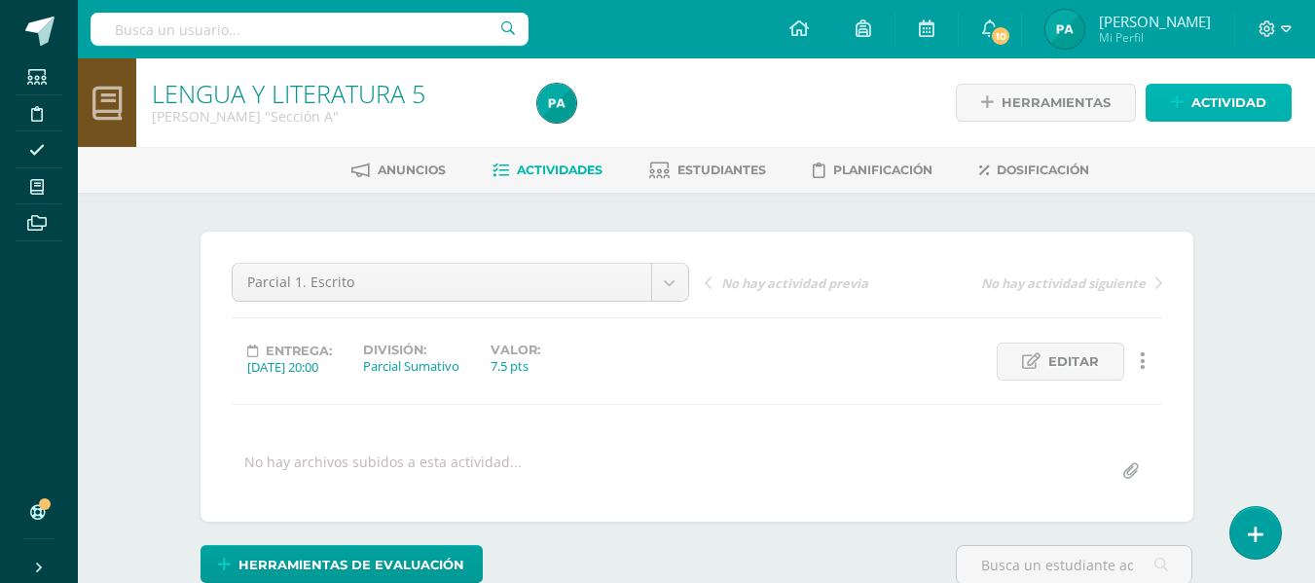
click at [1211, 94] on span "Actividad" at bounding box center [1228, 103] width 75 height 36
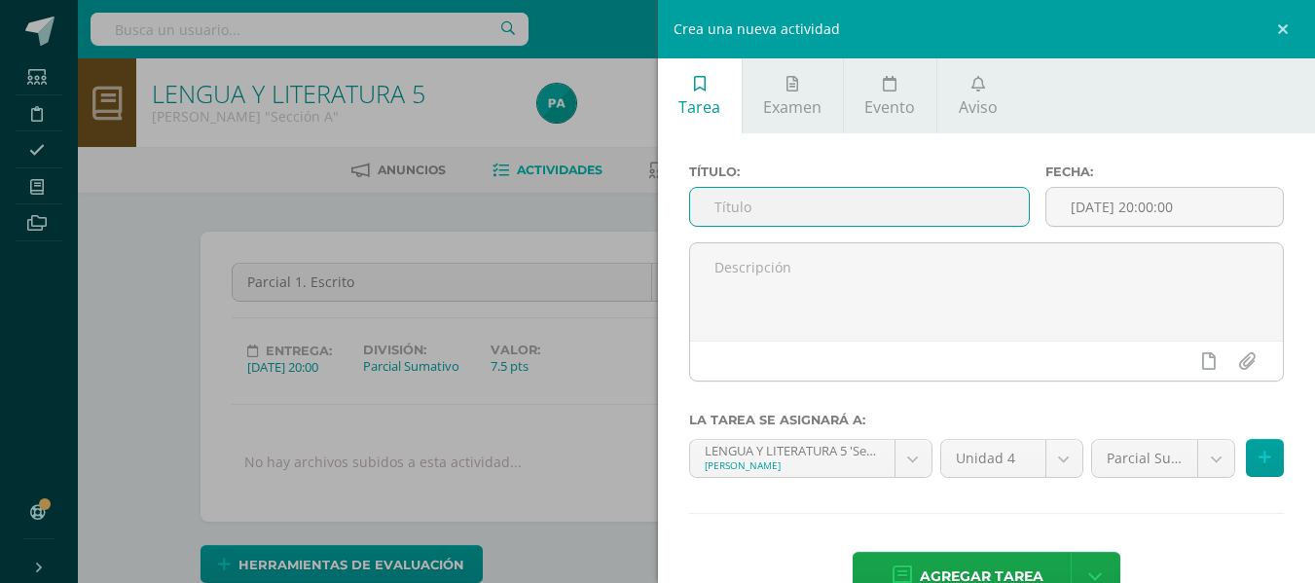
click at [820, 205] on input "text" at bounding box center [859, 207] width 339 height 38
paste input "Parcial 1. Estandarizado"
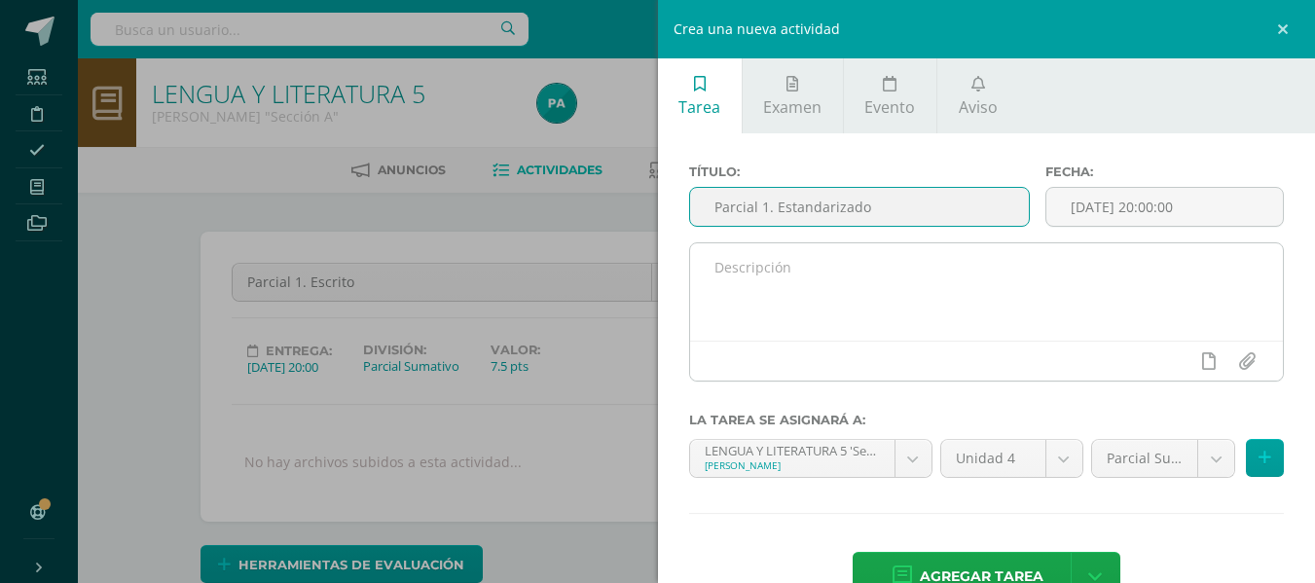
type input "Parcial 1. Estandarizado"
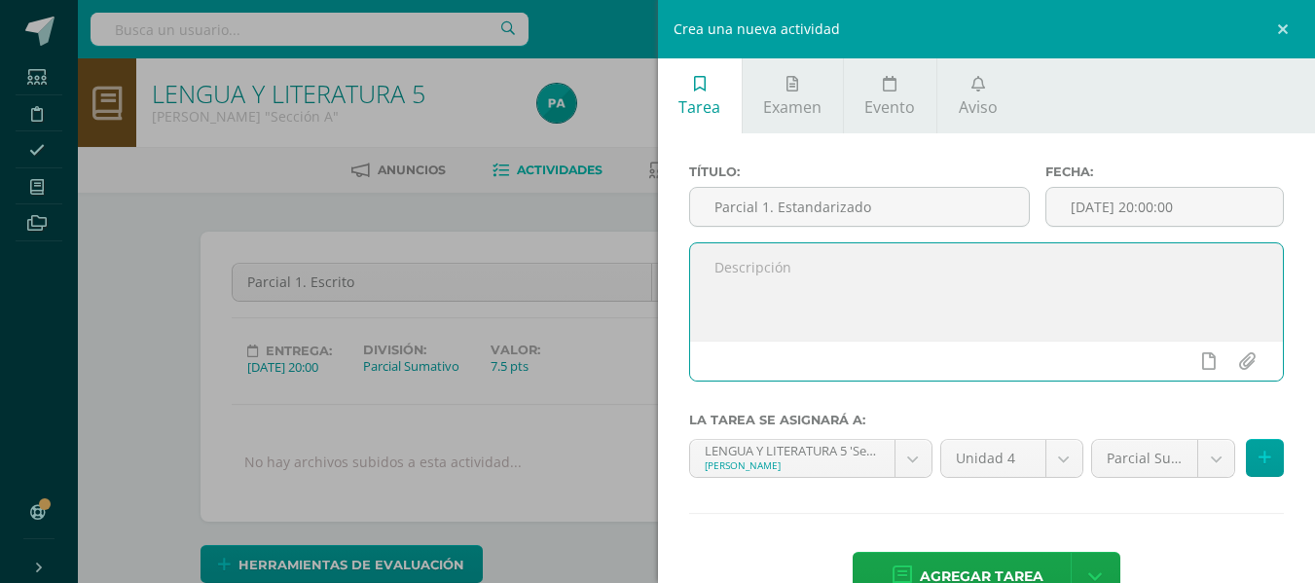
click at [814, 276] on textarea at bounding box center [987, 291] width 594 height 97
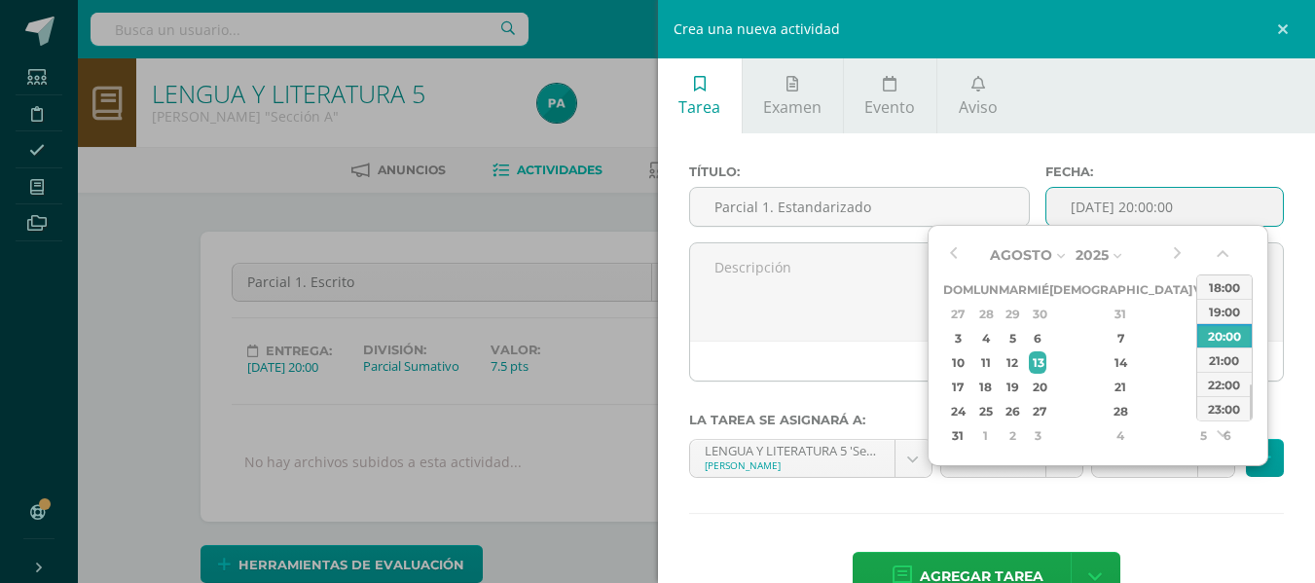
click at [1129, 193] on input "[DATE] 20:00:00" at bounding box center [1164, 207] width 237 height 38
click at [1177, 254] on button "button" at bounding box center [1176, 254] width 19 height 29
click at [1194, 342] on div "12" at bounding box center [1203, 338] width 18 height 22
type input "[DATE] 20:00"
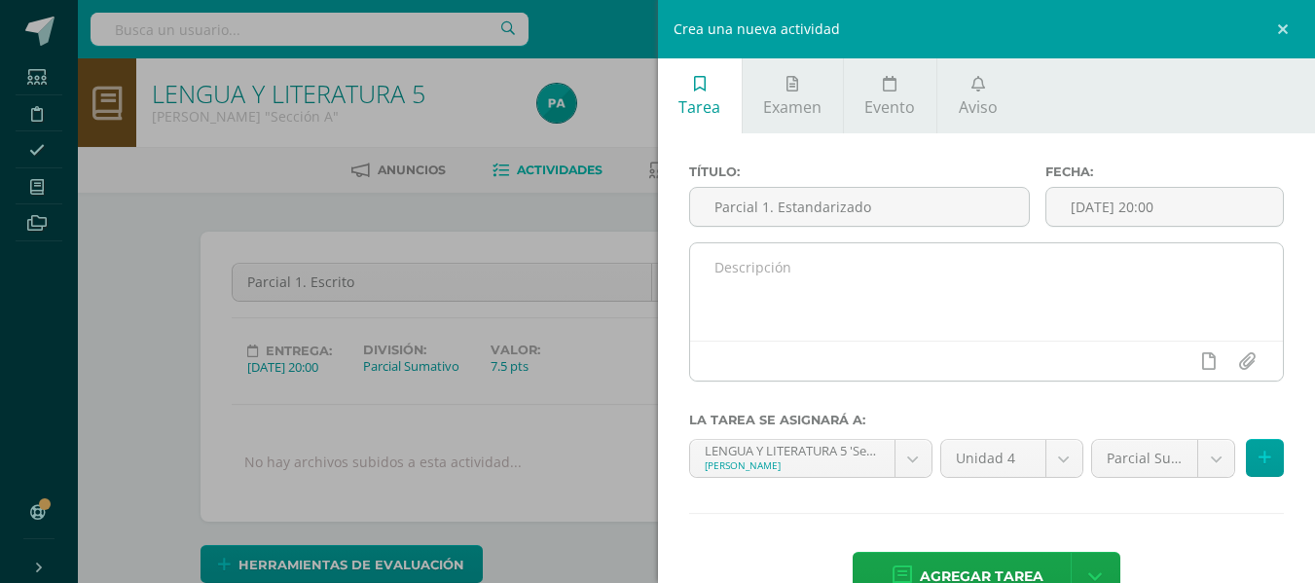
click at [851, 346] on div at bounding box center [987, 361] width 594 height 40
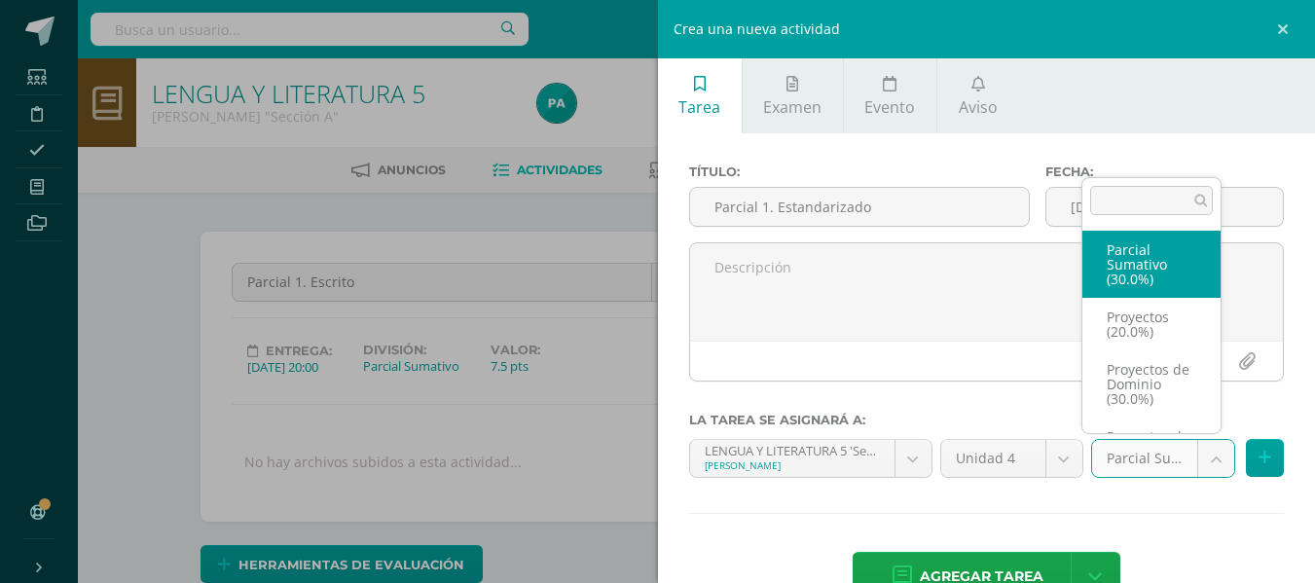
select select "35899"
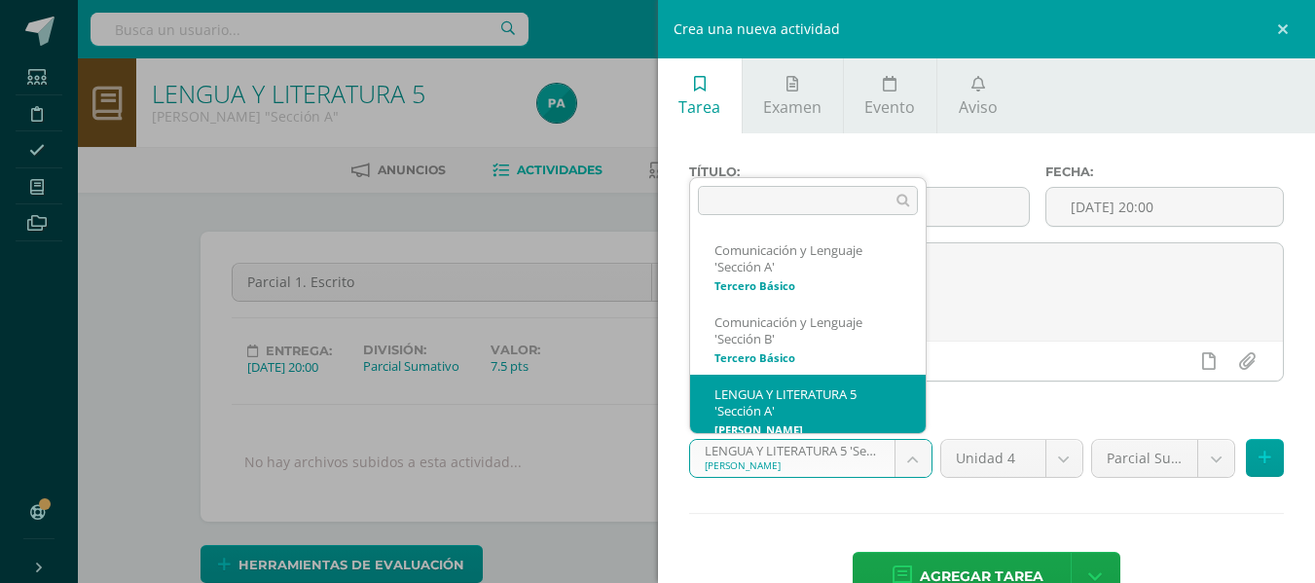
scroll to position [14, 0]
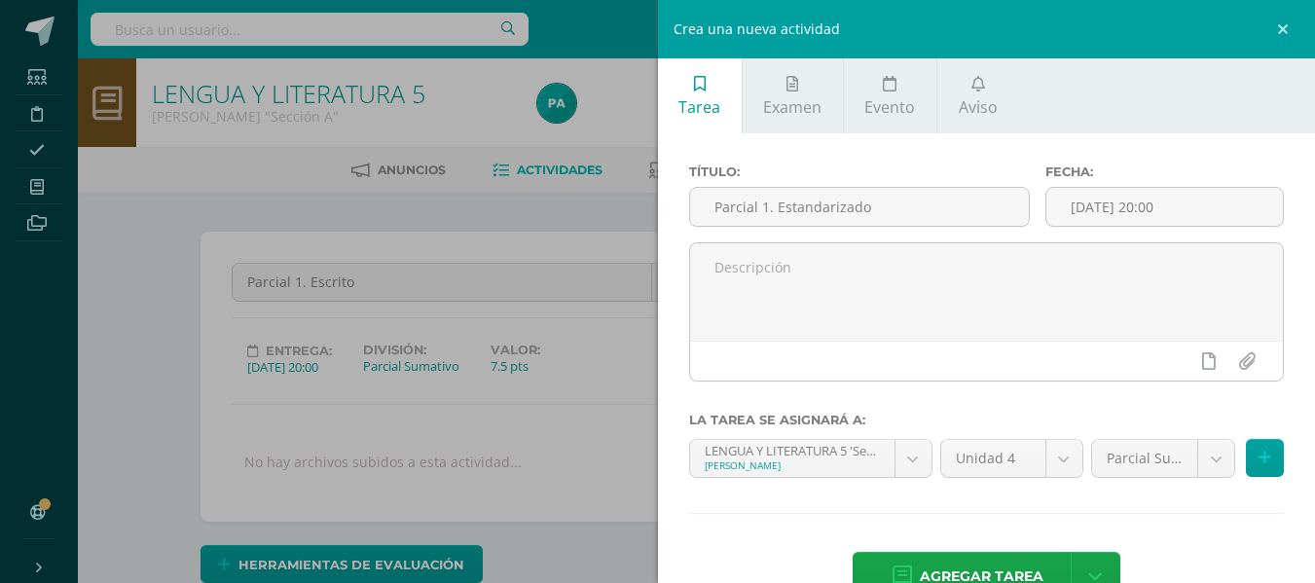
click at [1252, 469] on button at bounding box center [1265, 458] width 38 height 38
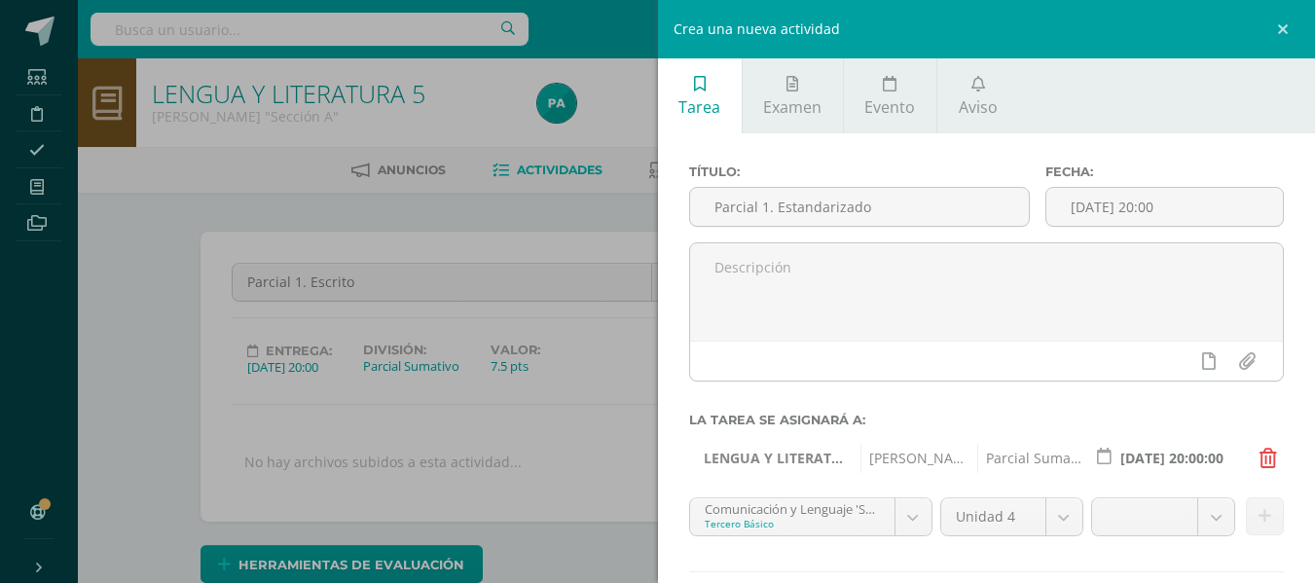
click at [1259, 468] on icon at bounding box center [1268, 458] width 18 height 19
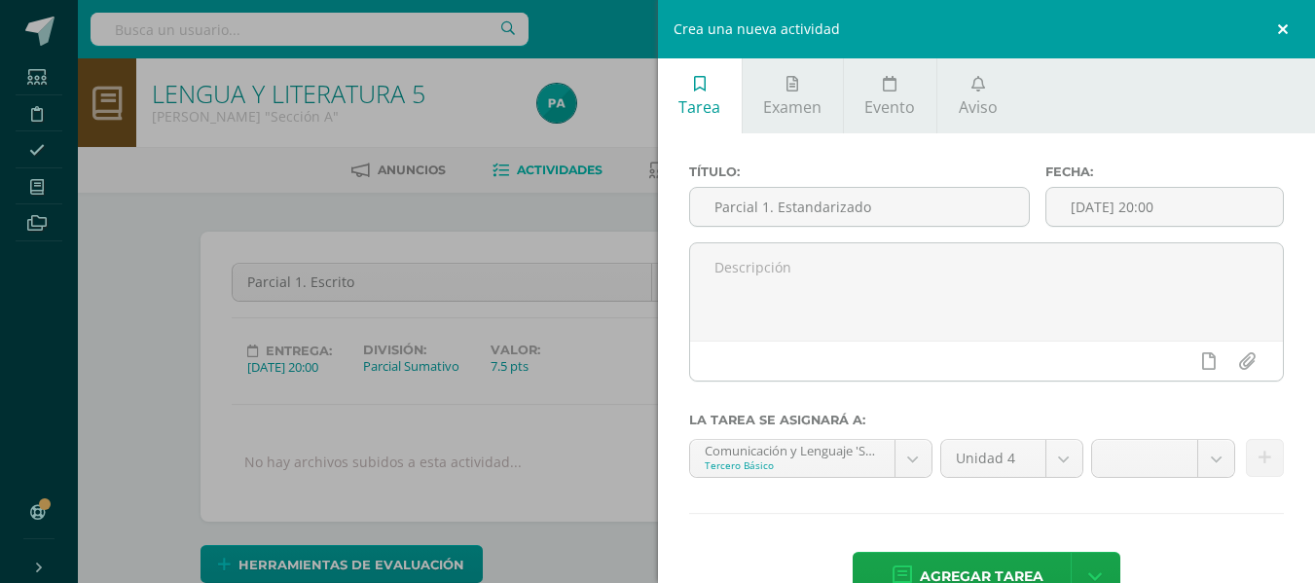
click at [1289, 26] on link at bounding box center [1286, 29] width 58 height 58
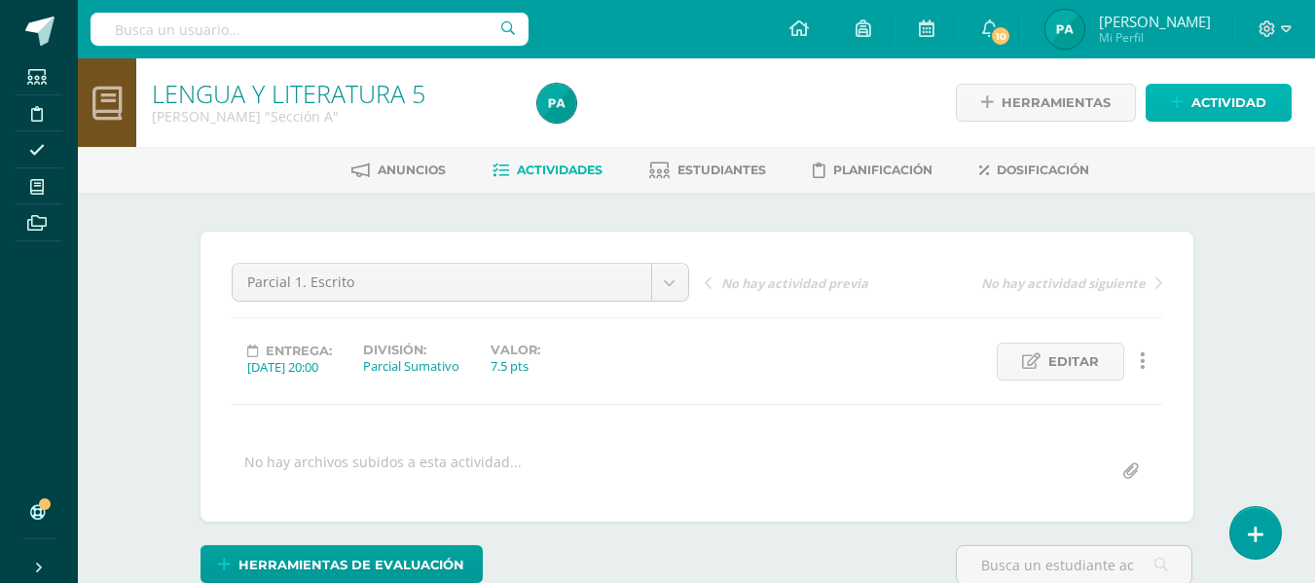
click at [1234, 98] on span "Actividad" at bounding box center [1228, 103] width 75 height 36
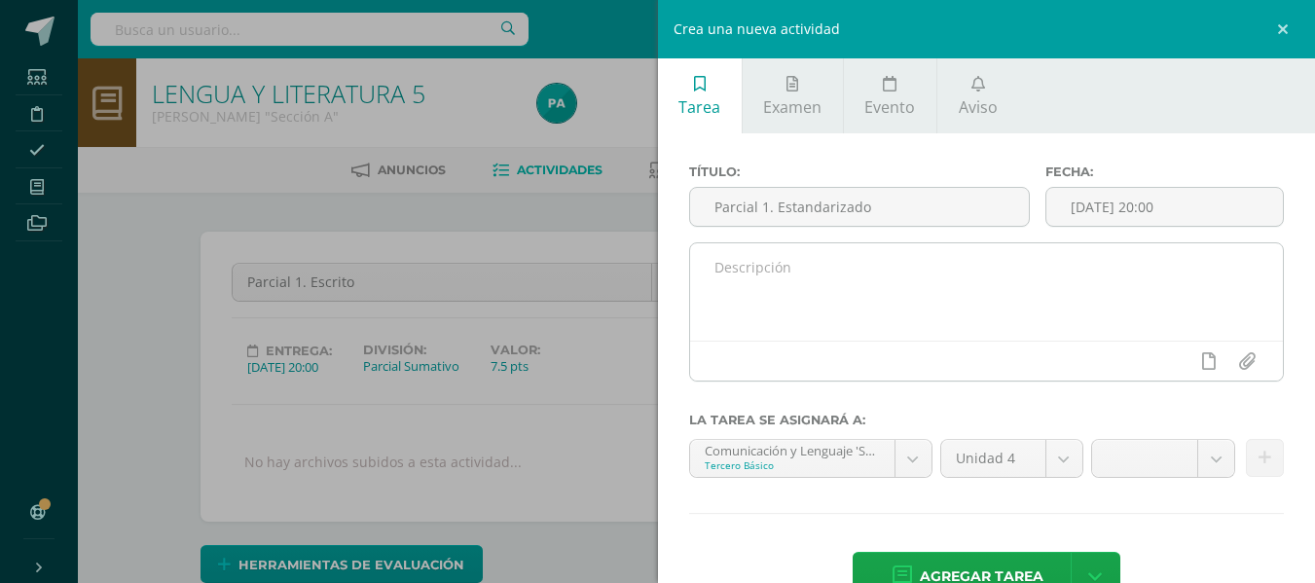
scroll to position [54, 0]
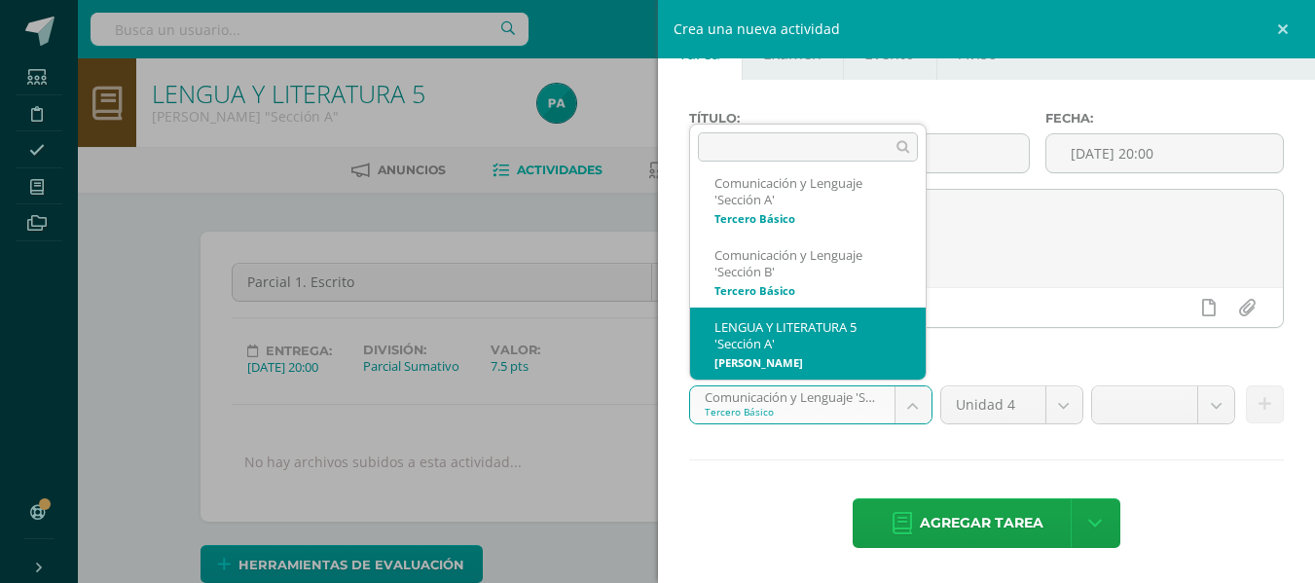
scroll to position [93, 0]
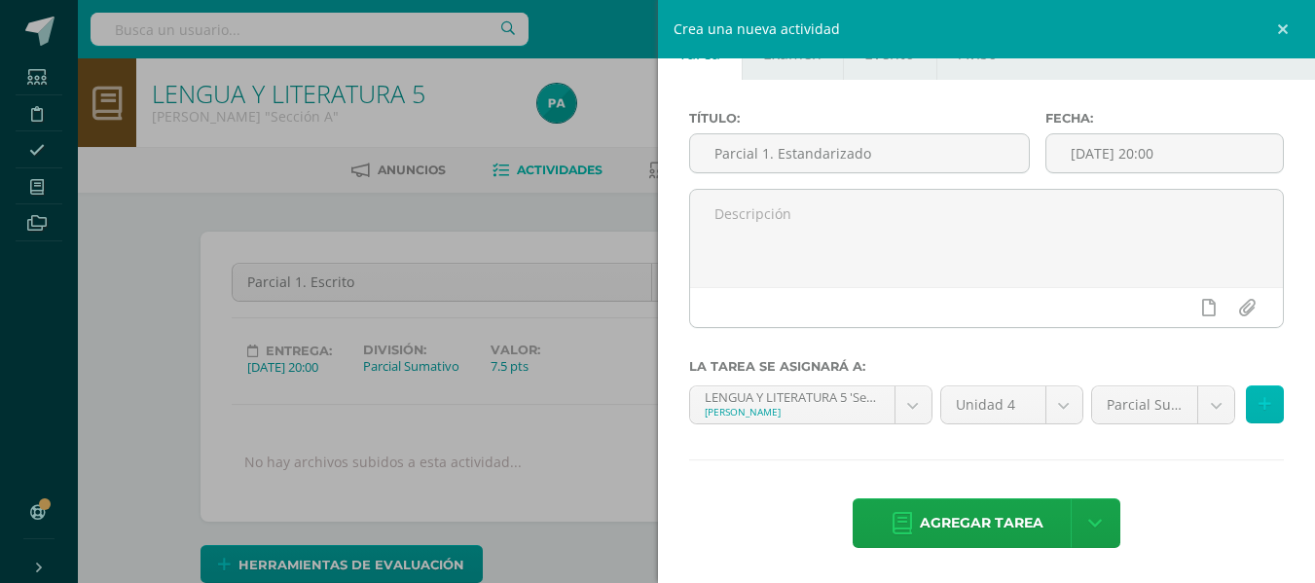
click at [1258, 410] on icon at bounding box center [1264, 404] width 13 height 17
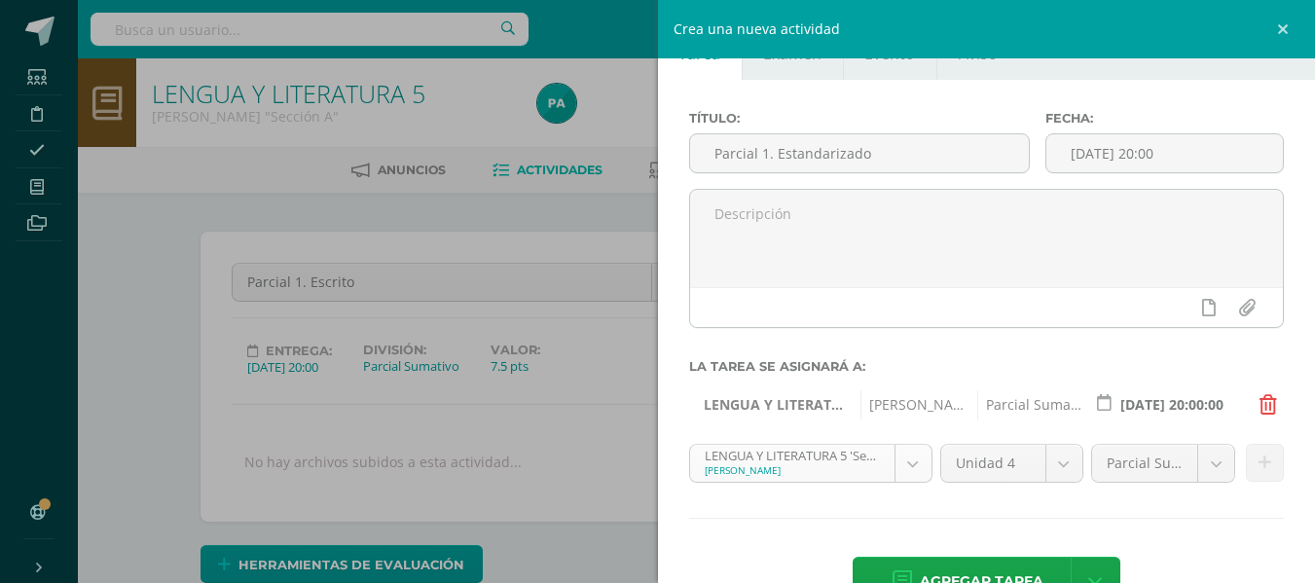
scroll to position [14, 0]
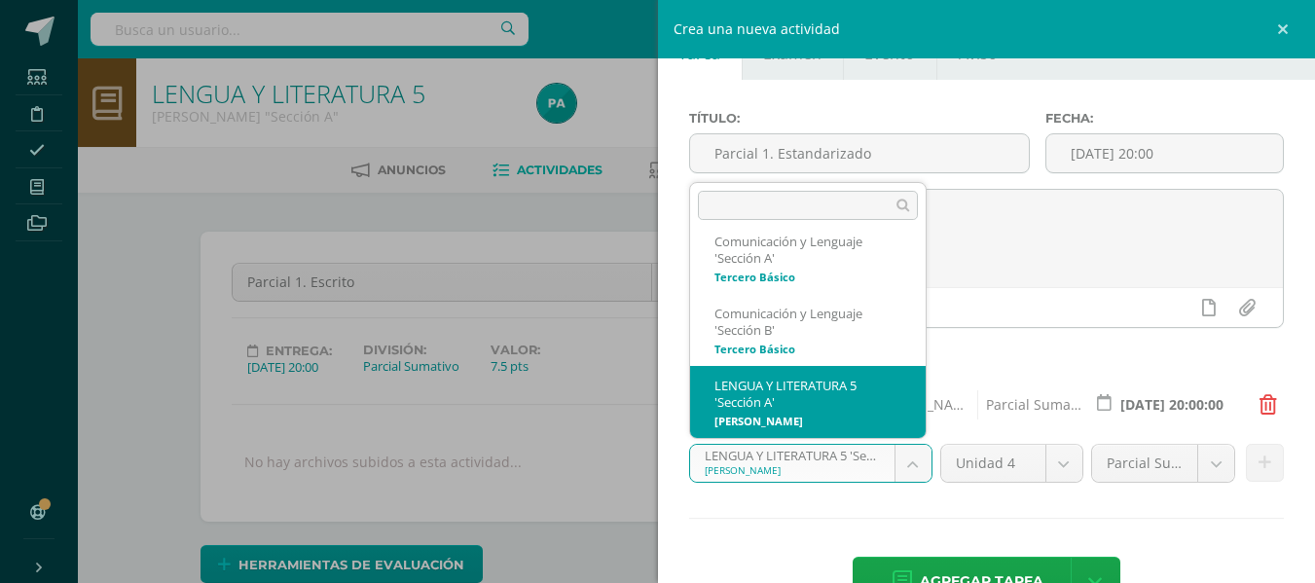
scroll to position [93, 0]
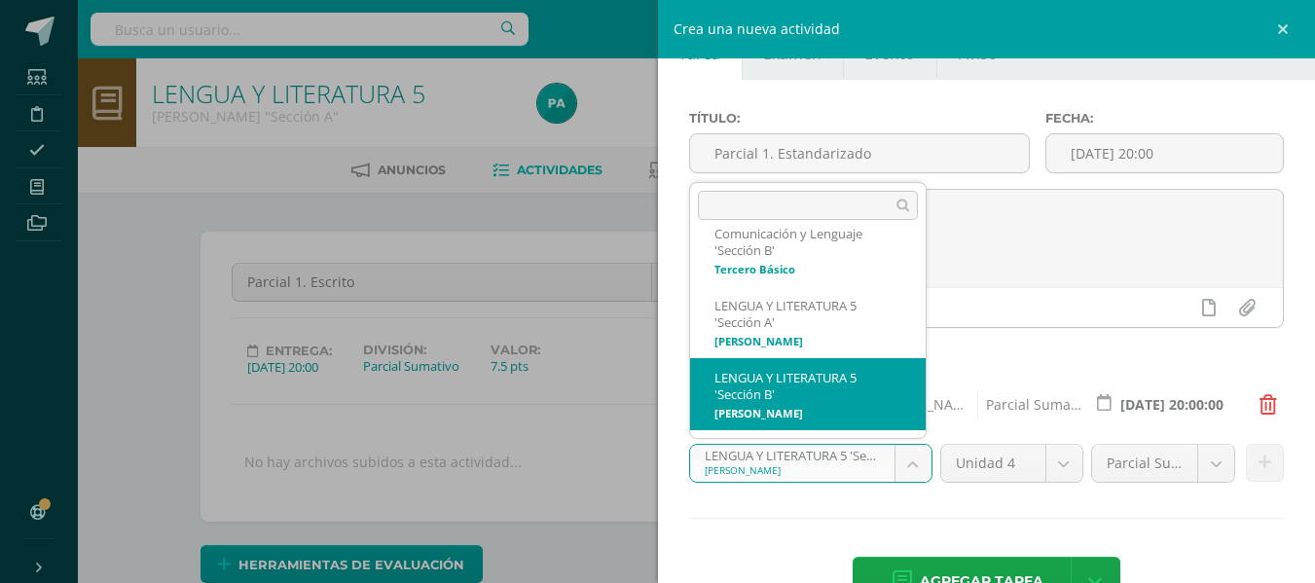
select select "31776"
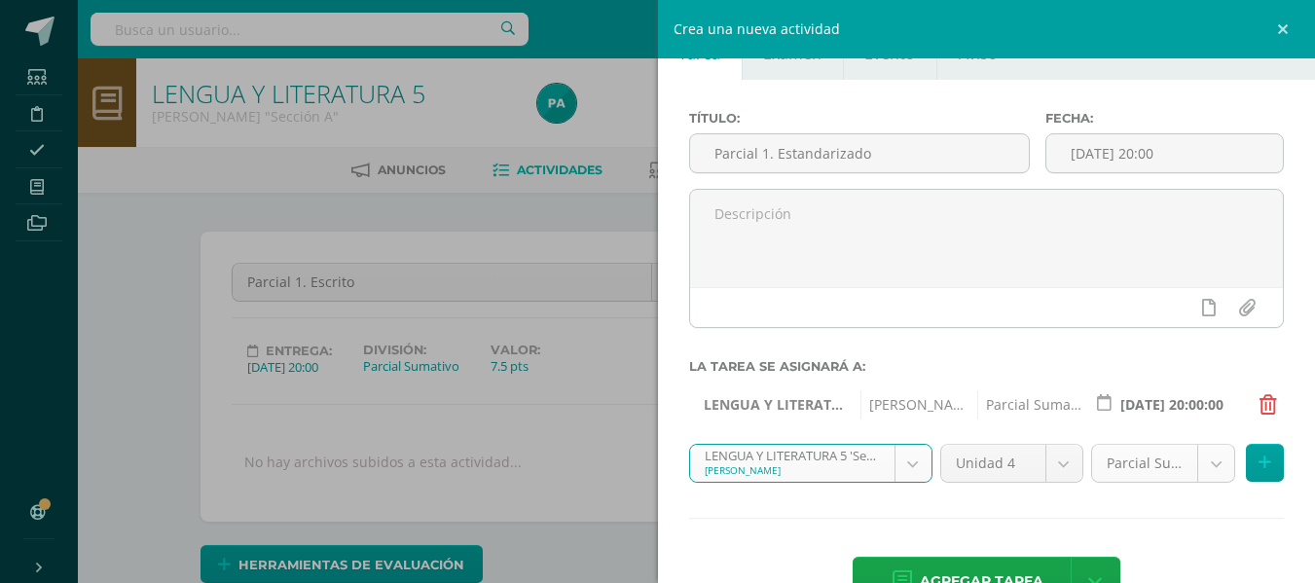
scroll to position [112, 0]
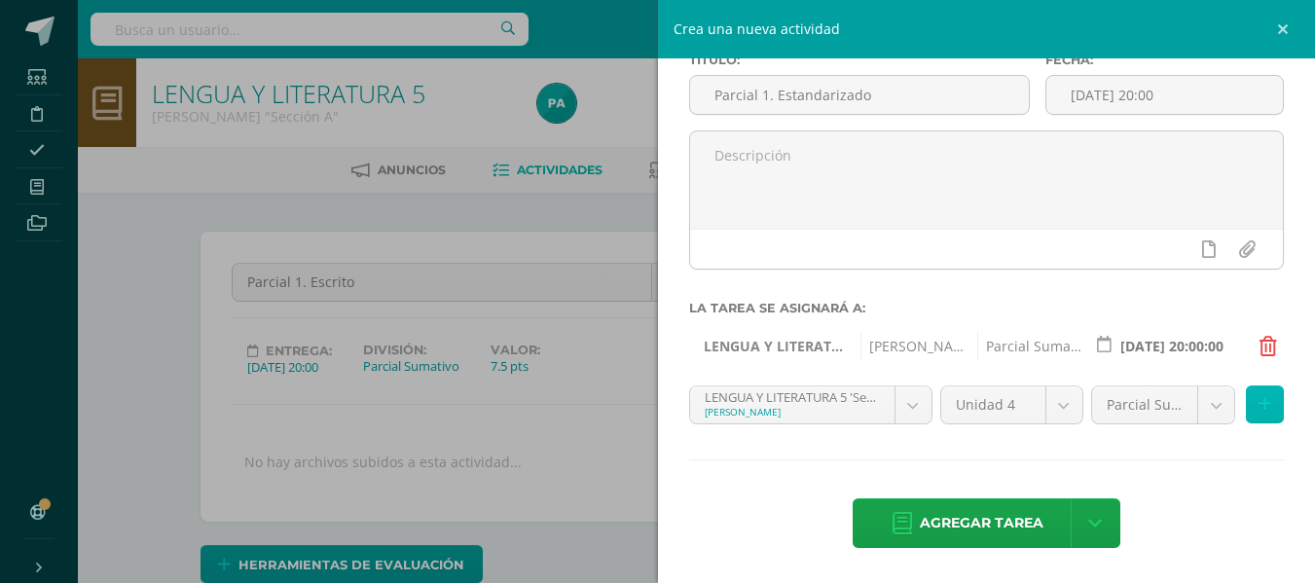
click at [1257, 411] on button at bounding box center [1265, 404] width 38 height 38
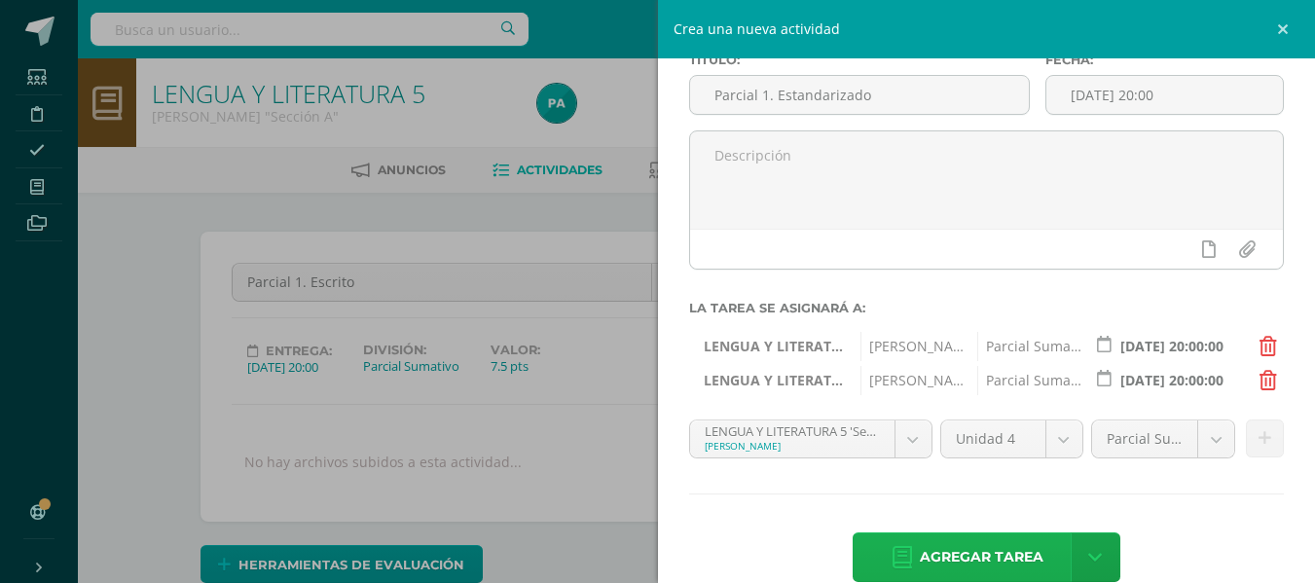
click at [932, 580] on span "Agregar tarea" at bounding box center [982, 557] width 124 height 48
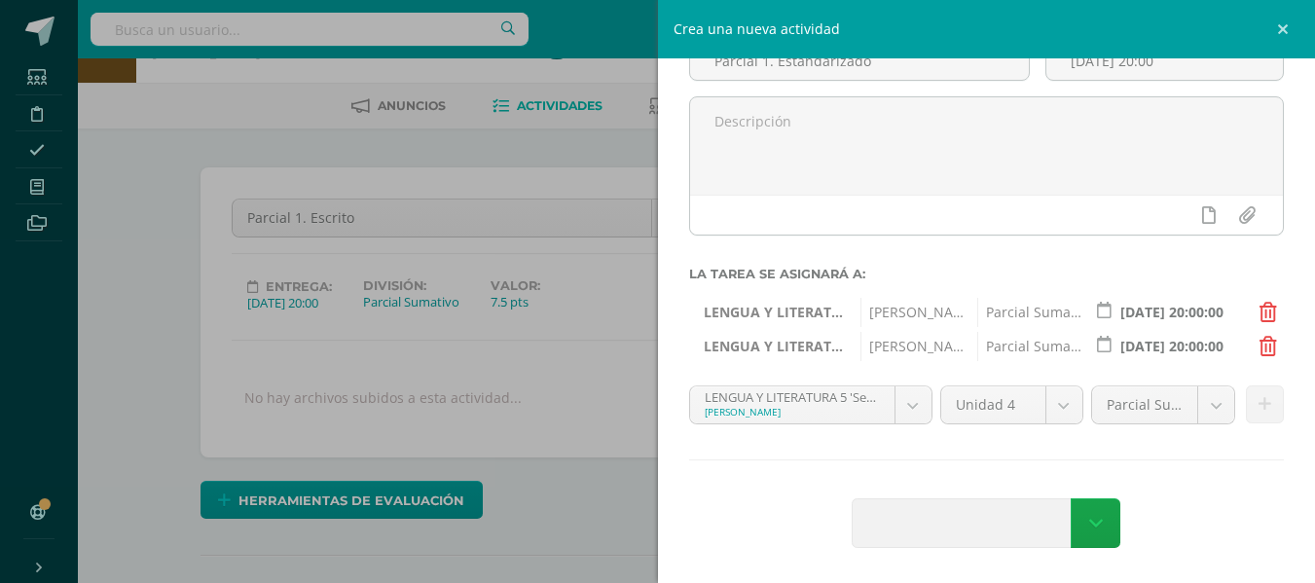
scroll to position [99, 0]
